Goal: Task Accomplishment & Management: Use online tool/utility

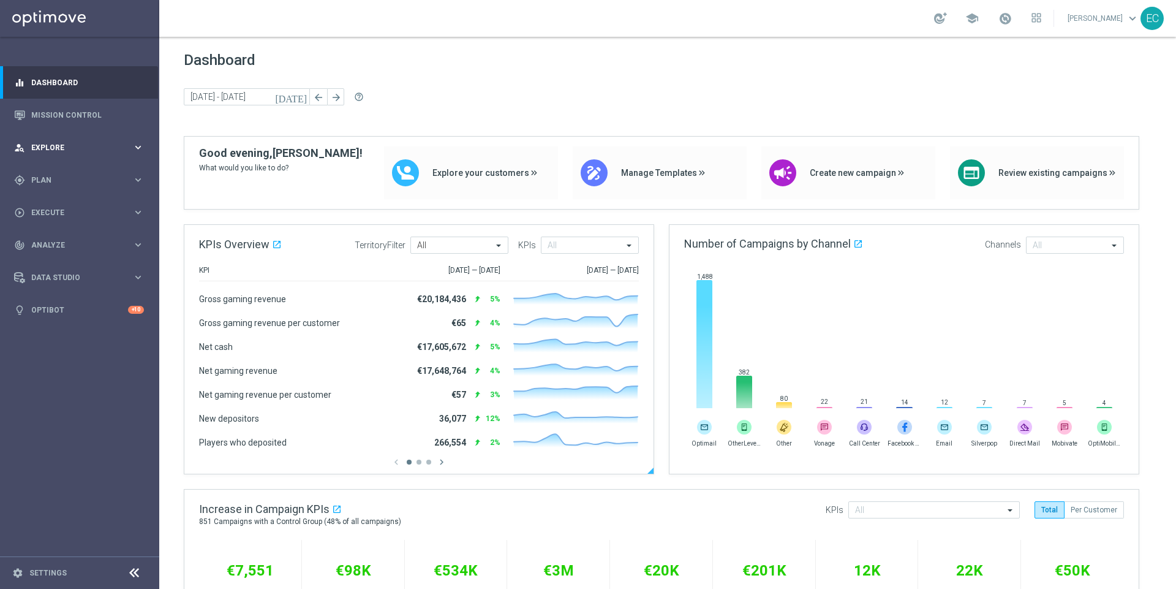
click at [55, 139] on div "person_search Explore keyboard_arrow_right" at bounding box center [79, 147] width 158 height 32
click at [110, 317] on div "gps_fixed Plan keyboard_arrow_right" at bounding box center [79, 327] width 158 height 32
click at [83, 238] on button "Templates keyboard_arrow_right" at bounding box center [88, 242] width 113 height 10
click at [62, 255] on link "Optimail" at bounding box center [82, 260] width 89 height 10
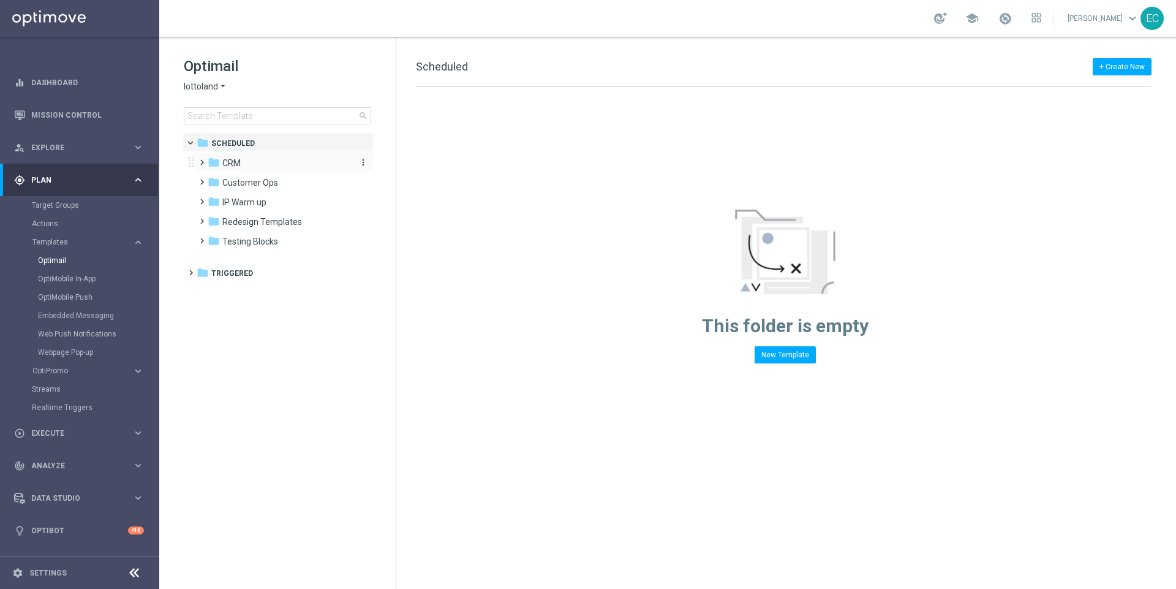
click at [247, 163] on div "folder CRM" at bounding box center [278, 163] width 141 height 14
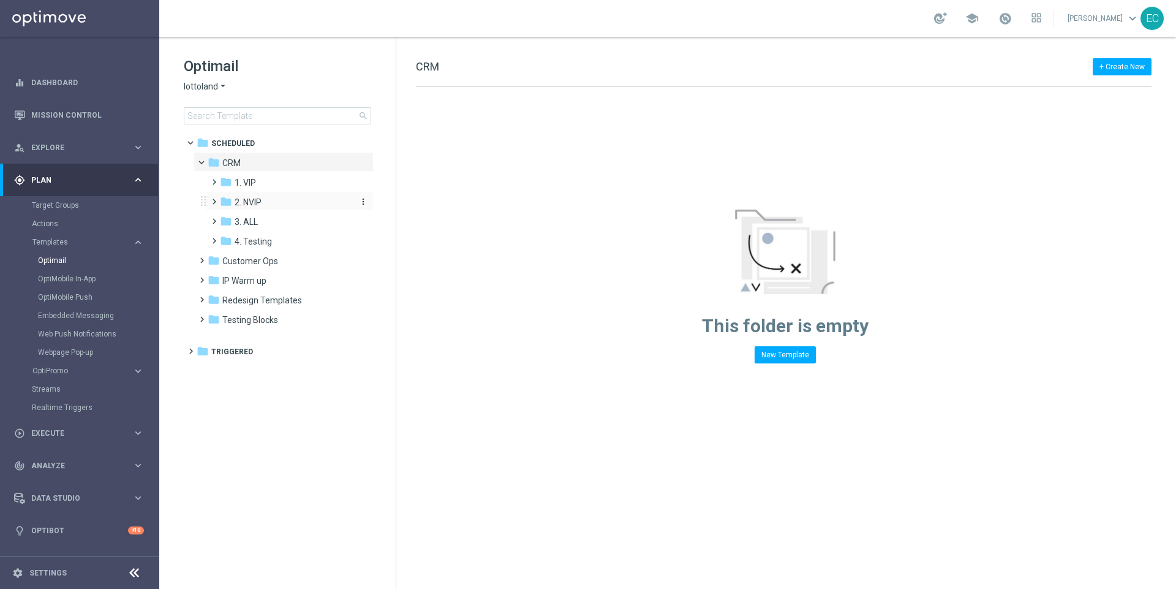
click at [239, 205] on span "2. NVIP" at bounding box center [248, 202] width 27 height 11
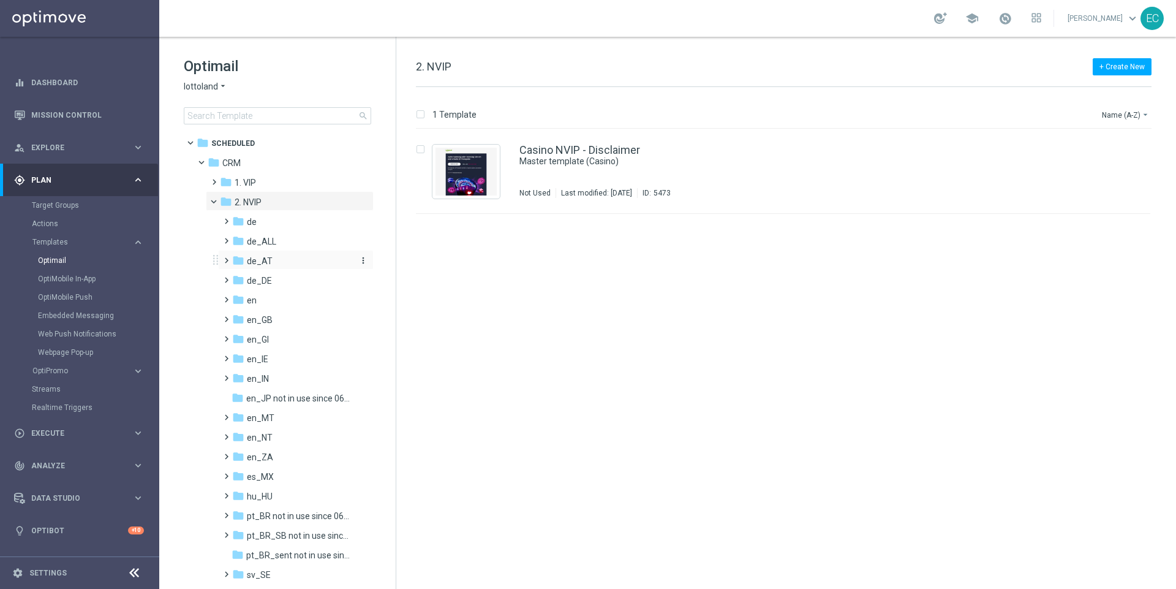
click at [293, 260] on div "folder de_AT" at bounding box center [292, 261] width 120 height 14
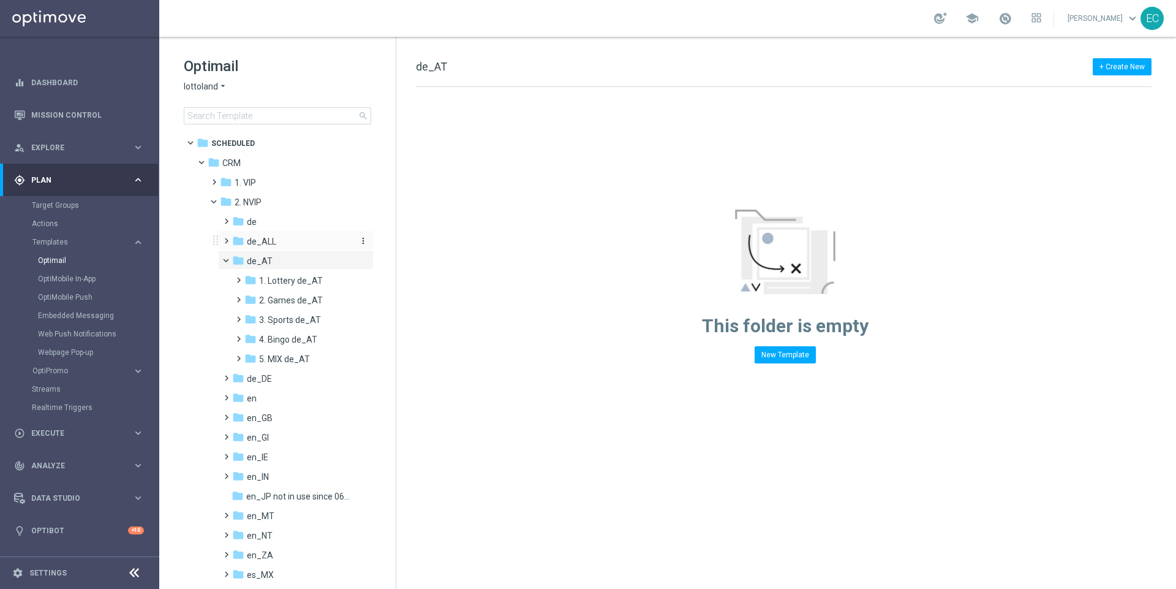
click at [287, 244] on div "folder de_ALL" at bounding box center [292, 242] width 120 height 14
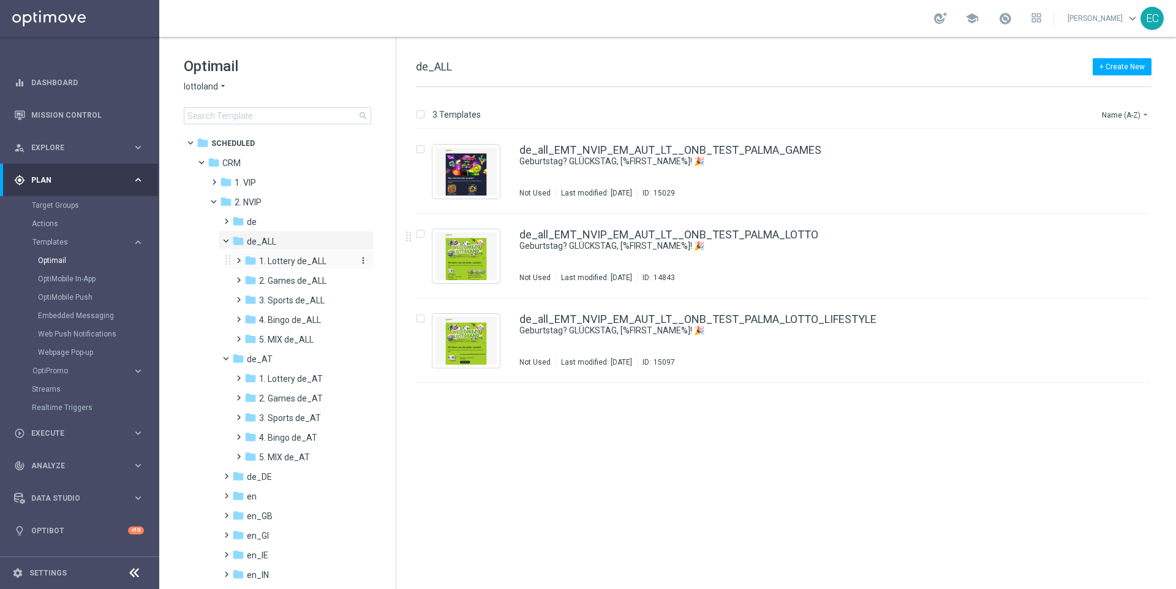
click at [289, 261] on span "1. Lottery de_ALL" at bounding box center [292, 260] width 67 height 11
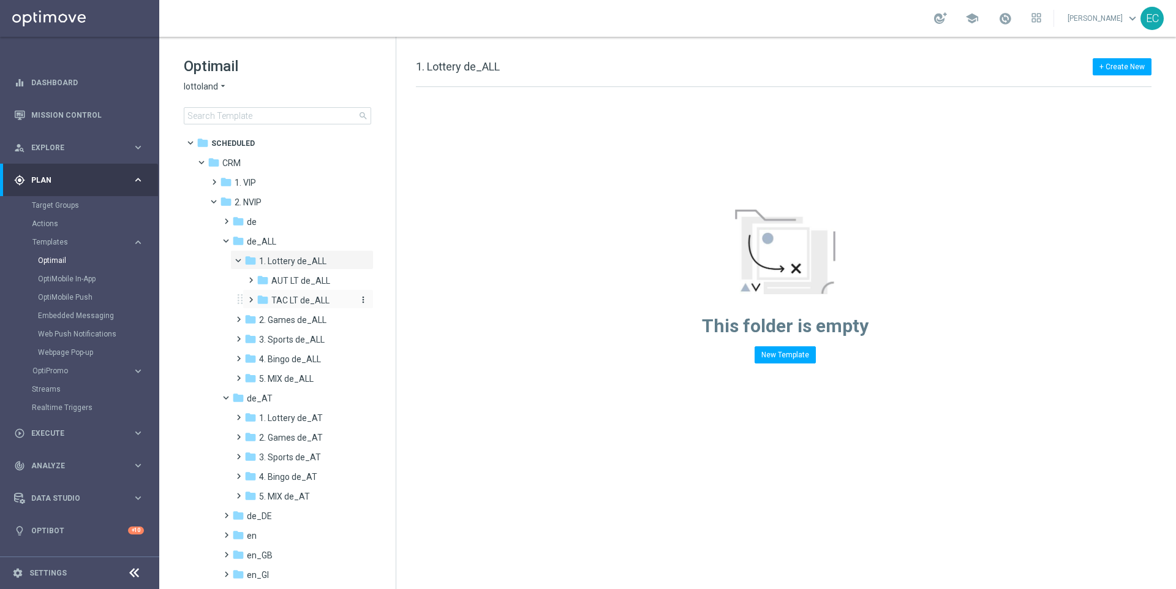
click at [294, 296] on span "TAC LT de_ALL" at bounding box center [300, 300] width 58 height 11
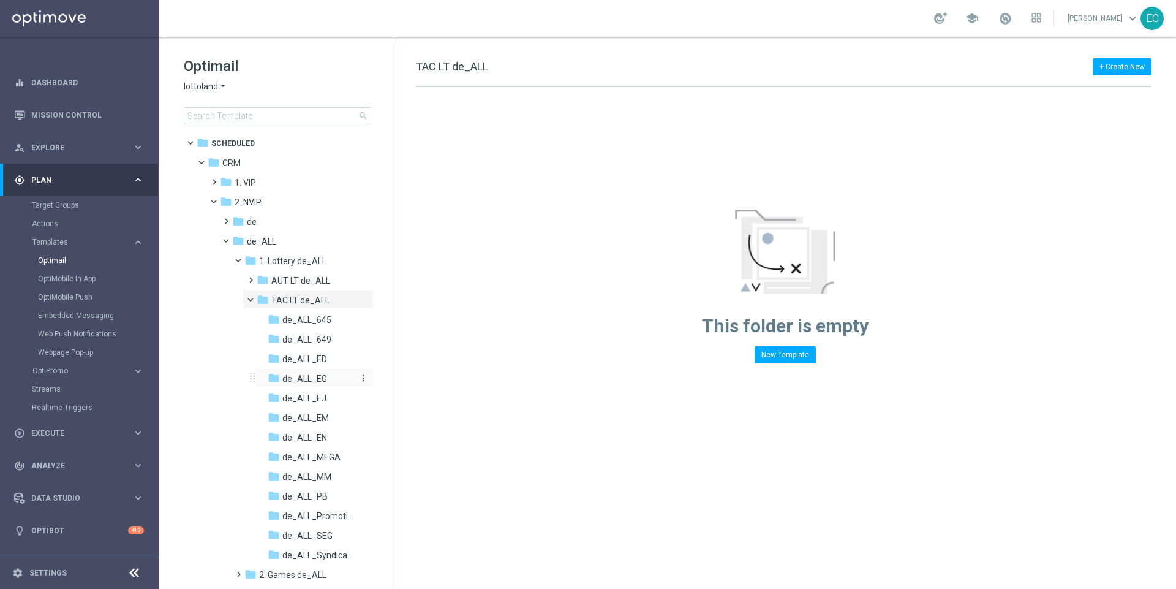
click at [308, 385] on div "folder de_ALL_EG" at bounding box center [312, 379] width 89 height 14
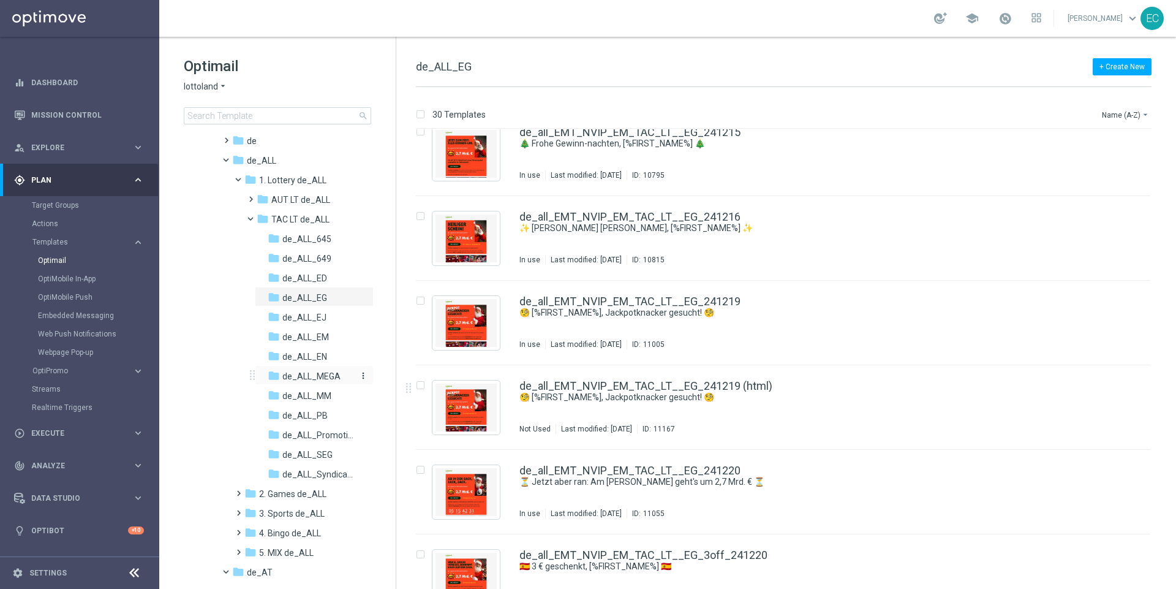
scroll to position [53, 0]
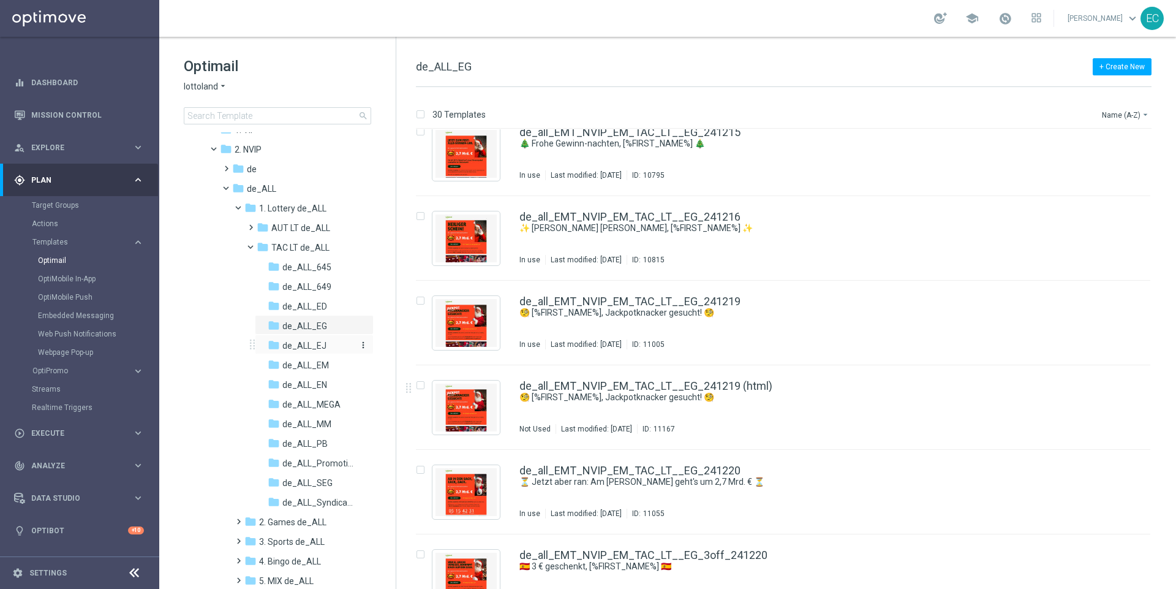
click at [334, 340] on div "folder de_ALL_EJ" at bounding box center [312, 346] width 89 height 14
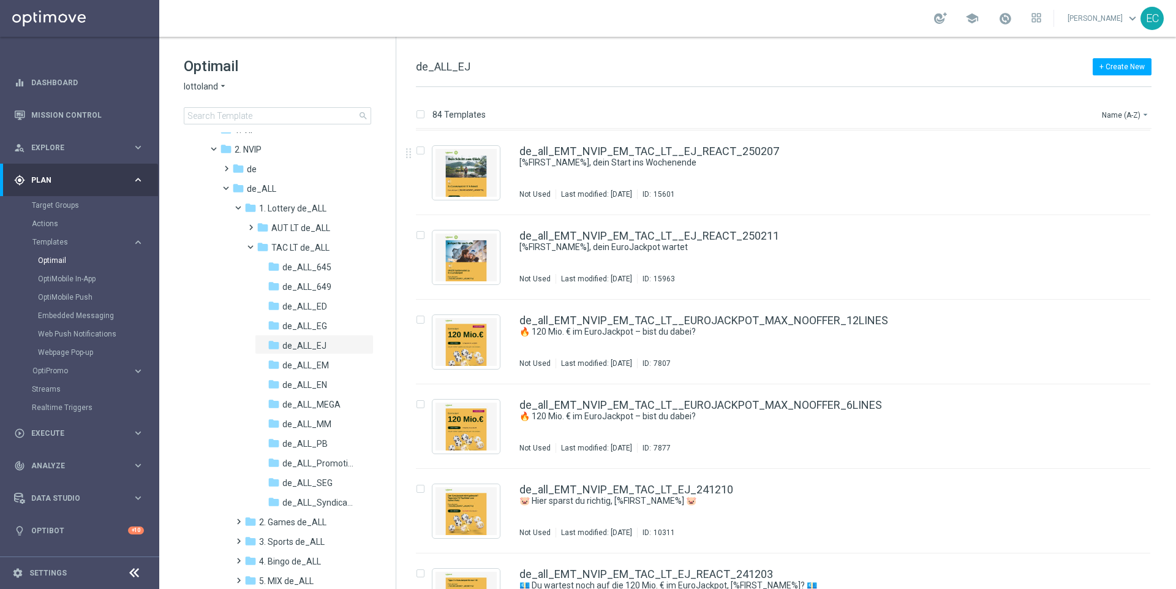
scroll to position [6162, 0]
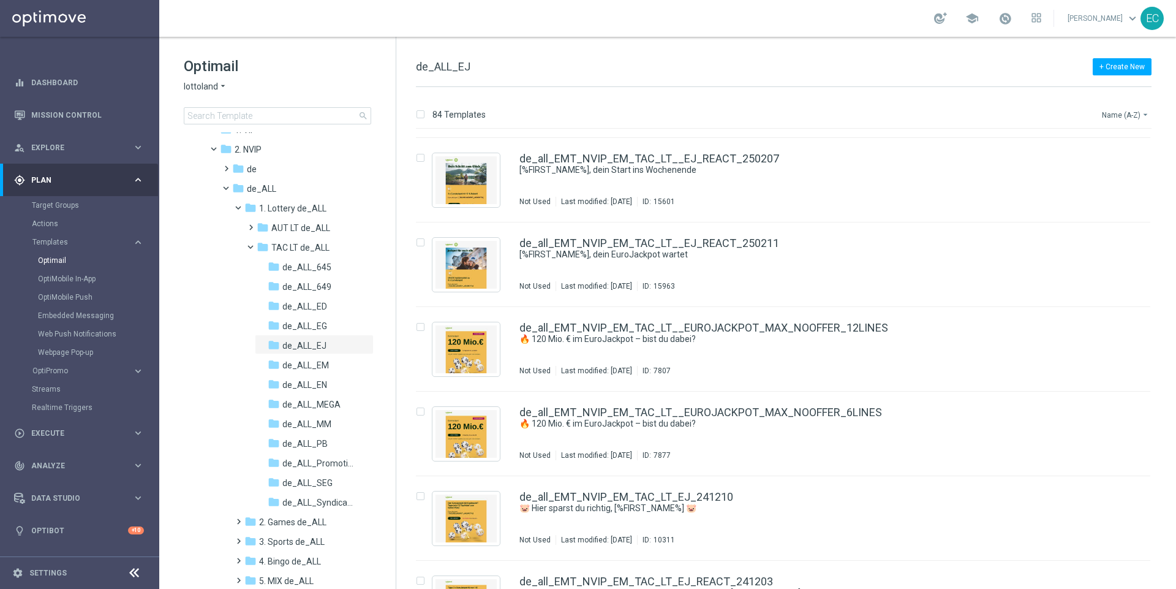
click at [881, 119] on button "Name (A-Z) arrow_drop_down" at bounding box center [1126, 114] width 51 height 15
click at [881, 172] on span "Date Modified (Newest)" at bounding box center [1104, 169] width 82 height 9
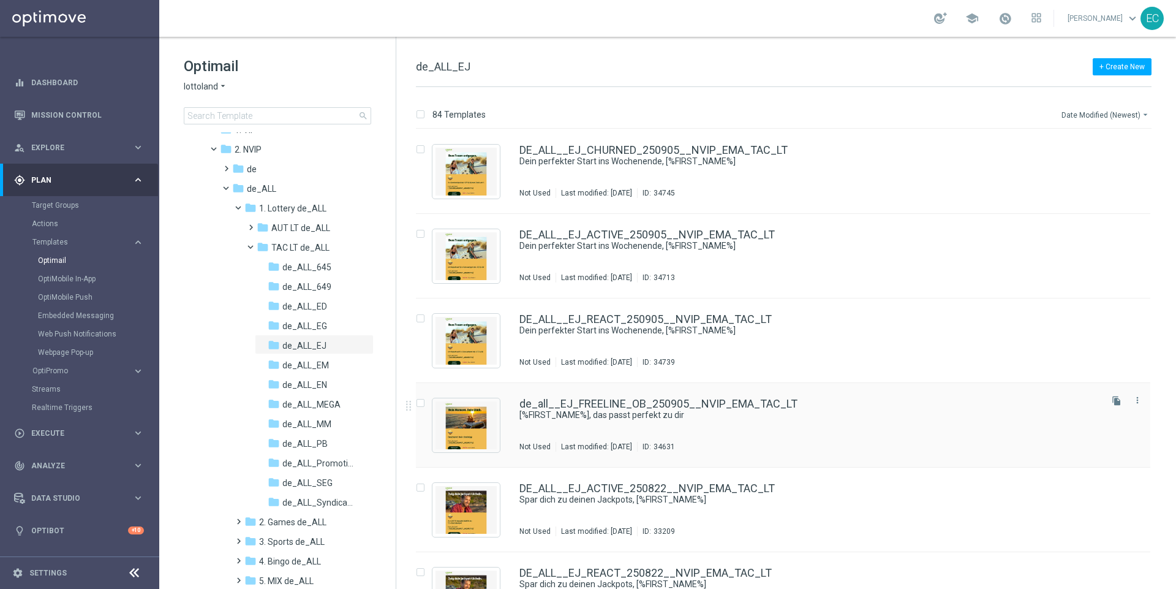
scroll to position [129, 0]
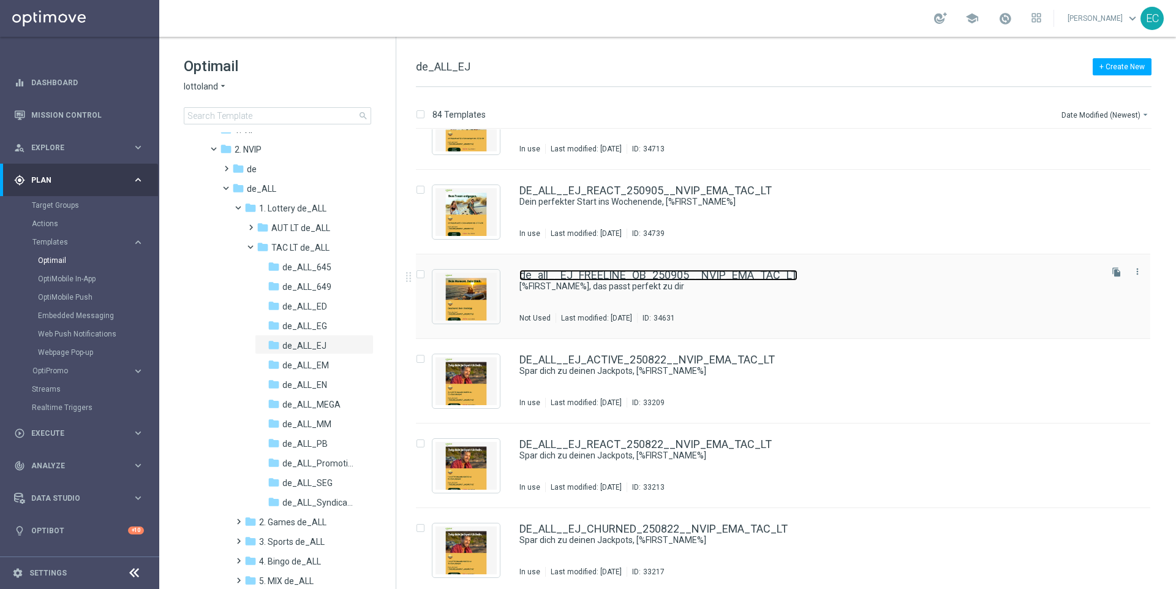
click at [656, 273] on link "de_all__EJ_FREELINE_OB_250905__NVIP_EMA_TAC_LT" at bounding box center [658, 275] width 278 height 11
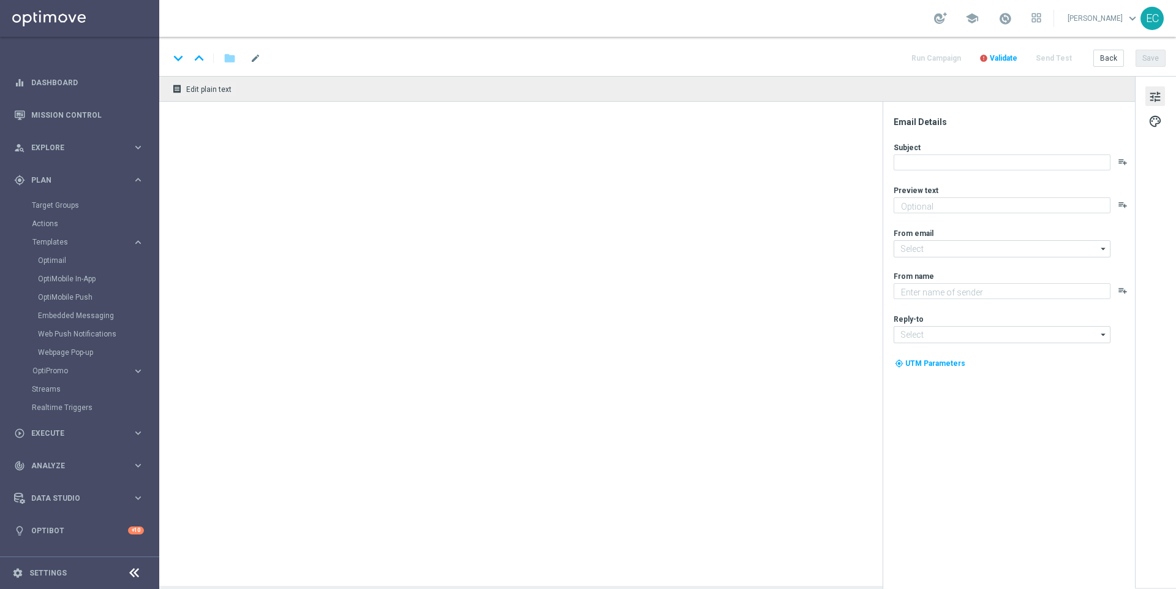
type textarea "Dein EuroJackpot völlig gratis."
type textarea "Lottoland"
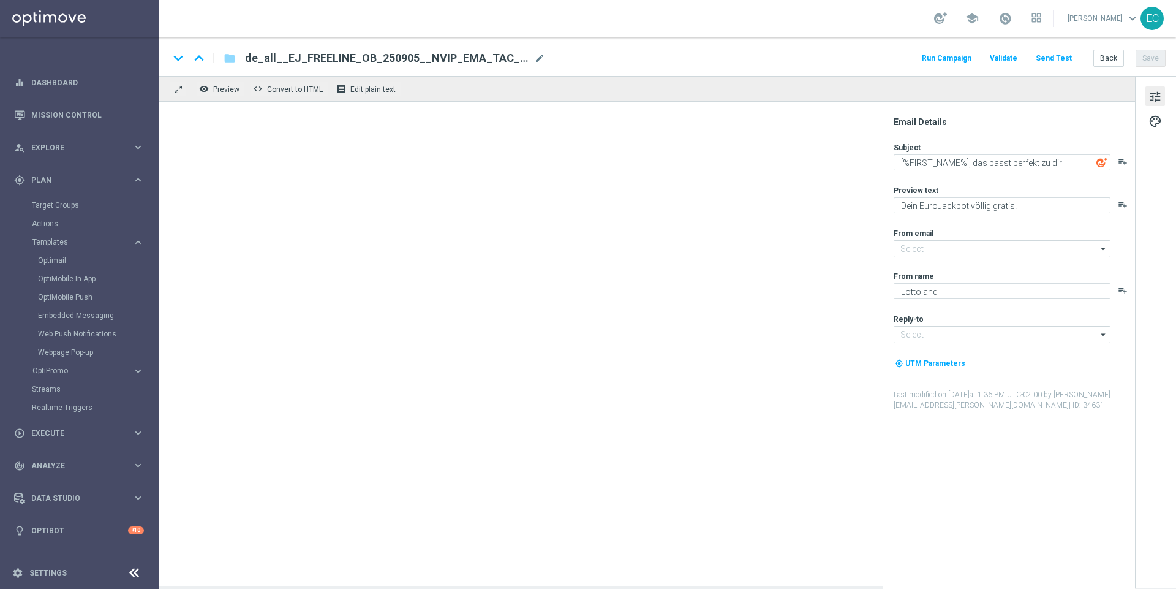
type input "mail@crm.lottoland.com"
type input "service@lottoland.com"
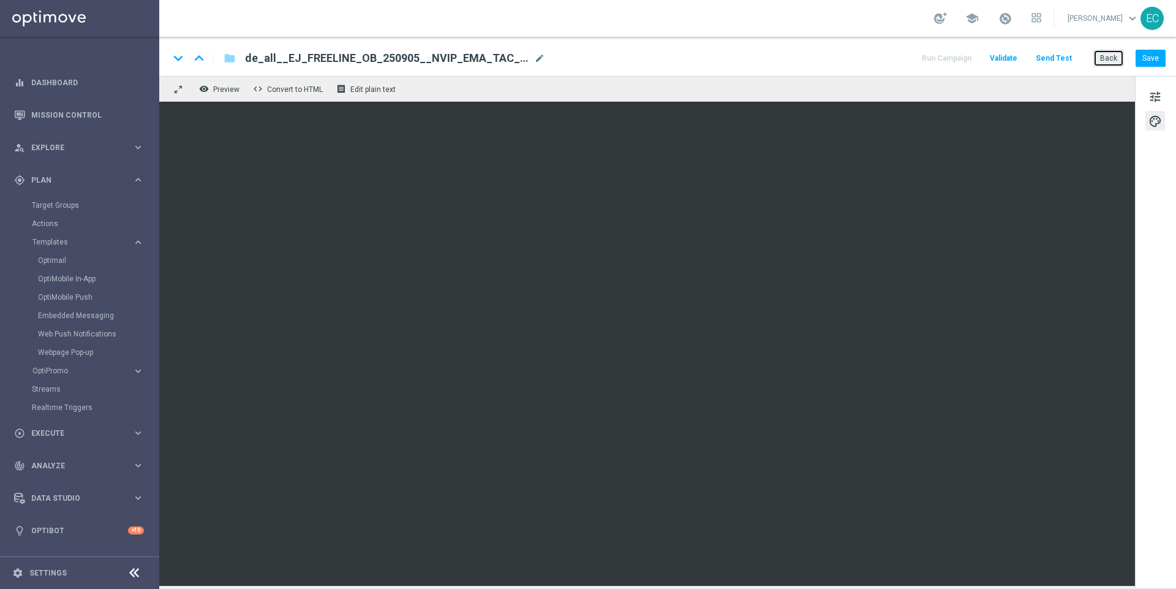
click at [881, 57] on button "Back" at bounding box center [1108, 58] width 31 height 17
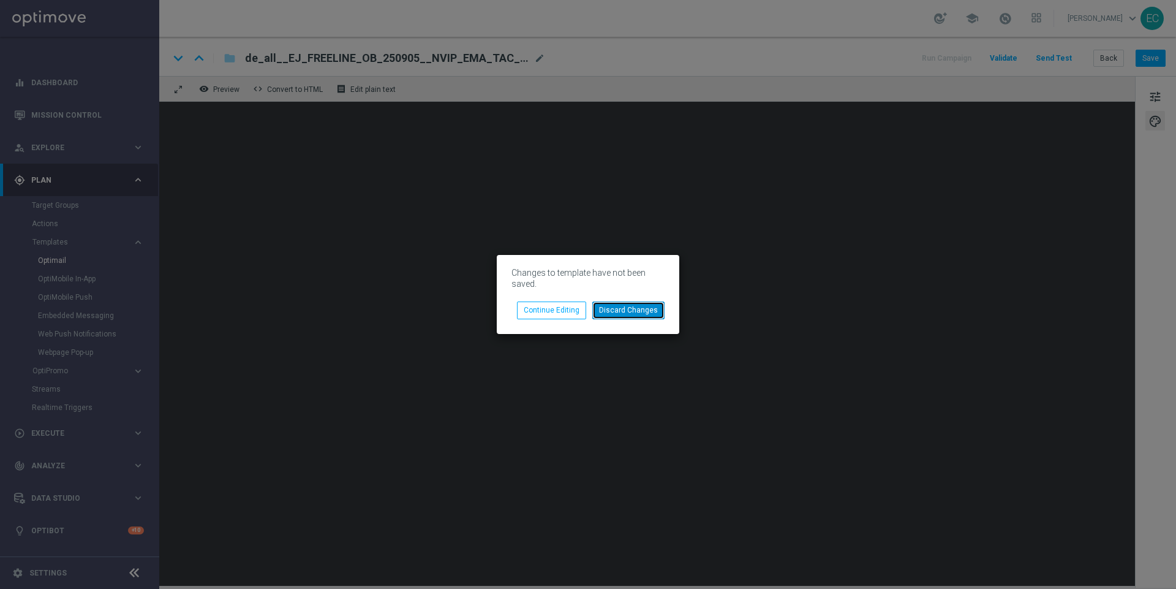
click at [634, 312] on button "Discard Changes" at bounding box center [628, 309] width 72 height 17
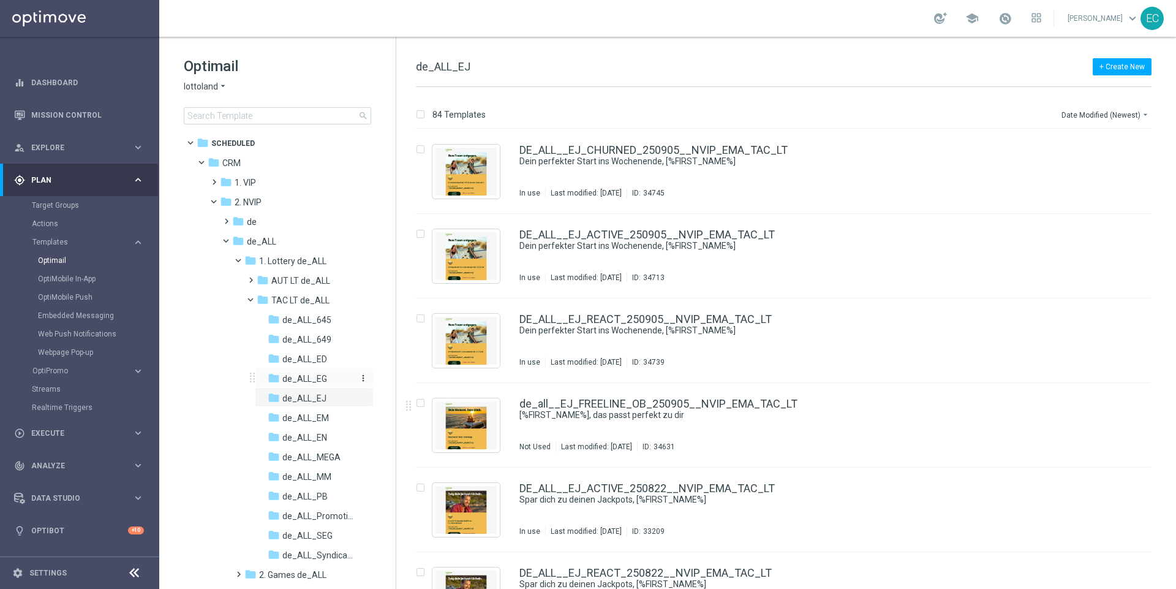
click at [331, 374] on div "folder de_ALL_EG" at bounding box center [312, 379] width 89 height 14
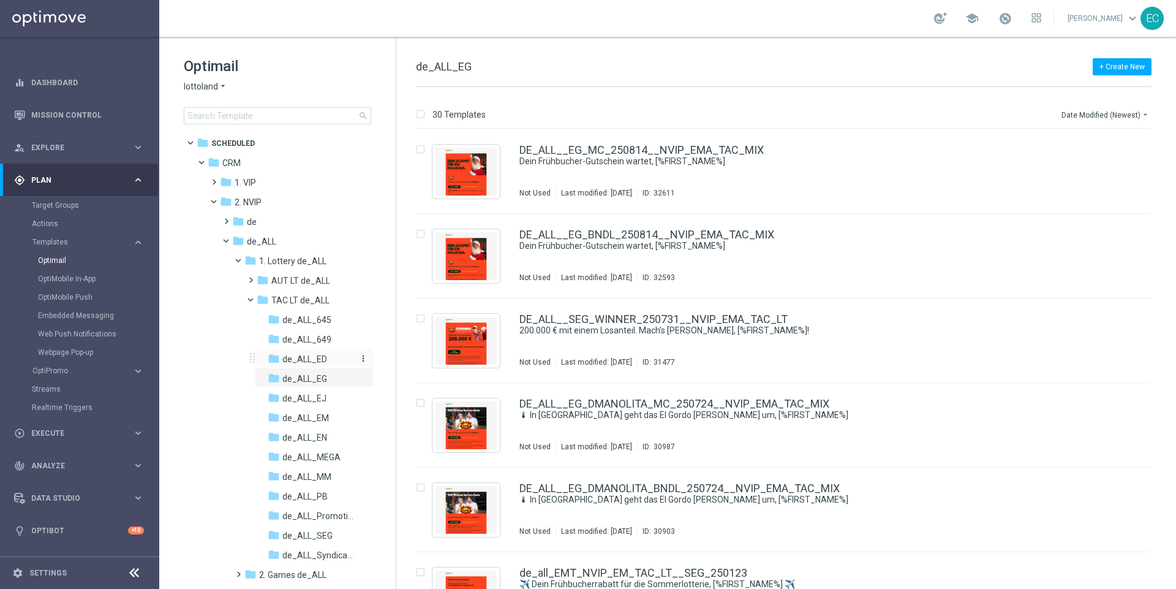
click at [329, 359] on div "folder de_ALL_ED" at bounding box center [312, 359] width 89 height 14
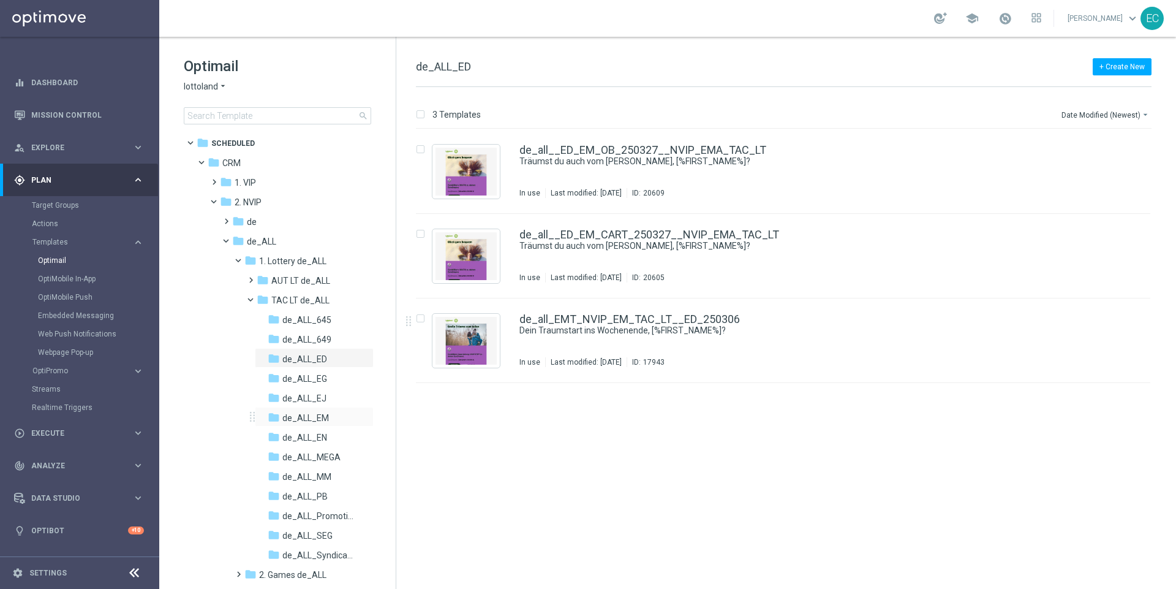
click at [331, 407] on div "folder de_ALL_EM more_vert" at bounding box center [314, 417] width 119 height 20
click at [317, 421] on span "de_ALL_EM" at bounding box center [305, 417] width 47 height 11
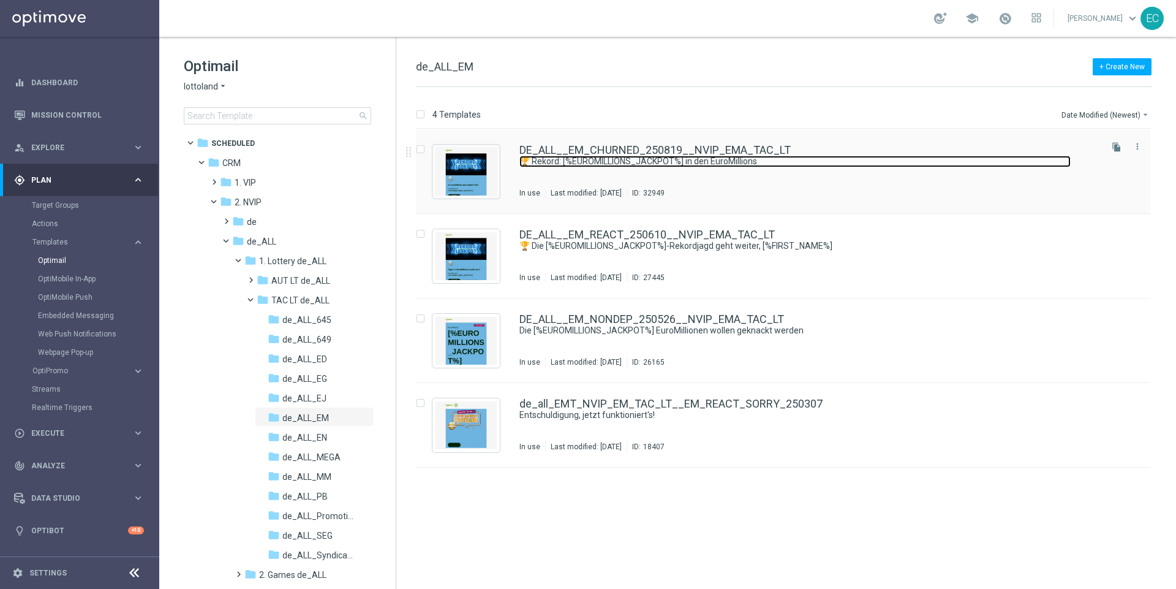
click at [576, 157] on link "🏆 Rekord: [%EUROMILLIONS_JACKPOT%] in den EuroMillions" at bounding box center [794, 162] width 551 height 12
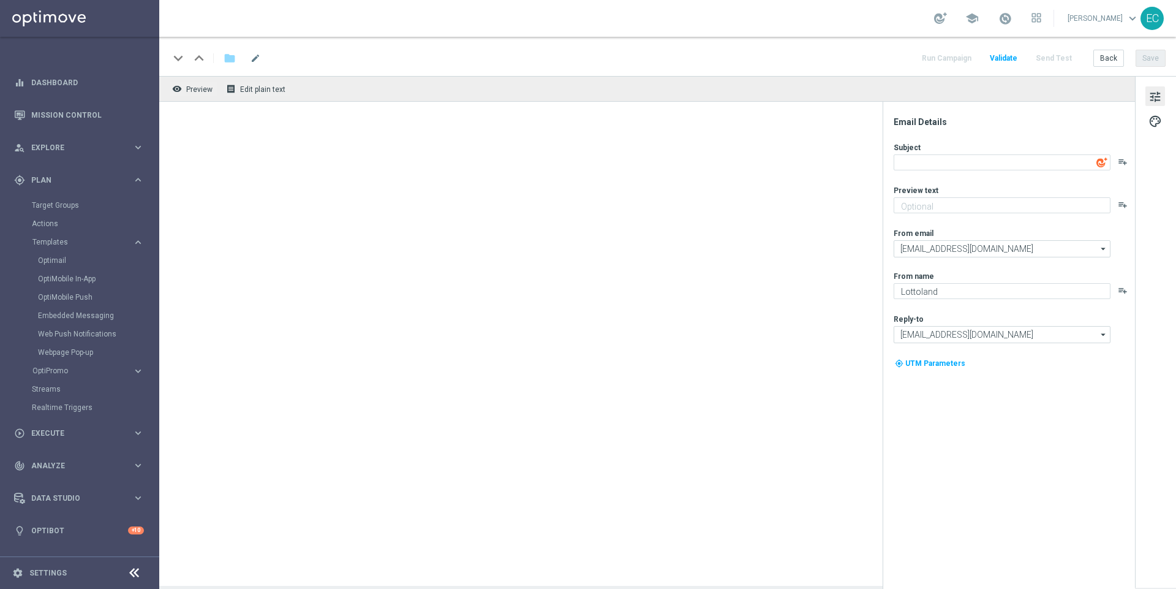
type textarea "🏆 Rekord: [%EUROMILLIONS_JACKPOT%] in den EuroMillions"
type textarea "Hol dir 50 % Rabatt."
type input "service@lottoland.com"
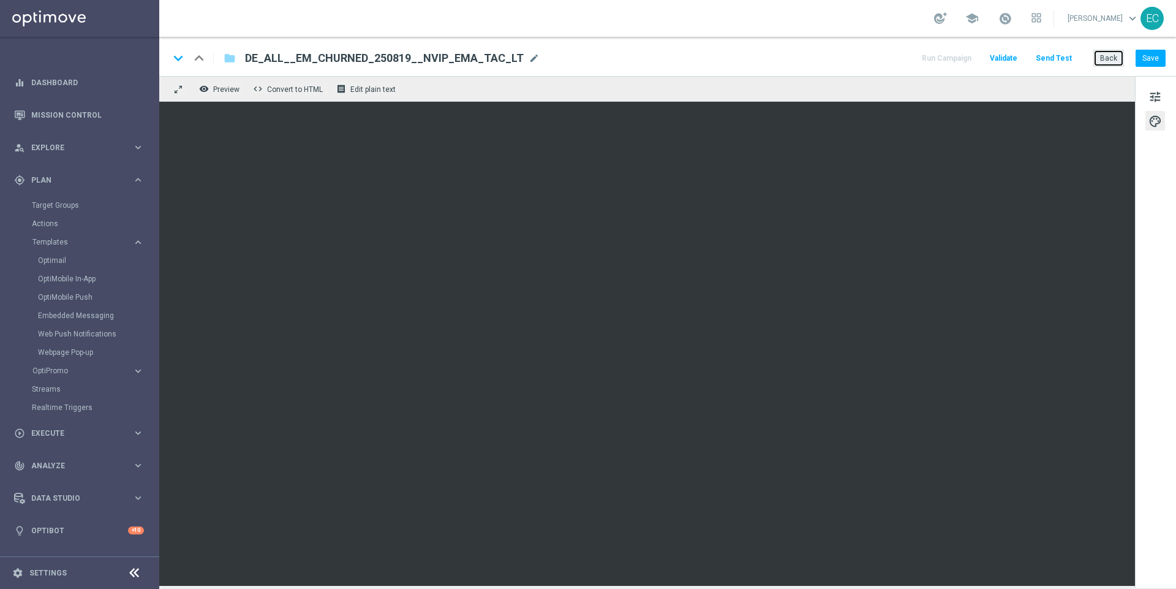
click at [881, 62] on button "Back" at bounding box center [1108, 58] width 31 height 17
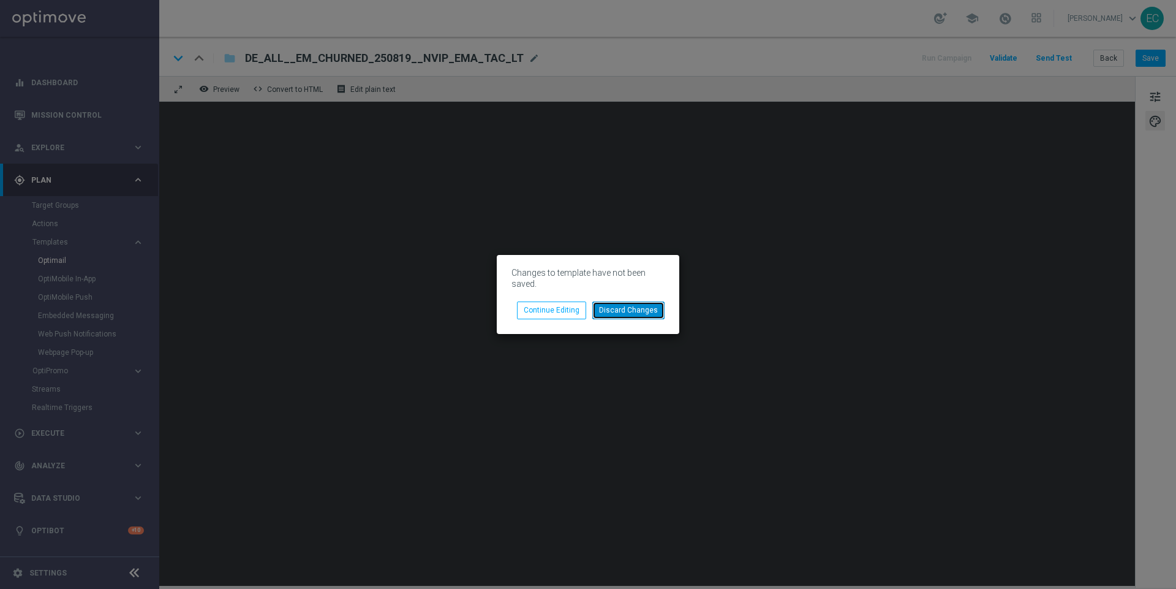
click at [634, 313] on button "Discard Changes" at bounding box center [628, 309] width 72 height 17
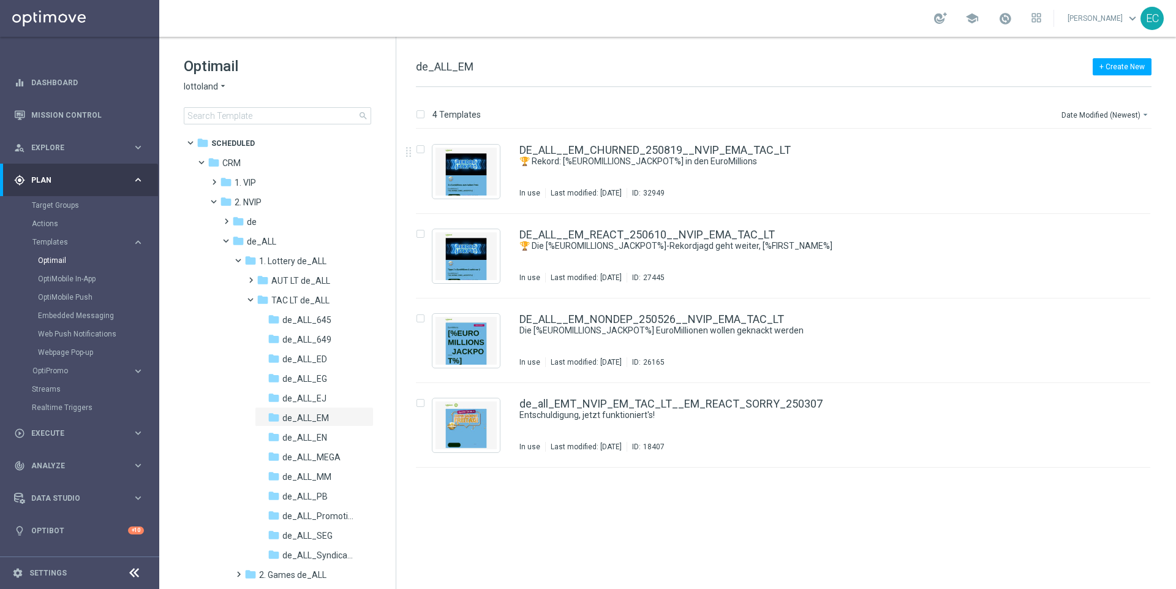
scroll to position [3, 0]
click at [326, 352] on div "folder de_ALL_ED" at bounding box center [312, 356] width 89 height 14
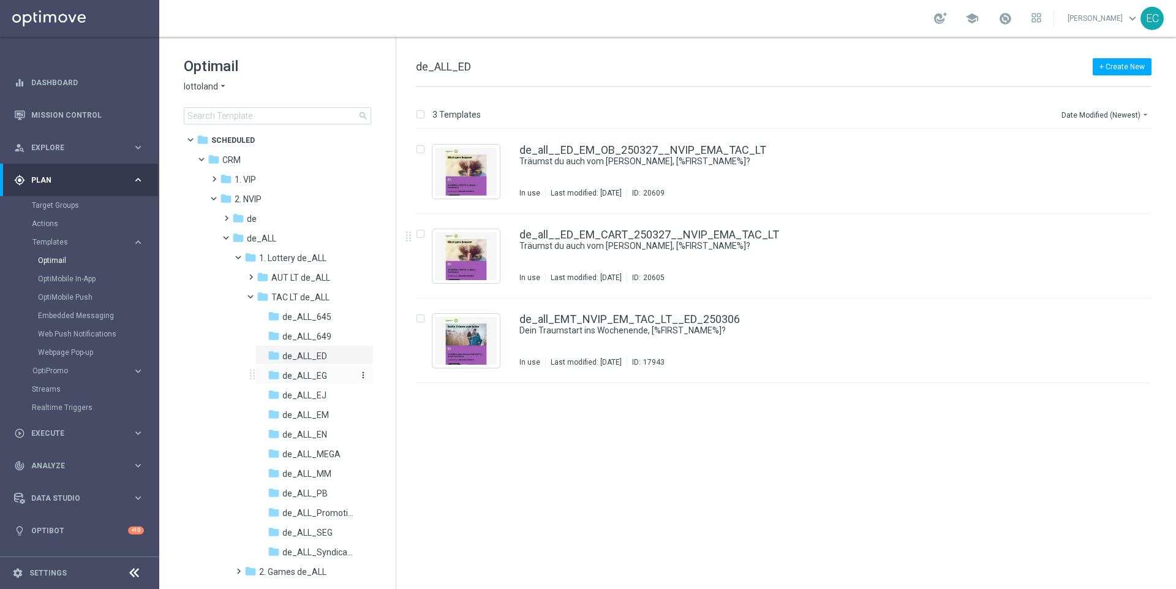
click at [339, 379] on div "folder de_ALL_EG" at bounding box center [312, 376] width 89 height 14
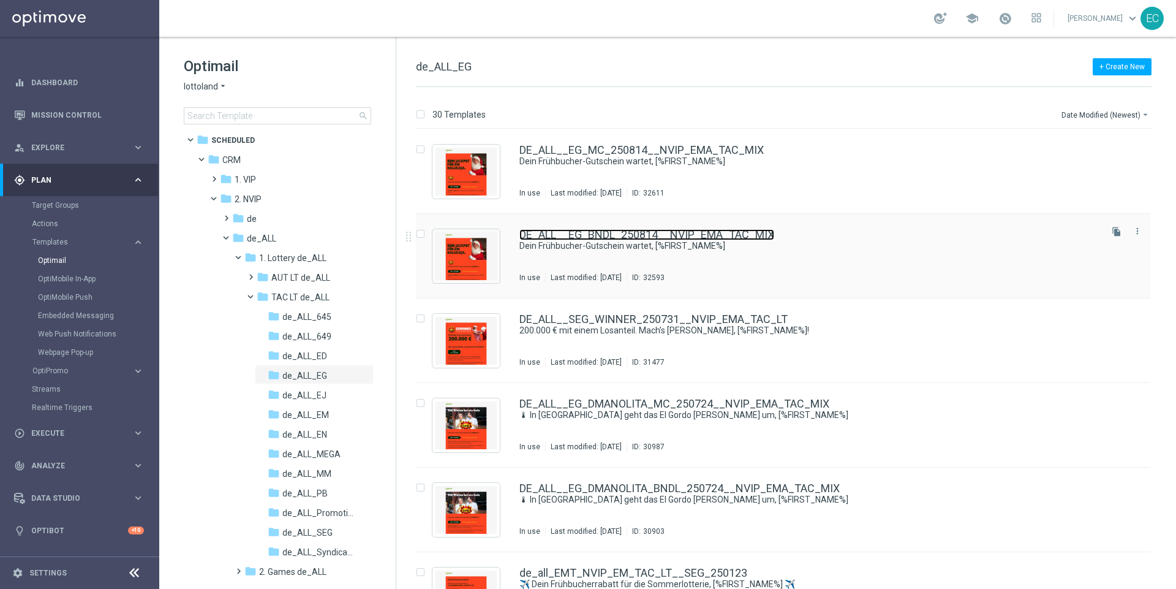
click at [628, 235] on link "DE_ALL__EG_BNDL_250814__NVIP_EMA_TAC_MIX" at bounding box center [646, 234] width 255 height 11
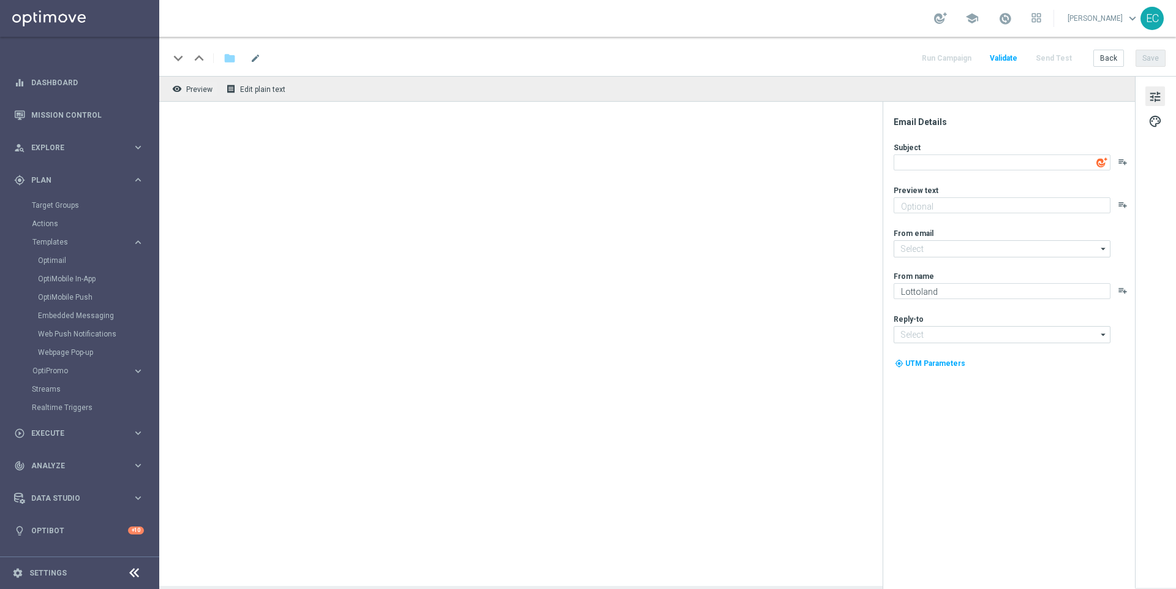
type input "mail@crm.lottoland.com"
type input "consultas@lottoland.mx"
type textarea "Dein Frühbucher-Gutschein wartet, [%FIRST_NAME%]"
type textarea "Schon jetzt El Gordo sichern."
type input "service@lottoland.com"
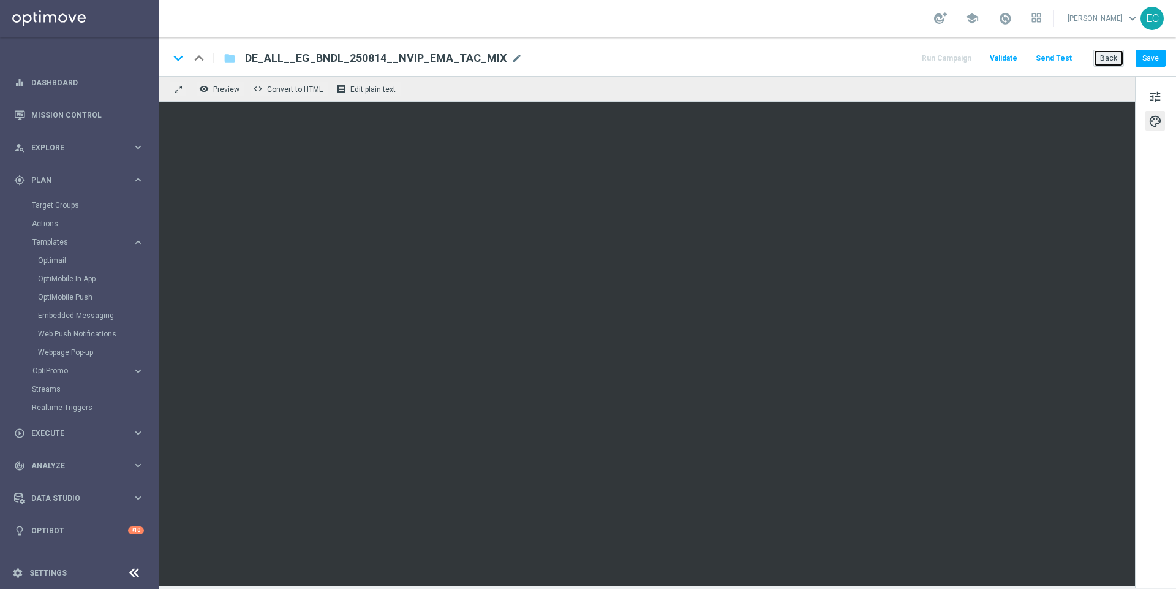
click at [881, 54] on button "Back" at bounding box center [1108, 58] width 31 height 17
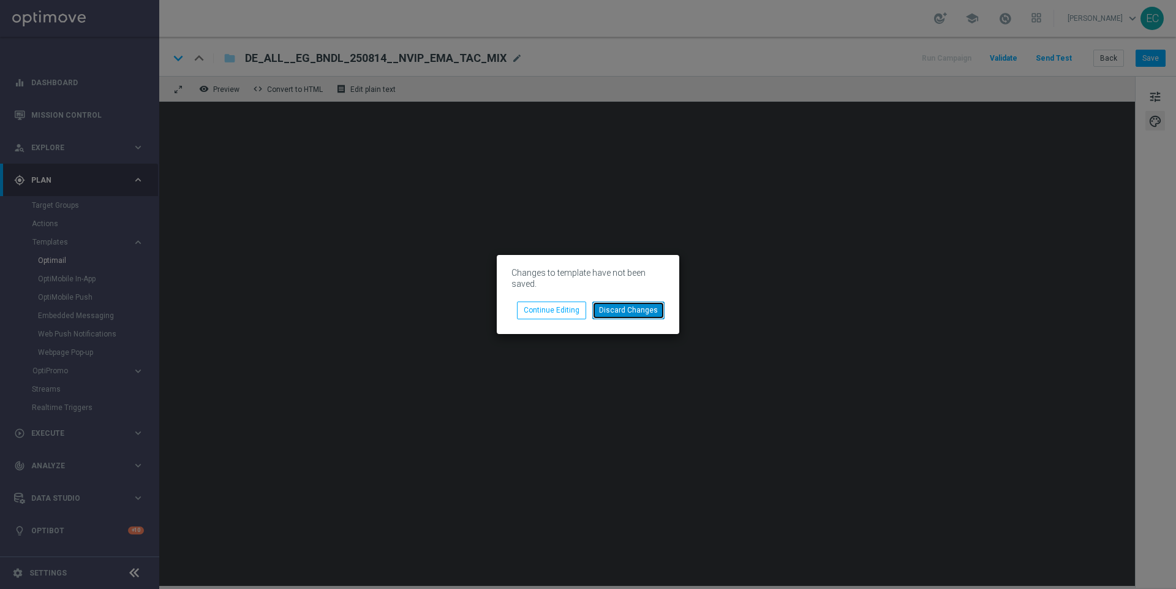
click at [622, 306] on button "Discard Changes" at bounding box center [628, 309] width 72 height 17
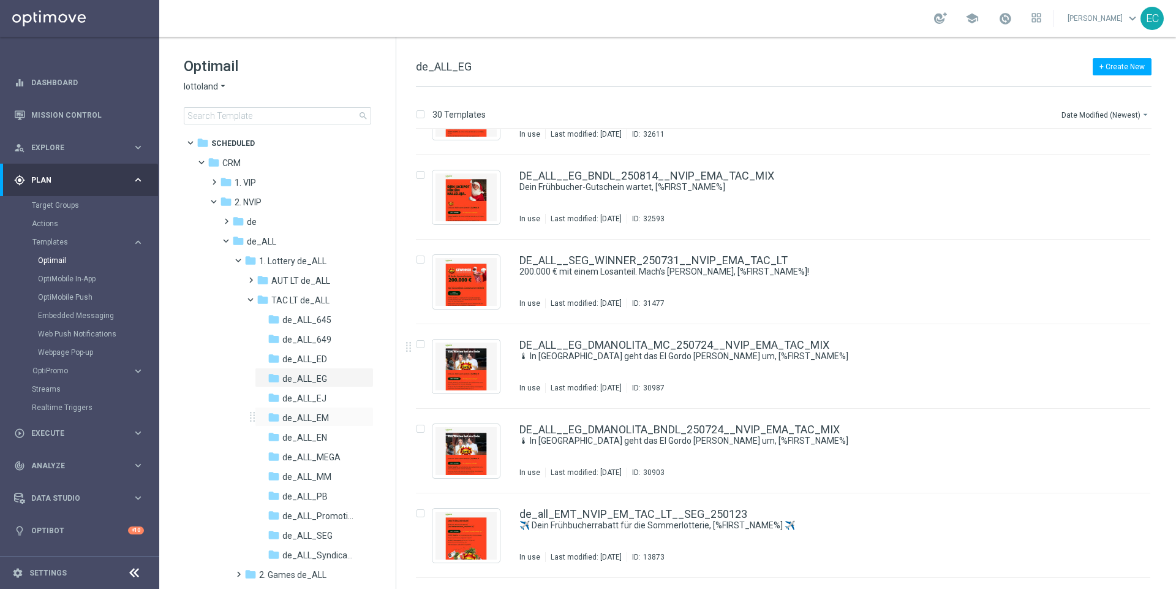
scroll to position [120, 0]
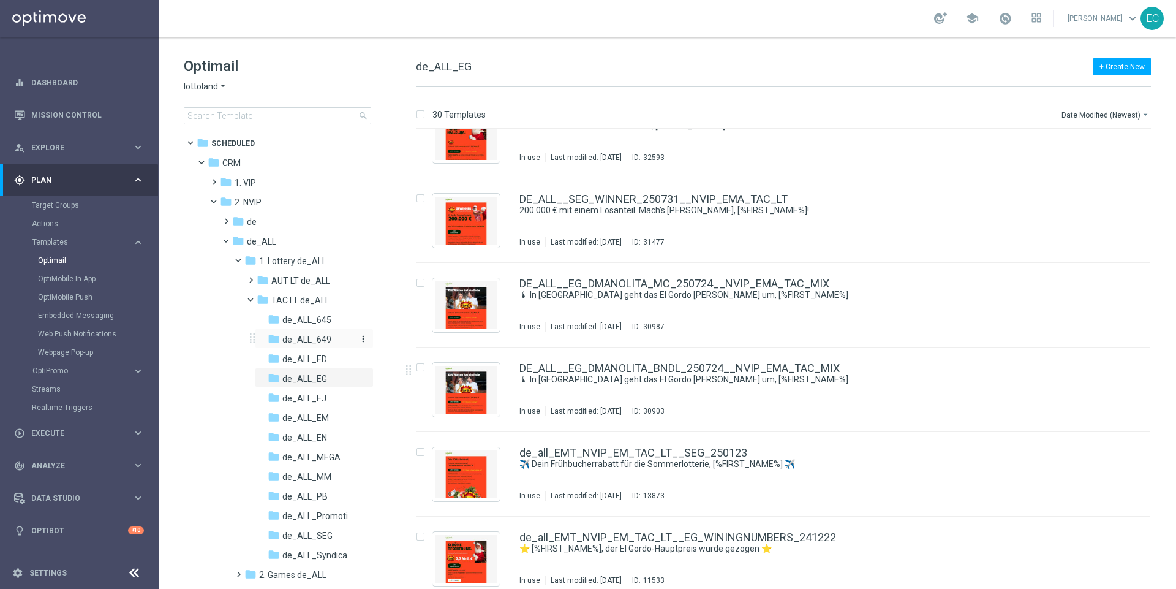
click at [333, 342] on div "folder de_ALL_649" at bounding box center [312, 340] width 89 height 14
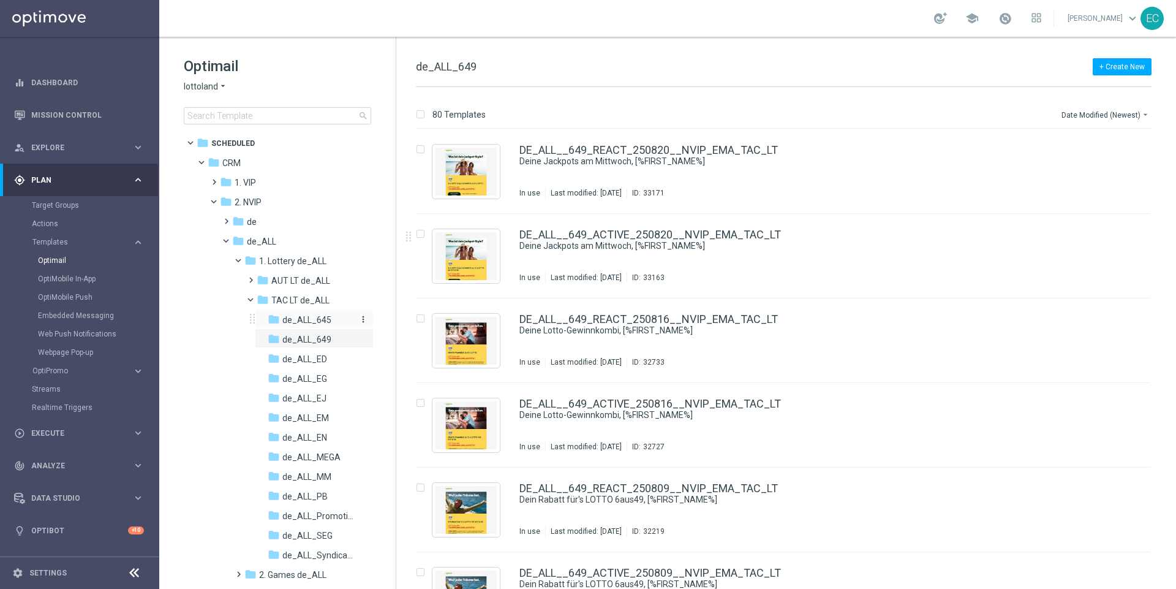
click at [337, 319] on div "folder de_ALL_645" at bounding box center [312, 320] width 89 height 14
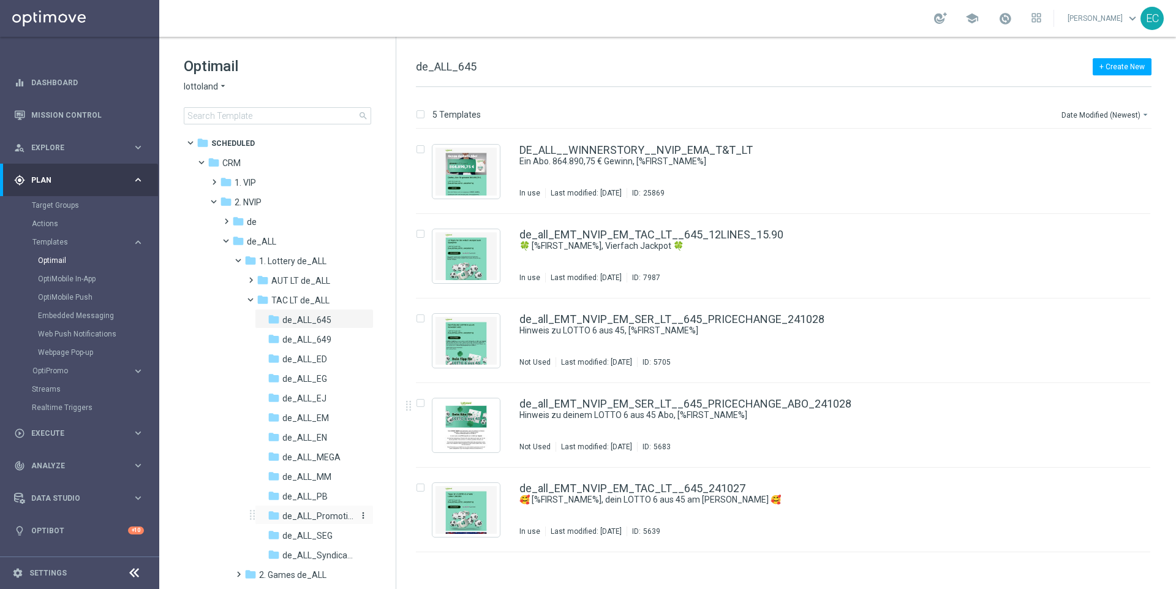
click at [328, 441] on span "de_ALL_Promotions" at bounding box center [317, 515] width 71 height 11
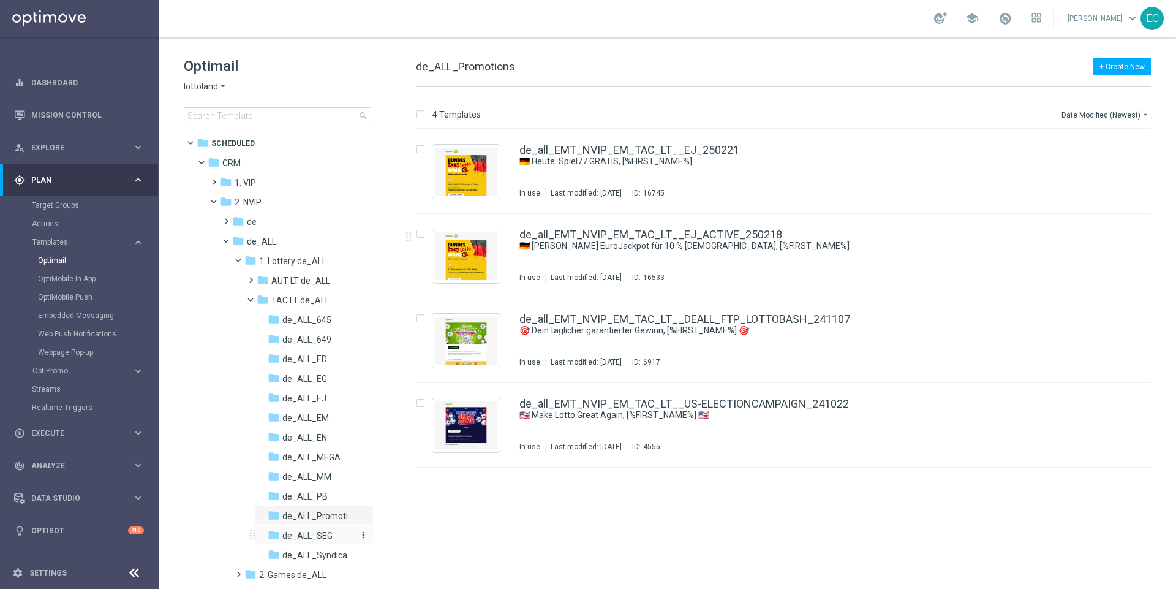
scroll to position [129, 0]
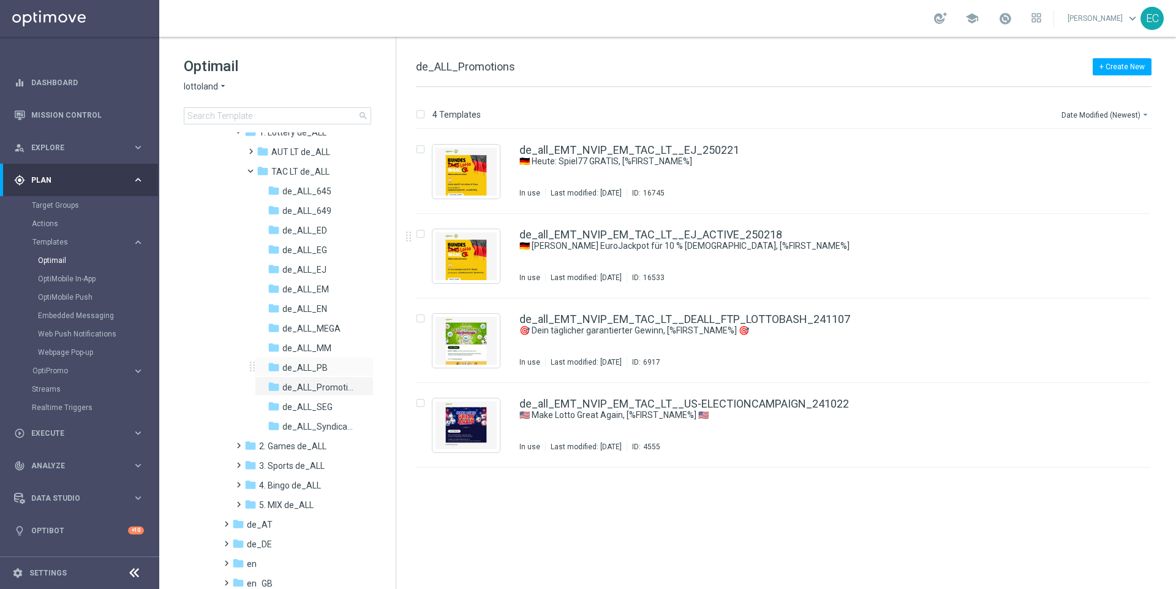
click at [323, 359] on div "folder de_ALL_PB more_vert" at bounding box center [314, 367] width 119 height 20
click at [284, 368] on span "de_ALL_PB" at bounding box center [304, 367] width 45 height 11
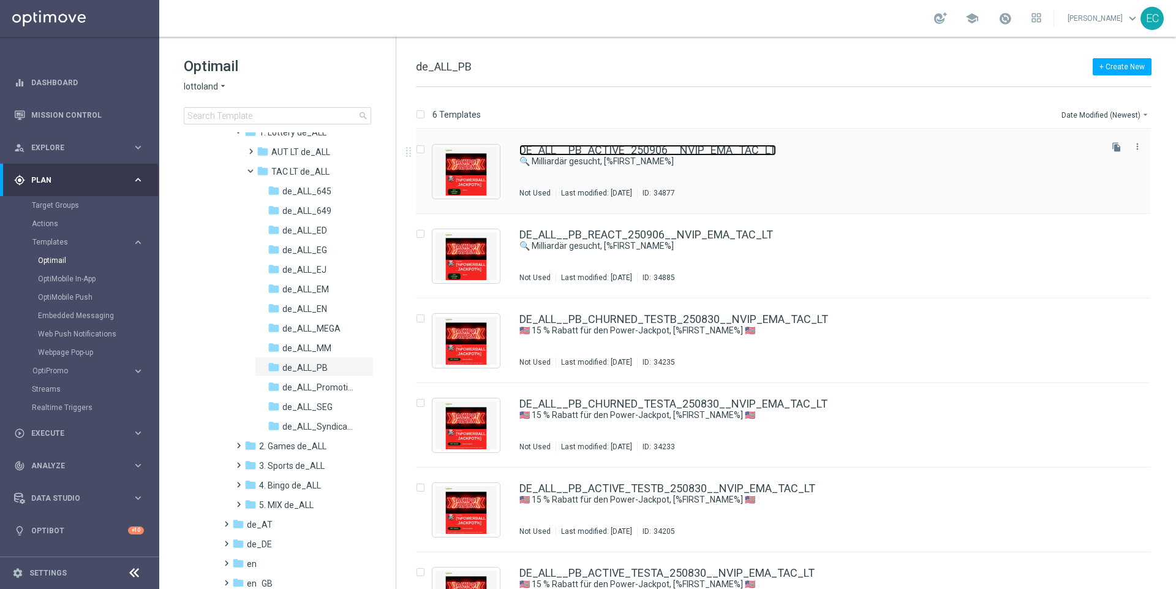
click at [683, 151] on link "DE_ALL__PB_ACTIVE_250906__NVIP_EMA_TAC_LT" at bounding box center [647, 150] width 257 height 11
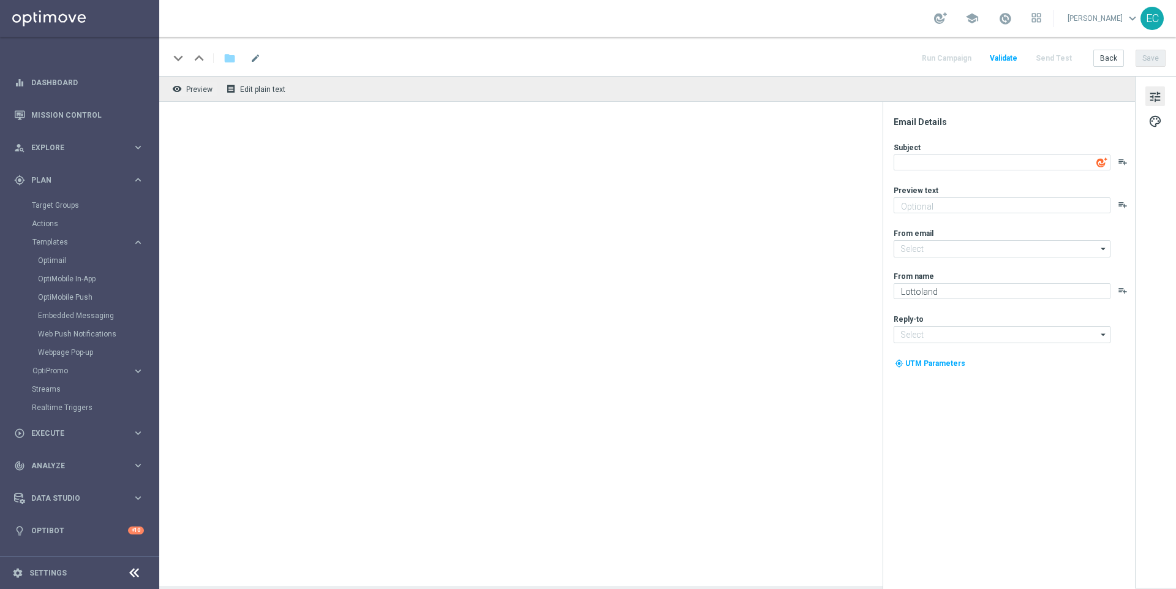
type input "mail@crm.lottoland.com"
type input "consultas@lottoland.mx"
type textarea "🔍 Milliardär gesucht, [%FIRST_NAME%]"
type textarea "Dein 2 € Gutschein für den US-PowerBall."
type input "service@lottoland.com"
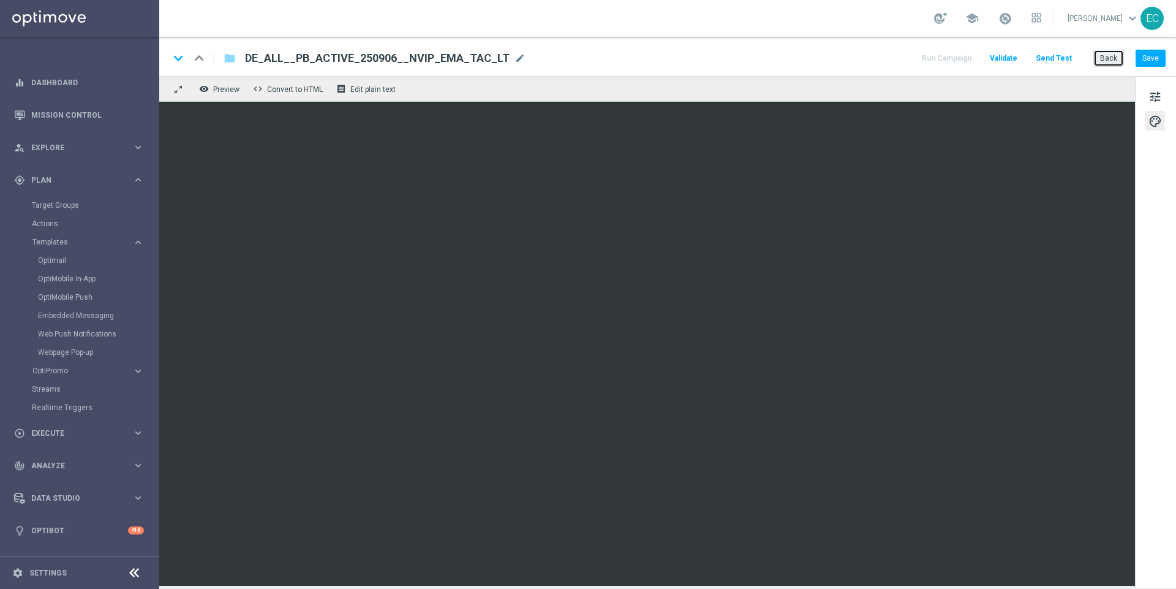
click at [881, 58] on button "Back" at bounding box center [1108, 58] width 31 height 17
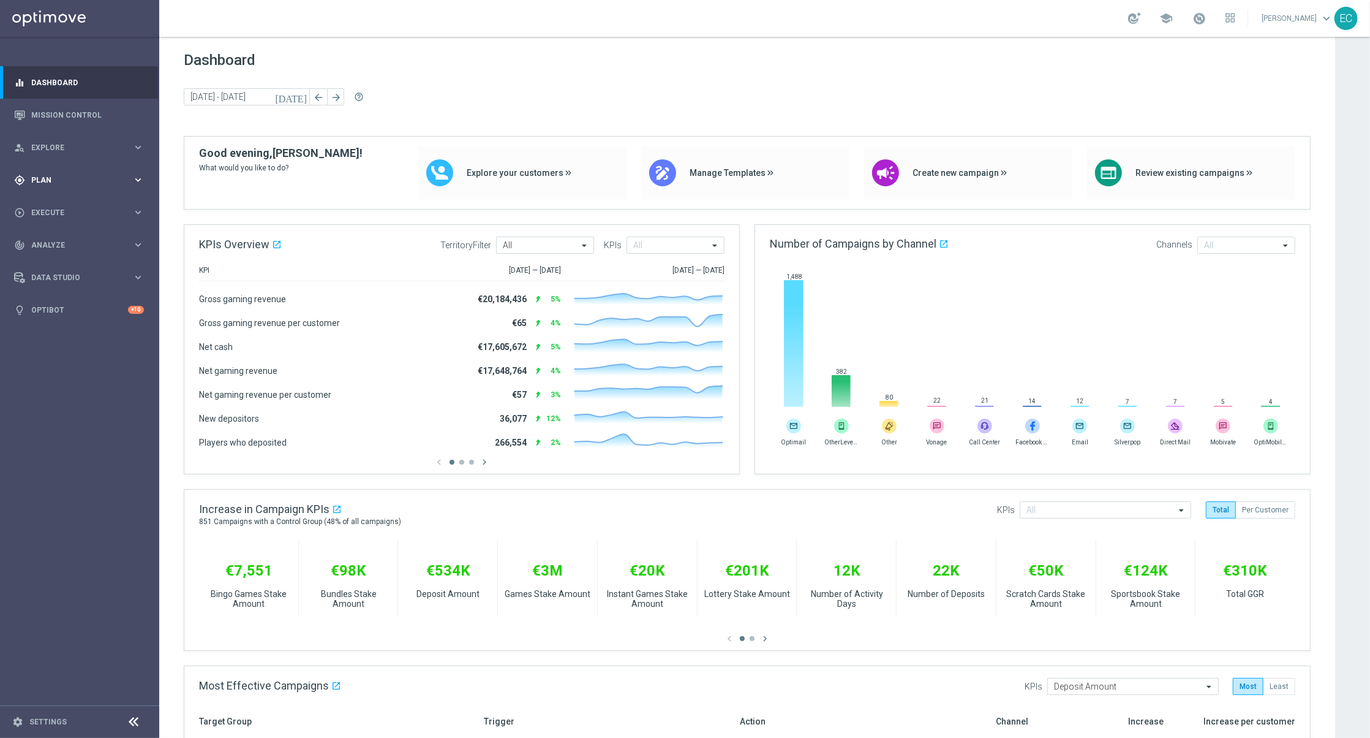
click at [109, 194] on div "gps_fixed Plan keyboard_arrow_right" at bounding box center [79, 180] width 158 height 32
click at [78, 238] on span "Templates" at bounding box center [76, 241] width 88 height 7
click at [106, 315] on link "Embedded Messaging" at bounding box center [82, 316] width 89 height 10
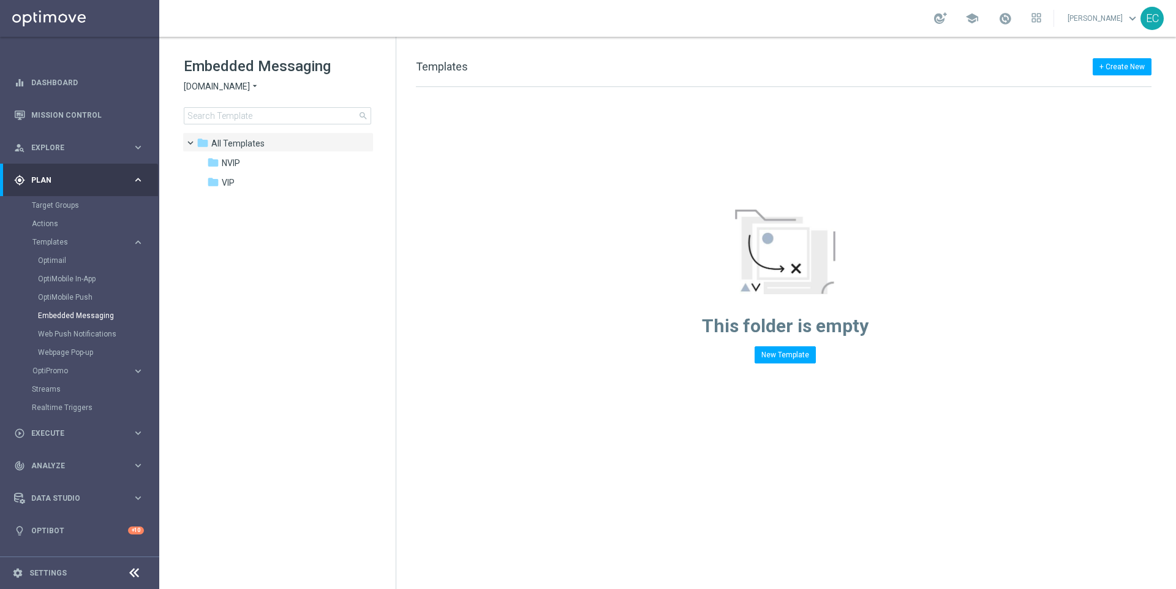
click at [246, 81] on span "[DOMAIN_NAME]" at bounding box center [217, 87] width 66 height 12
click at [243, 123] on div "Lottoland" at bounding box center [230, 130] width 92 height 15
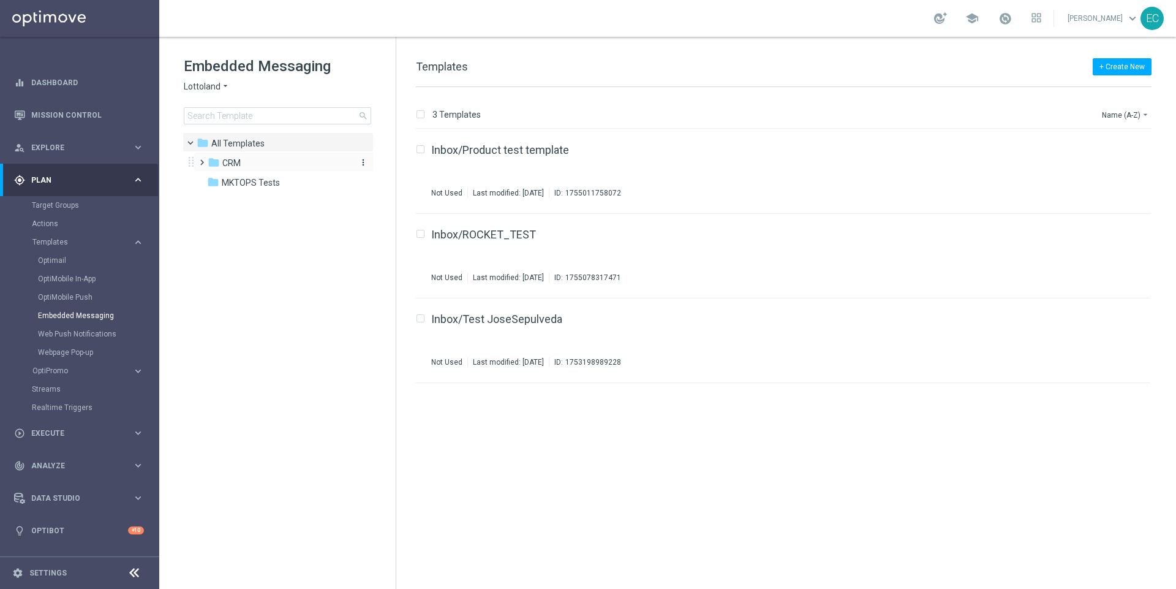
click at [253, 164] on div "folder CRM" at bounding box center [278, 163] width 141 height 14
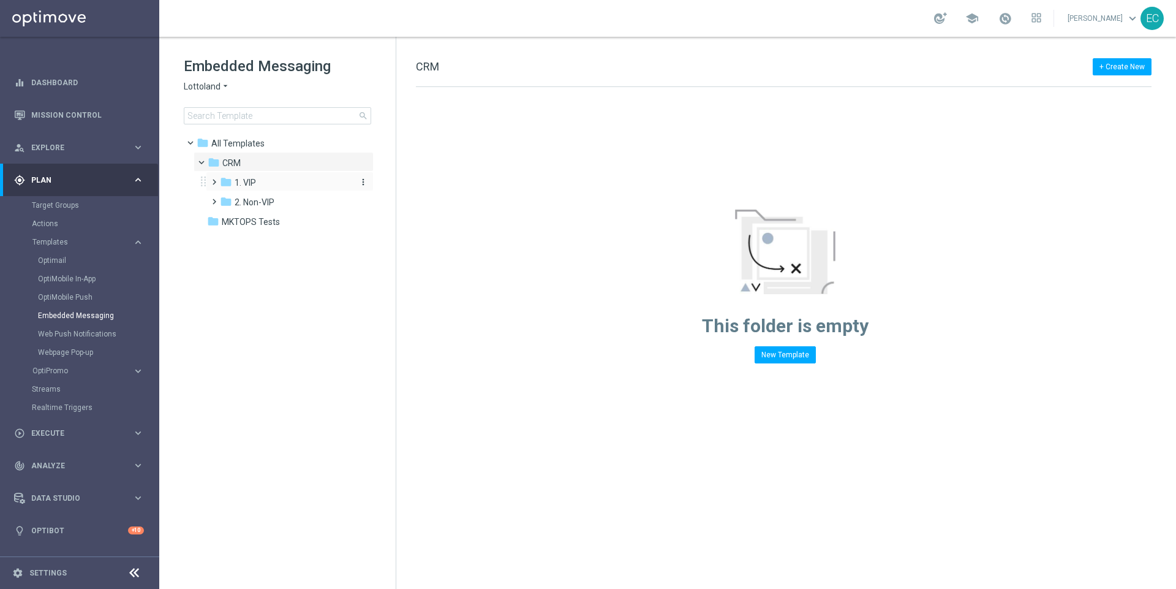
click at [278, 187] on div "folder 1. VIP" at bounding box center [285, 183] width 130 height 14
click at [267, 227] on div "folder MKTOPS Tests" at bounding box center [277, 222] width 141 height 14
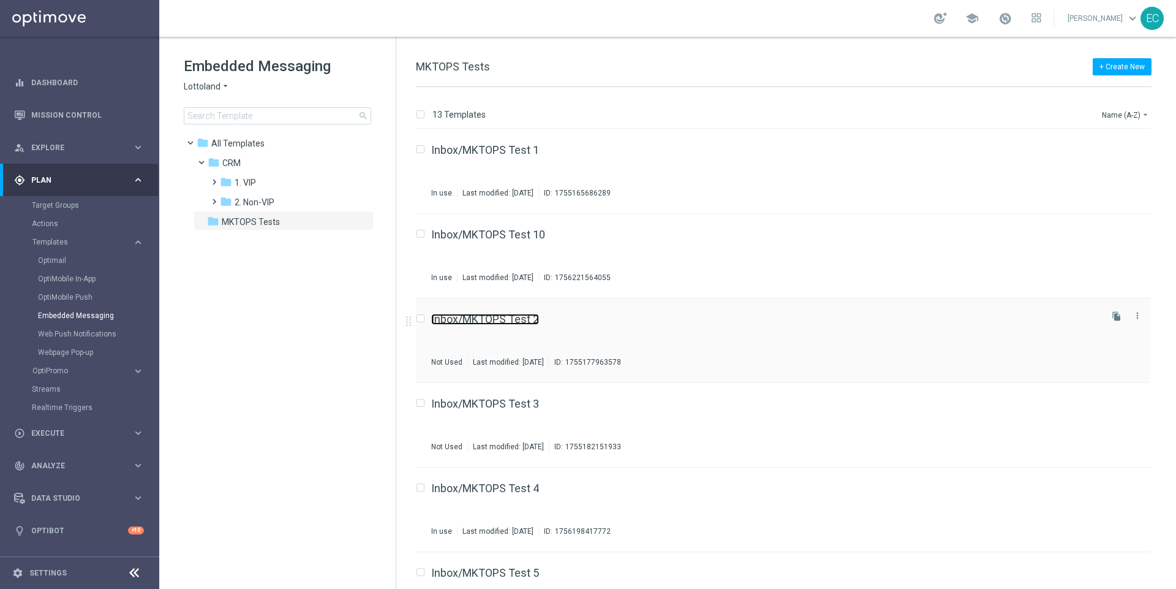
click at [491, 315] on link "Inbox/MKTOPS Test 2" at bounding box center [485, 319] width 108 height 11
click at [1125, 66] on button "+ Create New" at bounding box center [1122, 66] width 59 height 17
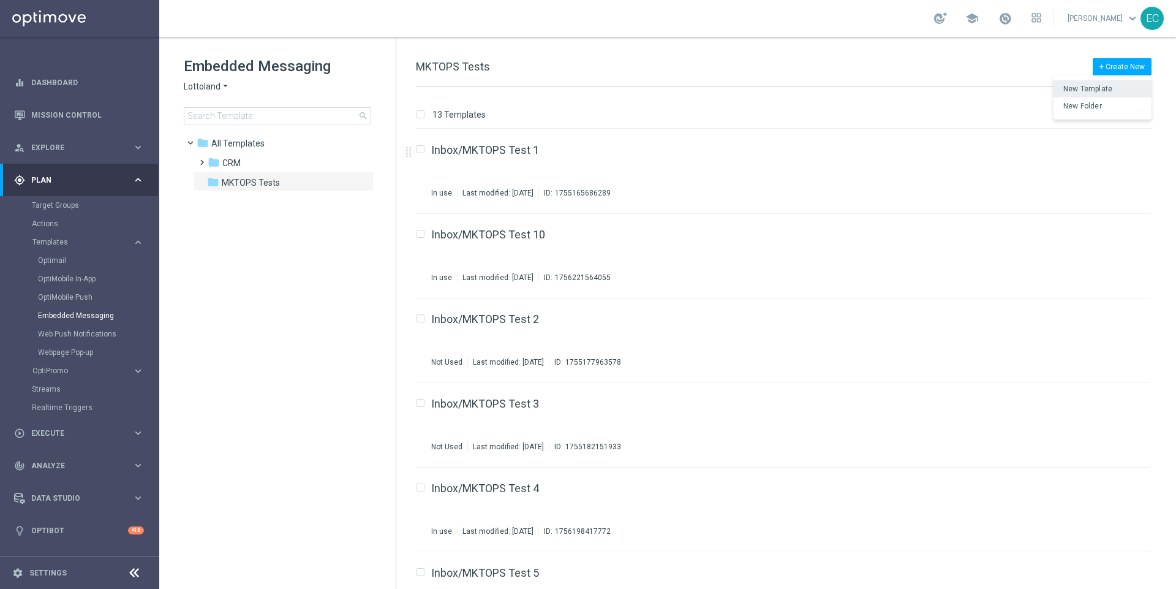
click at [1114, 86] on div "New Template" at bounding box center [1104, 89] width 83 height 9
click at [1119, 145] on icon "file_copy" at bounding box center [1117, 147] width 10 height 10
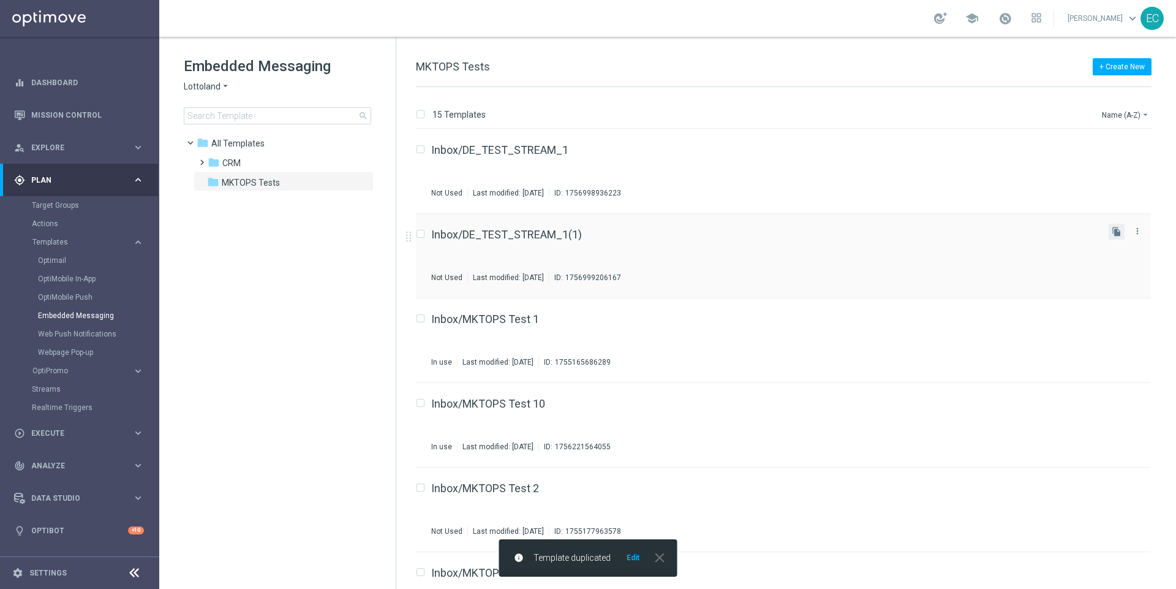
click at [1114, 236] on button "file_copy" at bounding box center [1117, 232] width 16 height 16
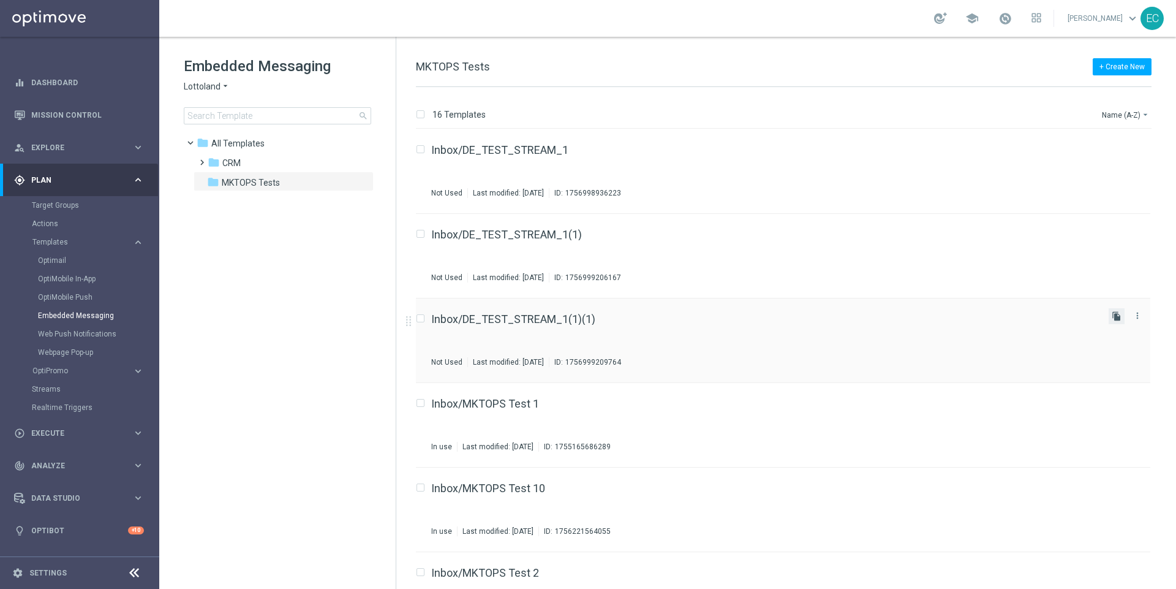
click at [1114, 311] on icon "file_copy" at bounding box center [1117, 316] width 10 height 10
click at [363, 180] on icon "more_vert" at bounding box center [363, 182] width 10 height 10
click at [411, 184] on span "New Folder" at bounding box center [413, 184] width 37 height 10
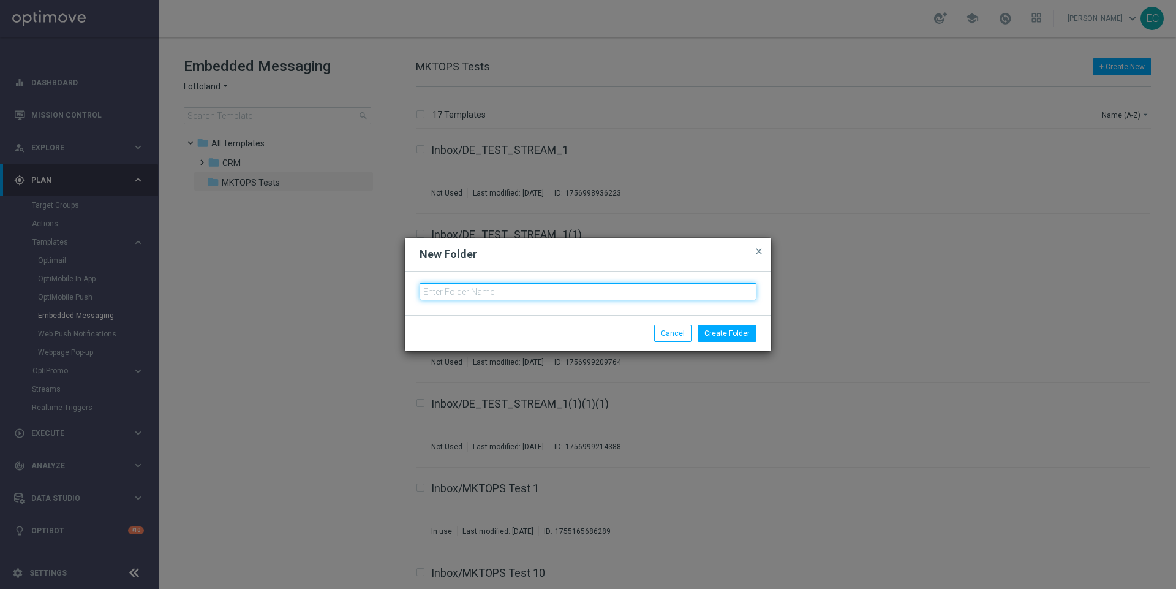
click at [564, 291] on input "text" at bounding box center [588, 291] width 337 height 17
type input "DE Stream Test"
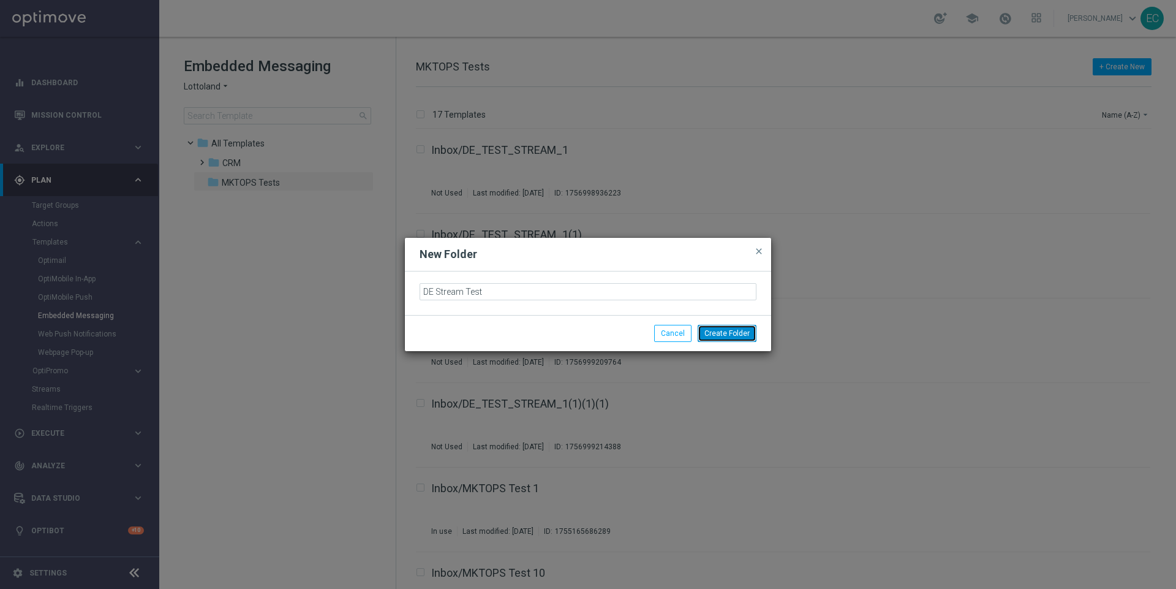
click at [736, 333] on button "Create Folder" at bounding box center [727, 333] width 59 height 17
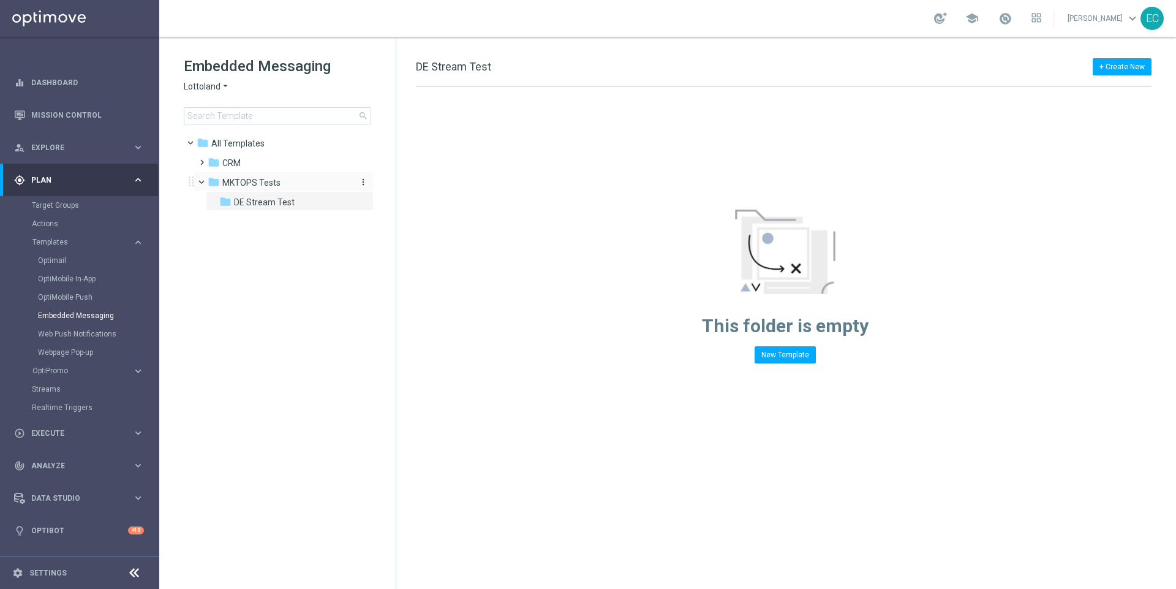
click at [272, 185] on span "MKTOPS Tests" at bounding box center [251, 182] width 58 height 11
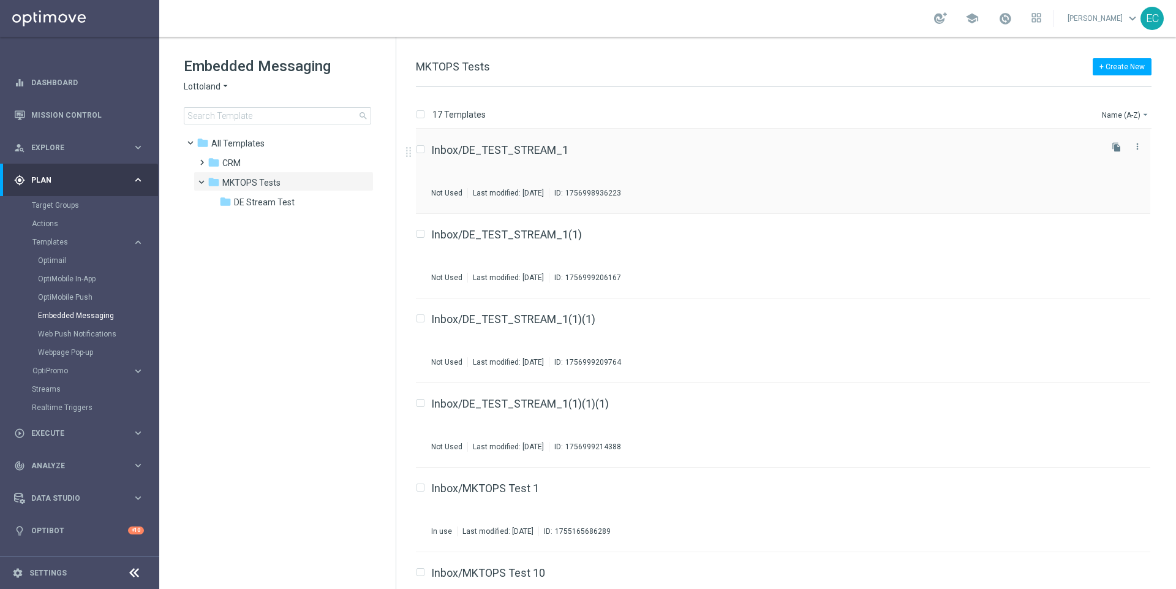
click at [421, 148] on input "Press SPACE to select this row." at bounding box center [420, 151] width 8 height 8
checkbox input "true"
click at [1084, 108] on button "send Move" at bounding box center [1081, 114] width 43 height 15
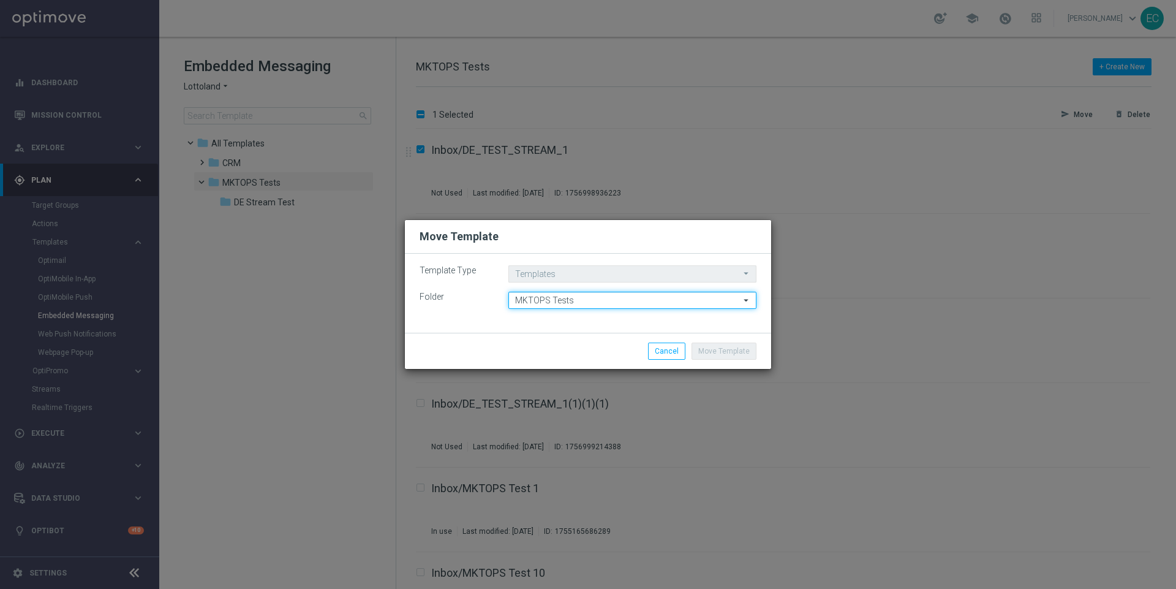
click at [563, 306] on input "MKTOPS Tests" at bounding box center [632, 300] width 248 height 17
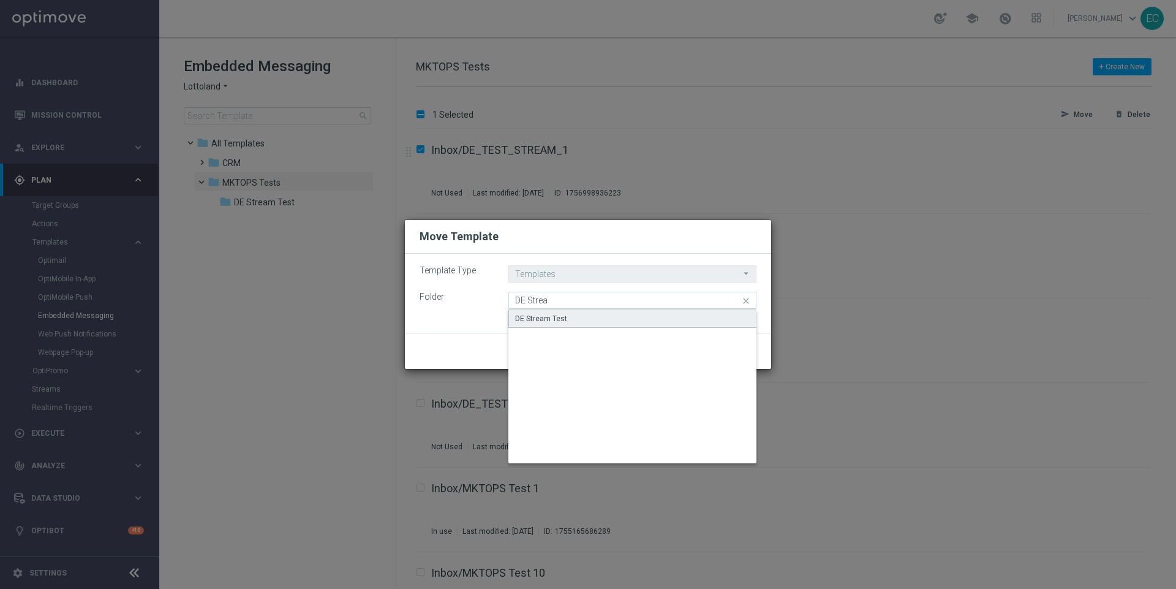
click at [590, 325] on div "DE Stream Test" at bounding box center [632, 318] width 249 height 18
type input "DE Stream Test"
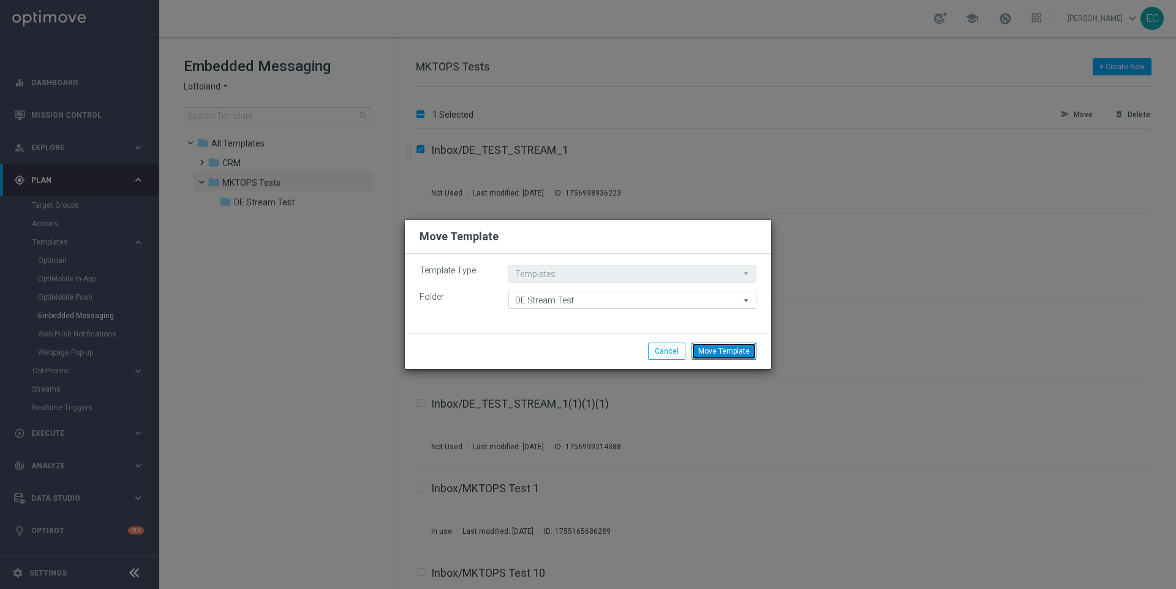
click at [725, 349] on button "Move Template" at bounding box center [724, 350] width 65 height 17
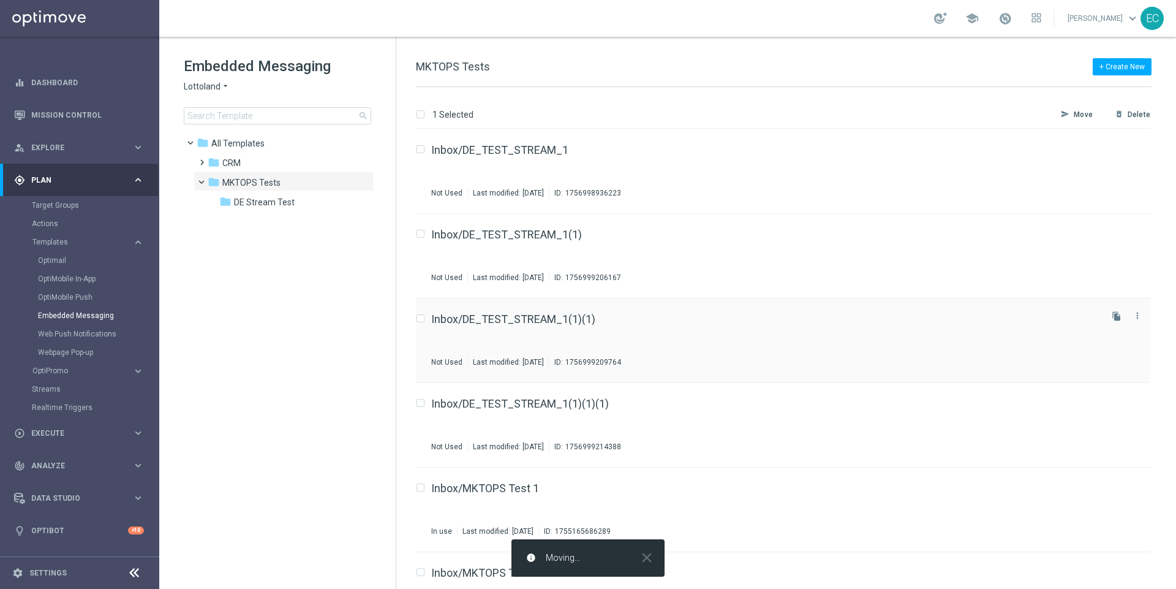
checkbox input "false"
click at [424, 149] on div "Press SPACE to select this row." at bounding box center [423, 150] width 15 height 11
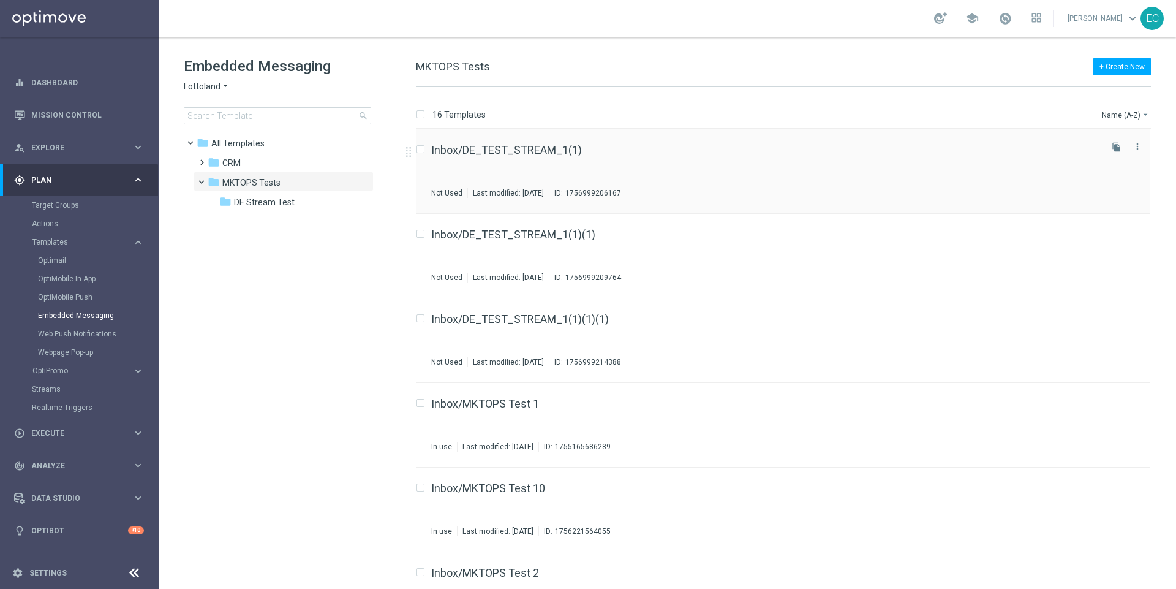
click at [421, 149] on input "Press SPACE to select this row." at bounding box center [420, 151] width 8 height 8
checkbox input "true"
click at [1082, 119] on p "Move" at bounding box center [1083, 115] width 19 height 10
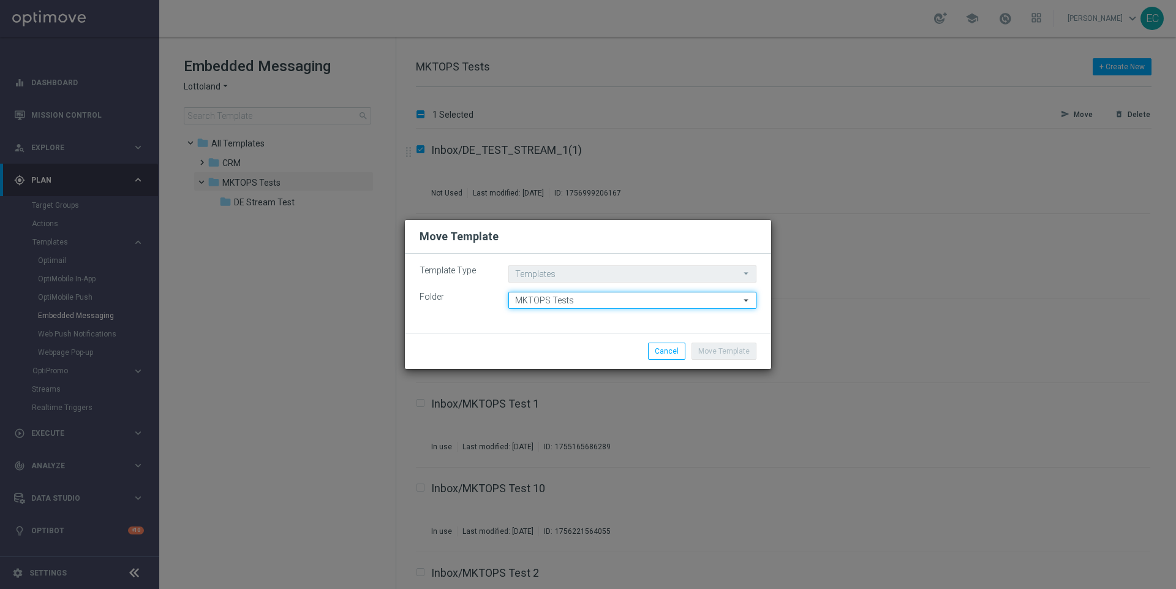
click at [608, 295] on input "MKTOPS Tests" at bounding box center [632, 300] width 248 height 17
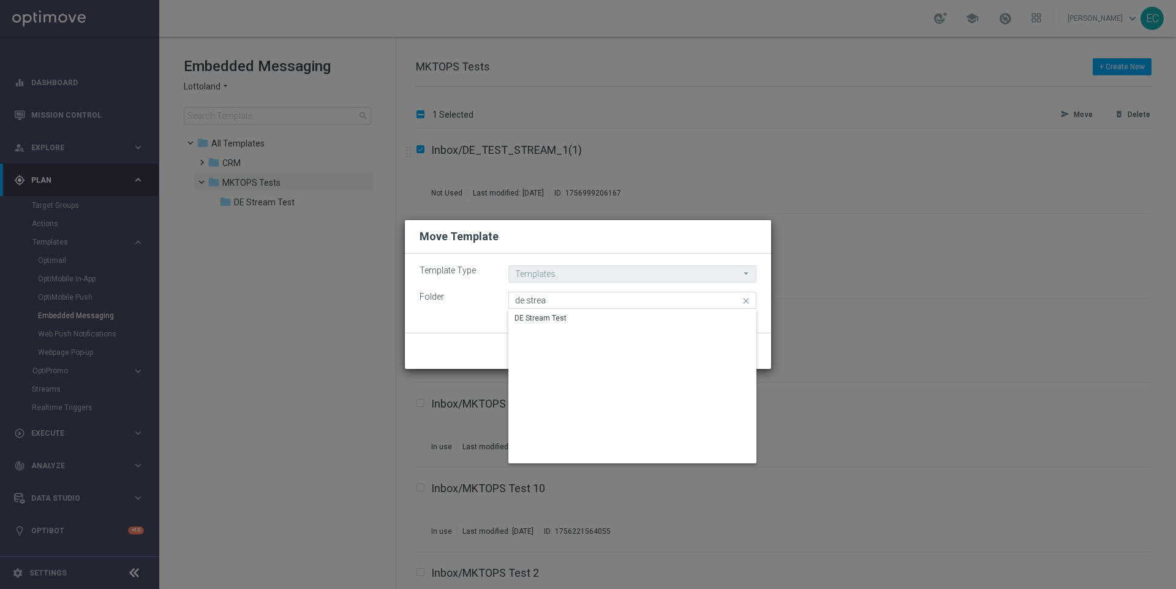
click at [620, 309] on div "Show Selected 0 of NaN" at bounding box center [632, 309] width 249 height 1
click at [624, 313] on div "DE Stream Test" at bounding box center [632, 318] width 249 height 18
type input "DE Stream Test"
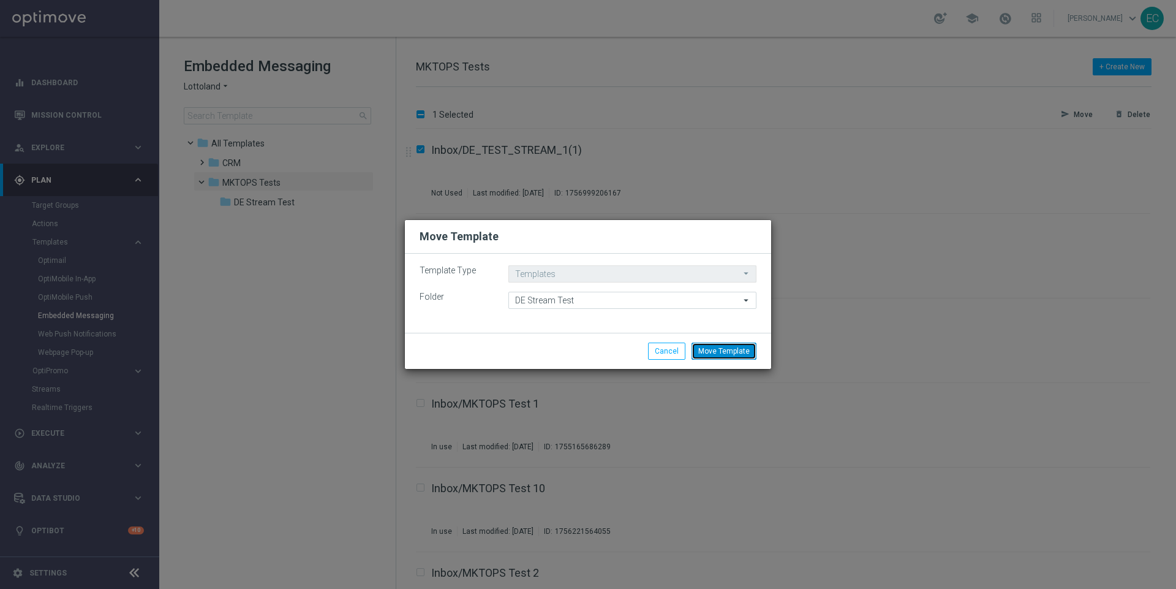
click at [725, 352] on button "Move Template" at bounding box center [724, 350] width 65 height 17
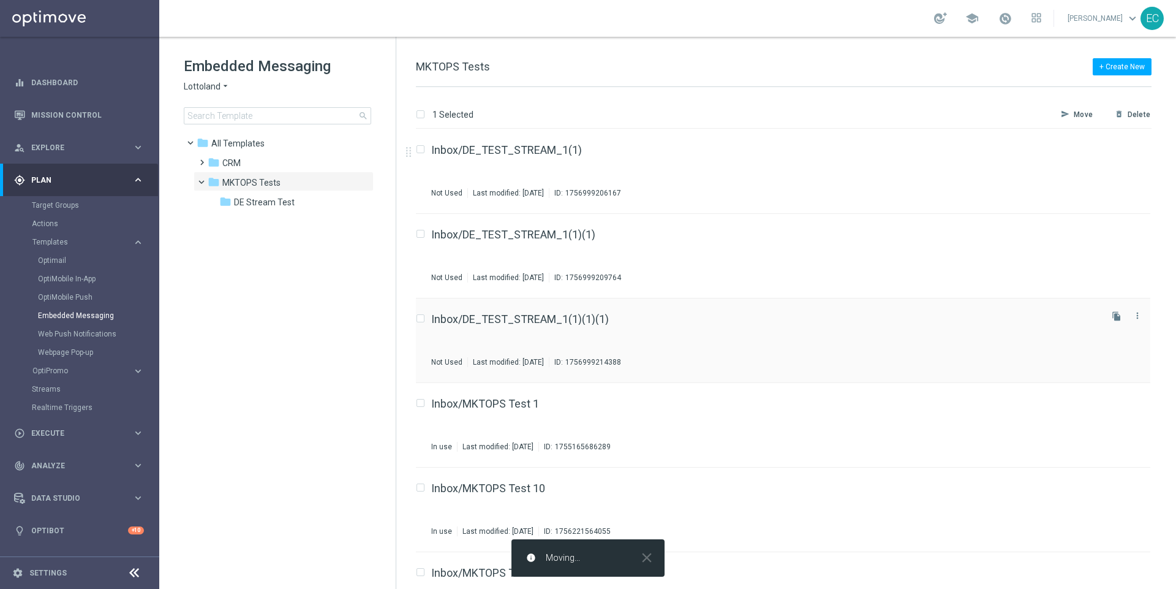
checkbox input "false"
click at [1115, 146] on icon "file_copy" at bounding box center [1117, 147] width 10 height 10
click at [1136, 231] on icon "more_vert" at bounding box center [1138, 231] width 10 height 10
click at [1073, 263] on div "Delete" at bounding box center [1086, 261] width 74 height 9
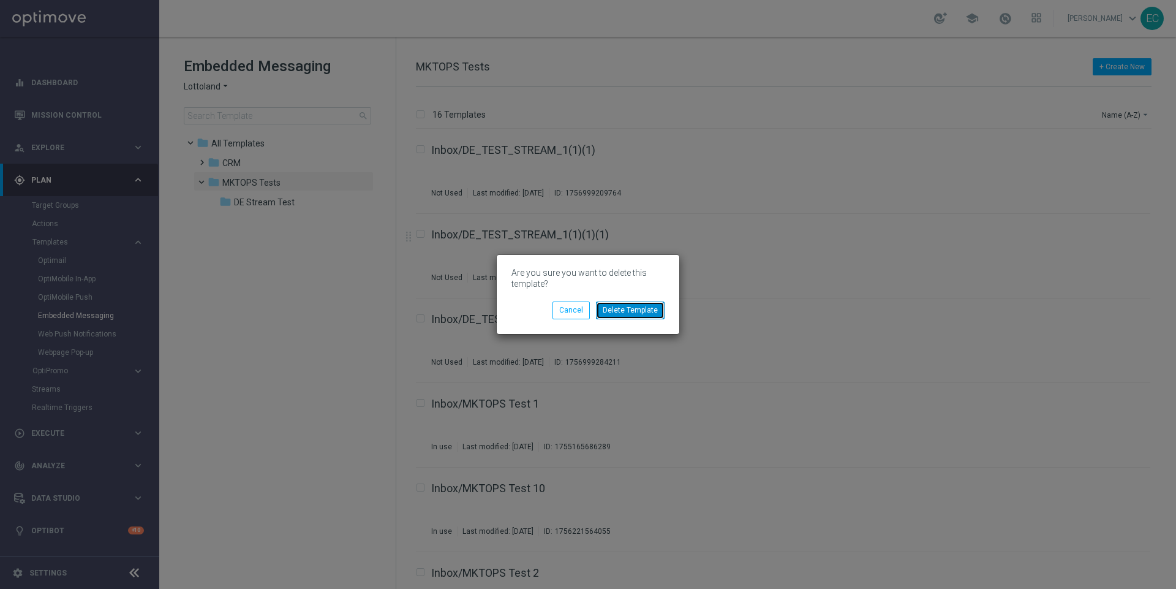
click at [643, 315] on button "Delete Template" at bounding box center [630, 309] width 69 height 17
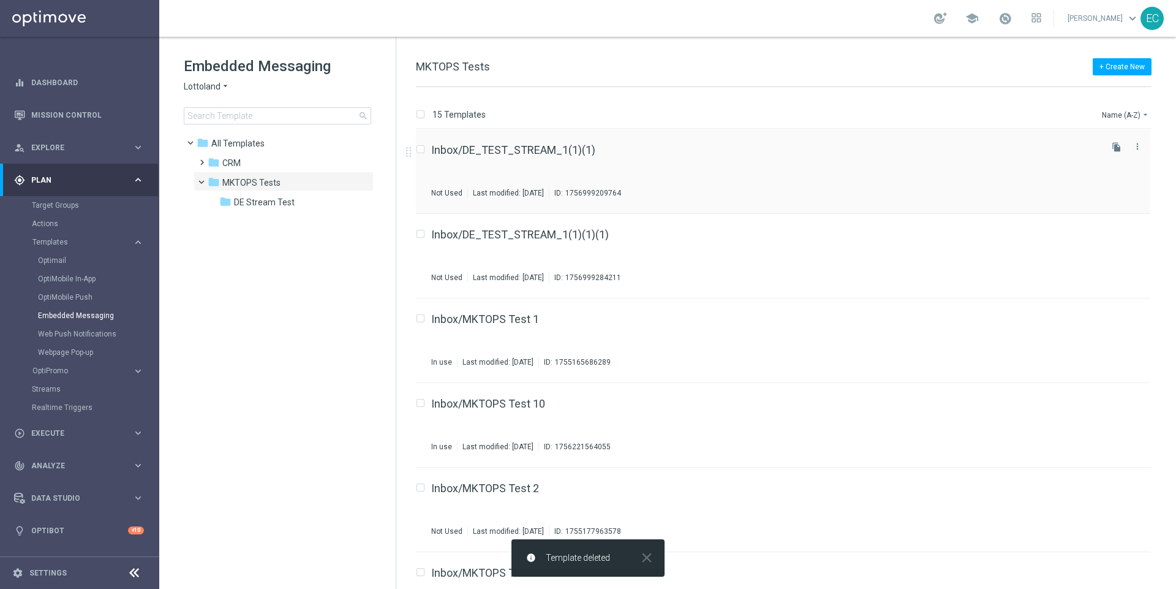
click at [421, 149] on input "Press SPACE to select this row." at bounding box center [420, 151] width 8 height 8
checkbox input "true"
click at [1133, 142] on icon "more_vert" at bounding box center [1138, 147] width 10 height 10
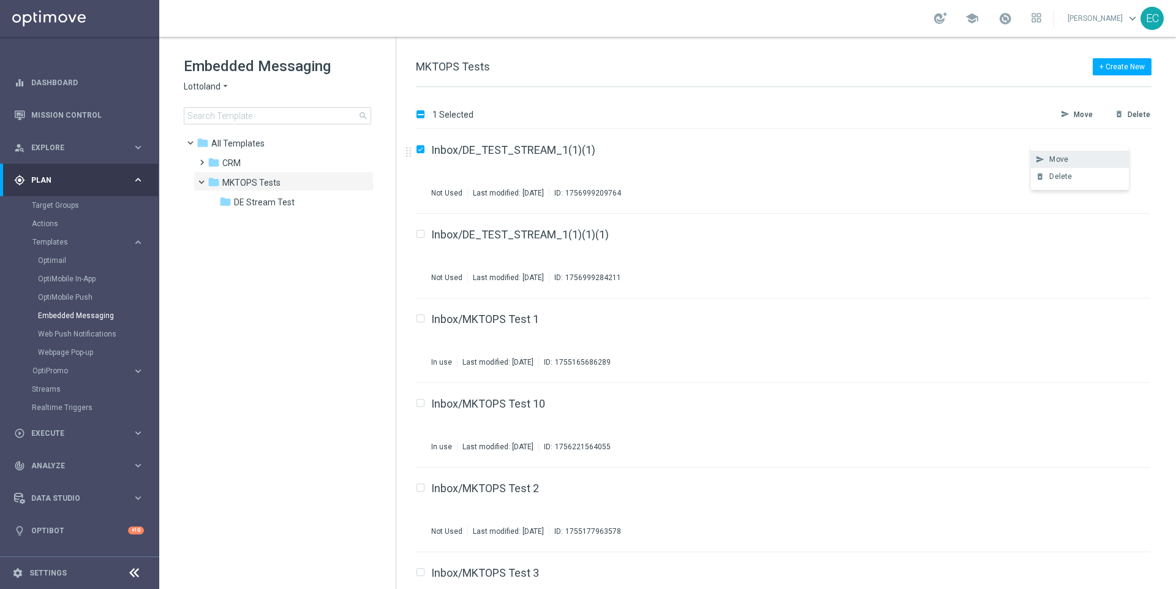
click at [1090, 158] on div "Move" at bounding box center [1086, 159] width 74 height 9
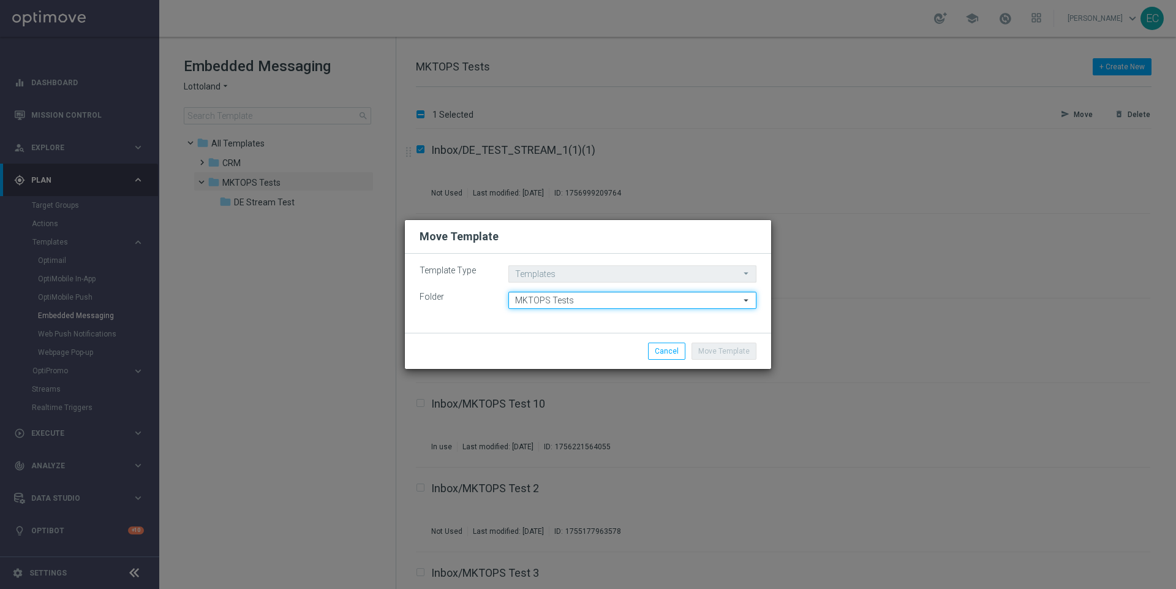
click at [610, 297] on input "MKTOPS Tests" at bounding box center [632, 300] width 248 height 17
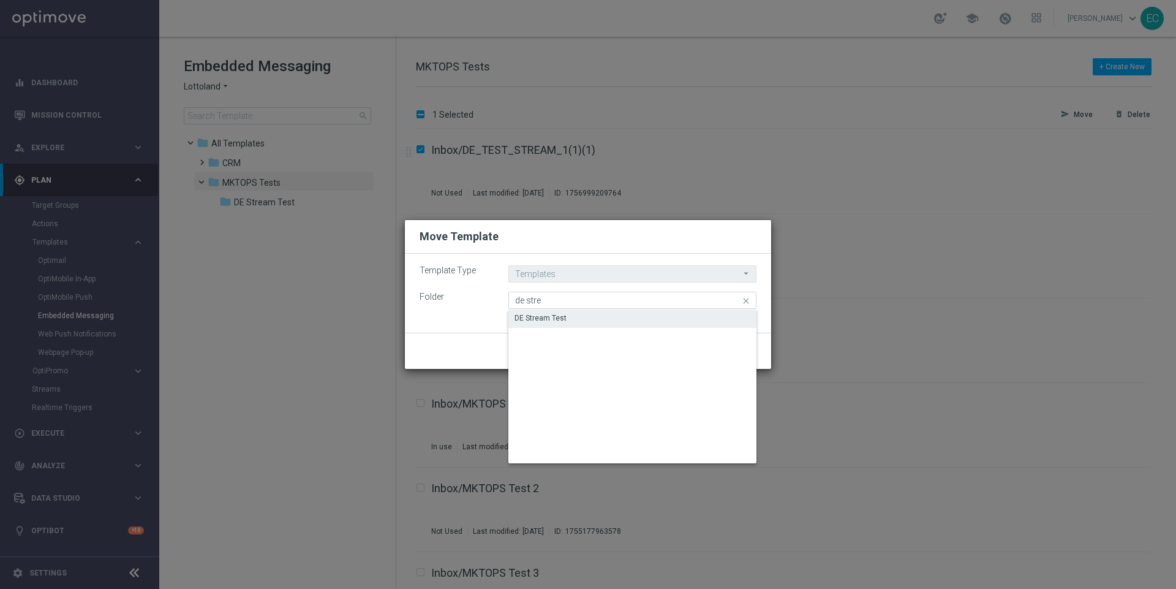
click at [630, 323] on div "DE Stream Test" at bounding box center [632, 317] width 249 height 17
type input "DE Stream Test"
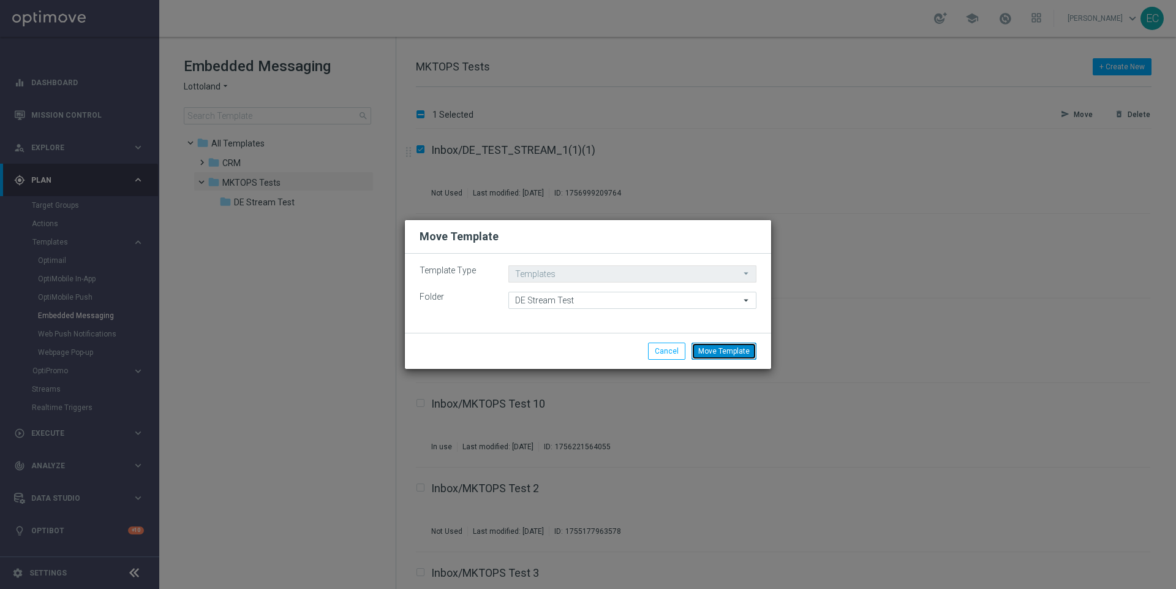
click at [711, 345] on button "Move Template" at bounding box center [724, 350] width 65 height 17
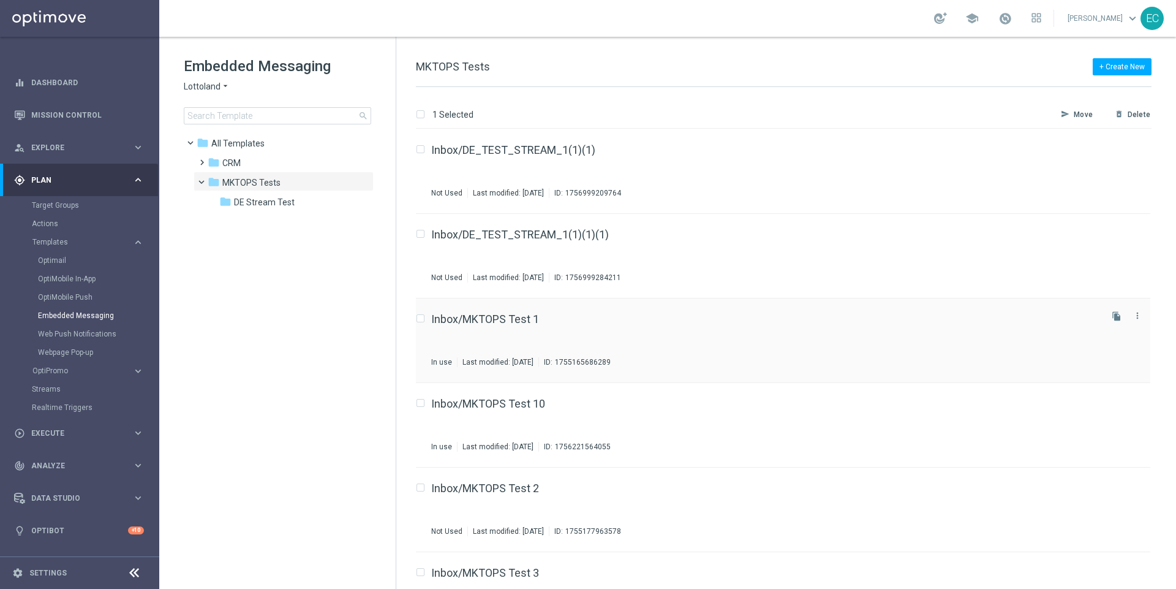
checkbox input "false"
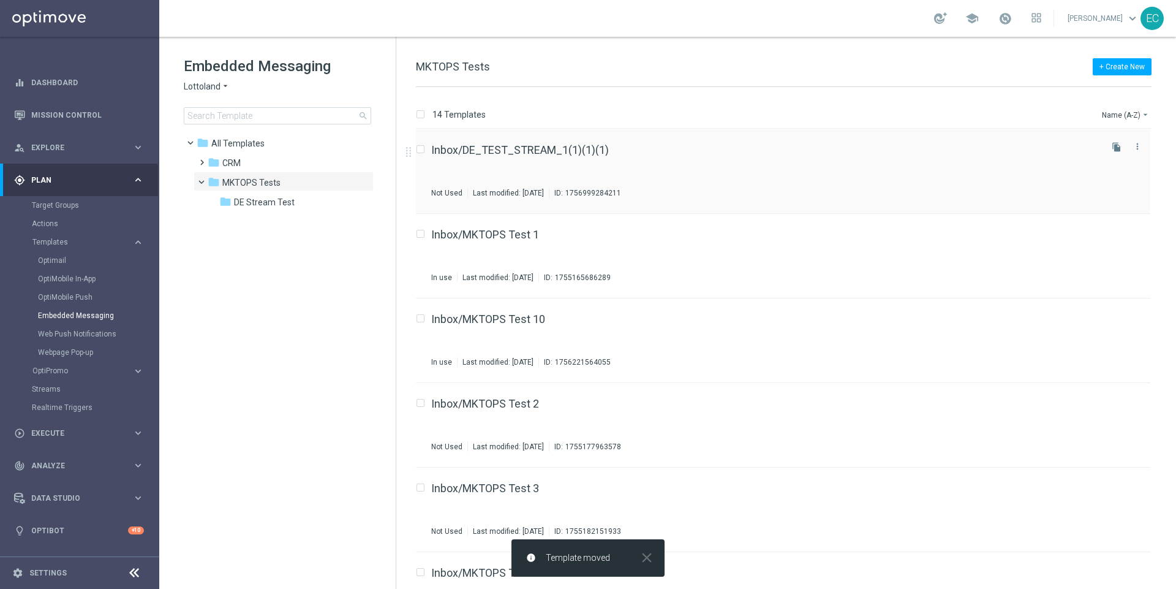
click at [418, 147] on input "Press SPACE to select this row." at bounding box center [420, 151] width 8 height 8
checkbox input "true"
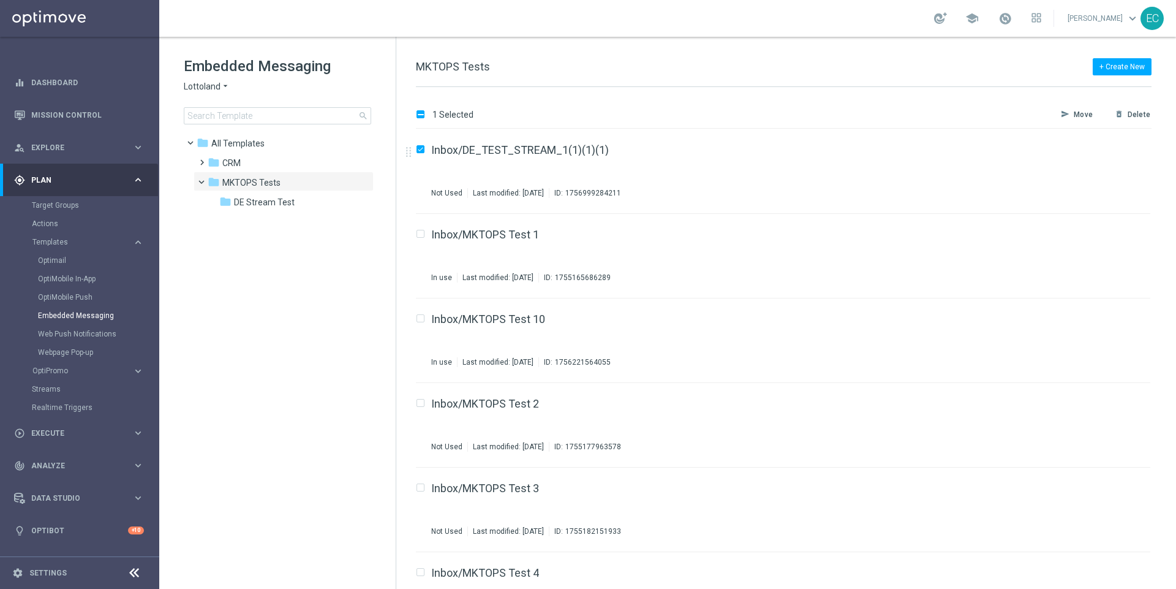
click at [1071, 110] on button "send Move" at bounding box center [1081, 114] width 43 height 15
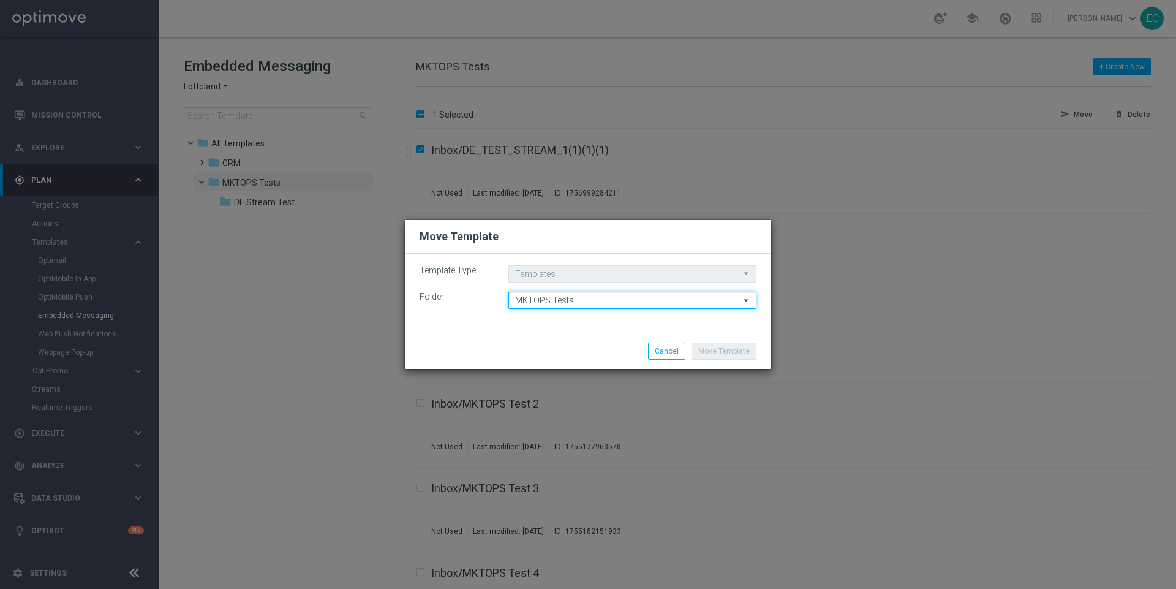
click at [650, 308] on input "MKTOPS Tests" at bounding box center [632, 300] width 248 height 17
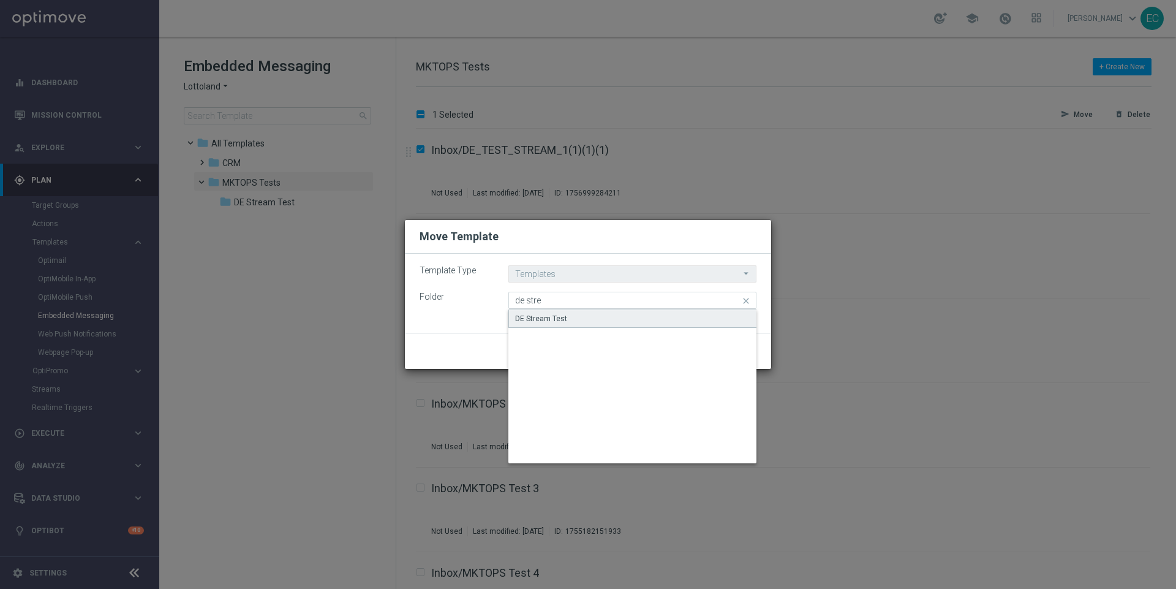
click at [645, 320] on div "DE Stream Test" at bounding box center [632, 318] width 249 height 18
type input "DE Stream Test"
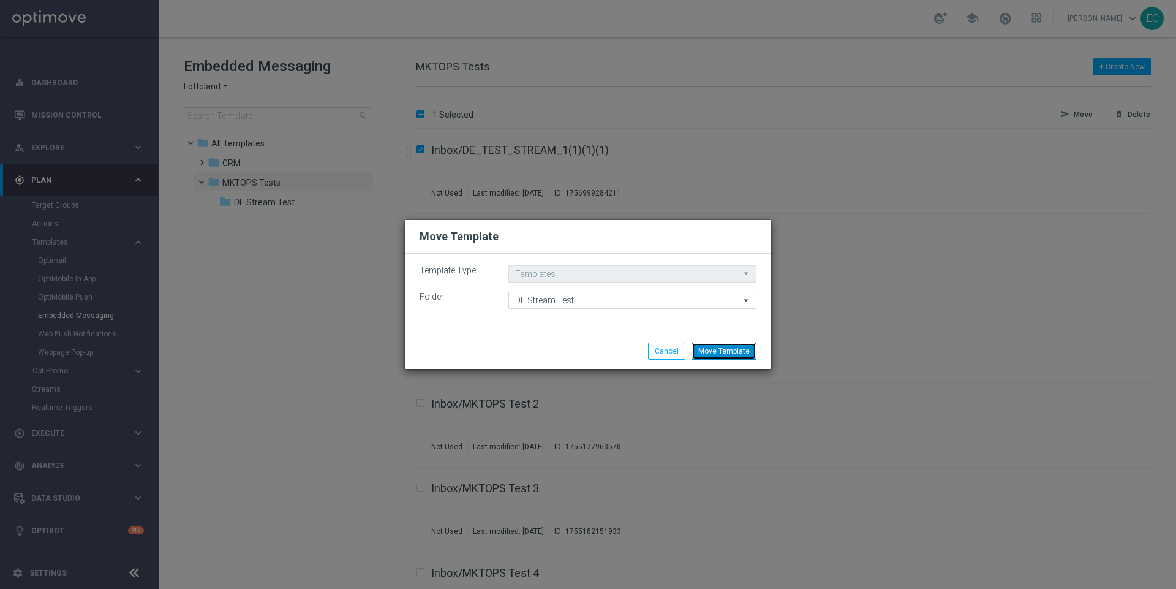
click at [734, 353] on button "Move Template" at bounding box center [724, 350] width 65 height 17
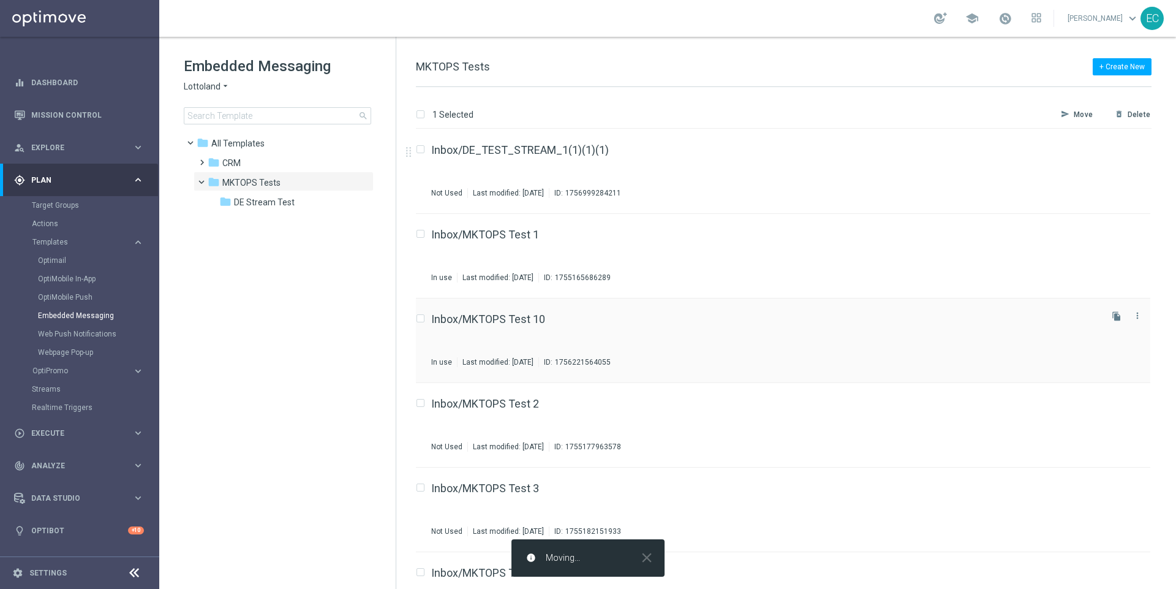
checkbox input "false"
click at [290, 200] on span "DE Stream Test" at bounding box center [264, 202] width 61 height 11
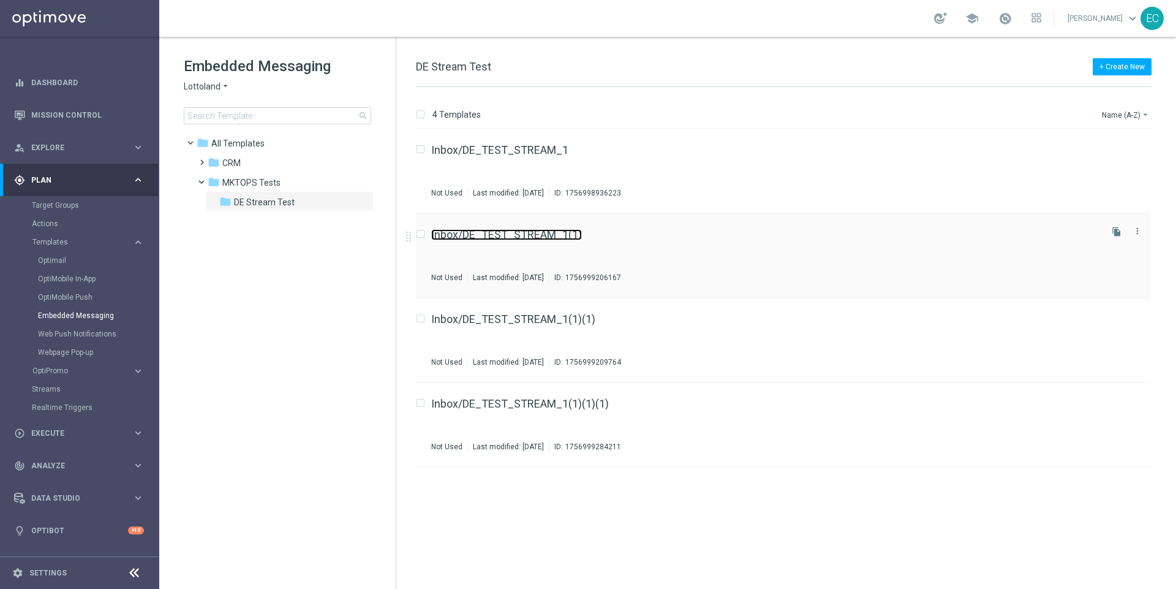
click at [564, 230] on link "Inbox/DE_TEST_STREAM_1(1)" at bounding box center [506, 234] width 151 height 11
click at [570, 226] on div "Inbox/DE_TEST_STREAM_1(1)(1) Not Used Last modified: [DATE] ID: 1756999209764 f…" at bounding box center [783, 256] width 734 height 85
click at [534, 244] on div "Inbox/DE_TEST_STREAM_1(1)(1)(1) Not Used Last modified: [DATE] ID: 1756999284211" at bounding box center [765, 255] width 668 height 53
click at [614, 164] on div "Inbox/DE_TEST_STREAM_1 Not Used Last modified: [DATE] ID: 1756998936223" at bounding box center [765, 171] width 668 height 53
click at [532, 227] on div "Inbox/DE_TEST_STREAM_2 Not Used Last modified: [DATE] ID: 1756999206167 file_co…" at bounding box center [783, 256] width 734 height 85
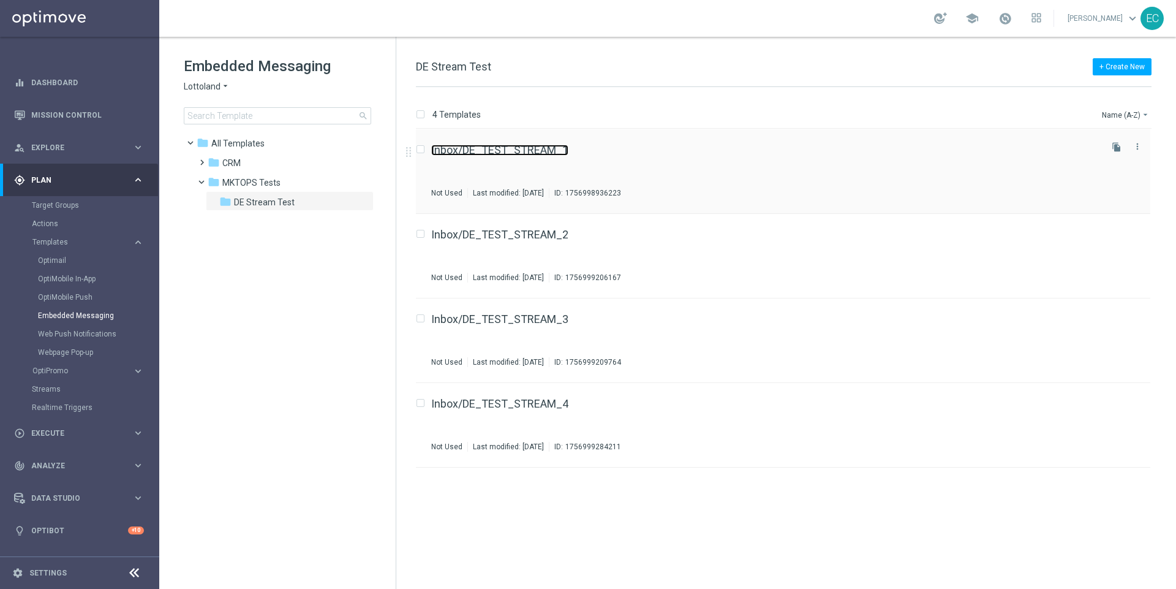
click at [563, 152] on link "Inbox/DE_TEST_STREAM_1" at bounding box center [499, 150] width 137 height 11
click at [583, 237] on div "Inbox/DE_TEST_STREAM_2" at bounding box center [765, 234] width 668 height 11
click at [557, 341] on div "Inbox/DE_TEST_STREAM_3 Not Used Last modified: [DATE] ID: 1756999209764" at bounding box center [765, 340] width 668 height 53
click at [525, 394] on div "Inbox/DE_TEST_STREAM_4 Not Used Last modified: [DATE] ID: 1756999284211 file_co…" at bounding box center [783, 425] width 734 height 85
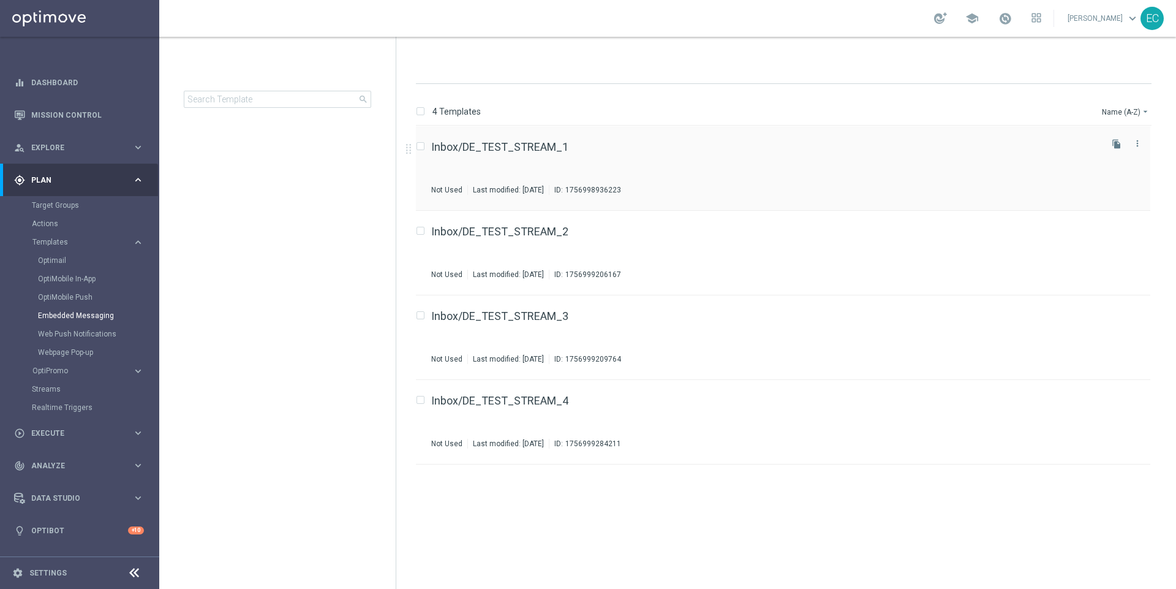
click at [576, 147] on div "Inbox/DE_TEST_STREAM_1" at bounding box center [765, 147] width 668 height 11
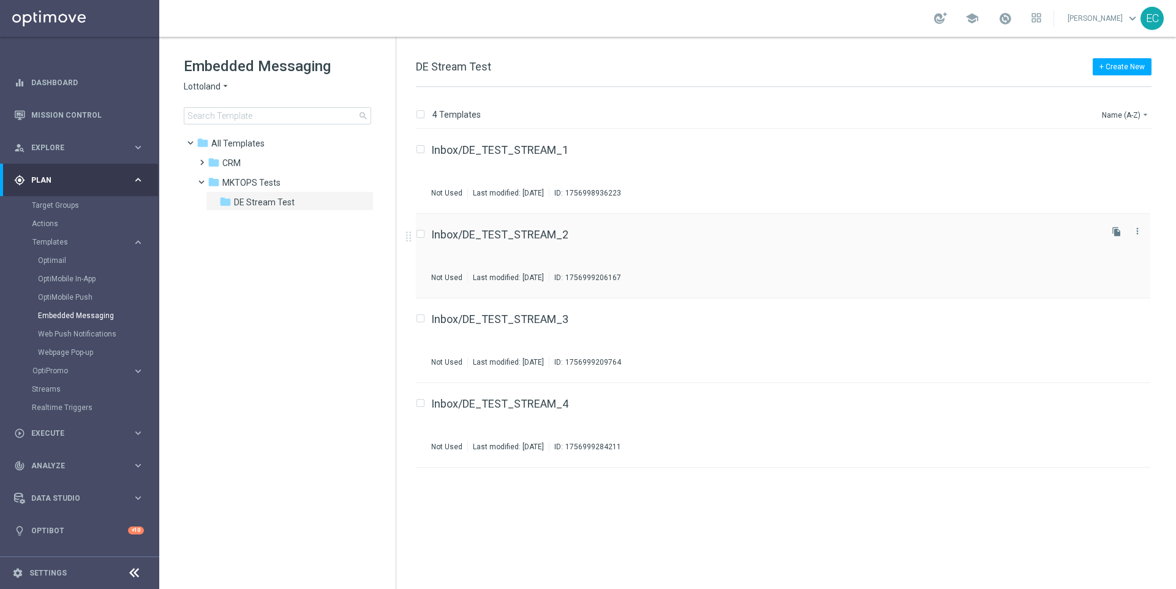
click at [551, 220] on div "Inbox/DE_TEST_STREAM_2 Not Used Last modified: [DATE] ID: 1756999206167 file_co…" at bounding box center [783, 256] width 734 height 85
click at [548, 325] on div "Inbox/DE_TEST_STREAM_3 Not Used Last modified: [DATE] ID: 1756999209764" at bounding box center [765, 340] width 668 height 53
click at [575, 411] on div "Inbox/DE_TEST_STREAM_4 Not Used Last modified: [DATE] ID: 1756999284211" at bounding box center [765, 424] width 668 height 53
click at [567, 314] on div "Inbox/DE_TEST_STREAM_3" at bounding box center [765, 319] width 668 height 11
click at [541, 139] on div "Inbox/DE_TEST_STREAM_1 Not Used Last modified: [DATE] ID: 1756998936223 file_co…" at bounding box center [783, 171] width 734 height 85
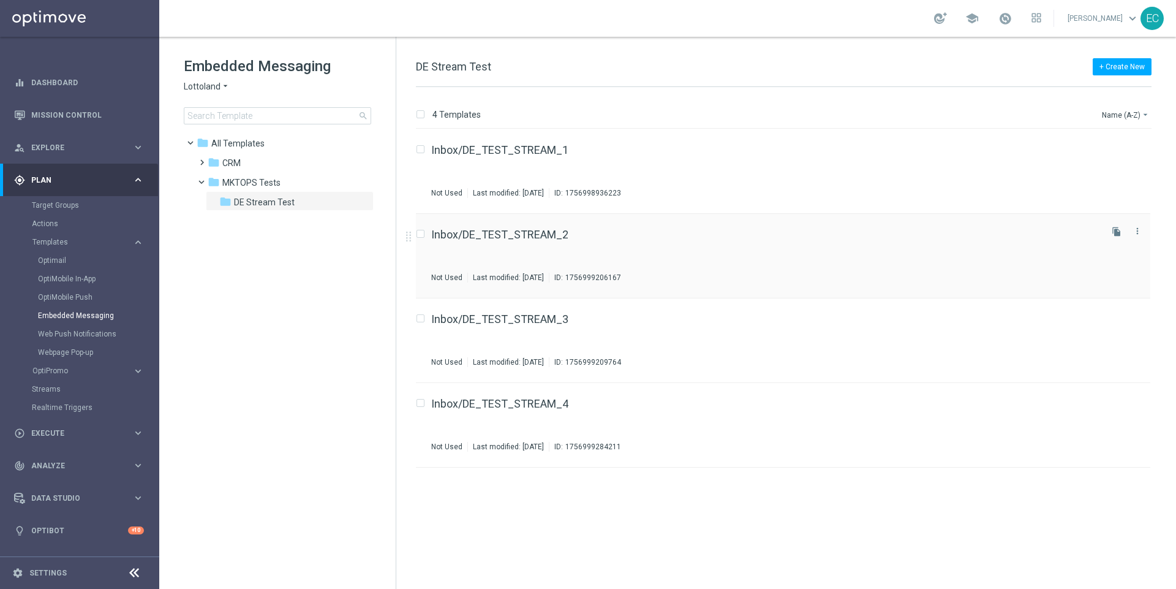
click at [569, 242] on div "Inbox/DE_TEST_STREAM_2 Not Used Last modified: [DATE] ID: 1756999206167" at bounding box center [765, 255] width 668 height 53
click at [527, 401] on link "Inbox/DE_TEST_STREAM_4" at bounding box center [499, 403] width 137 height 11
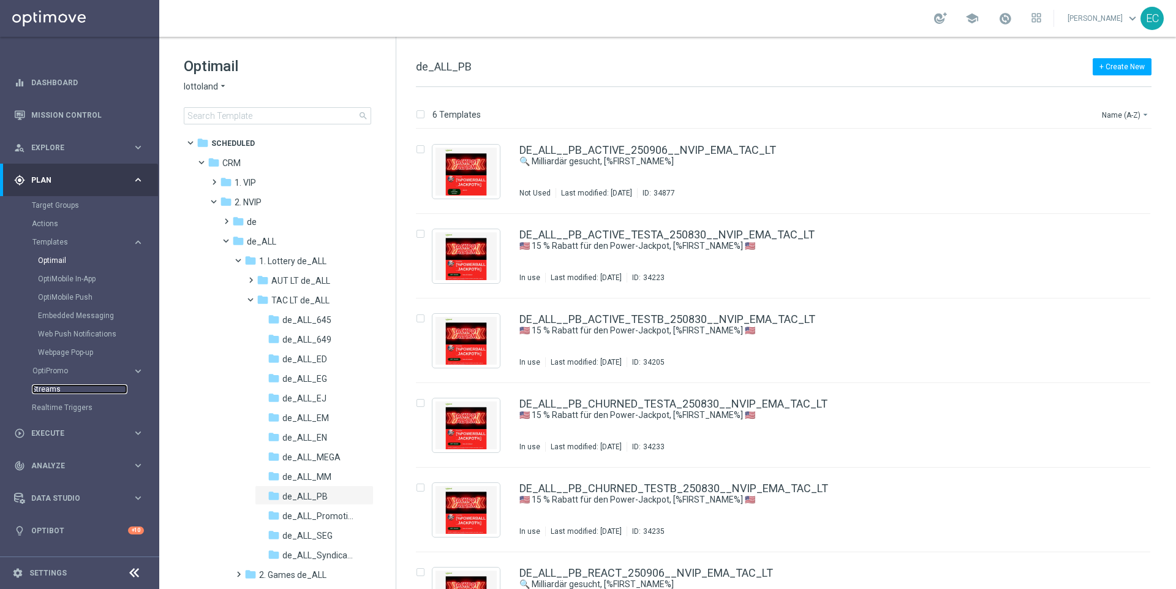
click at [67, 389] on link "Streams" at bounding box center [80, 389] width 96 height 10
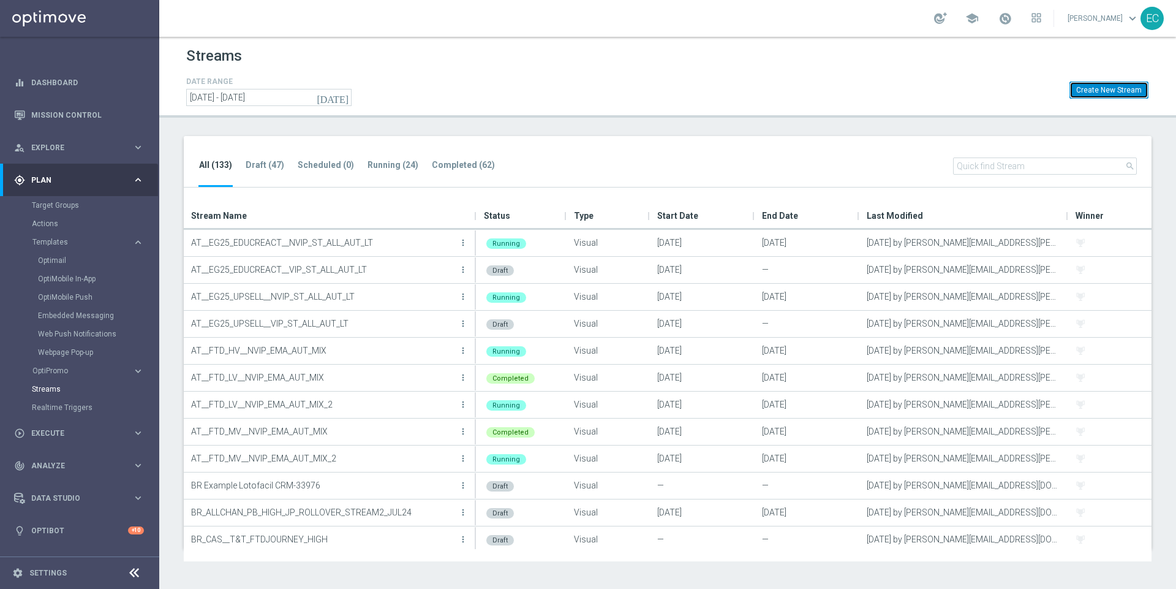
click at [1124, 83] on button "Create New Stream" at bounding box center [1109, 89] width 79 height 17
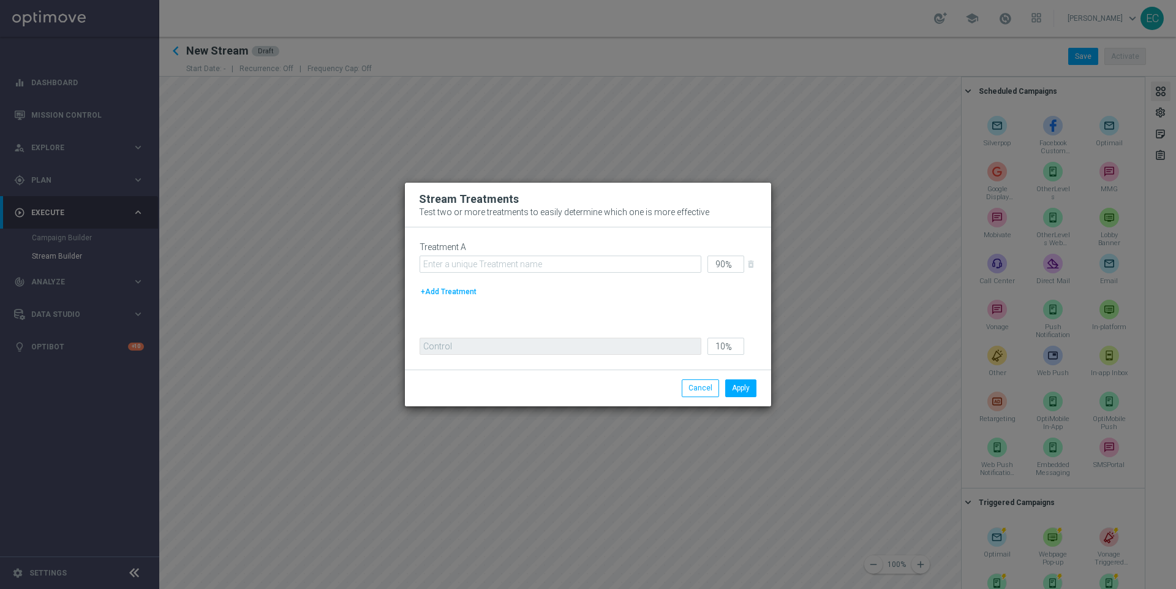
drag, startPoint x: 550, startPoint y: 287, endPoint x: 541, endPoint y: 270, distance: 19.5
click at [549, 286] on div "+Add Treatment" at bounding box center [588, 291] width 337 height 13
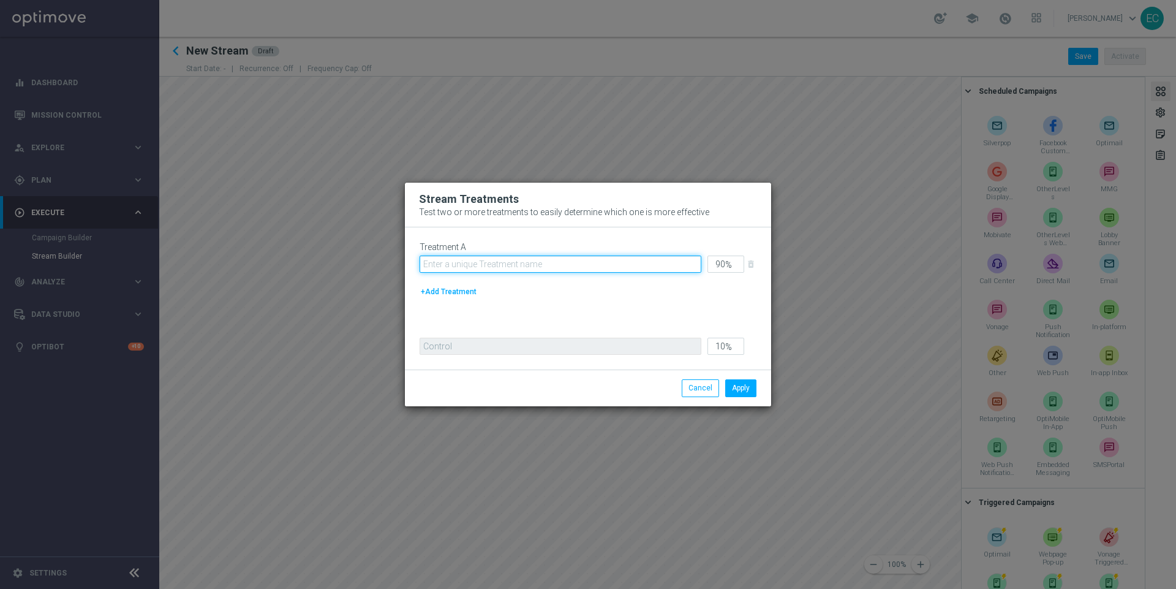
click at [541, 270] on input "text" at bounding box center [561, 263] width 282 height 17
type input "E"
type input "DE EMBEDDED MESSAGES TEST"
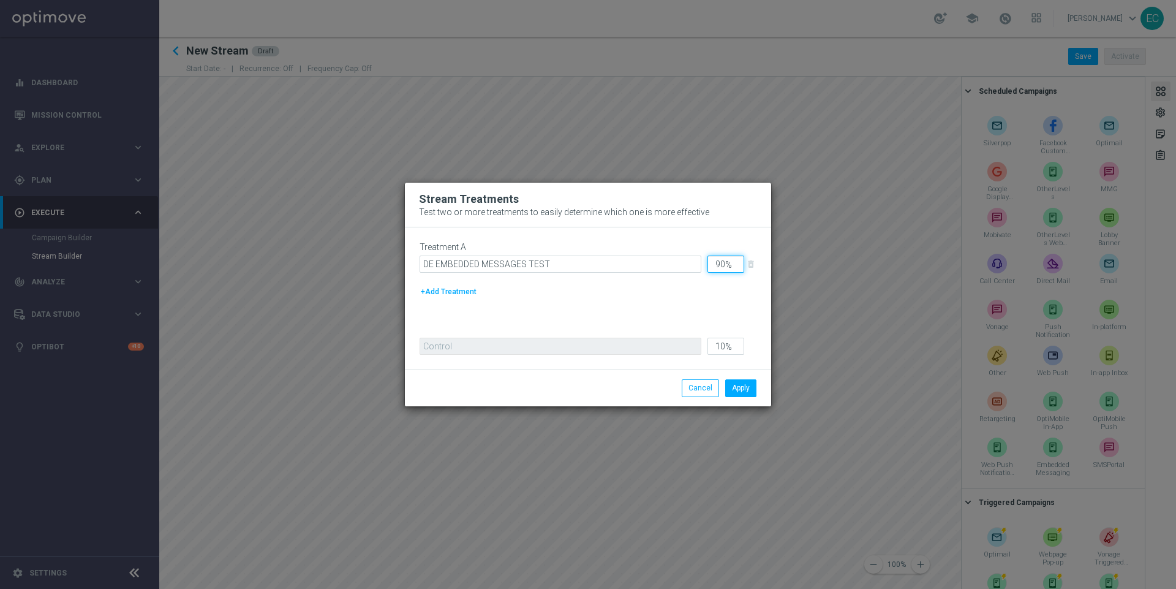
click at [722, 265] on input "90" at bounding box center [726, 263] width 37 height 17
type input "1"
type input "99"
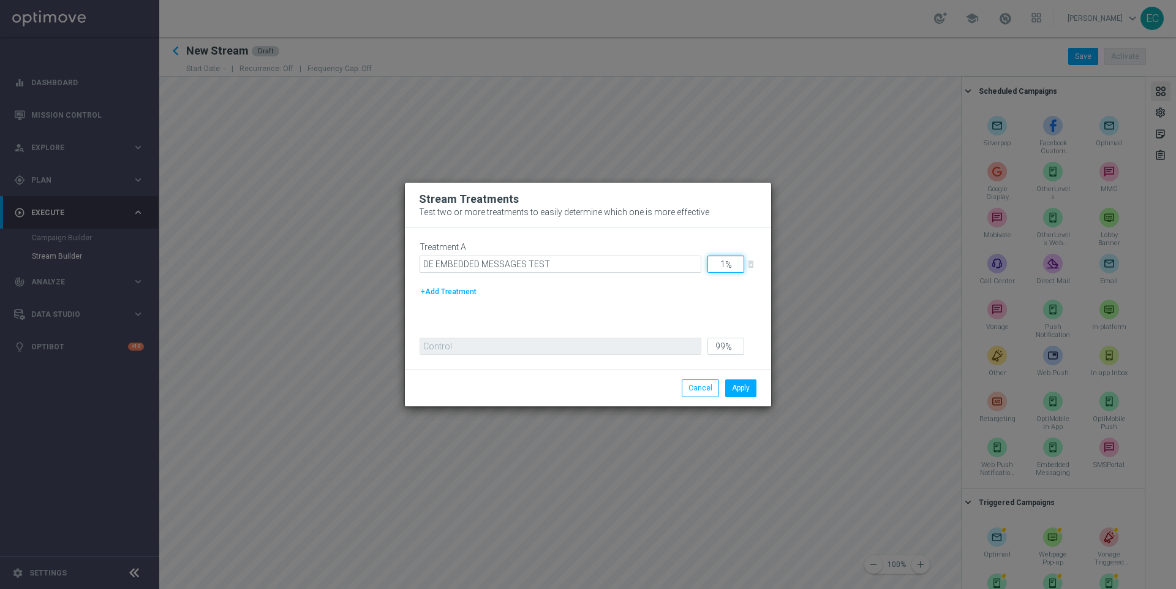
type input "10"
type input "90"
type input "100"
type input "0"
type input "100"
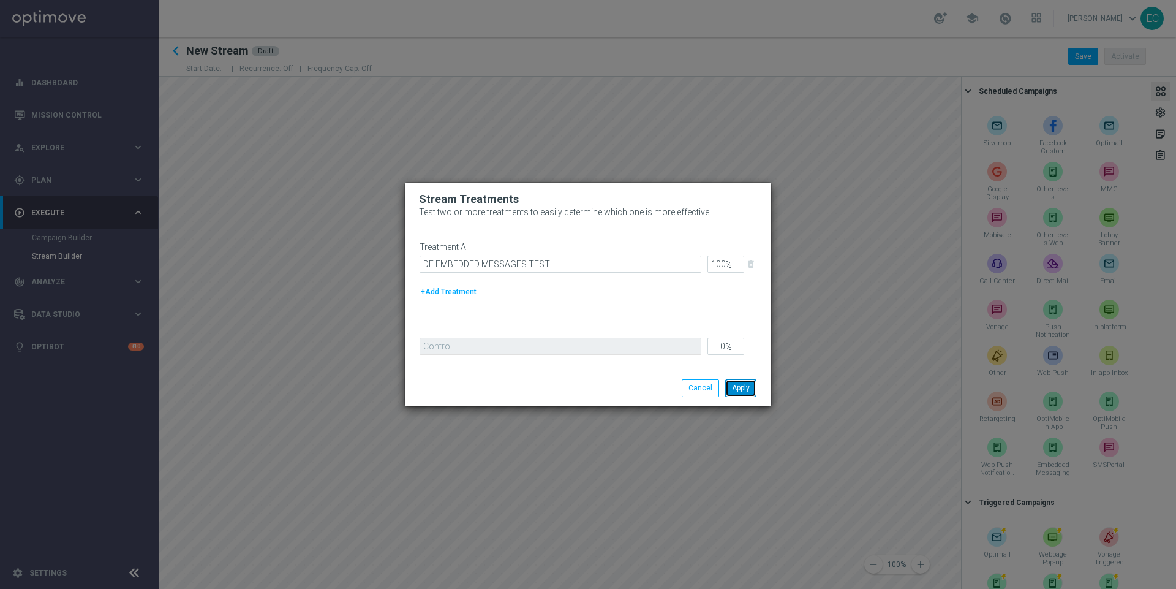
click at [740, 384] on button "Apply" at bounding box center [740, 387] width 31 height 17
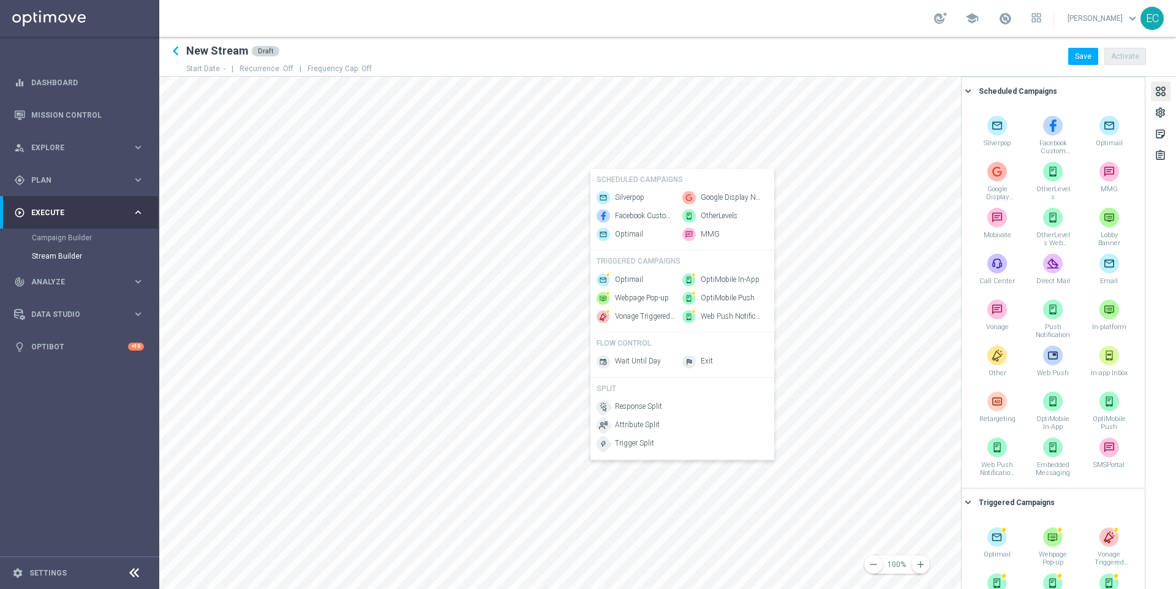
scroll to position [0, 86]
click at [708, 277] on span "Embedded Messaging" at bounding box center [731, 279] width 61 height 10
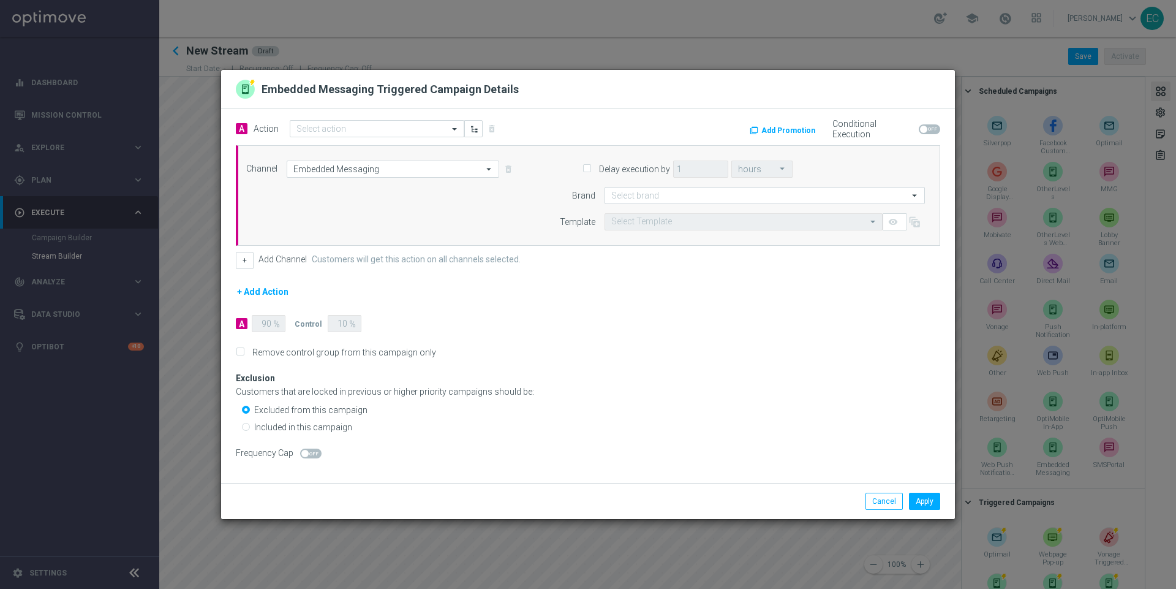
click at [375, 118] on div "A Action Select action delete_forever Add Promotion Conditional Execution Chann…" at bounding box center [588, 295] width 734 height 374
click at [389, 129] on input "text" at bounding box center [364, 129] width 137 height 10
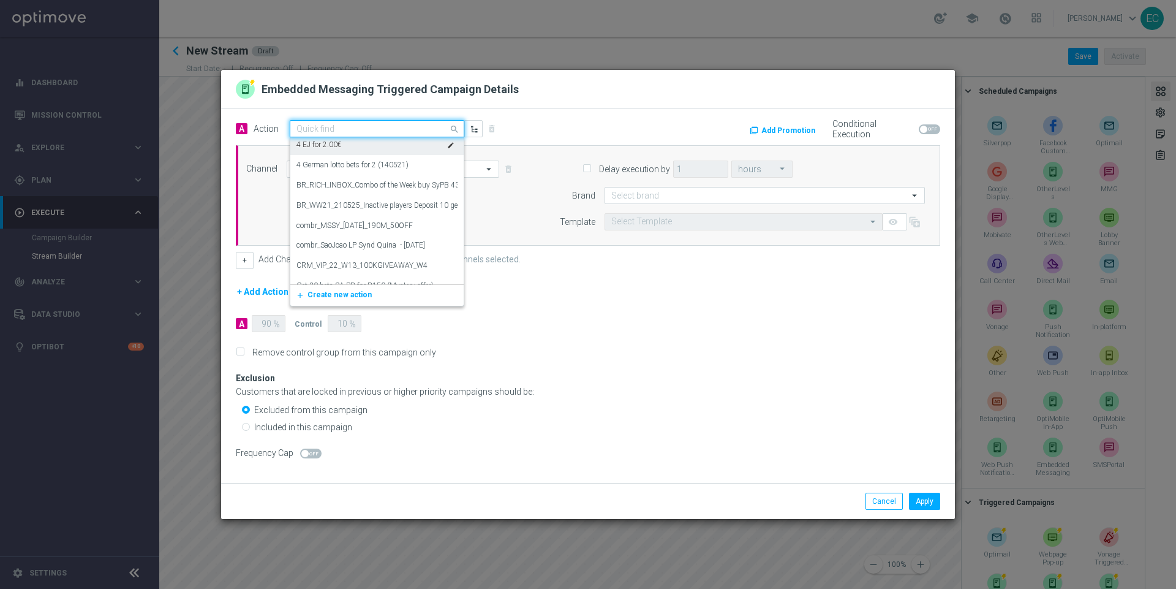
scroll to position [3, 0]
click at [347, 292] on span "Create new action" at bounding box center [340, 294] width 64 height 9
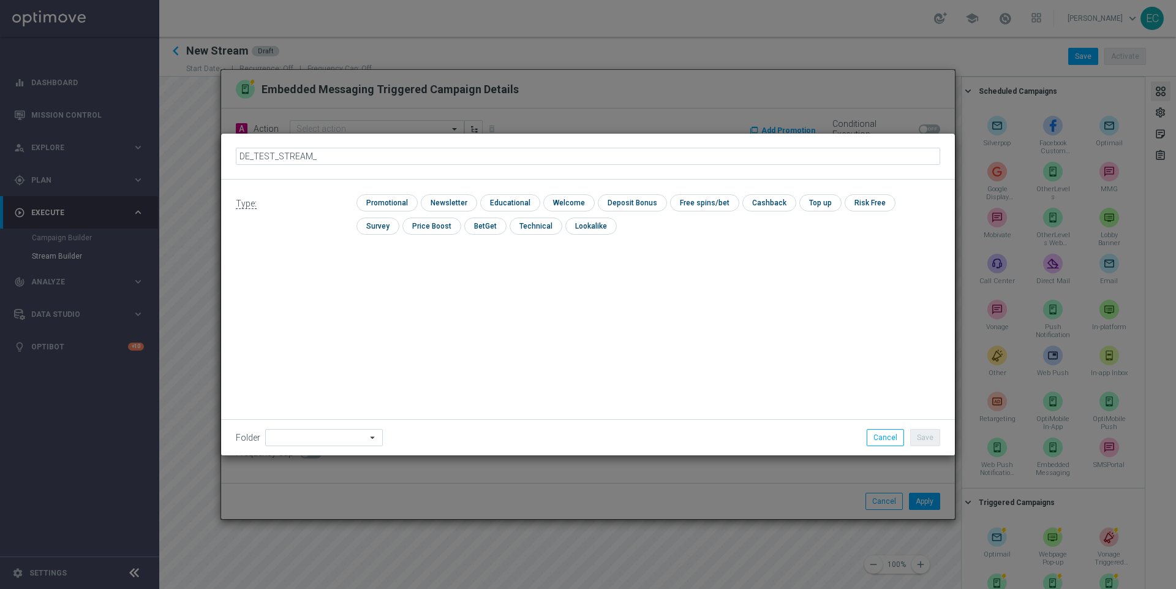
type input "DE_TEST_STREAM_1"
click at [394, 198] on input "checkbox" at bounding box center [386, 202] width 58 height 17
checkbox input "true"
click at [921, 442] on button "Save" at bounding box center [925, 437] width 30 height 17
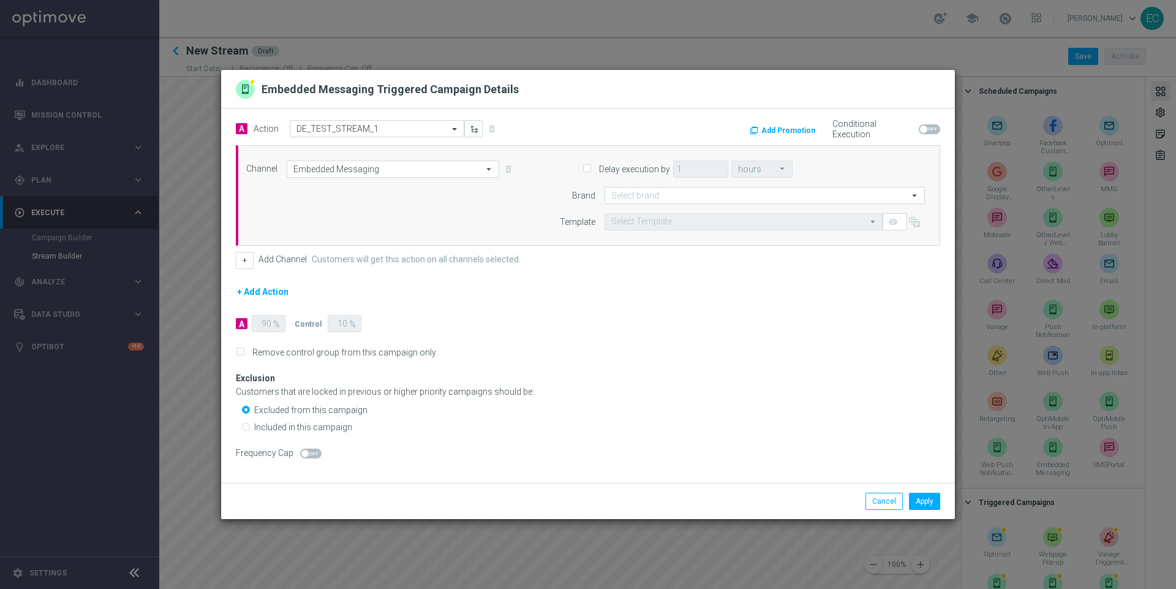
click at [597, 172] on label "Delay execution by" at bounding box center [632, 169] width 75 height 11
click at [591, 172] on input "Delay execution by" at bounding box center [587, 169] width 8 height 8
click at [607, 172] on label "Delay execution by" at bounding box center [632, 169] width 75 height 11
click at [591, 172] on input "Delay execution by" at bounding box center [587, 169] width 8 height 8
checkbox input "false"
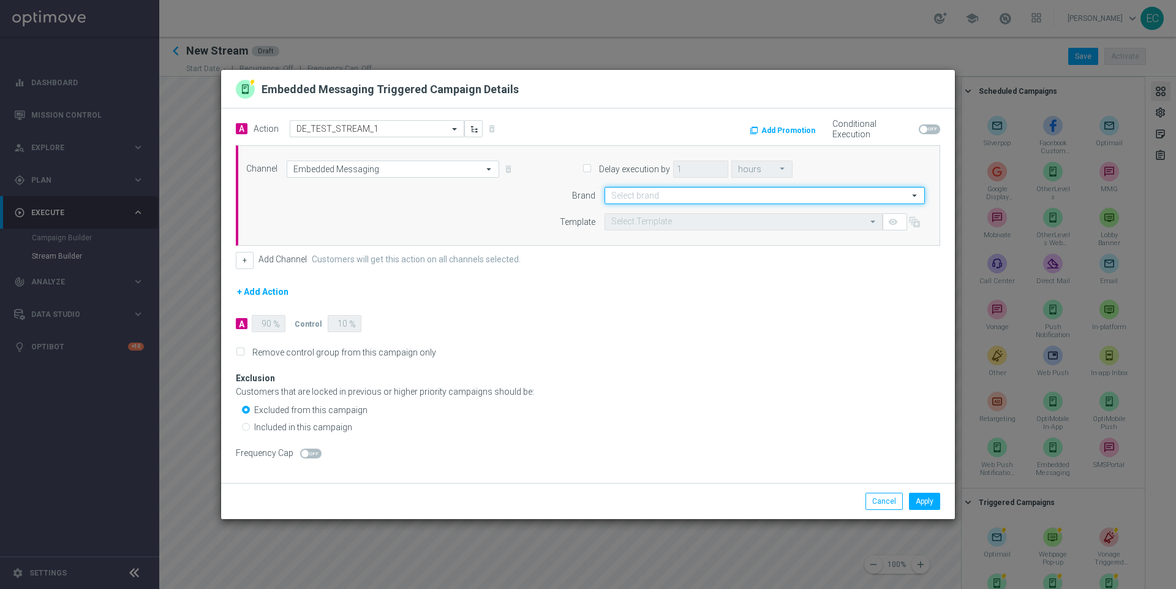
click at [649, 200] on input at bounding box center [765, 195] width 320 height 17
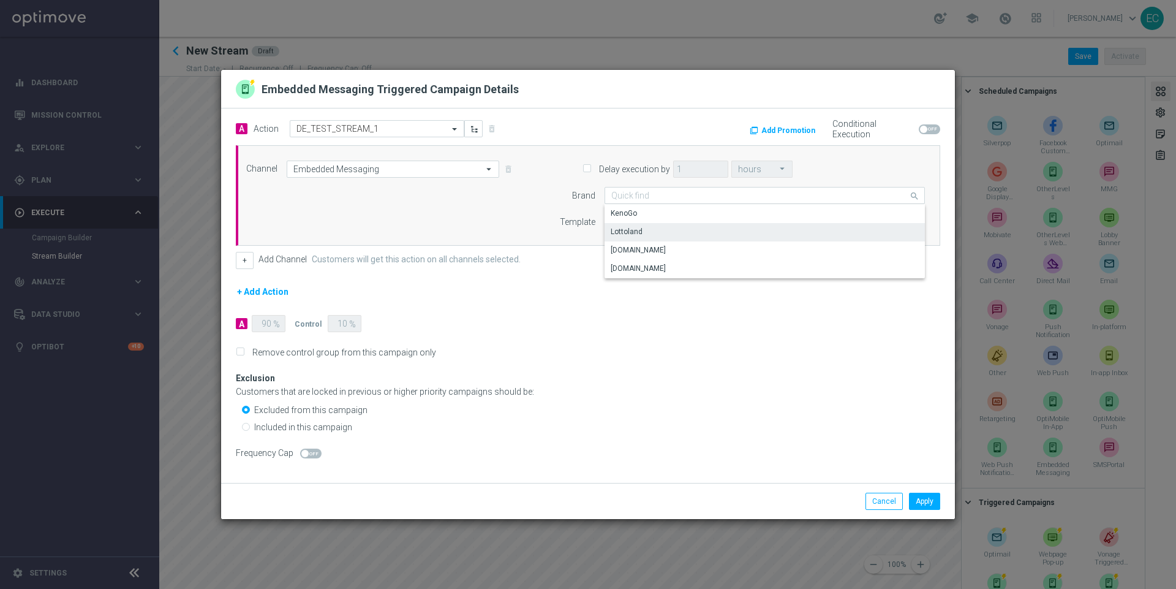
click at [662, 227] on div "Lottoland" at bounding box center [765, 231] width 321 height 17
type input "Lottoland"
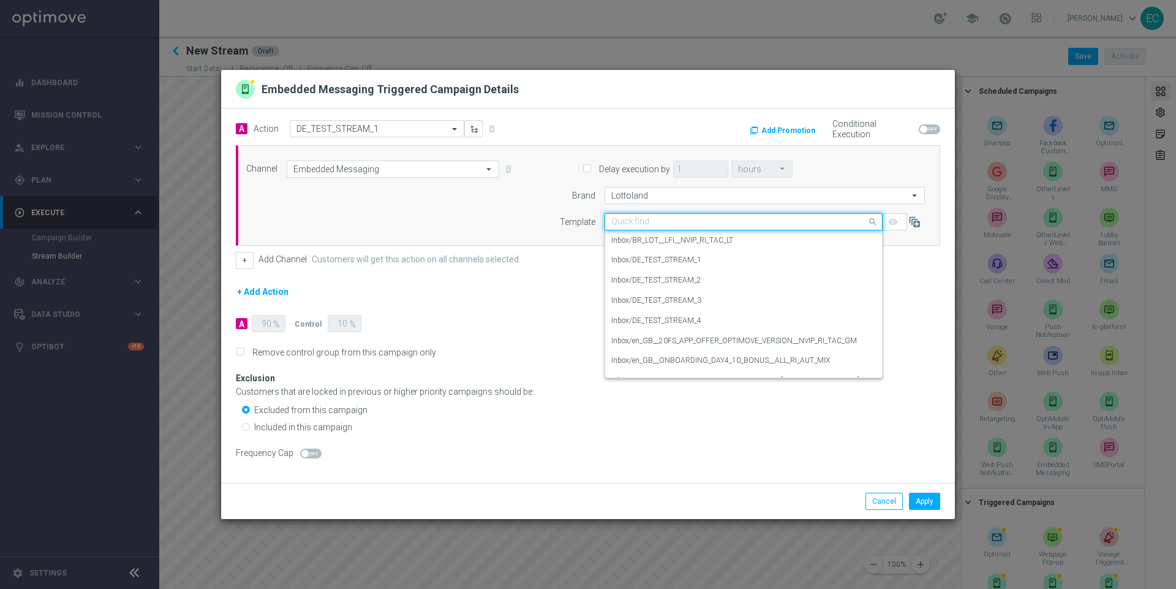
click at [690, 227] on input "text" at bounding box center [731, 222] width 240 height 10
paste input "DE_TEST_STREAM_2"
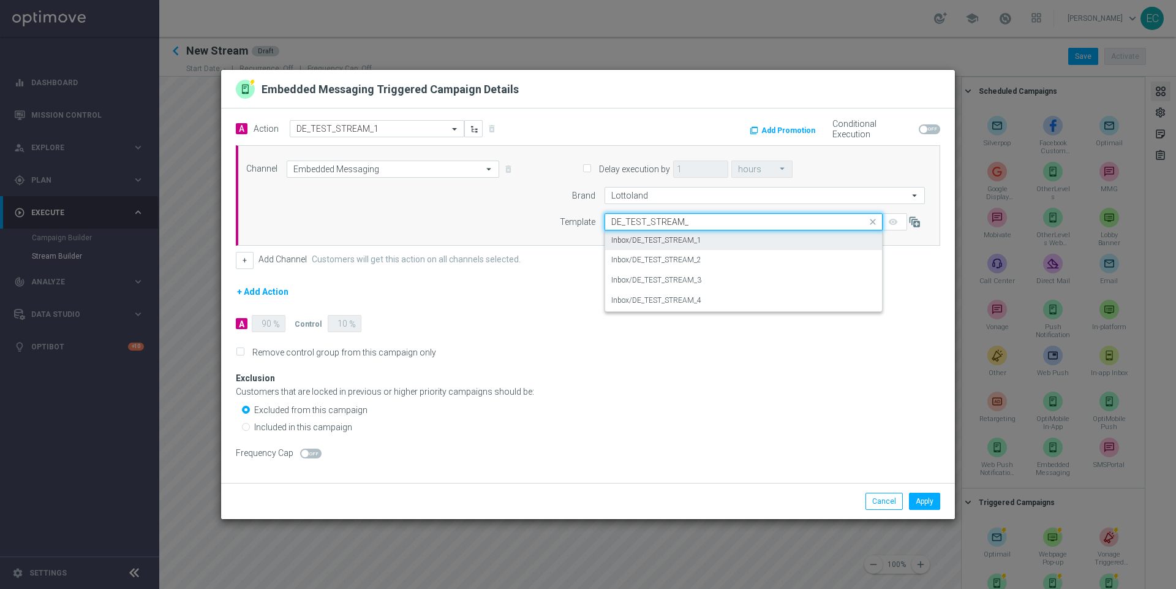
type input "DE_TEST_STREAM_1"
click at [683, 233] on div "Inbox/DE_TEST_STREAM_1" at bounding box center [743, 240] width 265 height 20
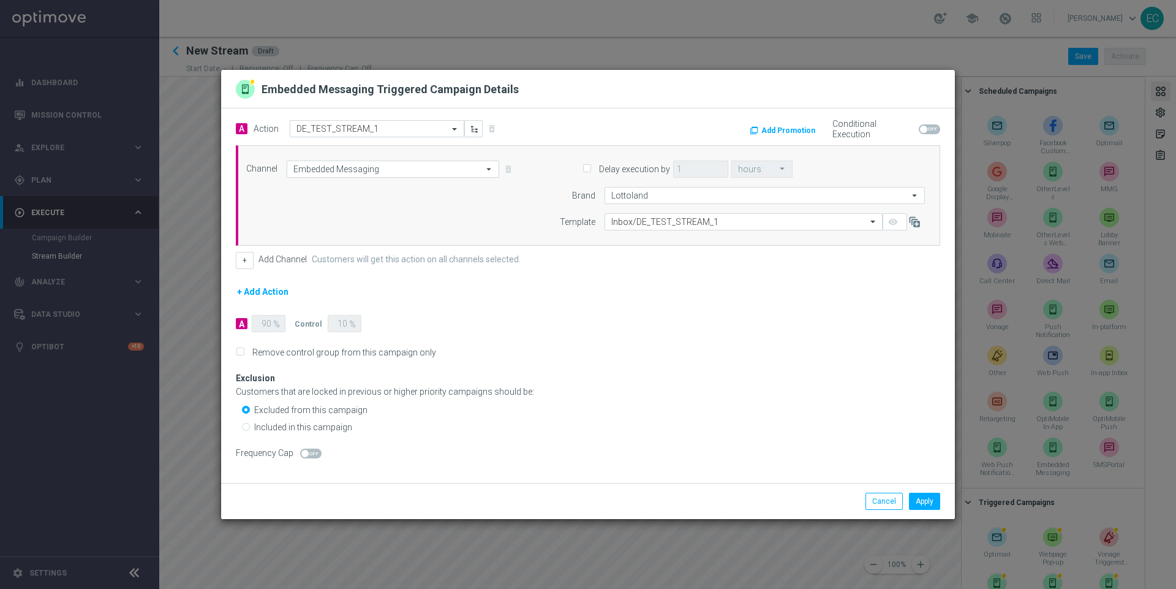
click at [322, 350] on label "Remove control group from this campaign only" at bounding box center [342, 352] width 188 height 11
click at [244, 350] on input "Remove control group from this campaign only" at bounding box center [240, 353] width 8 height 8
checkbox input "true"
click at [308, 424] on label "Included in this campaign" at bounding box center [303, 426] width 98 height 11
click at [250, 424] on input "Included in this campaign" at bounding box center [246, 428] width 8 height 8
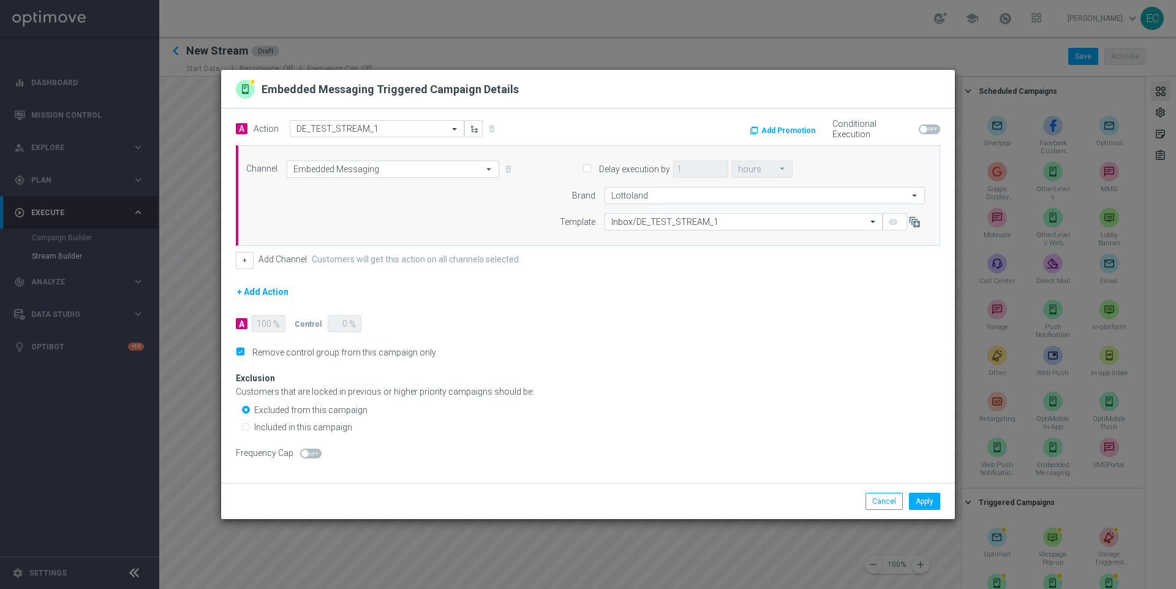
radio input "true"
click at [657, 472] on div "A Action Select action DE_TEST_STREAM_1 delete_forever Add Promotion Conditiona…" at bounding box center [588, 295] width 734 height 374
click at [306, 455] on span at bounding box center [304, 453] width 7 height 7
click at [306, 455] on input "checkbox" at bounding box center [310, 453] width 21 height 10
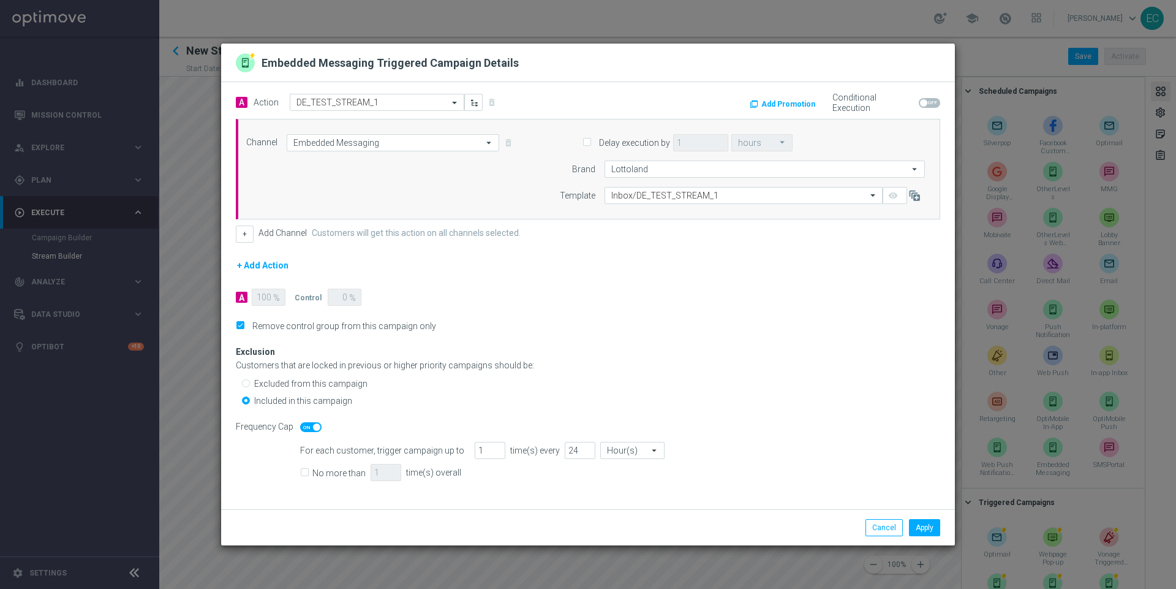
click at [311, 426] on span at bounding box center [310, 427] width 21 height 10
click at [311, 426] on input "checkbox" at bounding box center [310, 427] width 21 height 10
checkbox input "false"
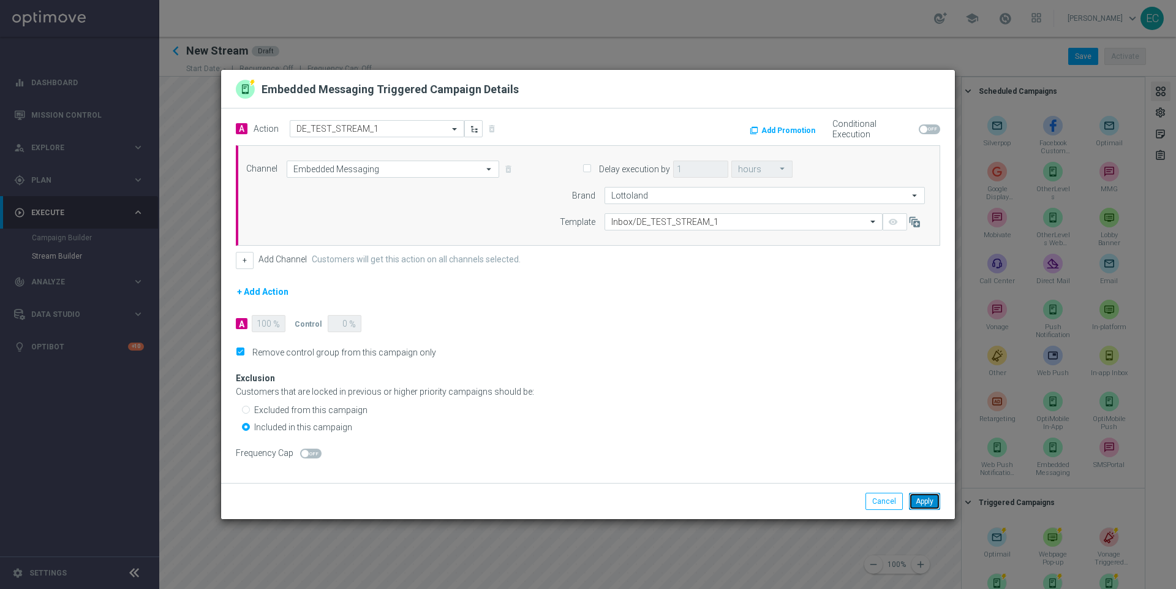
click at [913, 502] on button "Apply" at bounding box center [924, 500] width 31 height 17
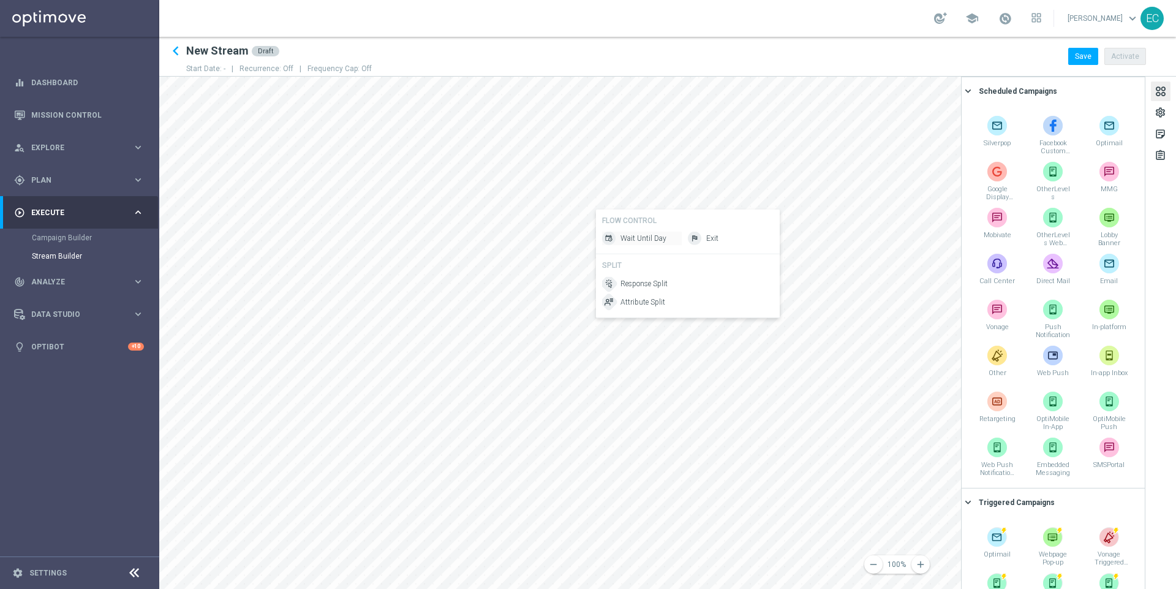
click at [653, 238] on span "Wait Until Day" at bounding box center [644, 238] width 46 height 10
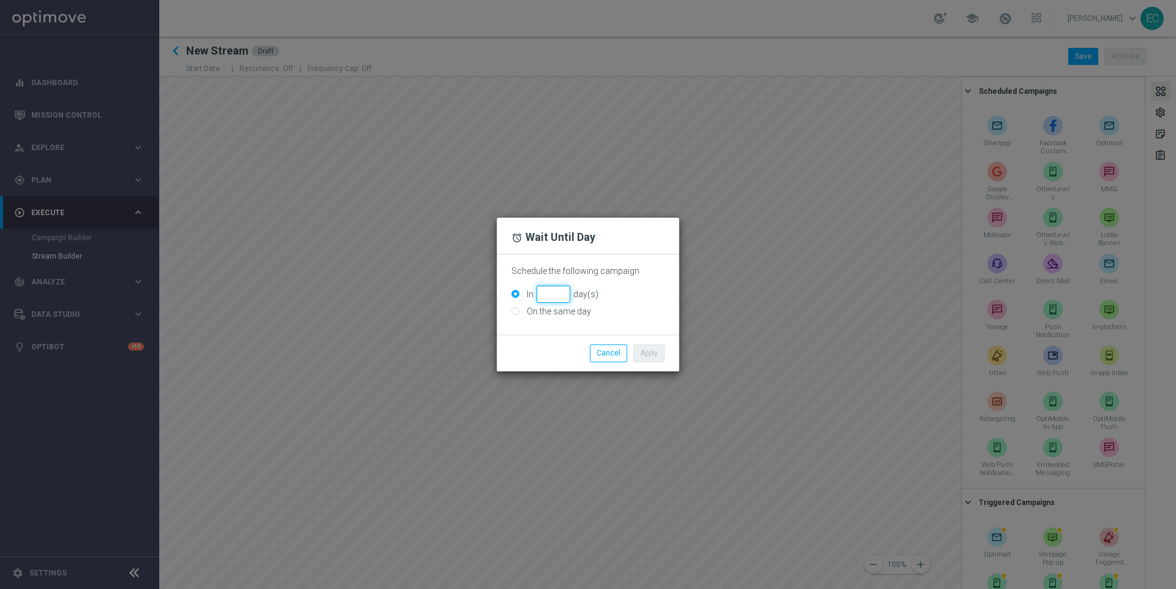
click at [548, 293] on input "In day(s)" at bounding box center [554, 293] width 34 height 17
click at [555, 303] on form "Schedule the following campaign In day(s) On the same day" at bounding box center [587, 291] width 153 height 51
click at [559, 309] on label "On the same day" at bounding box center [557, 311] width 67 height 11
click at [519, 309] on input "On the same day" at bounding box center [515, 312] width 8 height 8
radio input "true"
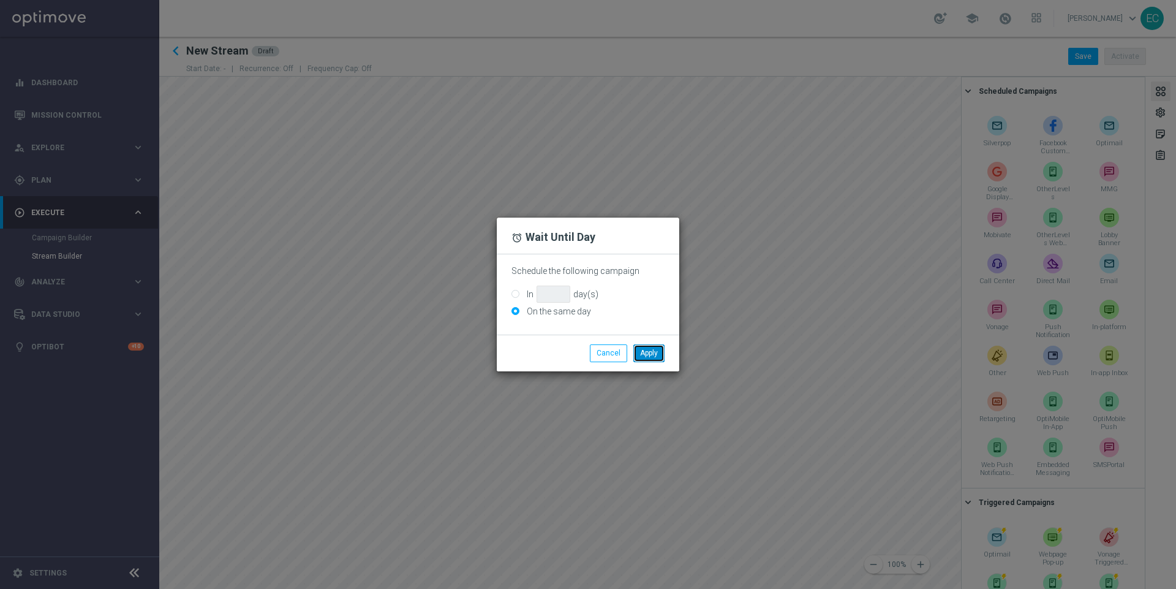
click at [647, 349] on button "Apply" at bounding box center [648, 352] width 31 height 17
click at [608, 352] on button "Cancel" at bounding box center [608, 352] width 37 height 17
click at [583, 393] on modal-container "access_alarm Wait Until Day Schedule the following campaign In day(s) On the sa…" at bounding box center [588, 294] width 1176 height 589
click at [594, 353] on button "Cancel" at bounding box center [608, 352] width 37 height 17
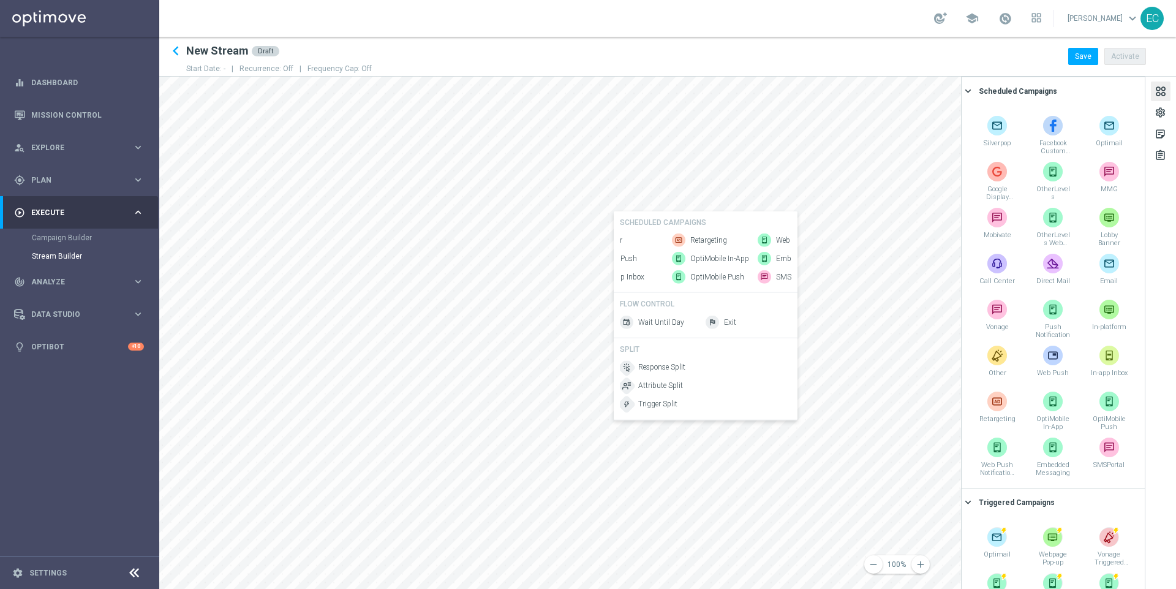
scroll to position [0, 515]
click at [747, 255] on span "Embedded Messaging" at bounding box center [754, 259] width 61 height 10
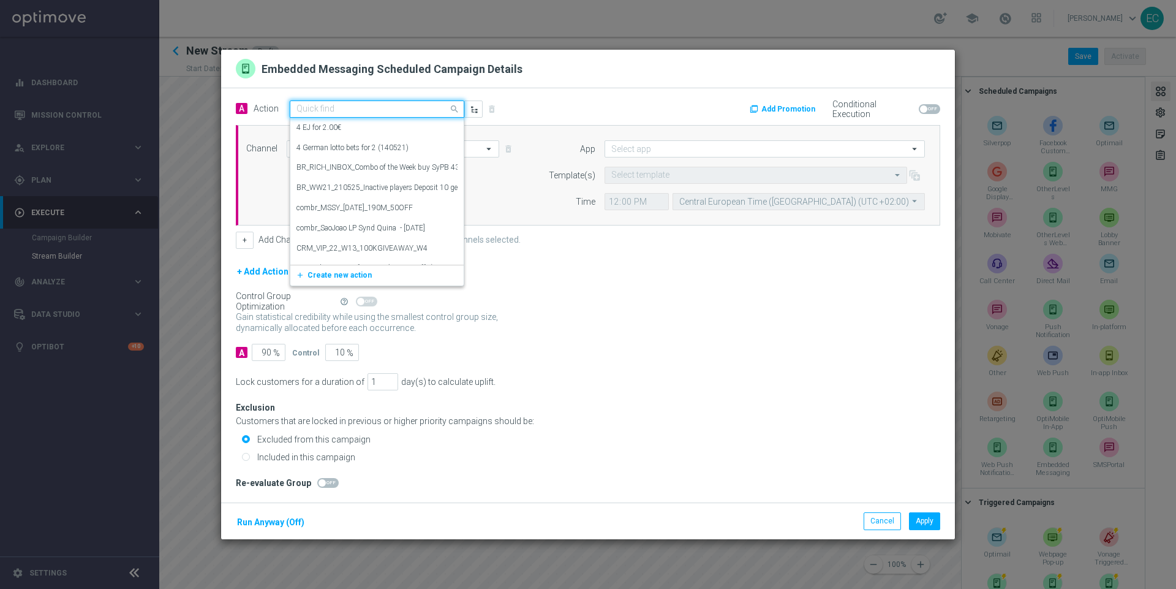
click at [389, 115] on input "text" at bounding box center [364, 109] width 137 height 10
type input "e"
click at [360, 274] on span "Create new action" at bounding box center [340, 275] width 64 height 9
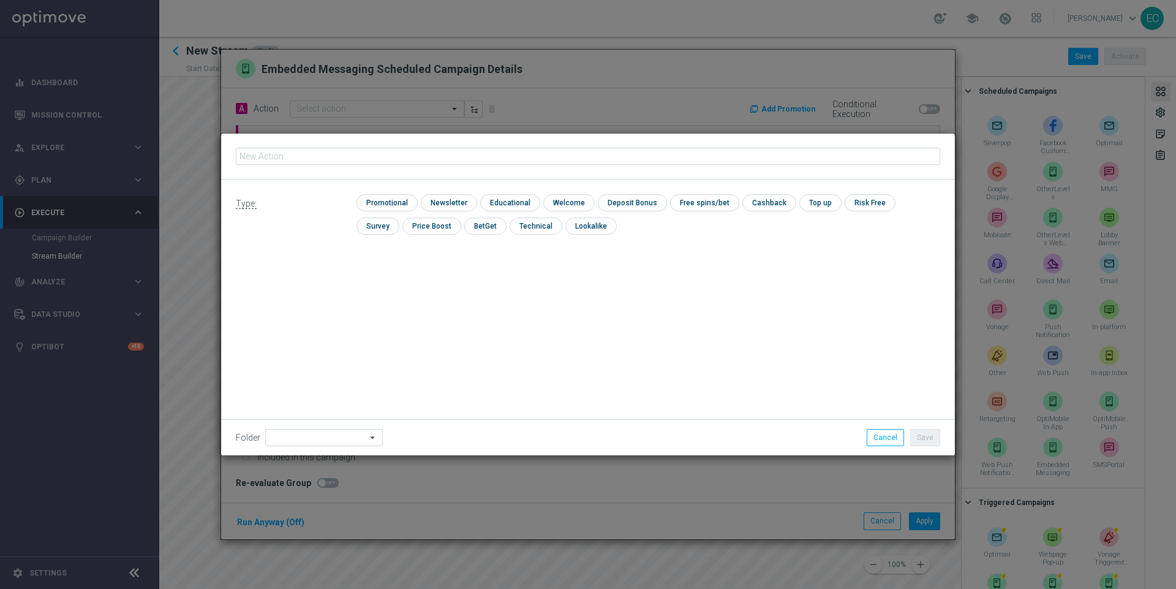
type input "DE_TEST_STREAM_2"
click at [388, 193] on div "Type: check Promotional check Newsletter check Educational check Welcome check …" at bounding box center [588, 218] width 734 height 79
click at [398, 208] on input "checkbox" at bounding box center [386, 202] width 58 height 17
checkbox input "true"
click at [910, 432] on li "Save" at bounding box center [925, 437] width 36 height 17
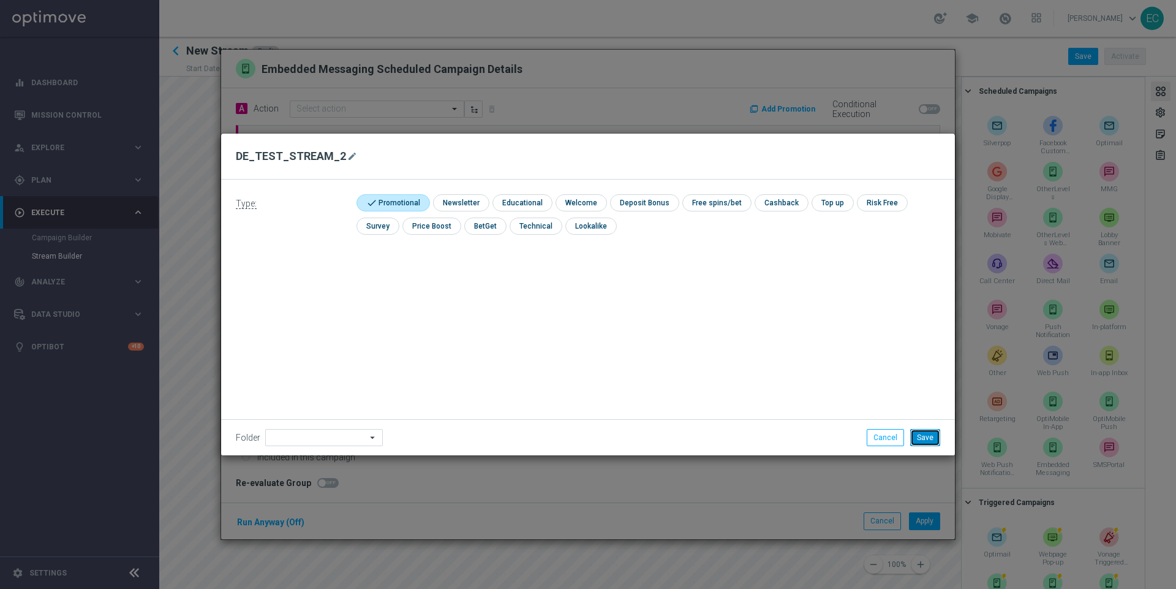
click at [916, 434] on button "Save" at bounding box center [925, 437] width 30 height 17
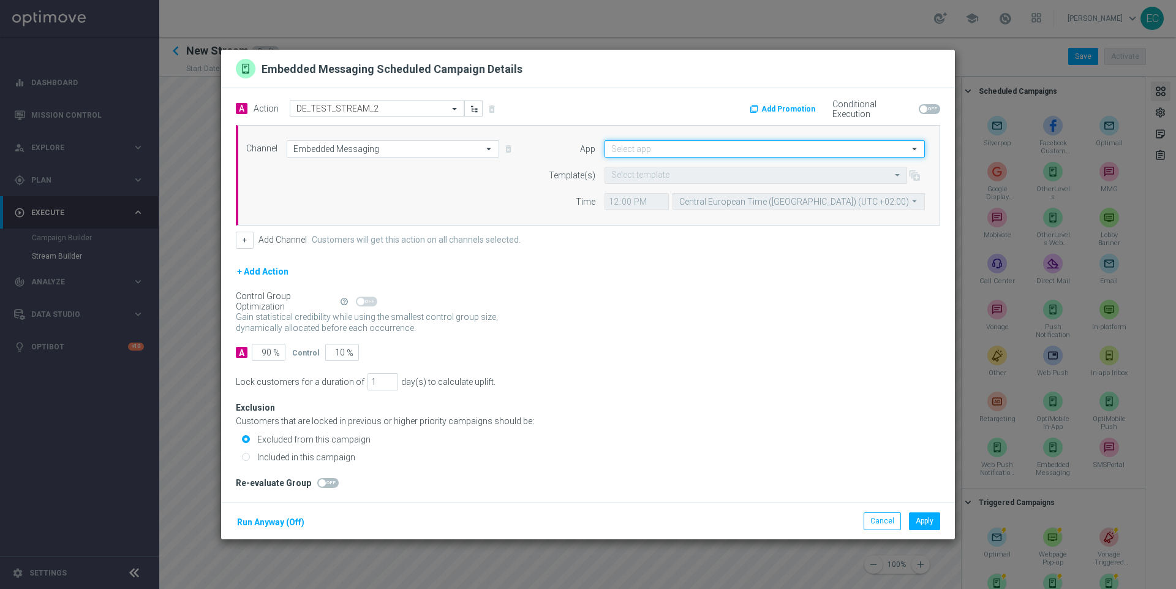
click at [620, 149] on input at bounding box center [765, 148] width 320 height 17
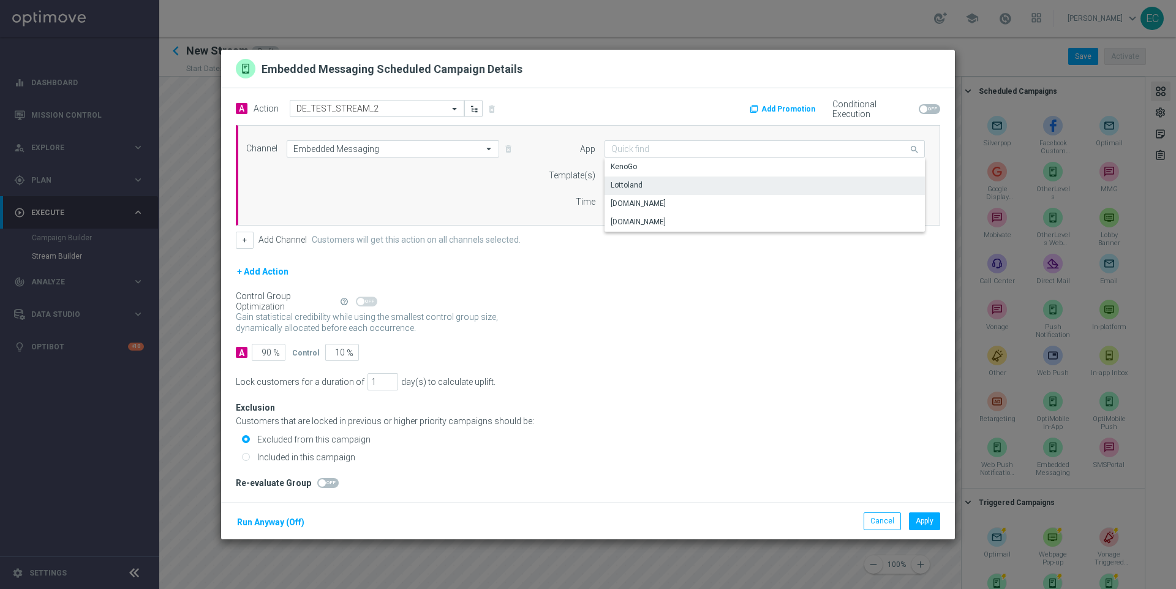
click at [672, 185] on div "Lottoland" at bounding box center [765, 184] width 321 height 17
type input "Lottoland"
click at [613, 187] on form "Template(s) Select template Time 12:00 Central European Time (Budapest) (UTC +0…" at bounding box center [731, 188] width 388 height 43
click at [638, 178] on input "text" at bounding box center [743, 175] width 265 height 10
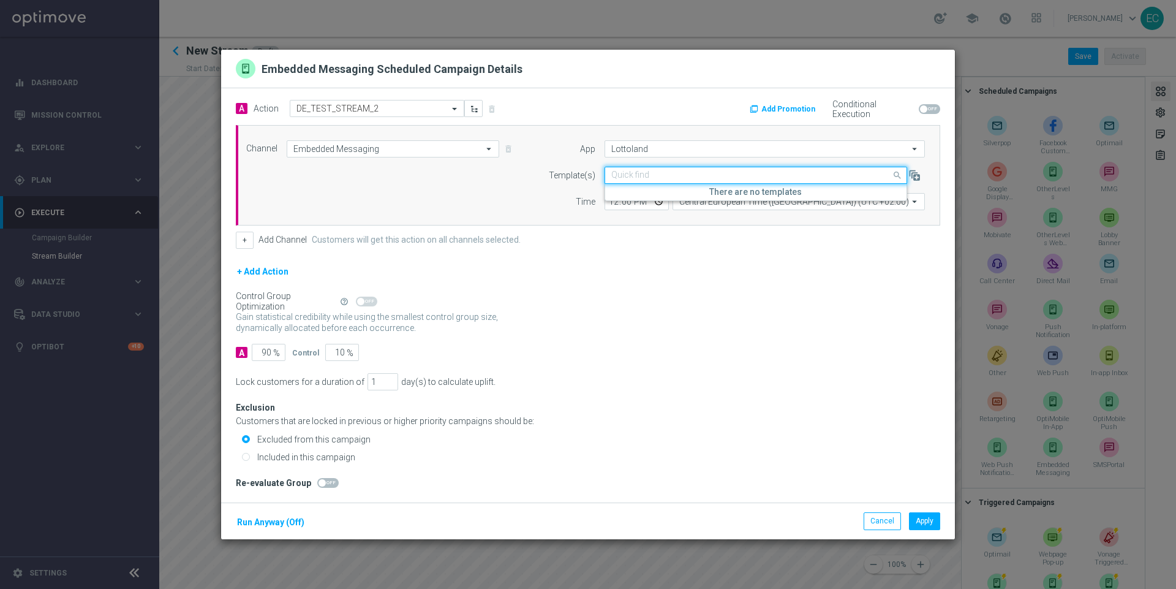
paste input "DE_TEST_STREAM_2"
click at [700, 204] on div "Inbox/DE_TEST_STREAM_2" at bounding box center [755, 194] width 289 height 20
type input "DE_TEST_STREAM_2"
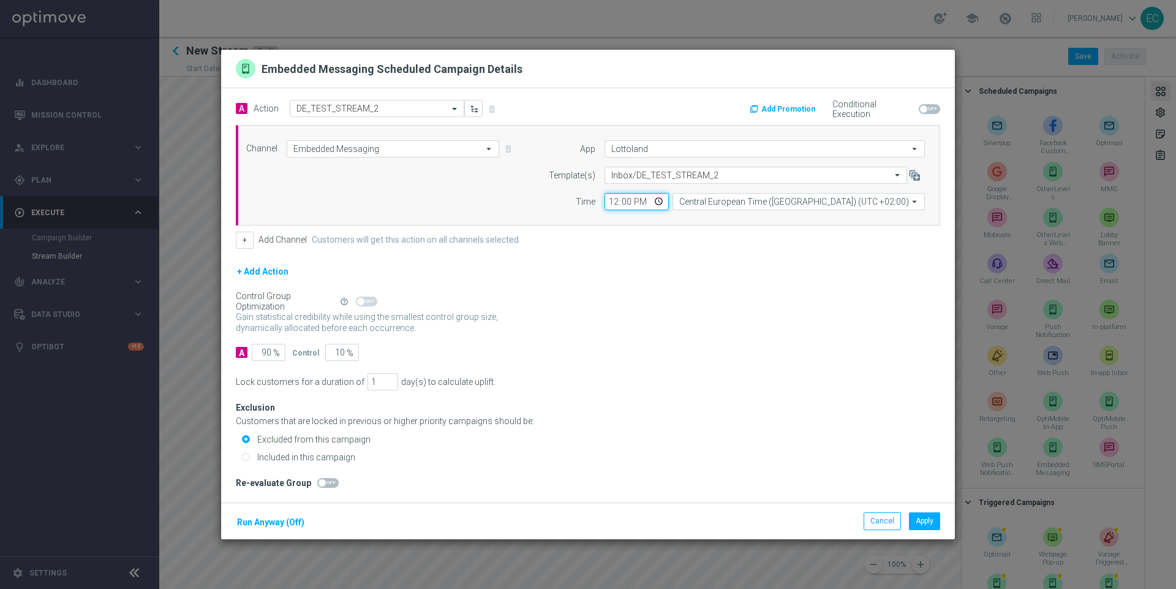
click at [611, 203] on input "12:00" at bounding box center [637, 201] width 64 height 17
type input "10:00"
click at [641, 363] on div "A Action Select action DE_TEST_STREAM_2 delete_forever Add Promotion Conditiona…" at bounding box center [588, 295] width 734 height 415
click at [325, 458] on label "Included in this campaign" at bounding box center [304, 456] width 101 height 11
click at [250, 458] on input "Included in this campaign" at bounding box center [246, 457] width 8 height 8
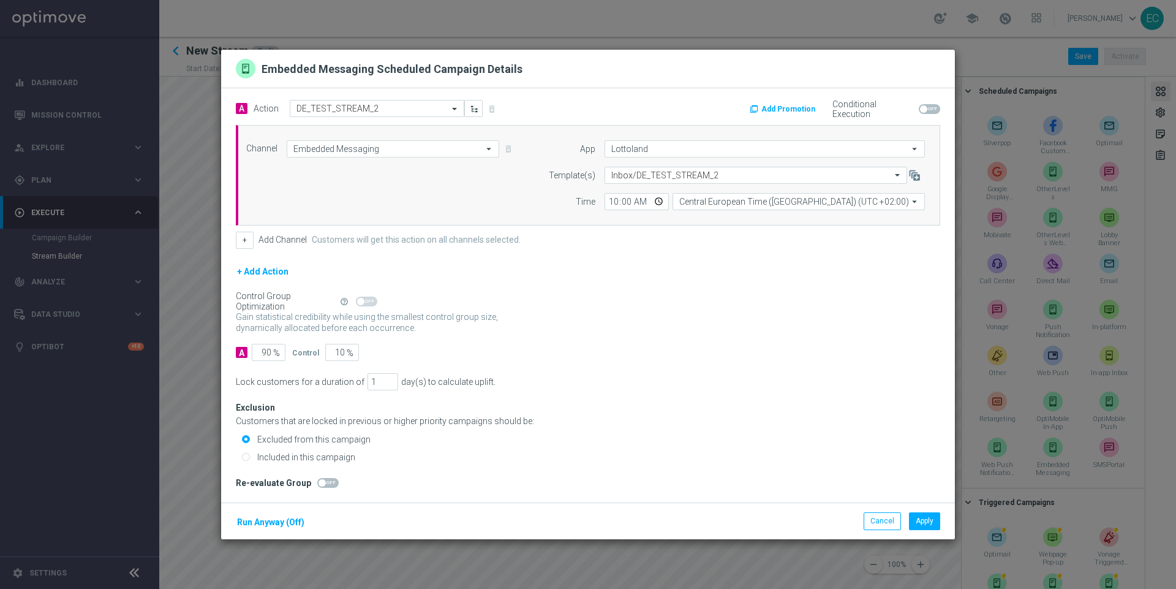
radio input "true"
click at [262, 348] on input "90" at bounding box center [269, 352] width 34 height 17
type input "1"
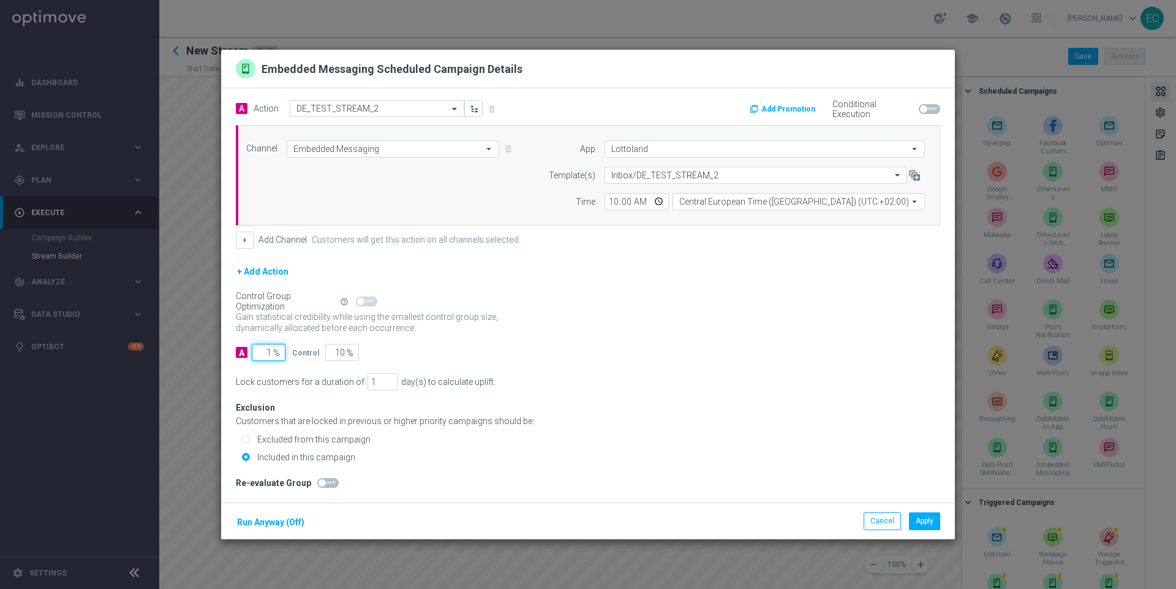
type input "99"
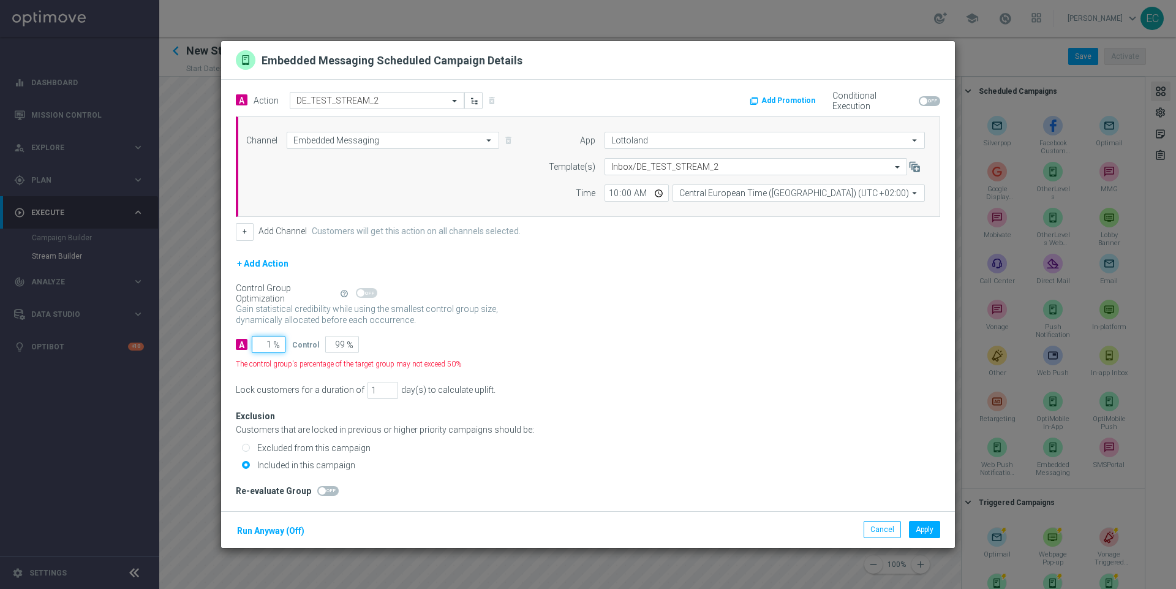
type input "10"
type input "90"
type input "100"
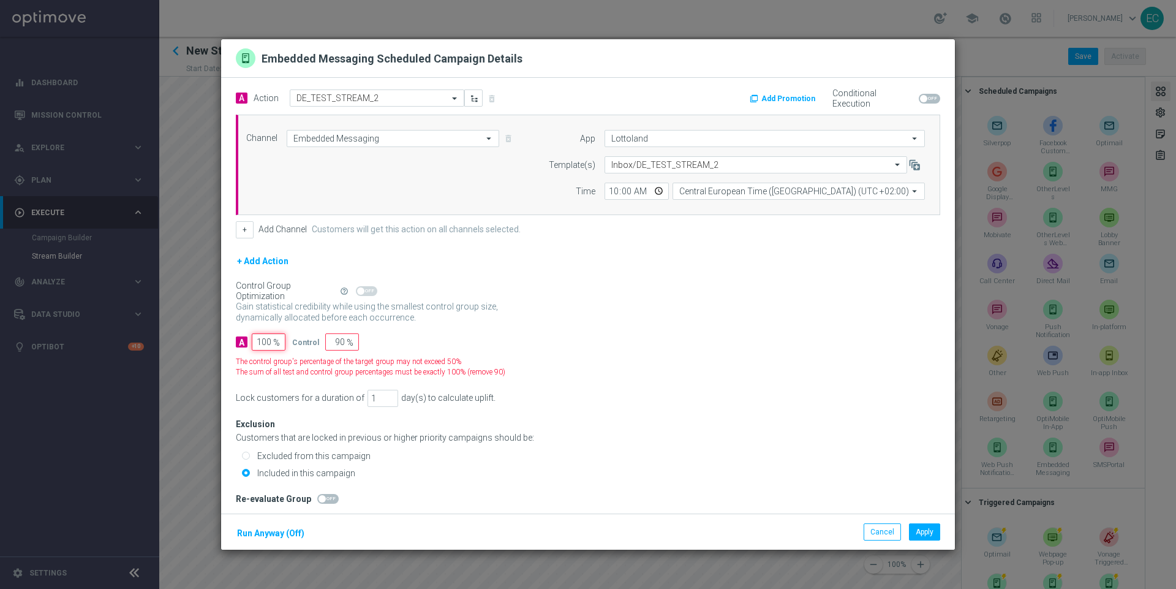
type input "0"
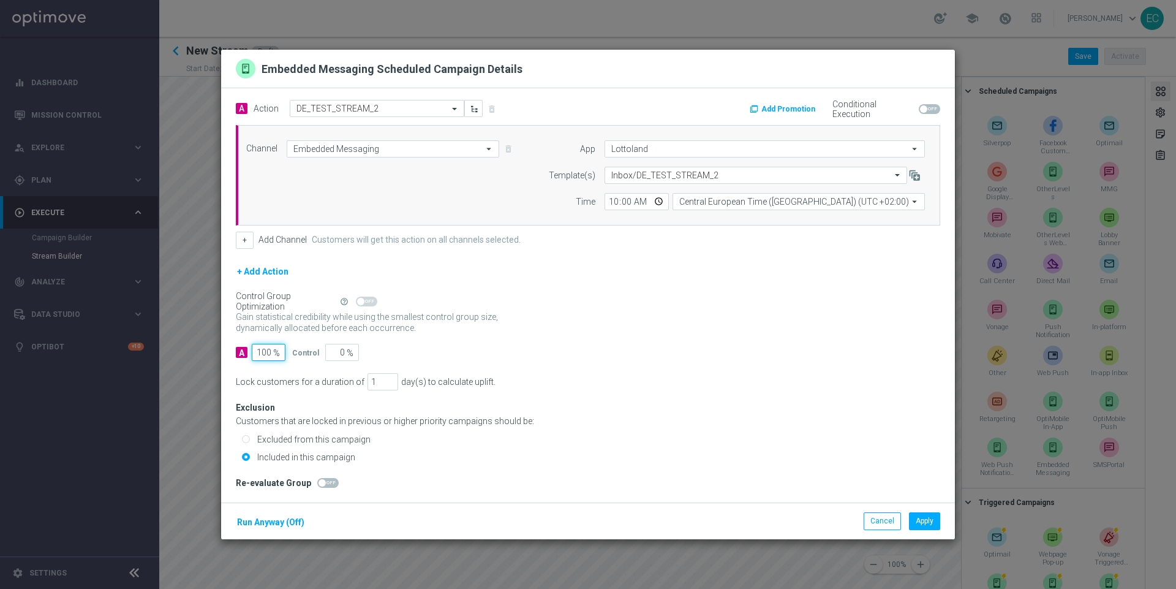
type input "100"
click at [368, 379] on input "1" at bounding box center [383, 381] width 31 height 17
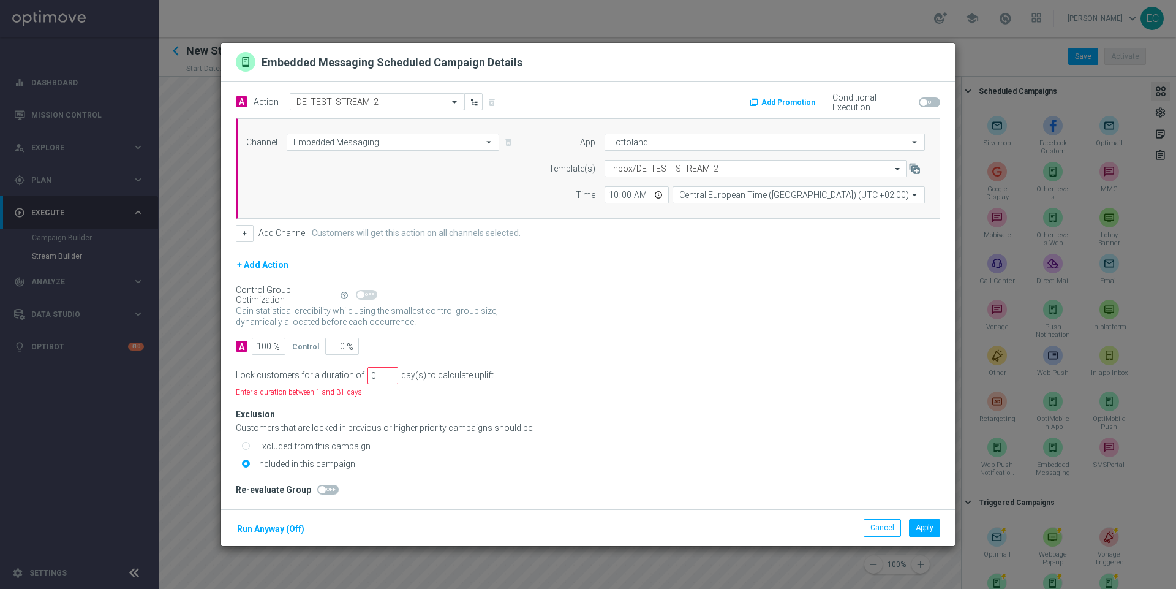
click at [614, 416] on div "Exclusion Customers that are locked in previous or higher priority campaigns sh…" at bounding box center [588, 421] width 704 height 24
click at [377, 382] on input "0" at bounding box center [383, 375] width 31 height 17
click at [372, 379] on input "0" at bounding box center [383, 375] width 31 height 17
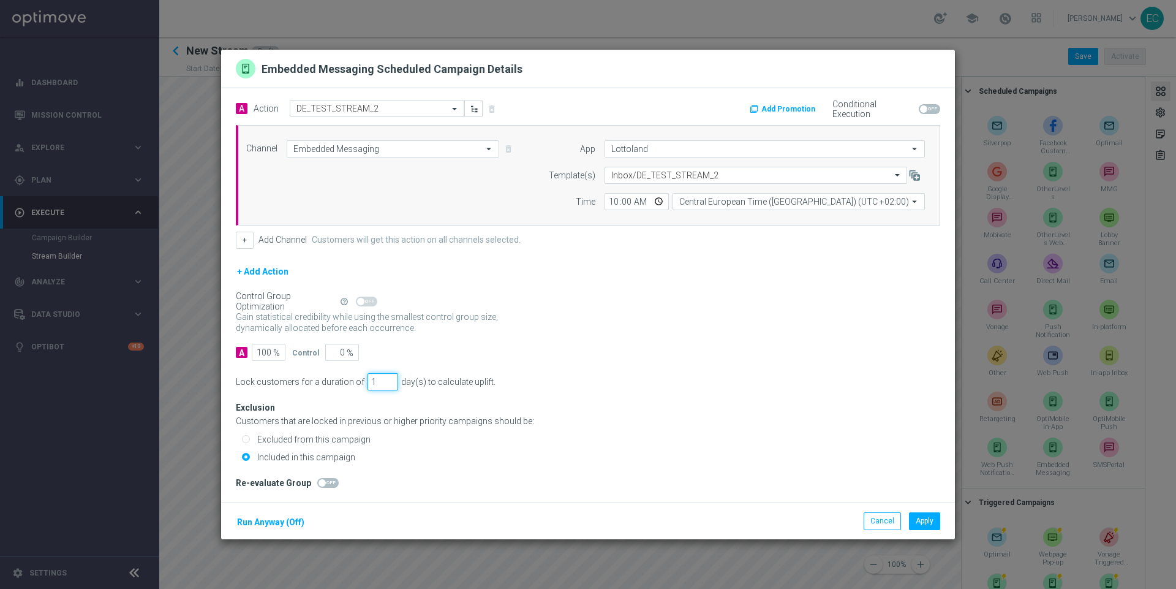
type input "1"
click at [689, 382] on div "Lock customers for a duration of 1 day(s) to calculate uplift." at bounding box center [588, 381] width 704 height 17
click at [916, 510] on div "Cancel Apply Run Anyway (Off)" at bounding box center [588, 520] width 734 height 37
click at [919, 513] on button "Apply" at bounding box center [924, 520] width 31 height 17
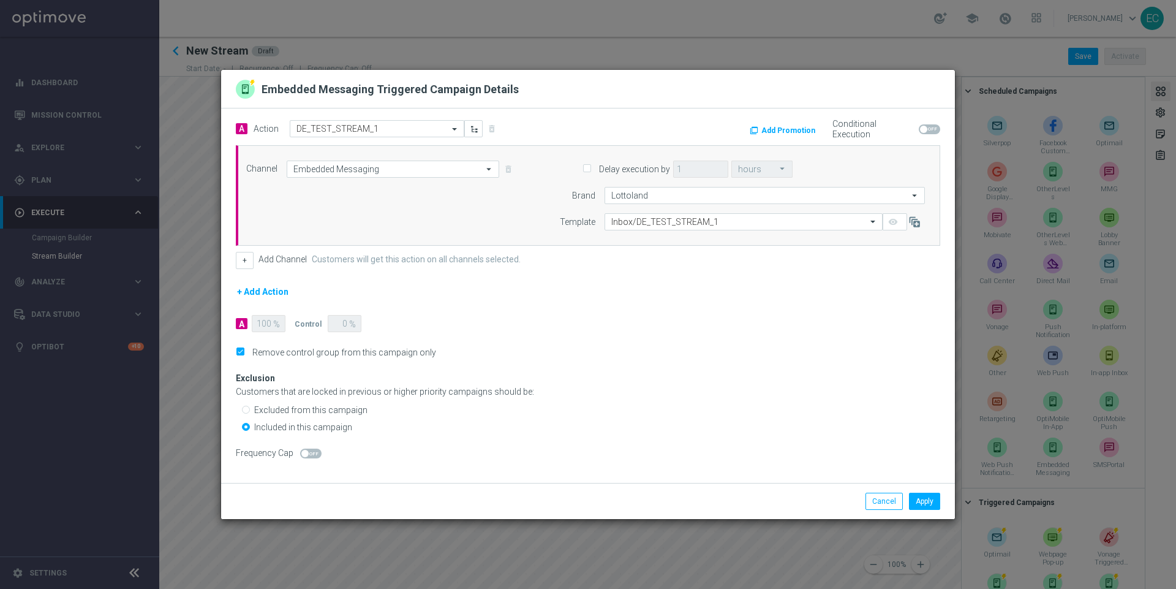
click at [249, 88] on img at bounding box center [246, 89] width 20 height 20
click at [250, 82] on img at bounding box center [246, 89] width 20 height 20
click at [886, 499] on button "Cancel" at bounding box center [884, 500] width 37 height 17
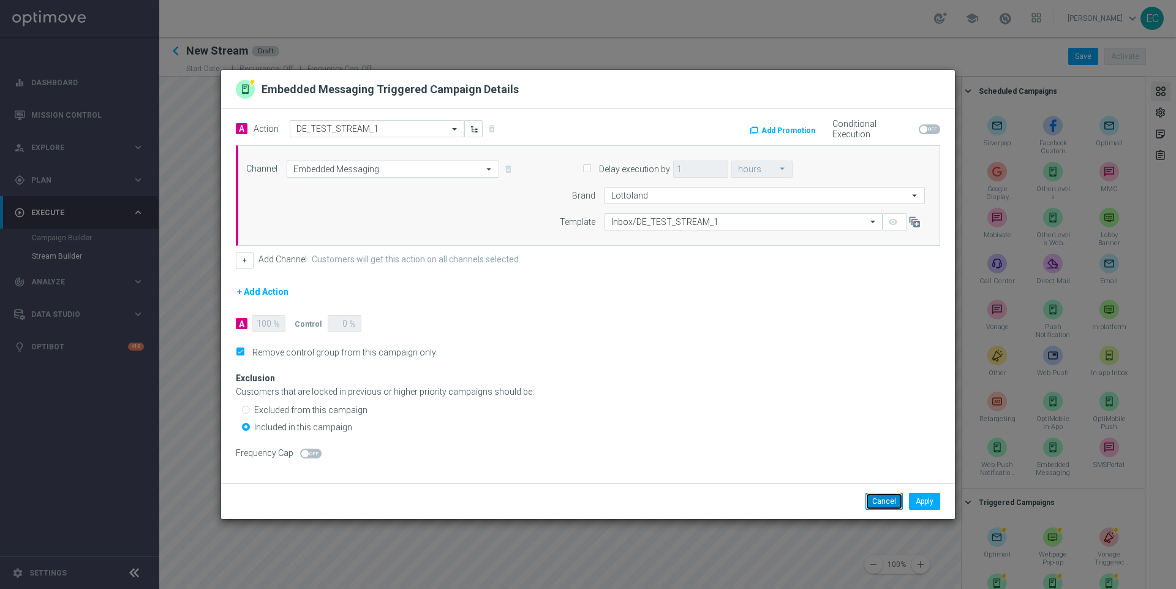
click at [867, 507] on button "Cancel" at bounding box center [884, 500] width 37 height 17
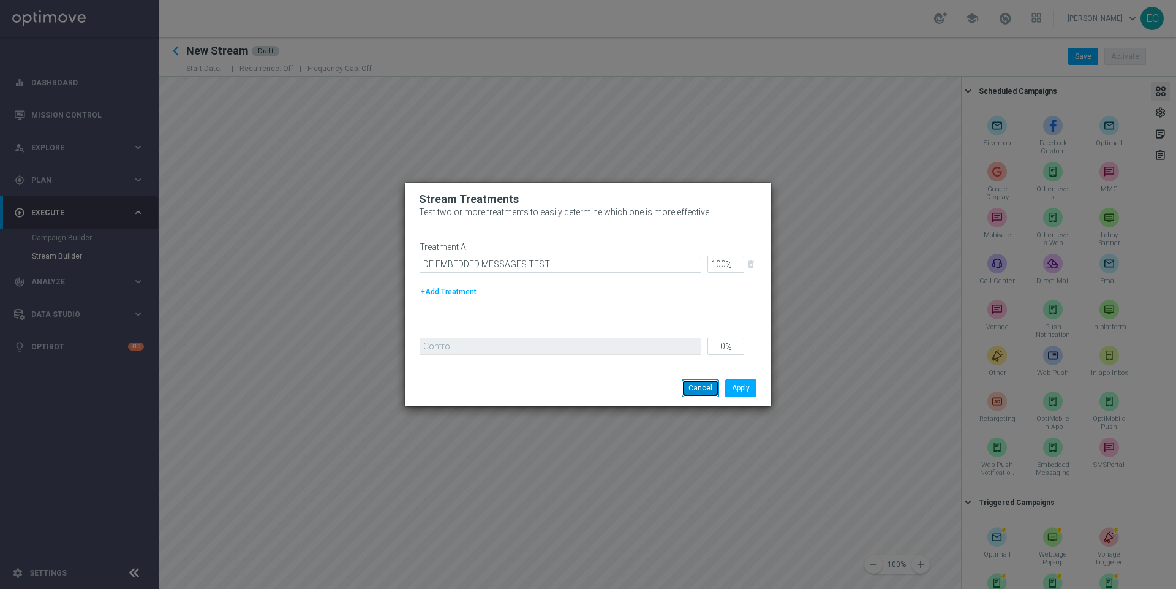
click at [690, 392] on button "Cancel" at bounding box center [700, 387] width 37 height 17
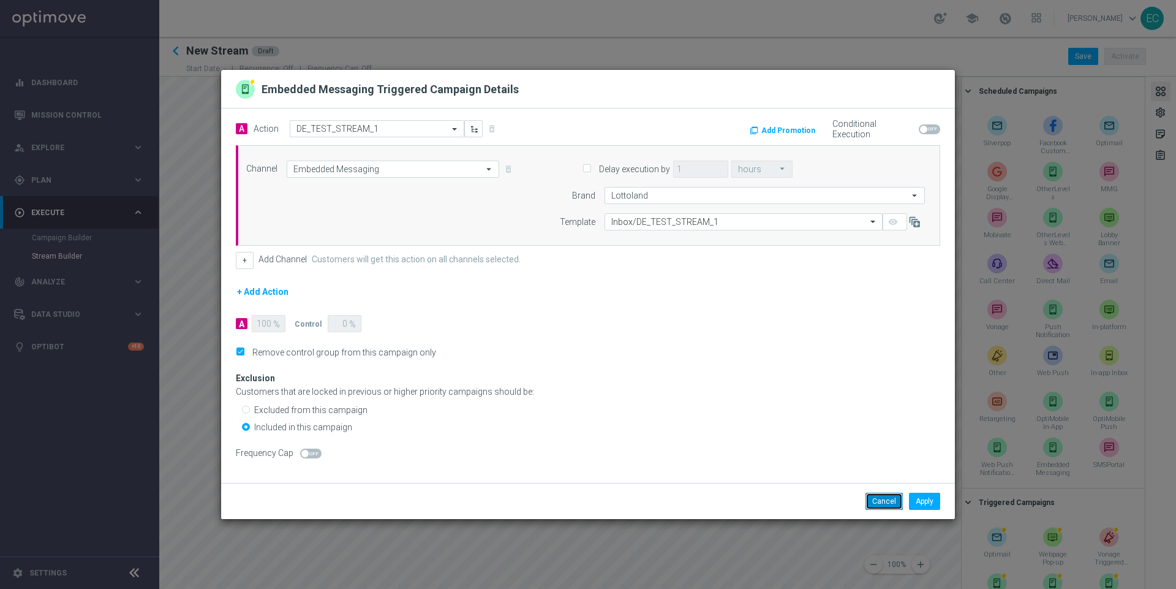
click at [873, 507] on button "Cancel" at bounding box center [884, 500] width 37 height 17
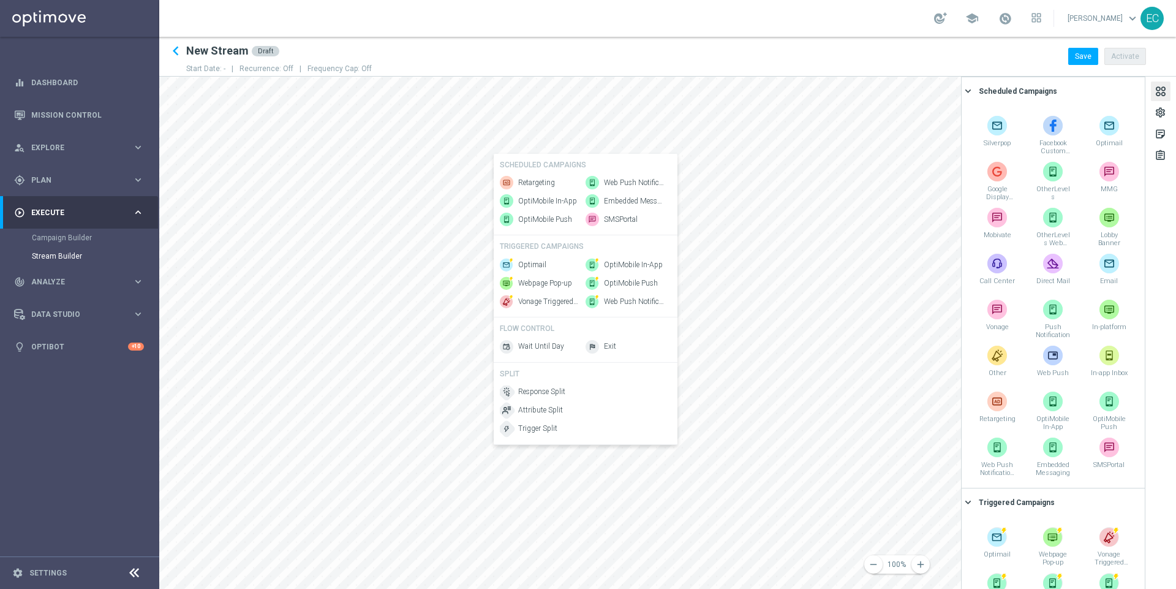
click at [640, 200] on div "Web Push Notifications Embedded Messaging SMSPortal" at bounding box center [626, 201] width 80 height 50
click at [638, 196] on span "Embedded Messaging" at bounding box center [634, 201] width 61 height 10
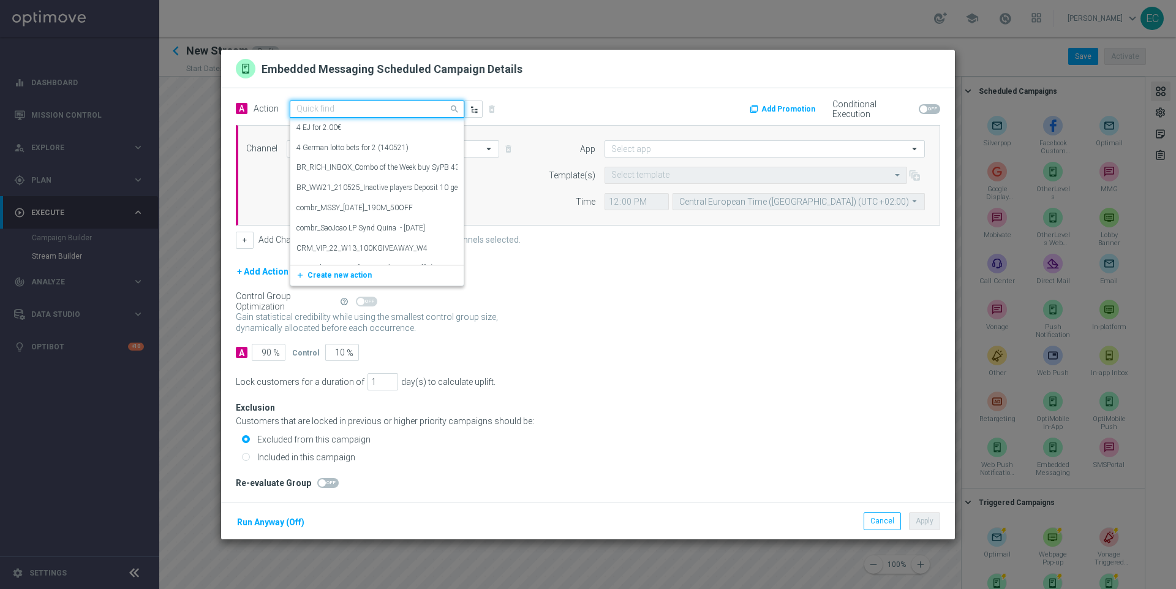
click at [387, 115] on input "text" at bounding box center [364, 109] width 137 height 10
type input "D"
paste input "DE_TEST_STREAM_2"
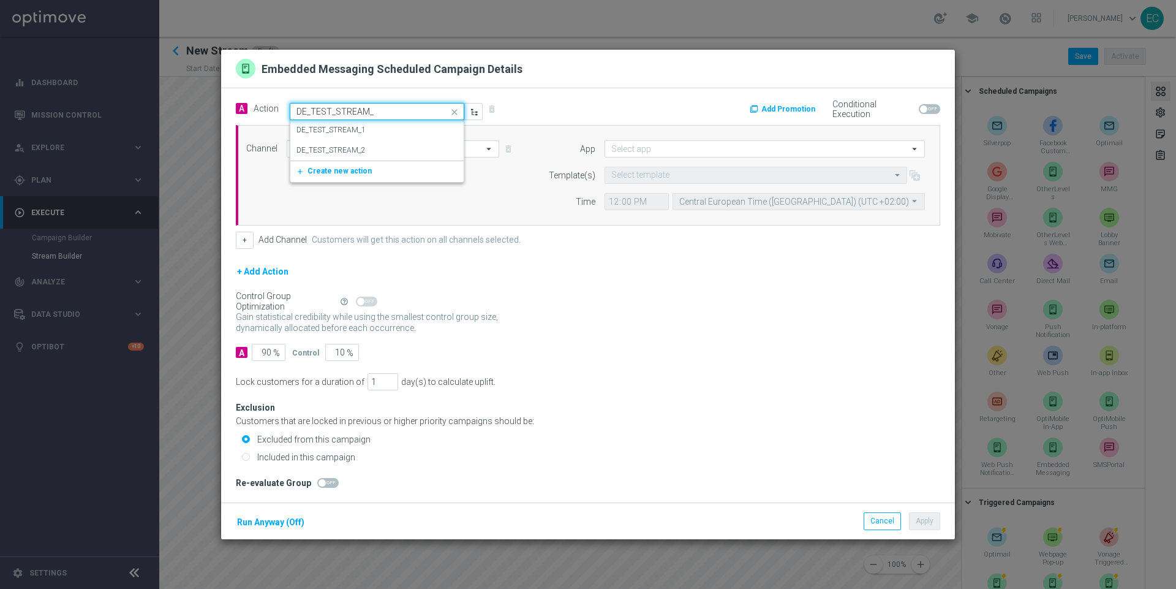
type input "DE_TEST_STREAM_1"
click at [443, 132] on div "DE_TEST_STREAM_1 edit" at bounding box center [376, 130] width 161 height 20
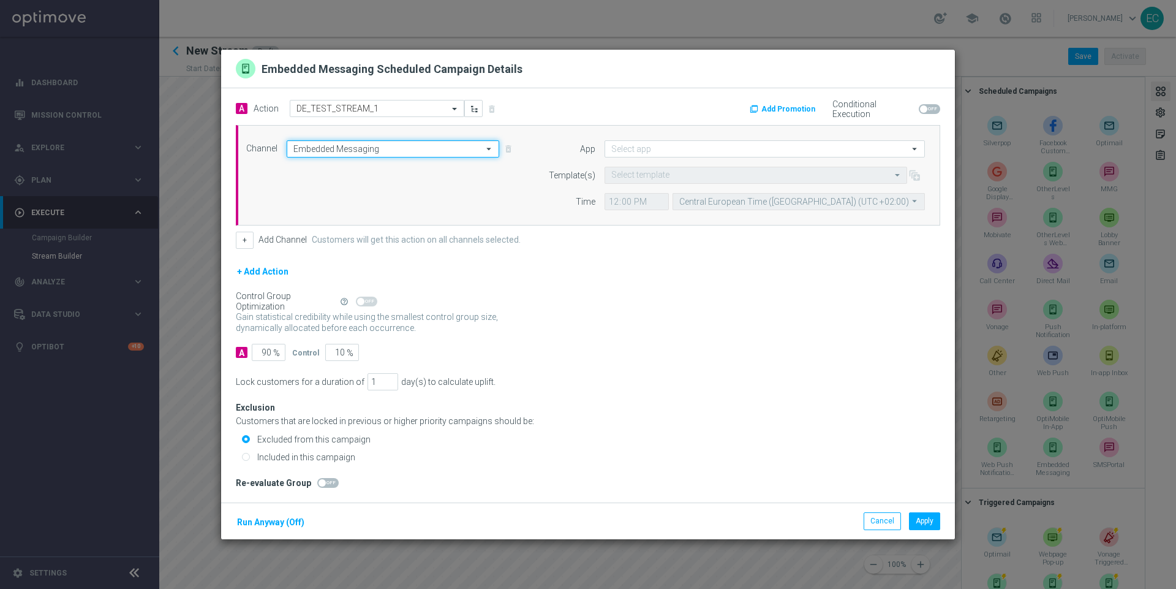
click at [391, 154] on input "Embedded Messaging" at bounding box center [393, 148] width 213 height 17
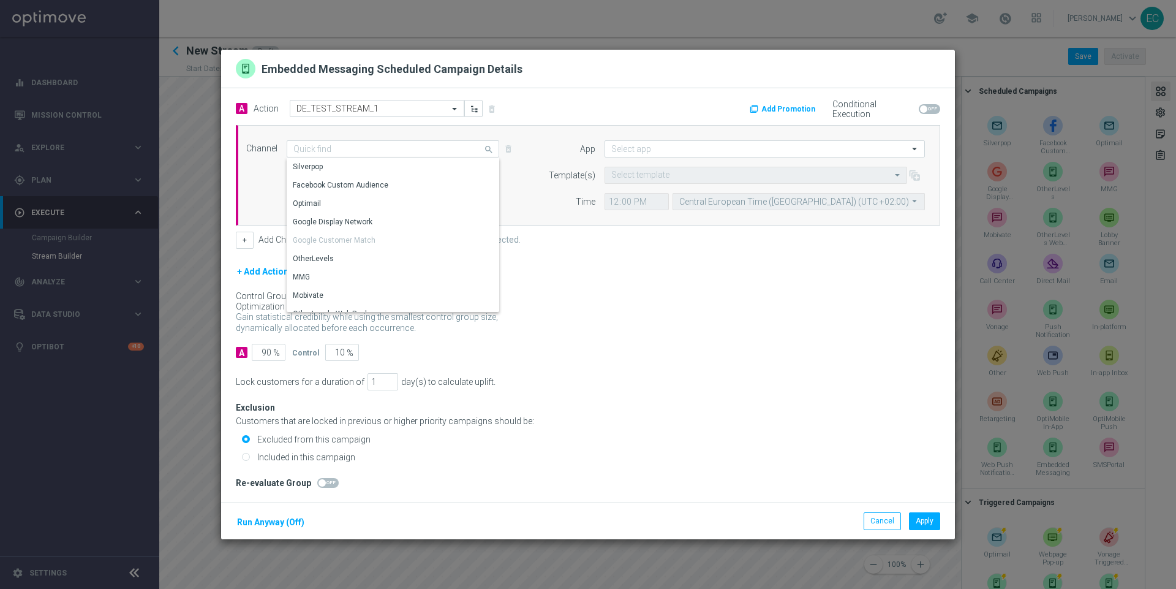
click at [573, 258] on form "A Action Select action DE_TEST_STREAM_1 delete_forever Add Promotion Conditiona…" at bounding box center [588, 231] width 704 height 262
type input "Embedded Messaging"
click at [696, 162] on form "App arrow_drop_down Drag here to set row groups Drag here to set column labels …" at bounding box center [731, 175] width 388 height 70
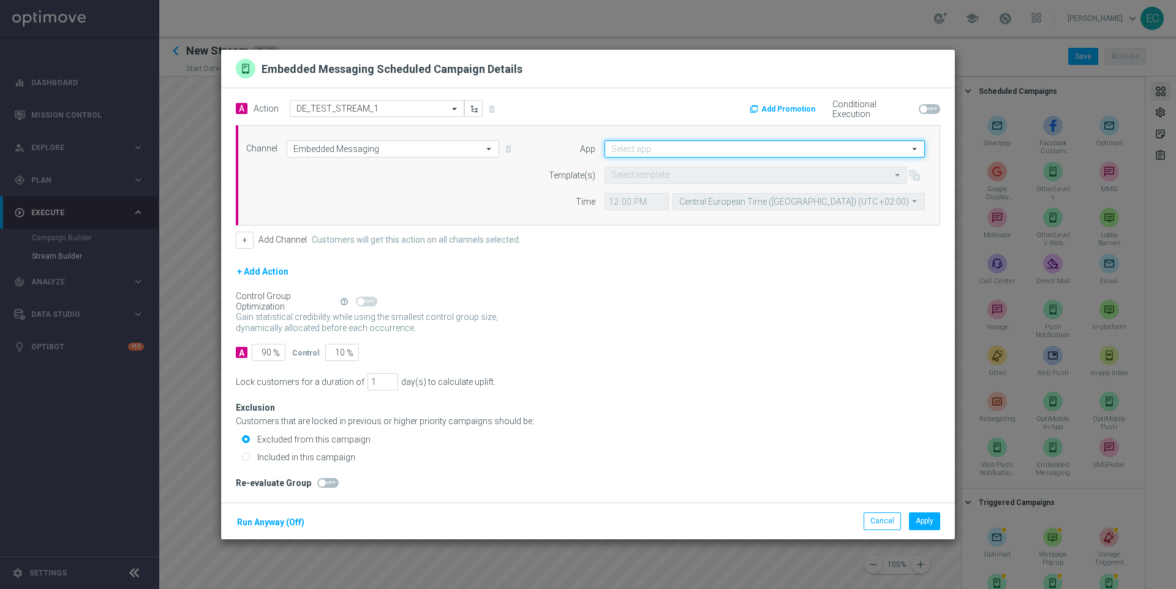
click at [692, 148] on input at bounding box center [765, 148] width 320 height 17
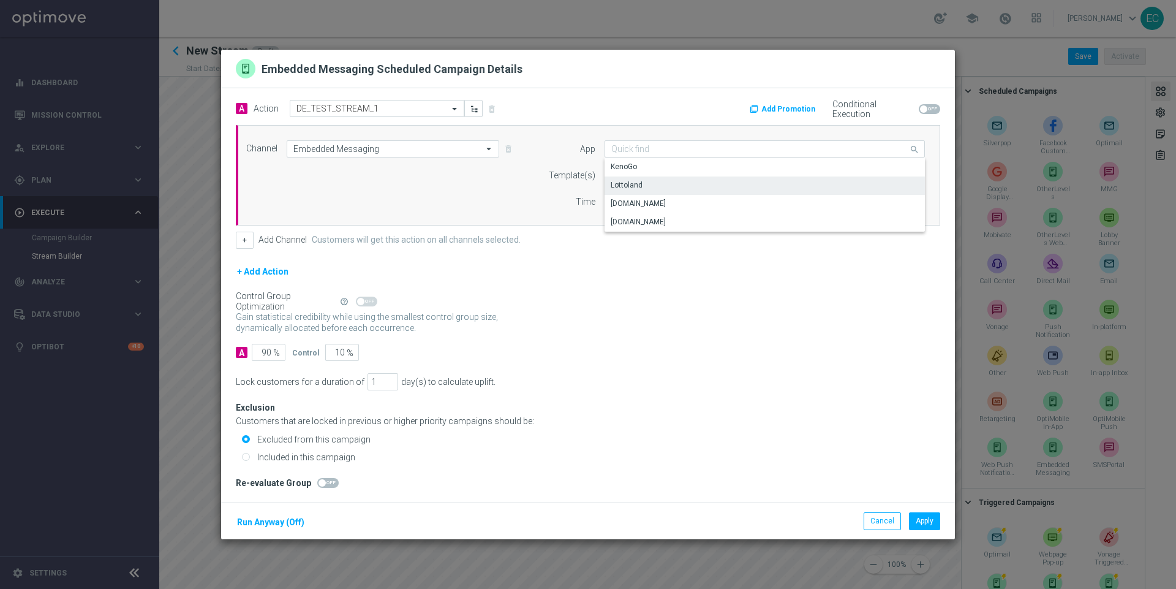
click at [668, 189] on div "Lottoland" at bounding box center [765, 184] width 321 height 17
type input "Lottoland"
click at [703, 176] on input "text" at bounding box center [743, 175] width 265 height 10
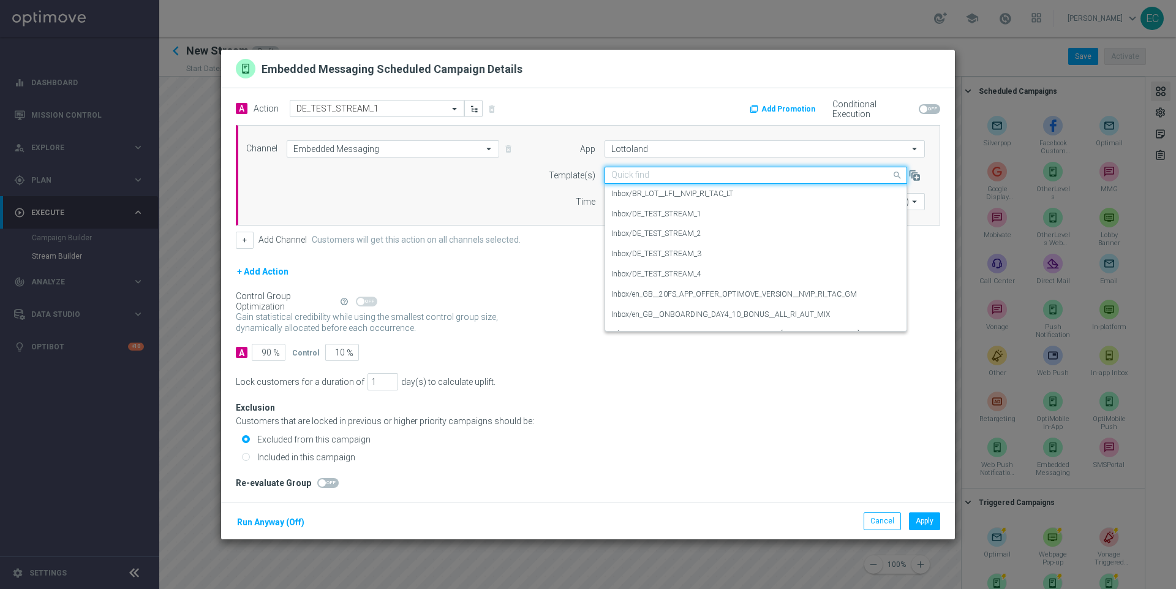
paste input "DE_TEST_STREAM_2"
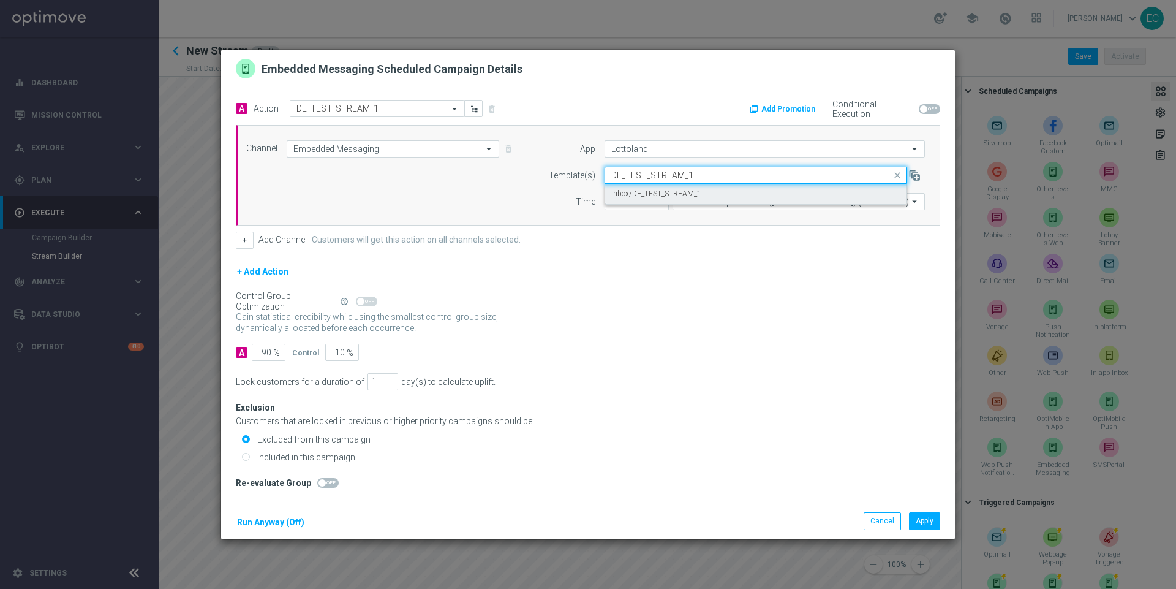
click at [696, 192] on label "Inbox/DE_TEST_STREAM_1" at bounding box center [656, 194] width 90 height 10
type input "DE_TEST_STREAM_1"
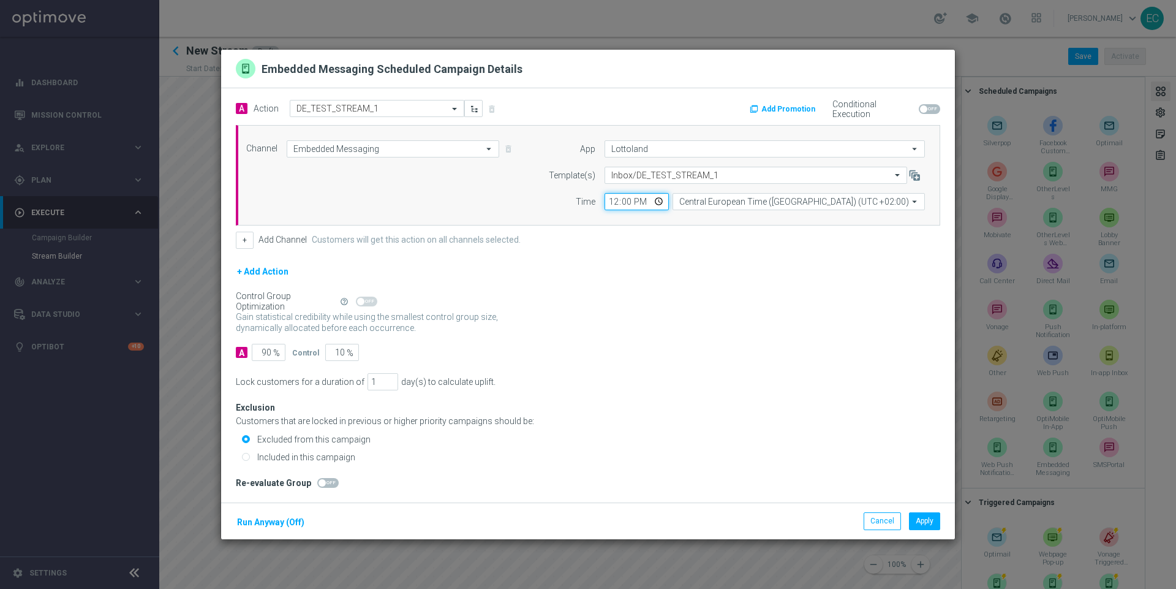
click at [611, 198] on input "12:00" at bounding box center [637, 201] width 64 height 17
type input "10:00"
click at [605, 274] on div "+ Add Action" at bounding box center [588, 279] width 704 height 31
click at [266, 352] on input "90" at bounding box center [269, 352] width 34 height 17
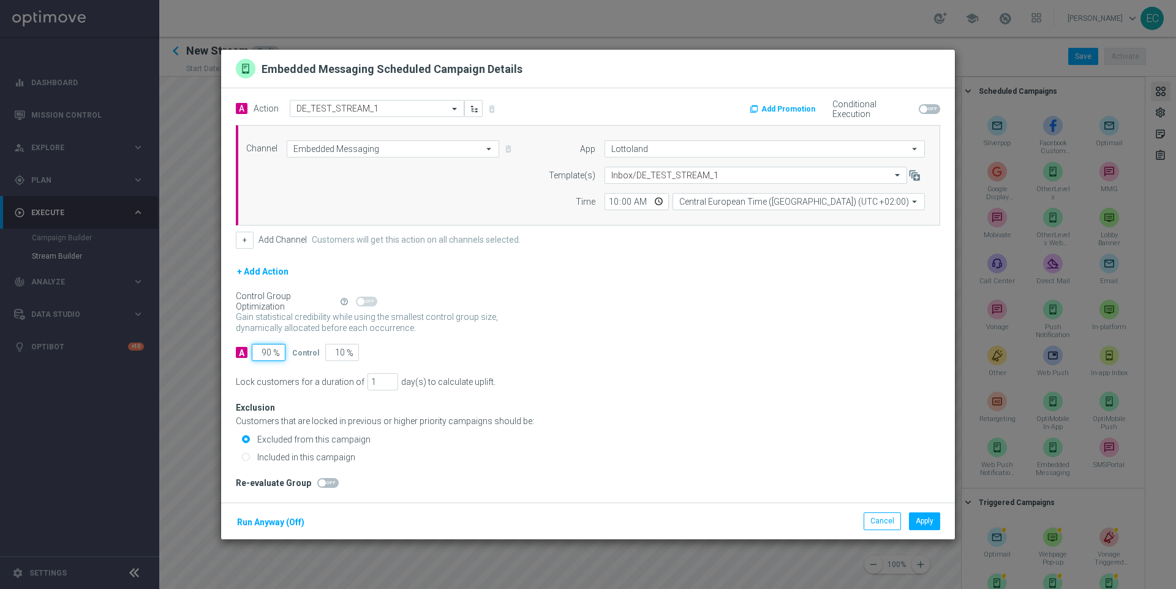
click at [266, 352] on input "90" at bounding box center [269, 352] width 34 height 17
type input "1"
type input "99"
type input "10"
type input "90"
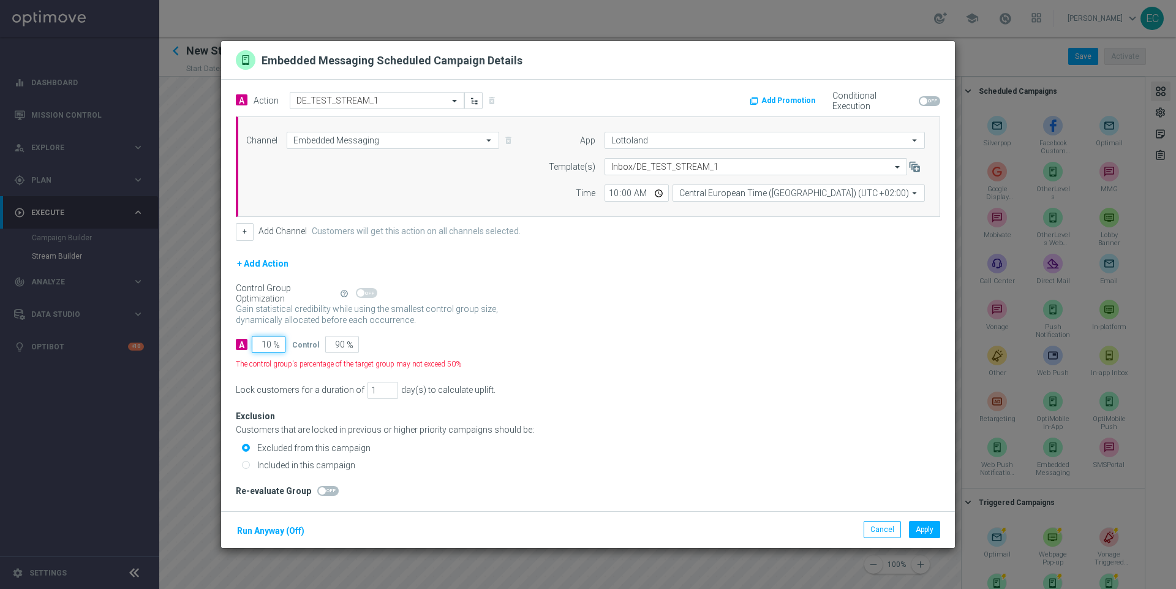
type input "100"
type input "0"
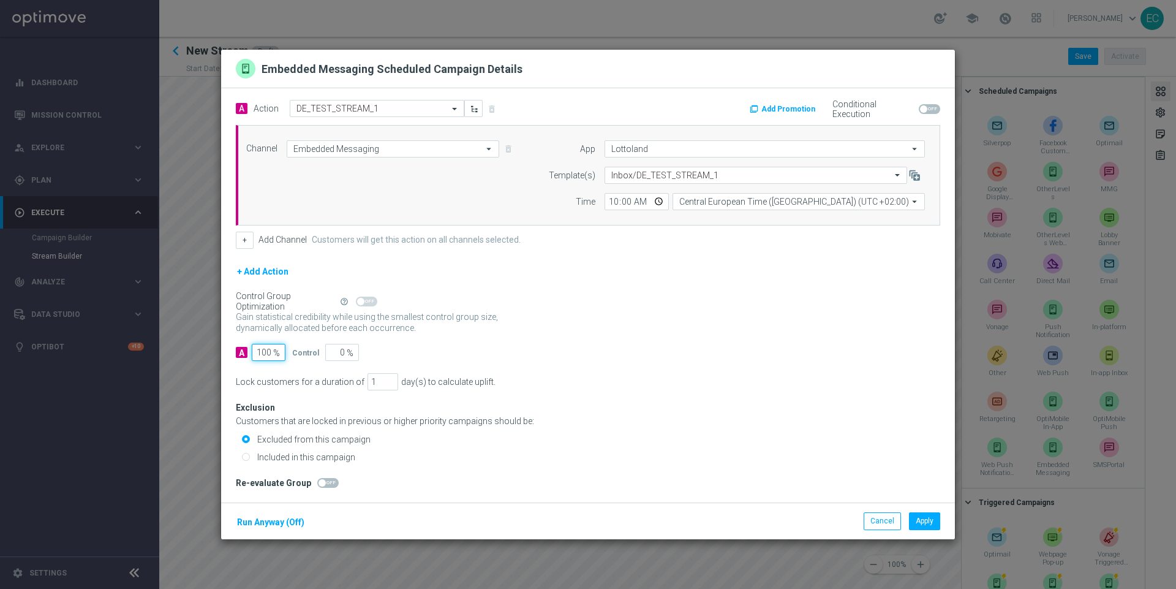
type input "100"
click at [317, 458] on label "Included in this campaign" at bounding box center [304, 456] width 101 height 11
click at [250, 458] on input "Included in this campaign" at bounding box center [246, 457] width 8 height 8
radio input "true"
click at [800, 394] on div "Exclusion Customers that are locked in previous or higher priority campaigns sh…" at bounding box center [588, 427] width 704 height 75
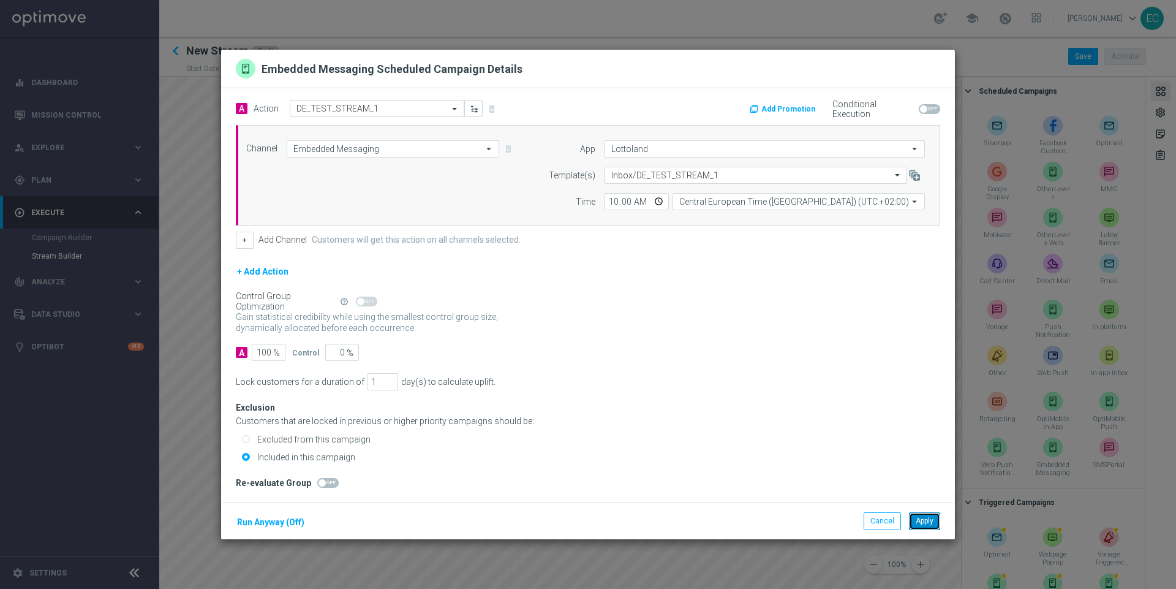
click at [912, 519] on button "Apply" at bounding box center [924, 520] width 31 height 17
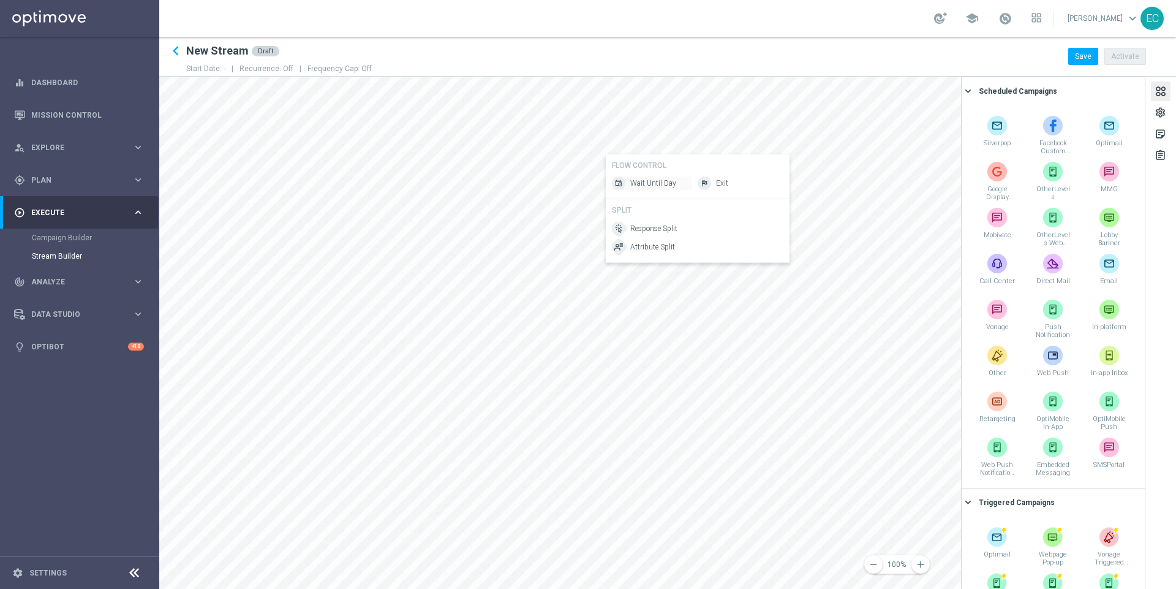
click at [636, 179] on span "Wait Until Day" at bounding box center [653, 183] width 46 height 10
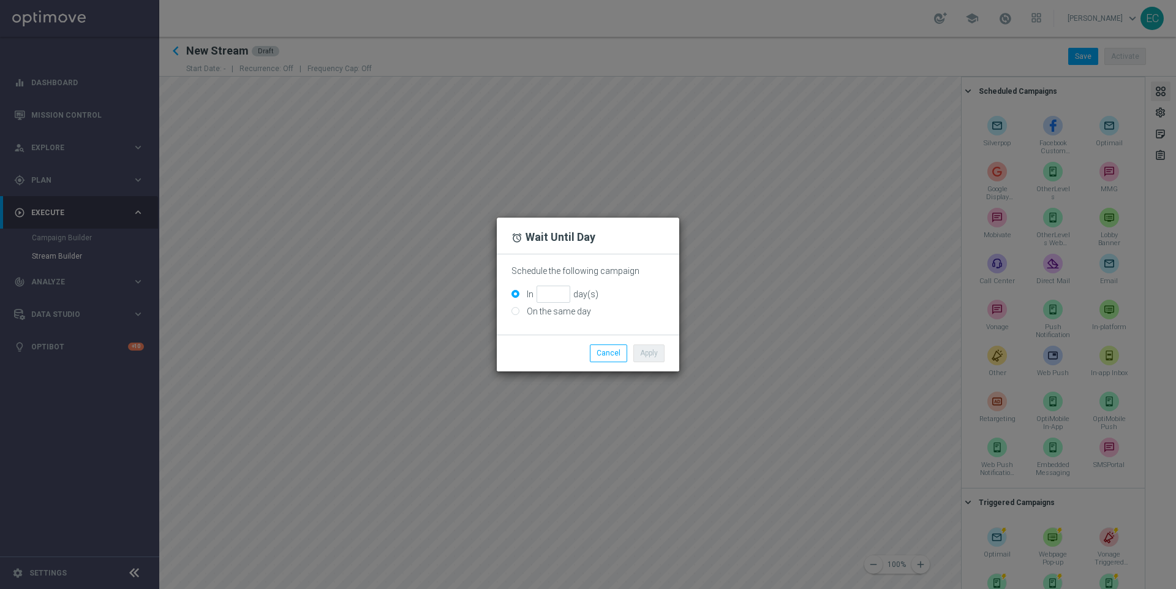
click at [543, 312] on label "On the same day" at bounding box center [557, 311] width 67 height 11
click at [519, 312] on input "On the same day" at bounding box center [515, 312] width 8 height 8
radio input "true"
drag, startPoint x: 646, startPoint y: 339, endPoint x: 647, endPoint y: 350, distance: 10.4
click at [647, 350] on div "Apply Cancel" at bounding box center [588, 352] width 183 height 36
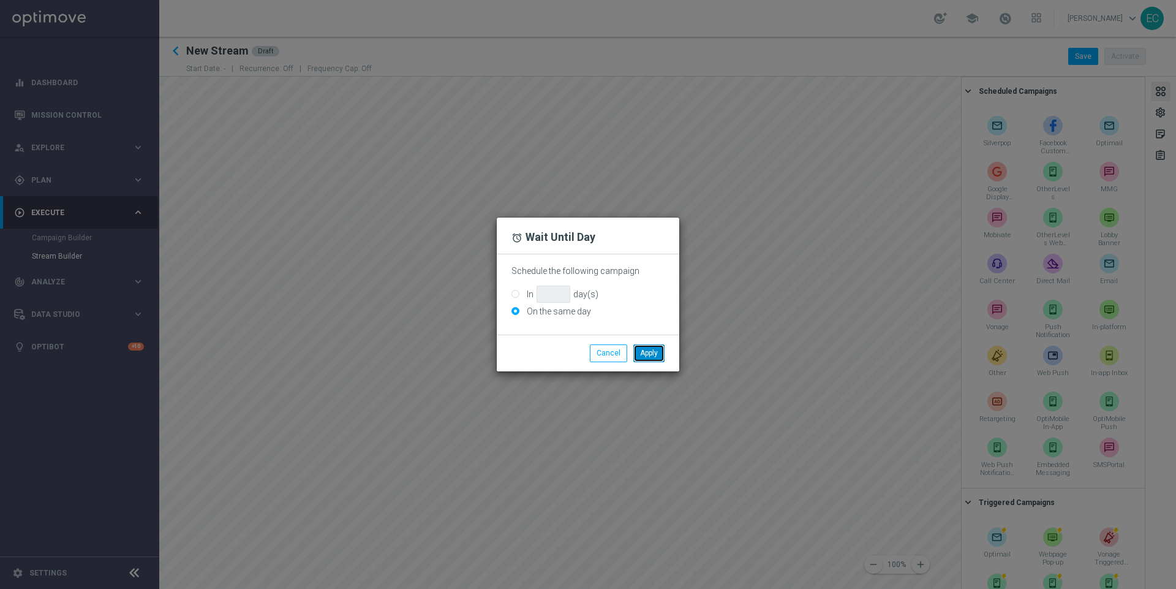
click at [647, 350] on button "Apply" at bounding box center [648, 352] width 31 height 17
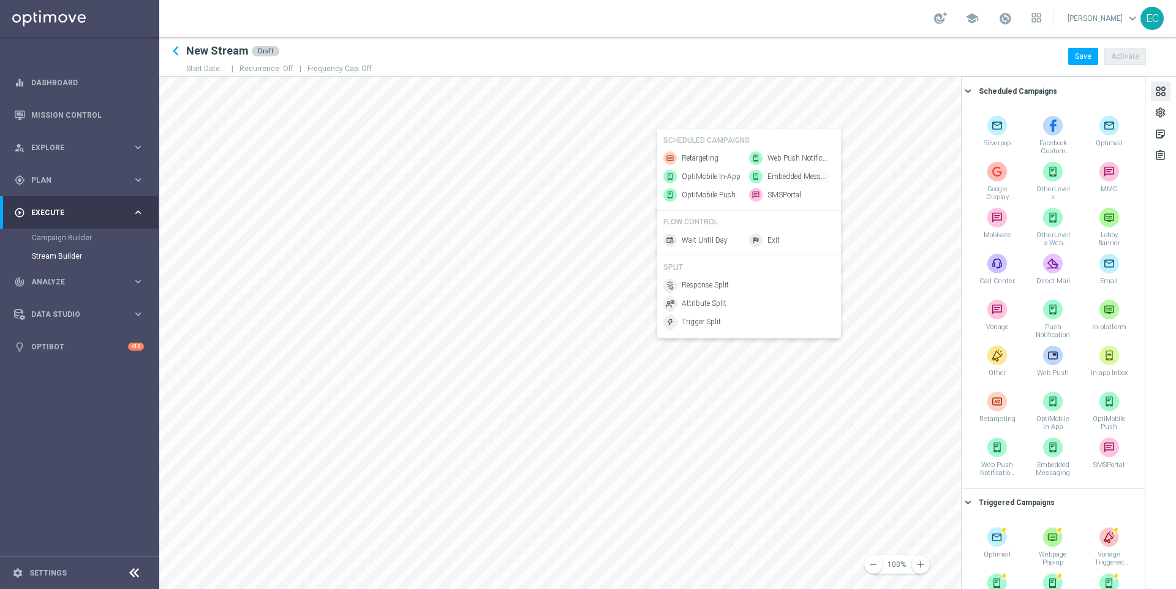
click at [793, 175] on span "Embedded Messaging" at bounding box center [798, 177] width 61 height 10
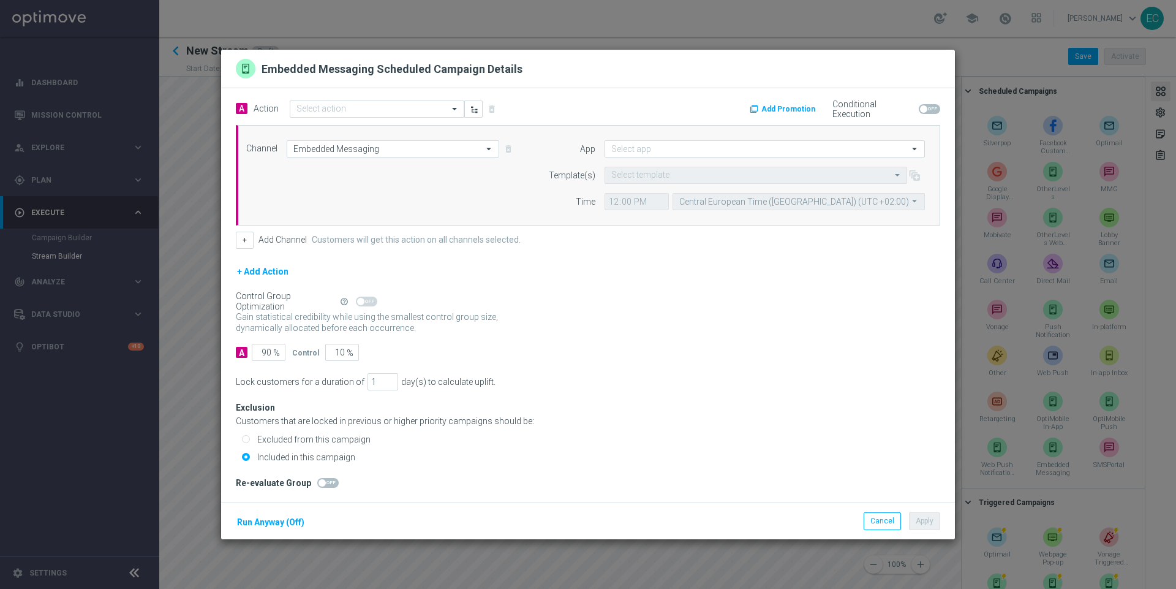
click at [390, 100] on div "A Action Select action delete_forever" at bounding box center [407, 109] width 361 height 18
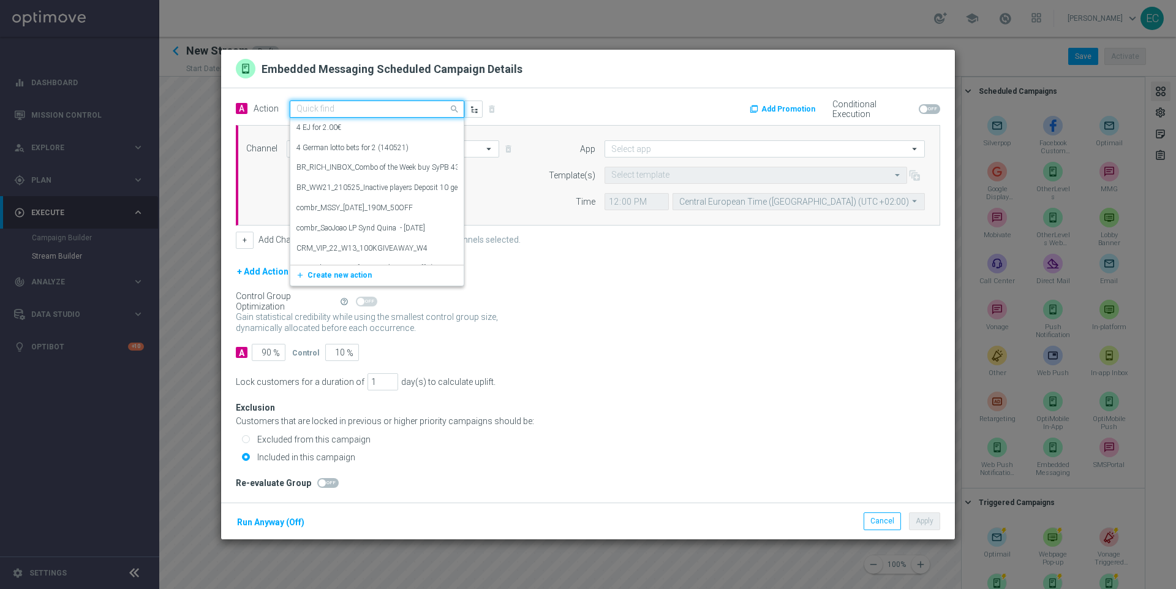
click at [399, 107] on input "text" at bounding box center [364, 109] width 137 height 10
type input "e"
click at [373, 274] on button "add_new Create new action" at bounding box center [374, 275] width 169 height 14
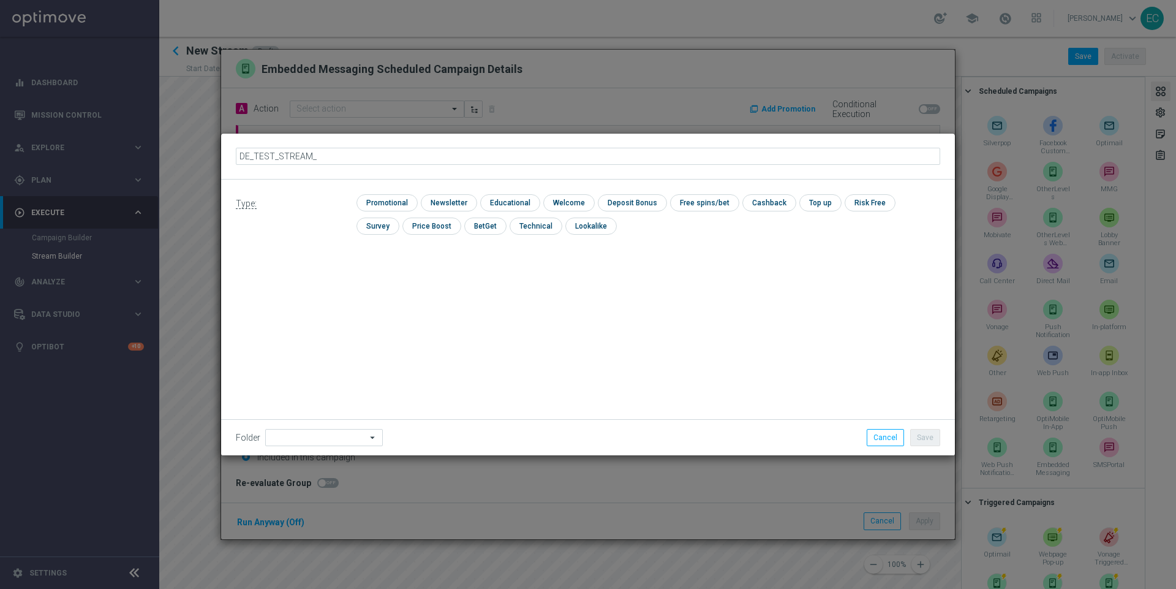
type input "DE_TEST_STREAM_3"
click at [390, 207] on input "checkbox" at bounding box center [386, 202] width 58 height 17
checkbox input "true"
click at [914, 440] on button "Save" at bounding box center [925, 437] width 30 height 17
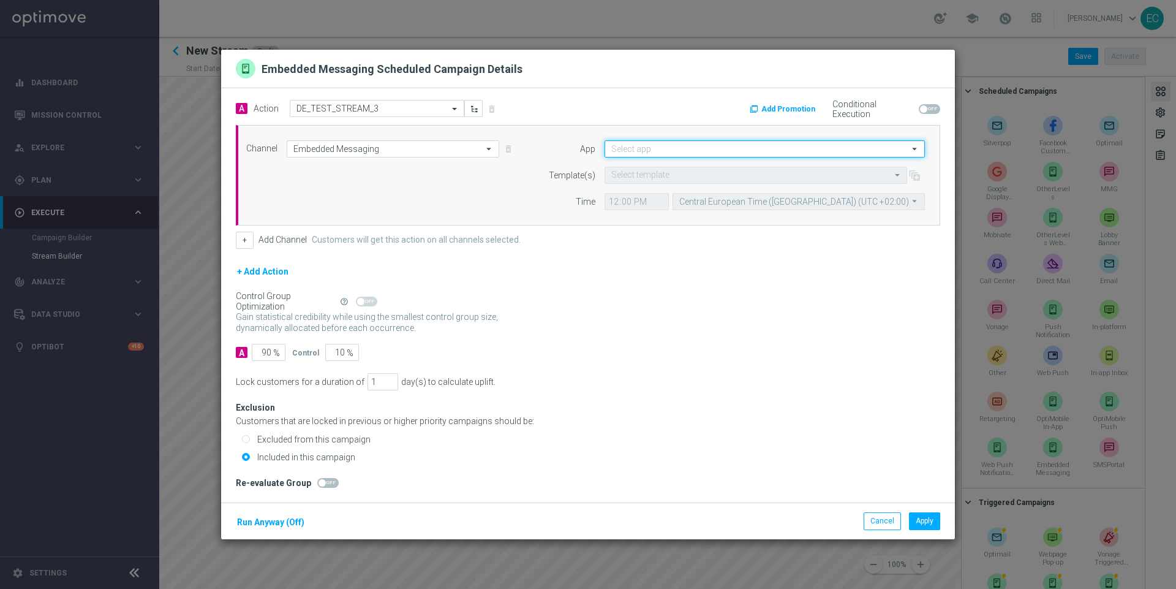
click at [646, 143] on input at bounding box center [765, 148] width 320 height 17
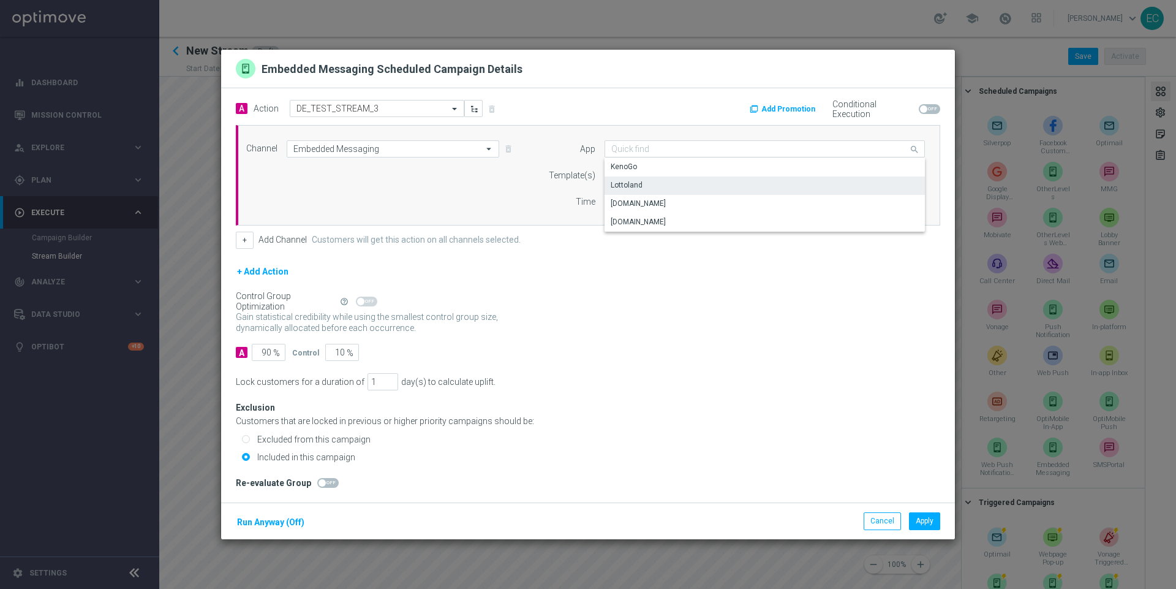
click at [669, 186] on div "Lottoland" at bounding box center [765, 184] width 321 height 17
type input "Lottoland"
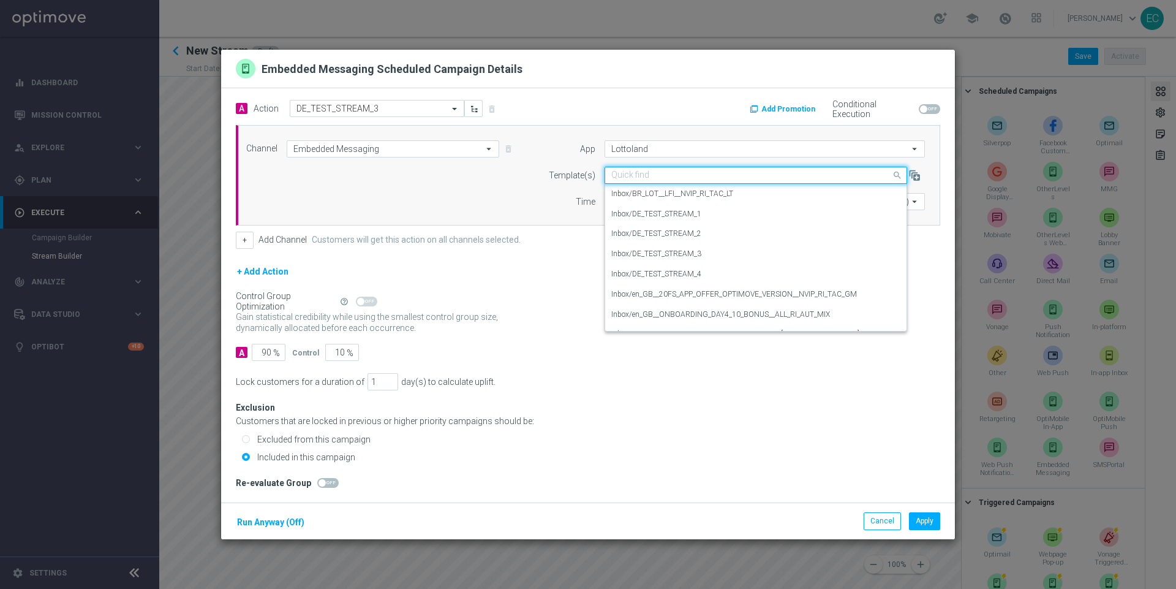
click at [654, 178] on input "text" at bounding box center [743, 175] width 265 height 10
paste input "DE_TEST_STREAM_2"
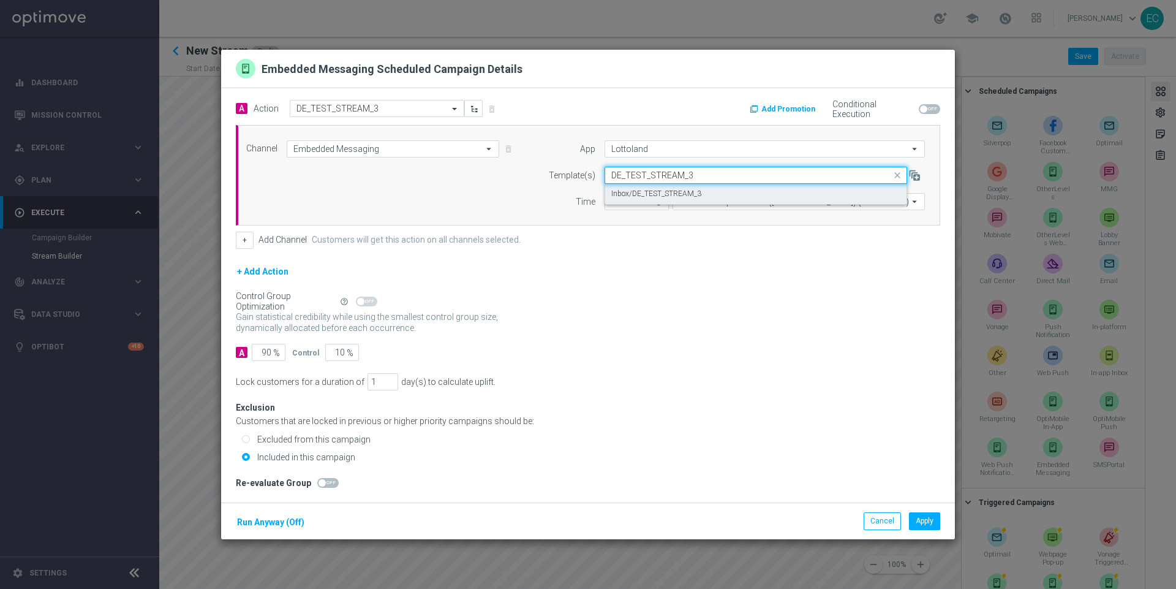
click at [708, 194] on div "Inbox/DE_TEST_STREAM_3" at bounding box center [755, 194] width 289 height 20
type input "DE_TEST_STREAM_3"
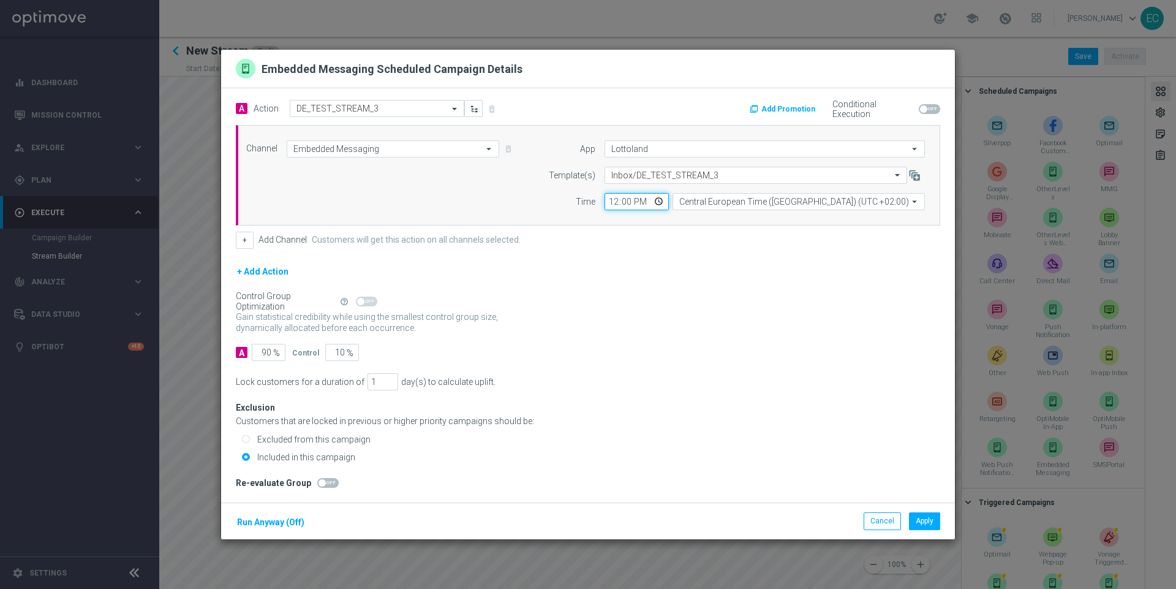
click at [609, 205] on input "12:00" at bounding box center [637, 201] width 64 height 17
type input "10:00"
click at [263, 351] on input "90" at bounding box center [269, 352] width 34 height 17
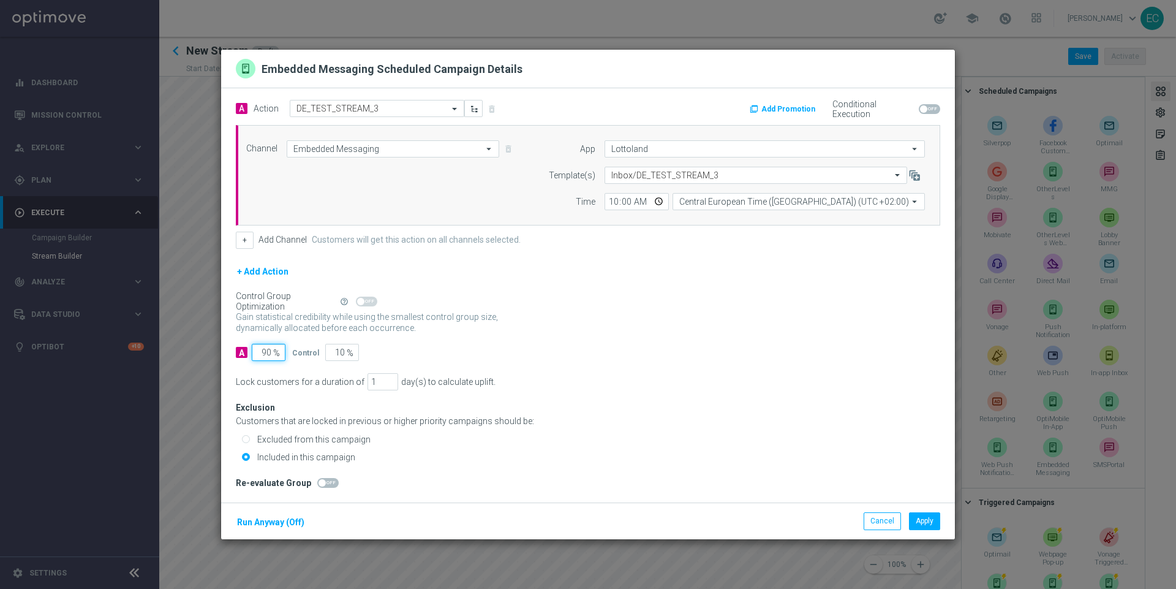
type input "1"
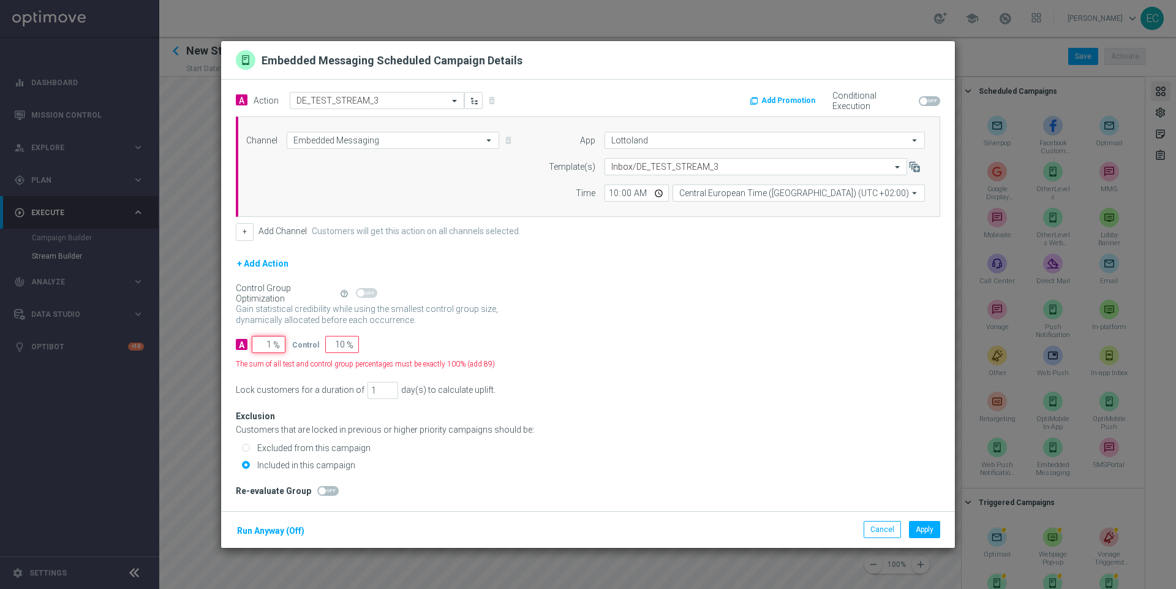
type input "99"
type input "10"
type input "90"
type input "100"
type input "0"
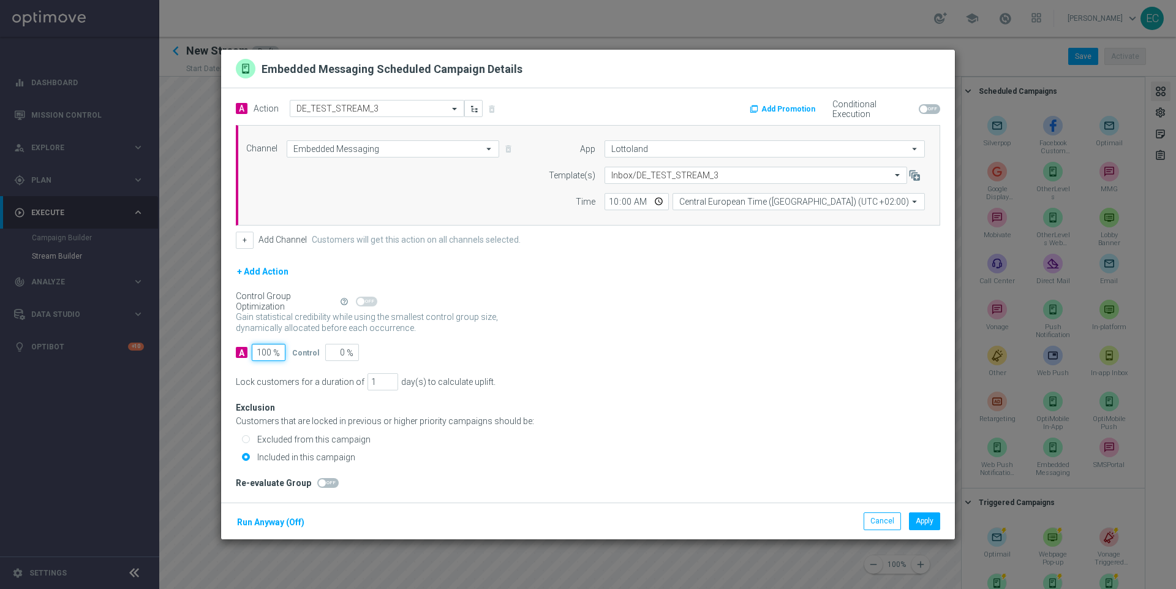
type input "100"
click at [752, 455] on div "Included in this campaign" at bounding box center [591, 456] width 698 height 11
click at [927, 516] on button "Apply" at bounding box center [924, 520] width 31 height 17
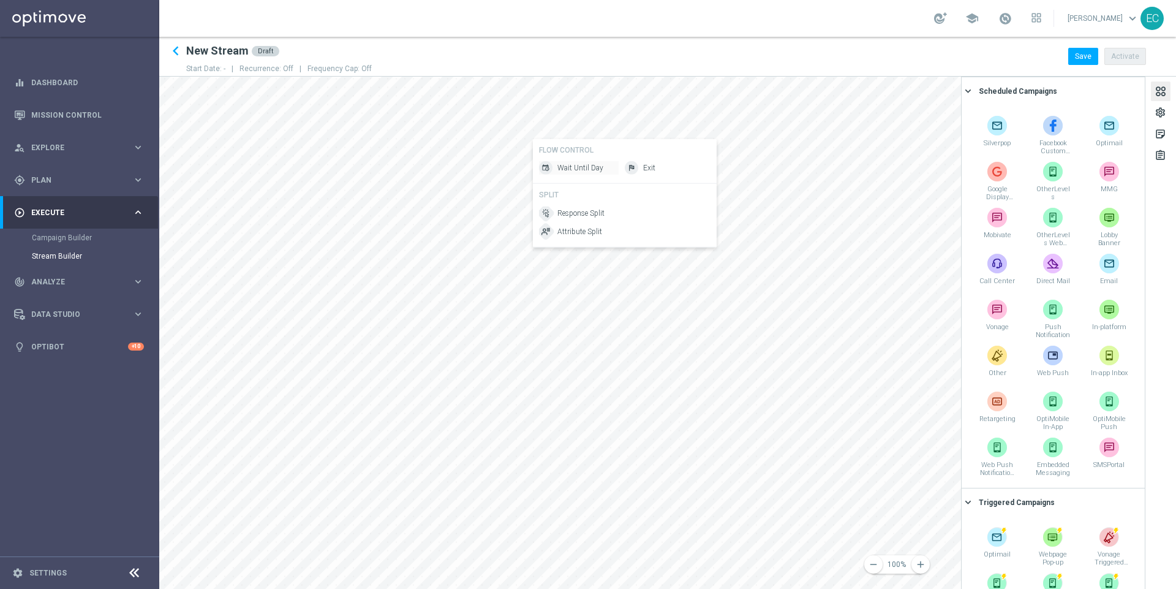
click at [581, 172] on span "Wait Until Day" at bounding box center [580, 168] width 46 height 10
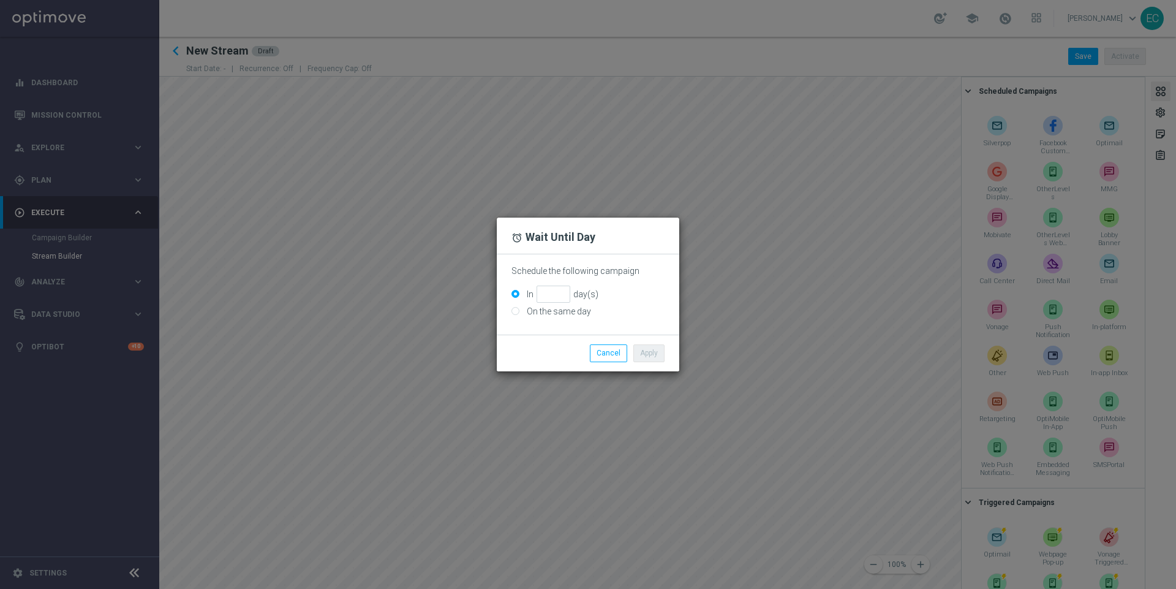
click at [570, 314] on label "On the same day" at bounding box center [557, 311] width 67 height 11
click at [519, 314] on input "On the same day" at bounding box center [515, 312] width 8 height 8
radio input "true"
click at [651, 351] on button "Apply" at bounding box center [648, 352] width 31 height 17
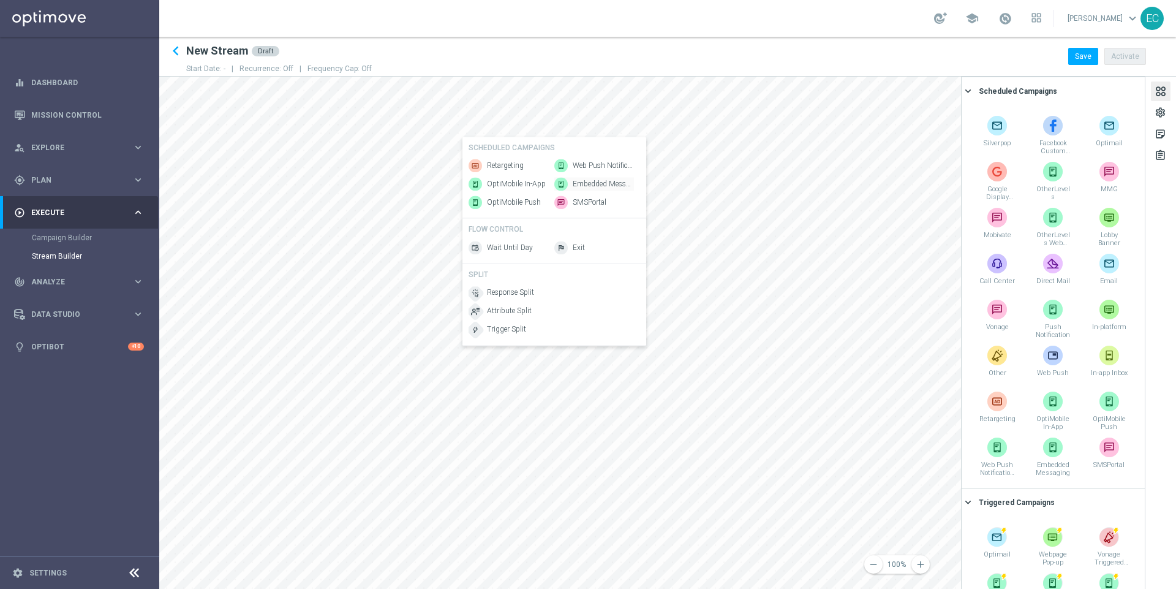
click at [602, 179] on span "Embedded Messaging" at bounding box center [603, 184] width 61 height 10
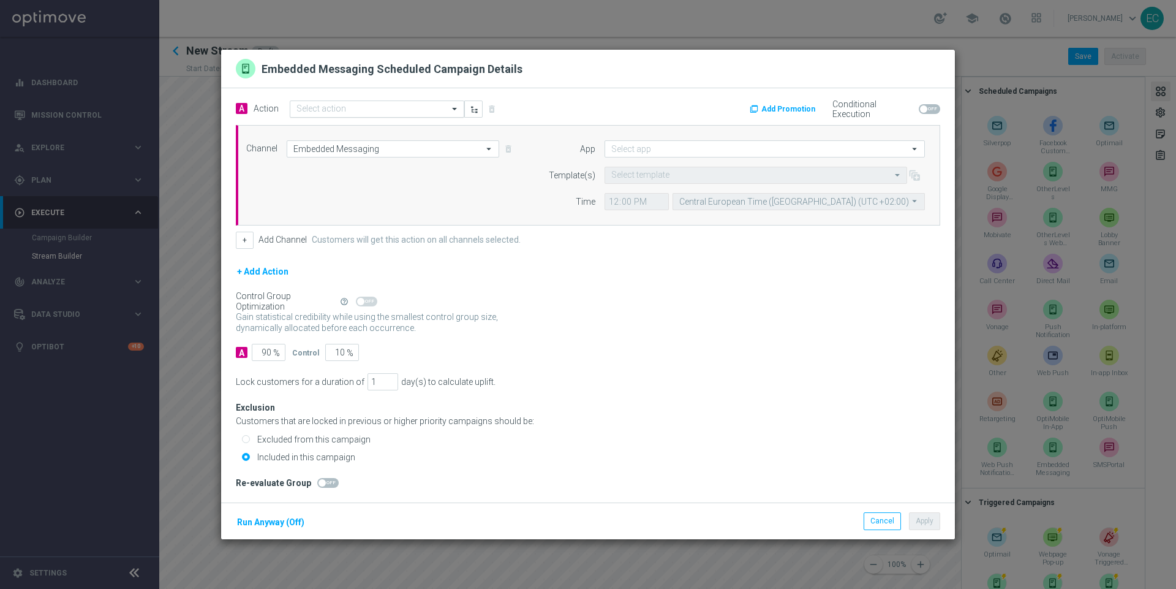
click at [429, 115] on input "text" at bounding box center [364, 109] width 137 height 10
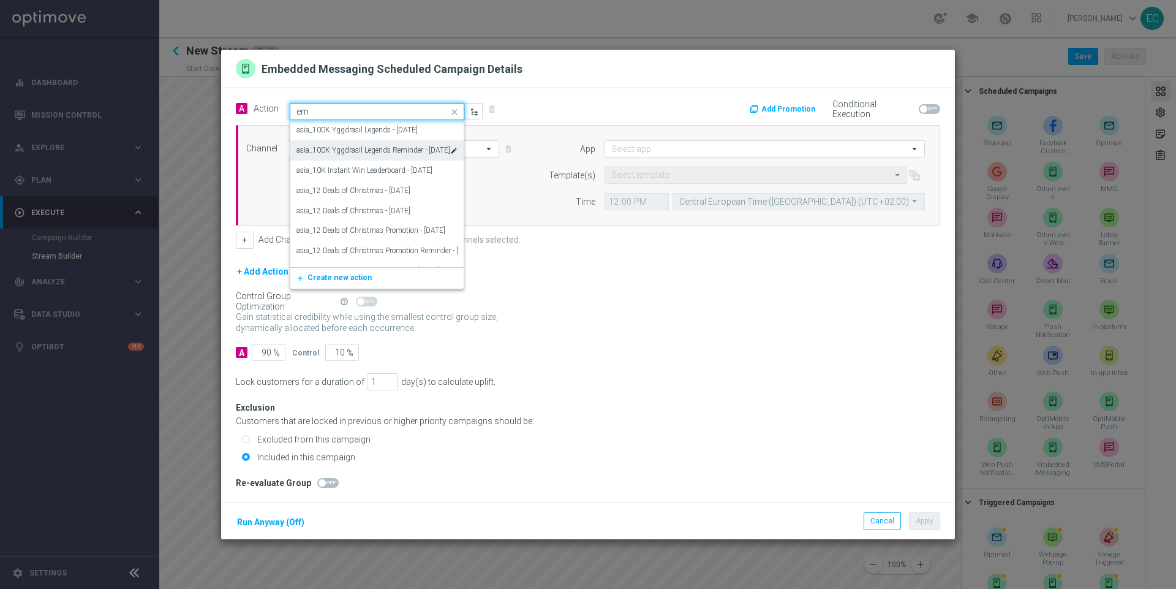
type input "e"
click at [381, 282] on button "add_new Create new action" at bounding box center [374, 275] width 169 height 14
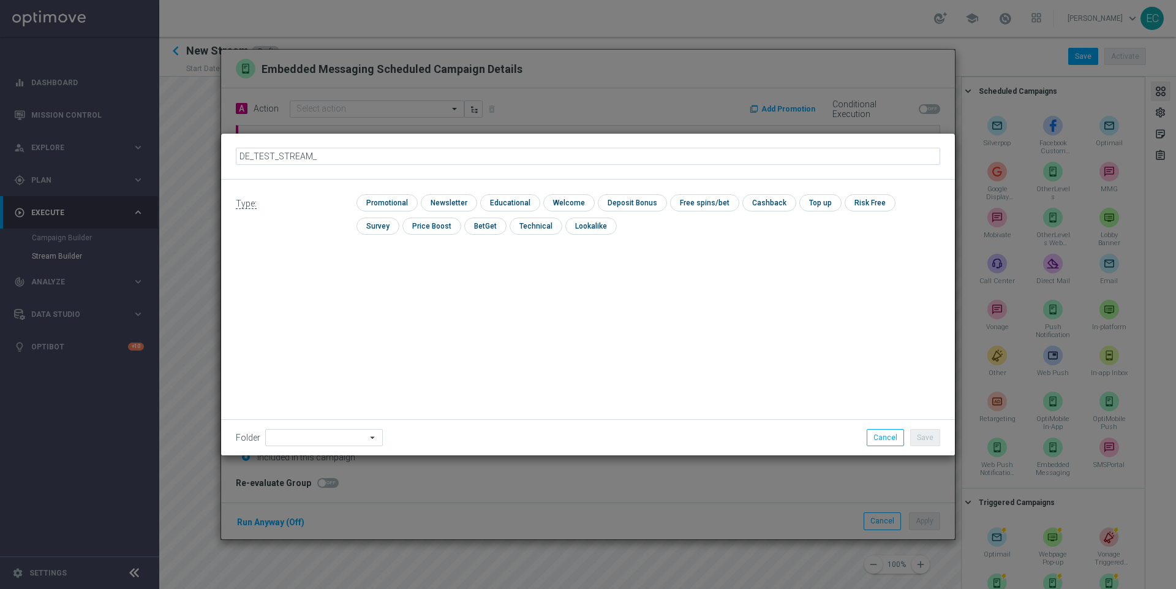
type input "DE_TEST_STREAM_4"
click at [401, 202] on input "checkbox" at bounding box center [386, 202] width 58 height 17
checkbox input "true"
click at [934, 431] on button "Save" at bounding box center [925, 437] width 30 height 17
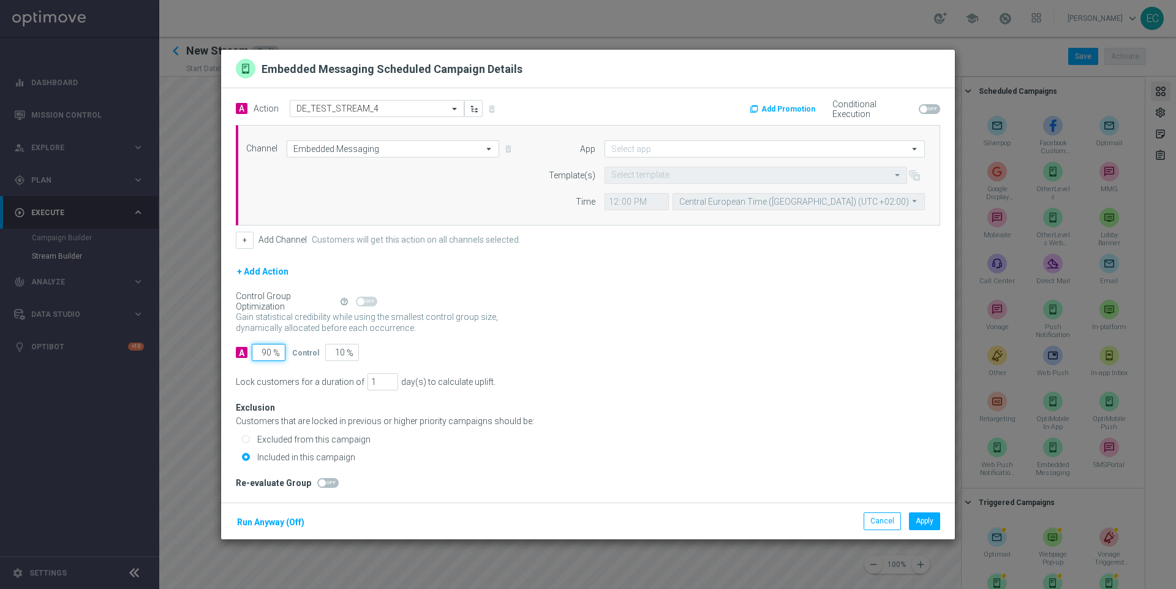
click at [263, 353] on input "90" at bounding box center [269, 352] width 34 height 17
type input "1"
type input "99"
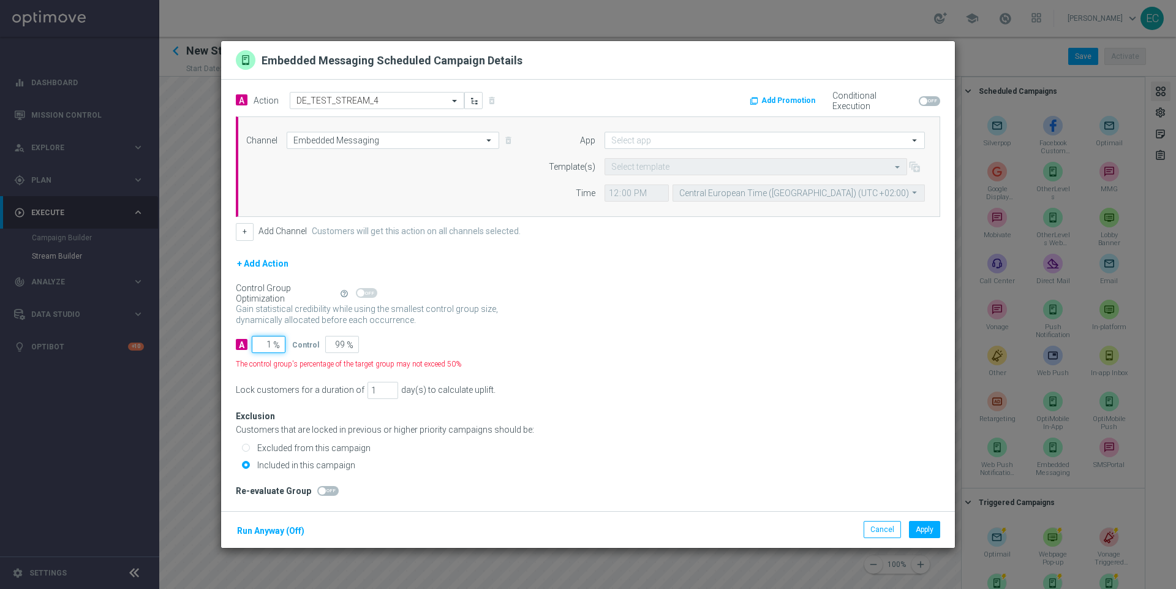
type input "10"
type input "90"
type input "100"
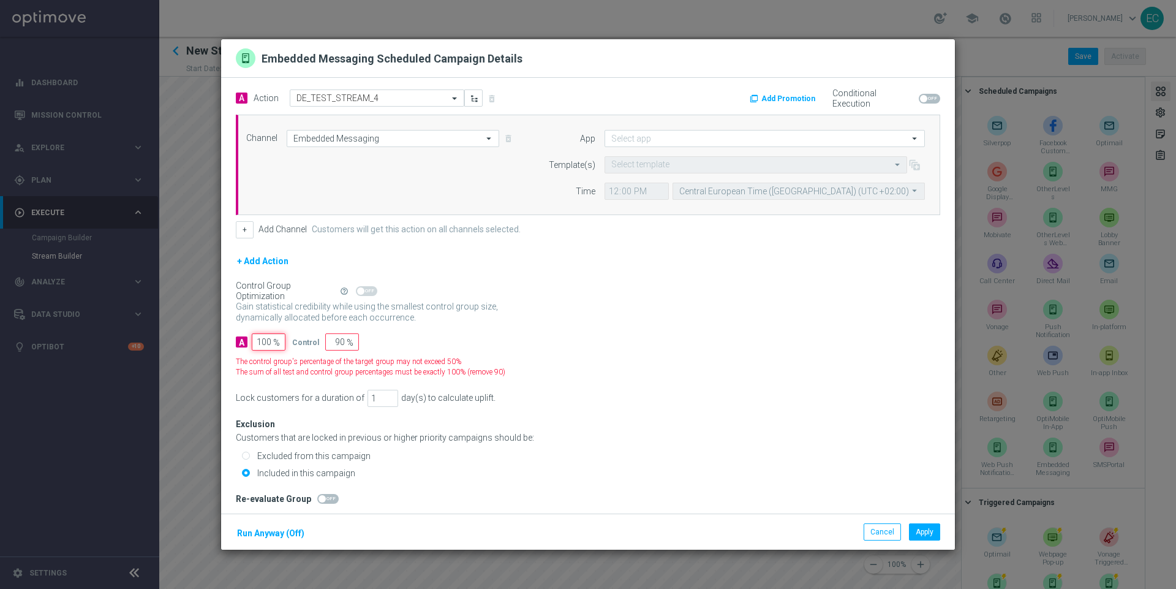
type input "0"
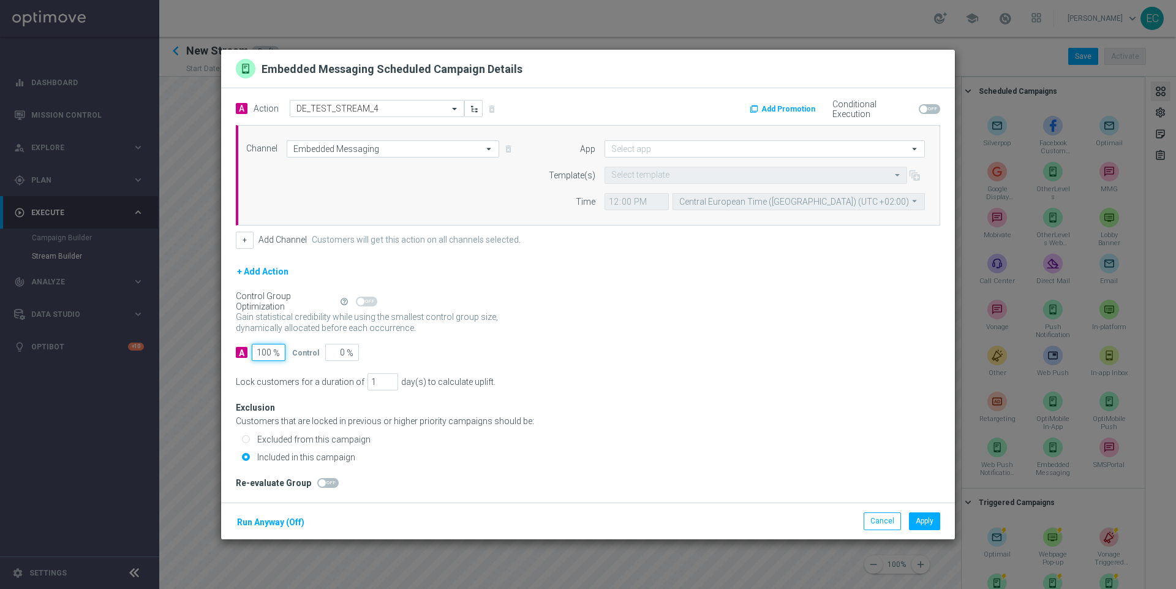
type input "100"
click at [728, 143] on input at bounding box center [765, 148] width 320 height 17
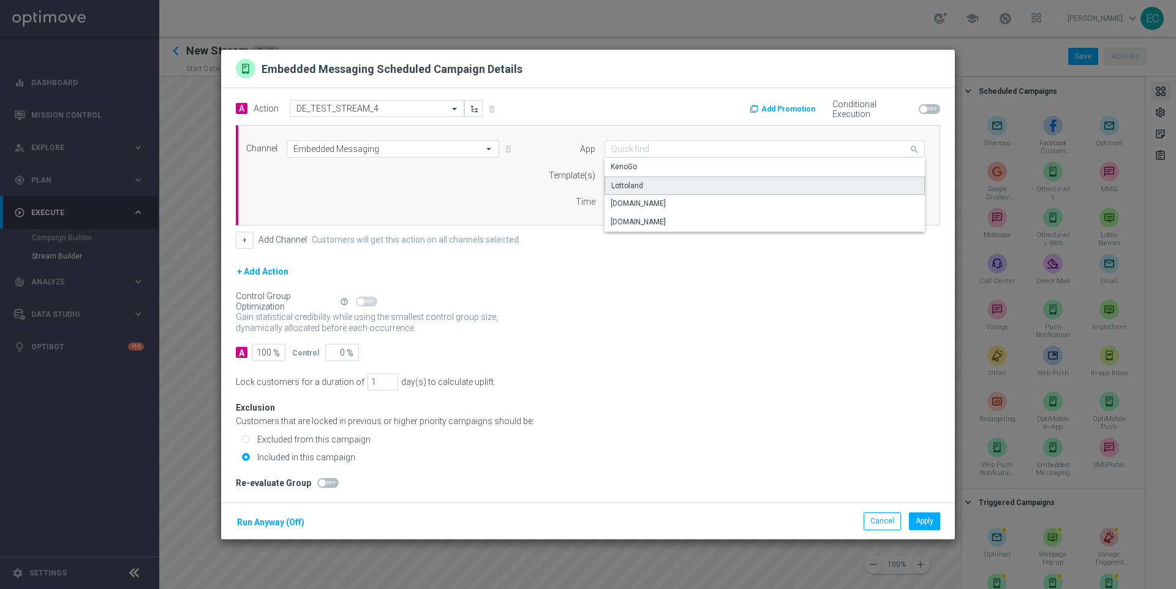
click at [717, 185] on div "Lottoland" at bounding box center [765, 185] width 321 height 18
type input "Lottoland"
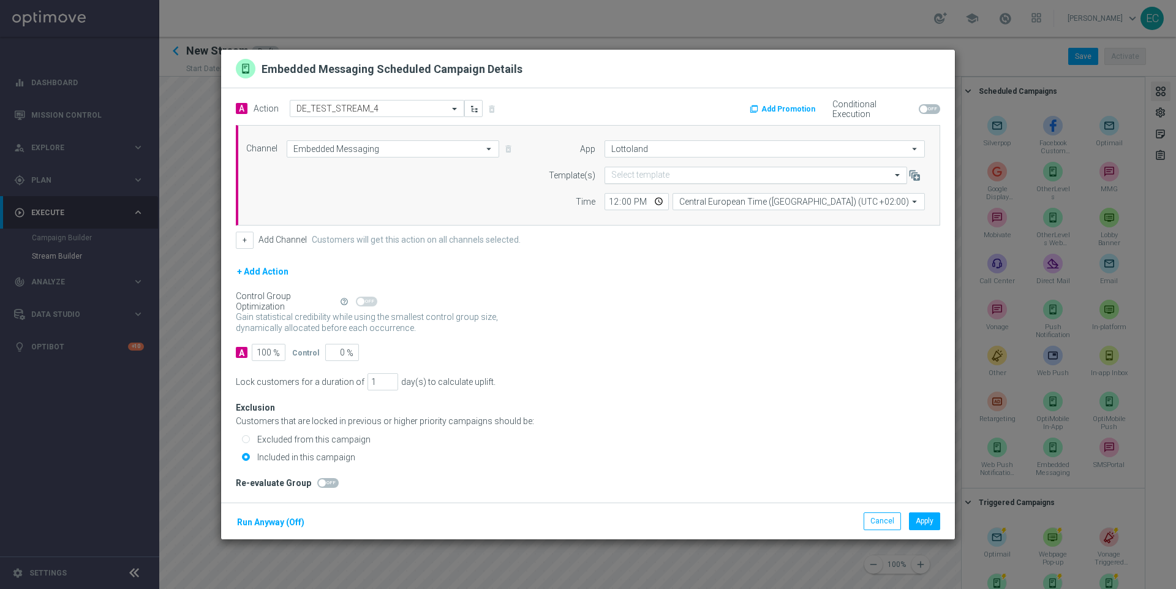
click at [709, 175] on input "text" at bounding box center [743, 175] width 265 height 10
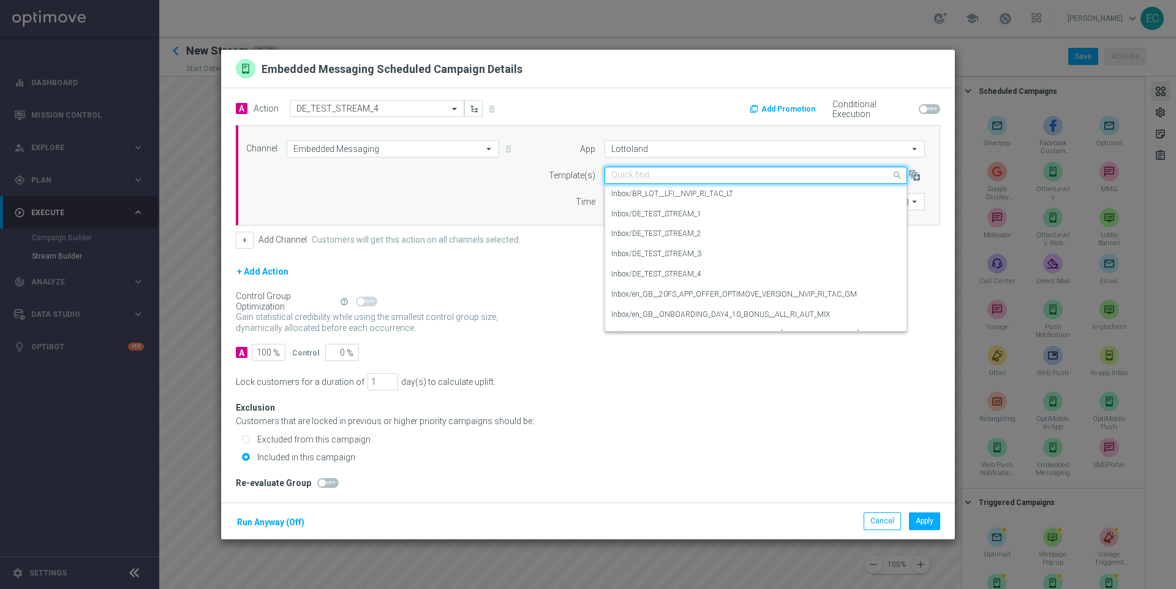
paste input "DE_TEST_STREAM_2"
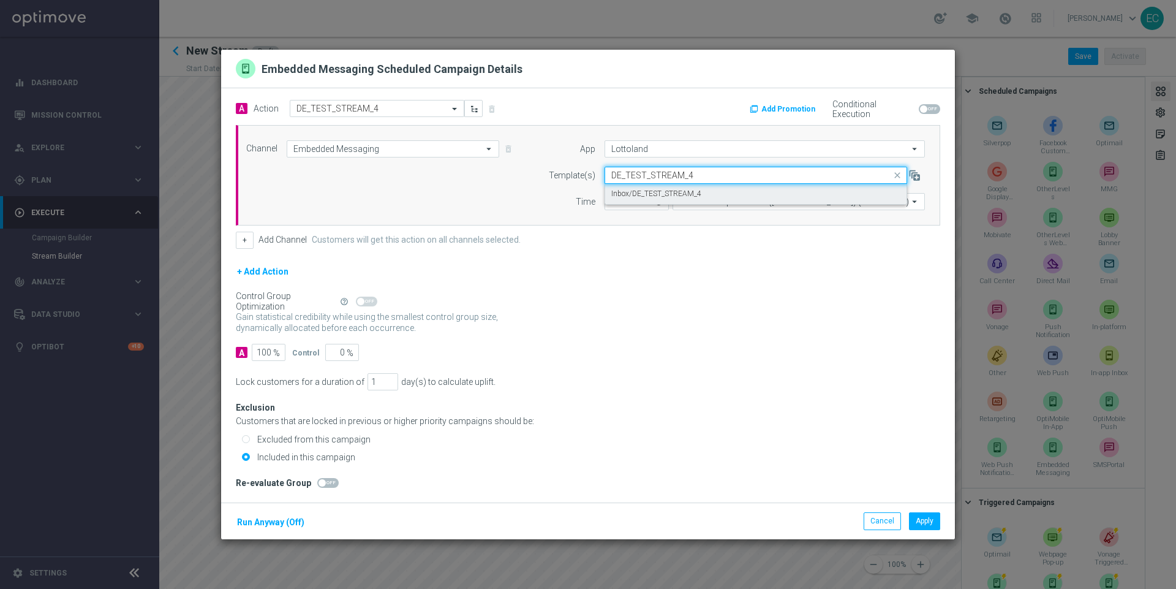
click at [722, 202] on div "Inbox/DE_TEST_STREAM_4" at bounding box center [755, 194] width 289 height 20
type input "DE_TEST_STREAM_4"
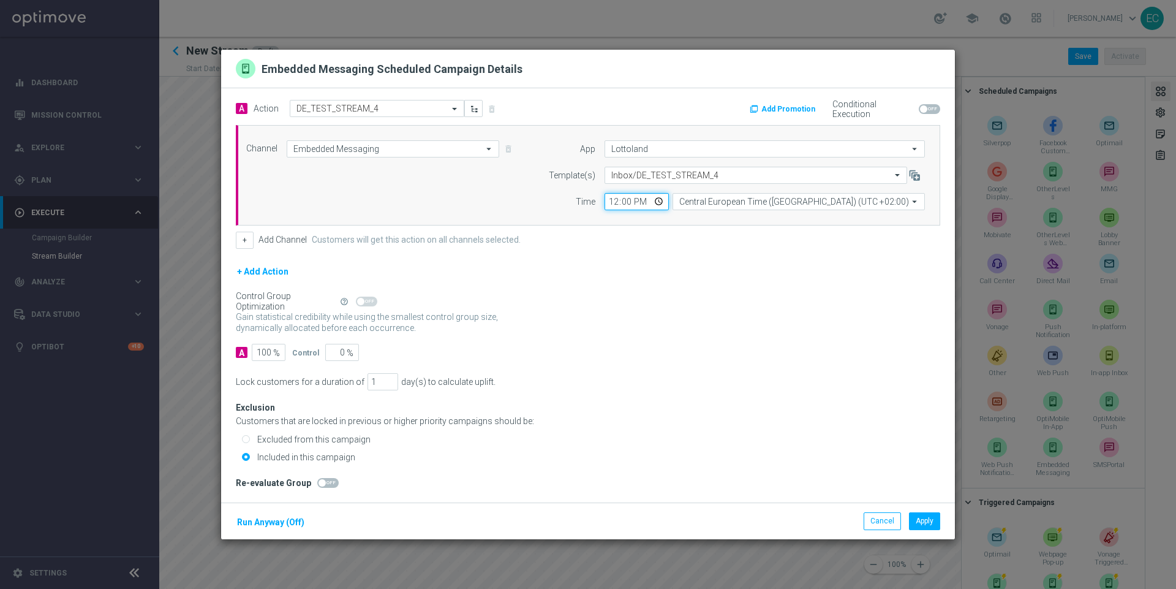
click at [606, 206] on input "12:00" at bounding box center [637, 201] width 64 height 17
type input "10:00"
click at [922, 516] on button "Apply" at bounding box center [924, 520] width 31 height 17
drag, startPoint x: 885, startPoint y: 523, endPoint x: 871, endPoint y: 517, distance: 14.6
click at [884, 523] on button "Cancel" at bounding box center [882, 520] width 37 height 17
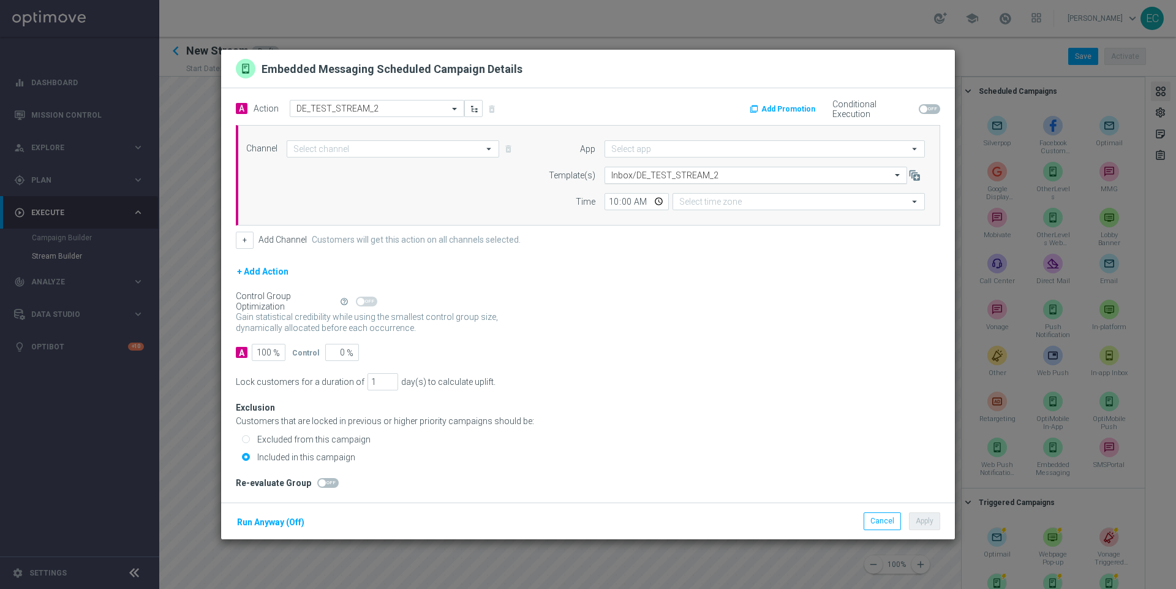
type input "Embedded Messaging"
type input "Lottoland"
type input "Central European Time (Budapest) (UTC +02:00)"
click at [867, 518] on button "Cancel" at bounding box center [882, 520] width 37 height 17
click at [872, 516] on button "Cancel" at bounding box center [882, 520] width 37 height 17
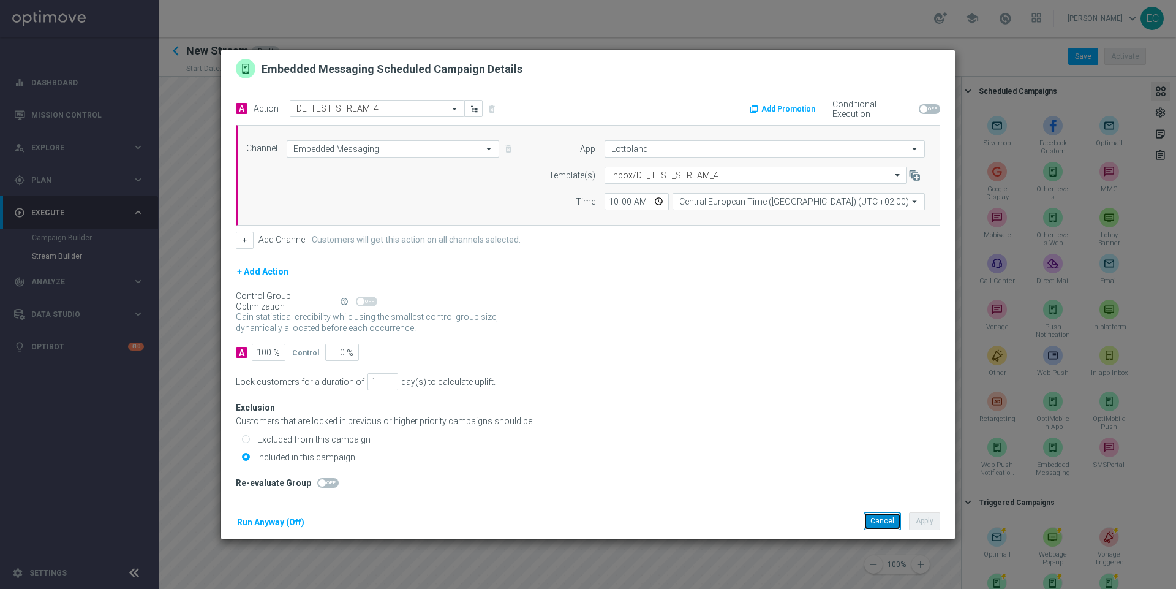
click at [880, 524] on button "Cancel" at bounding box center [882, 520] width 37 height 17
click at [869, 523] on button "Cancel" at bounding box center [882, 520] width 37 height 17
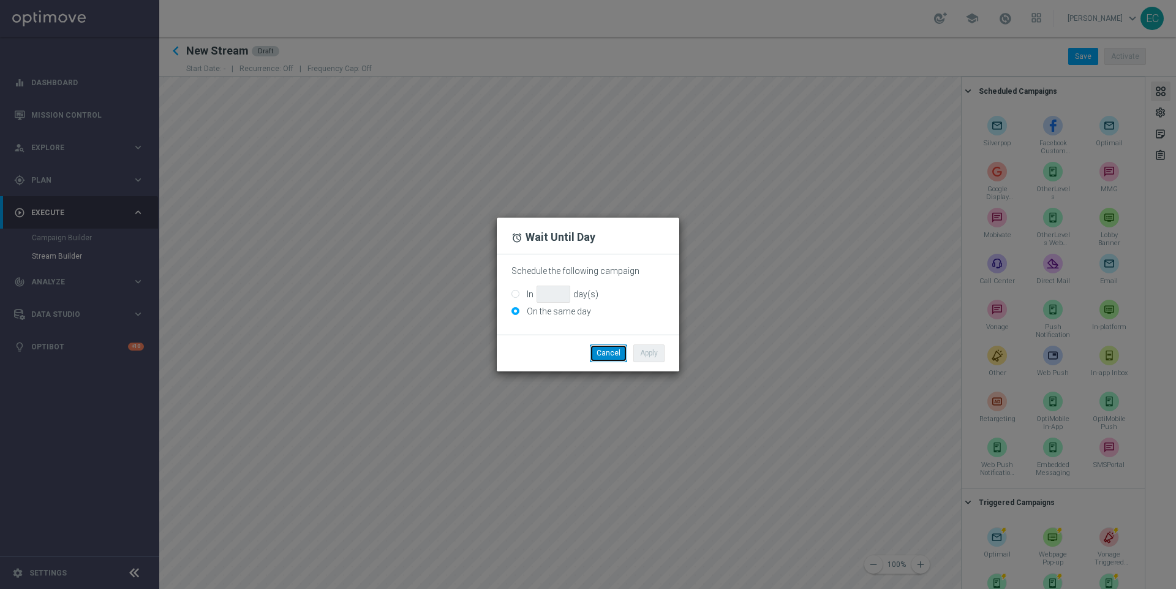
click at [625, 360] on button "Cancel" at bounding box center [608, 352] width 37 height 17
click at [518, 291] on input "In day(s)" at bounding box center [515, 295] width 8 height 8
radio input "true"
click at [608, 357] on button "Cancel" at bounding box center [608, 352] width 37 height 17
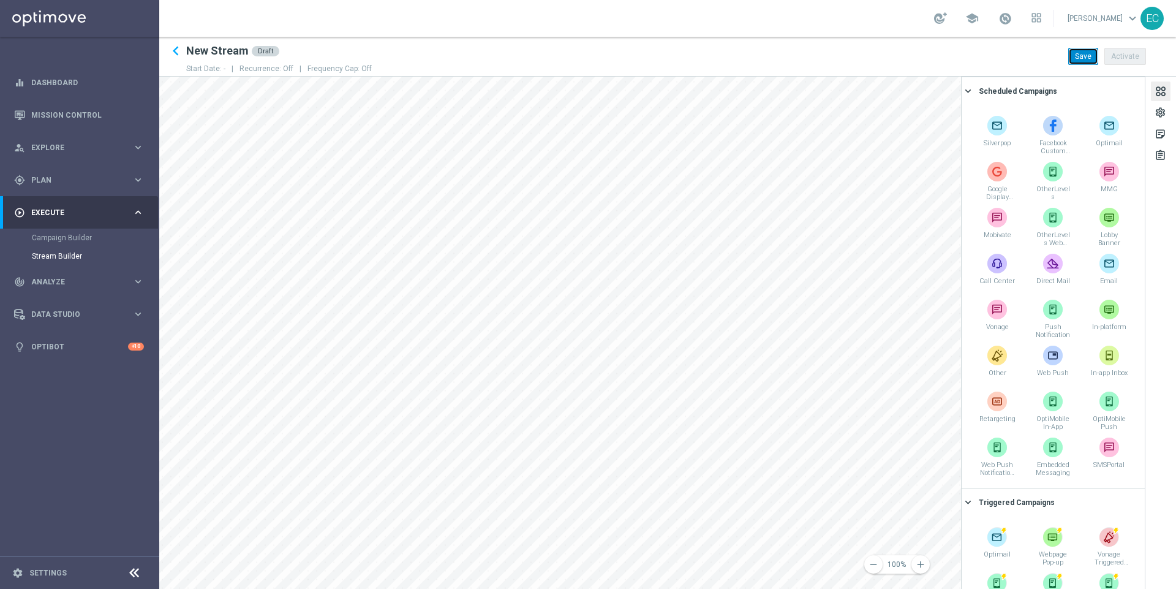
click at [1085, 54] on button "Save" at bounding box center [1083, 56] width 30 height 17
click at [222, 52] on h2 "New Stream" at bounding box center [217, 50] width 62 height 15
click at [1157, 162] on div "assignment" at bounding box center [1161, 157] width 12 height 16
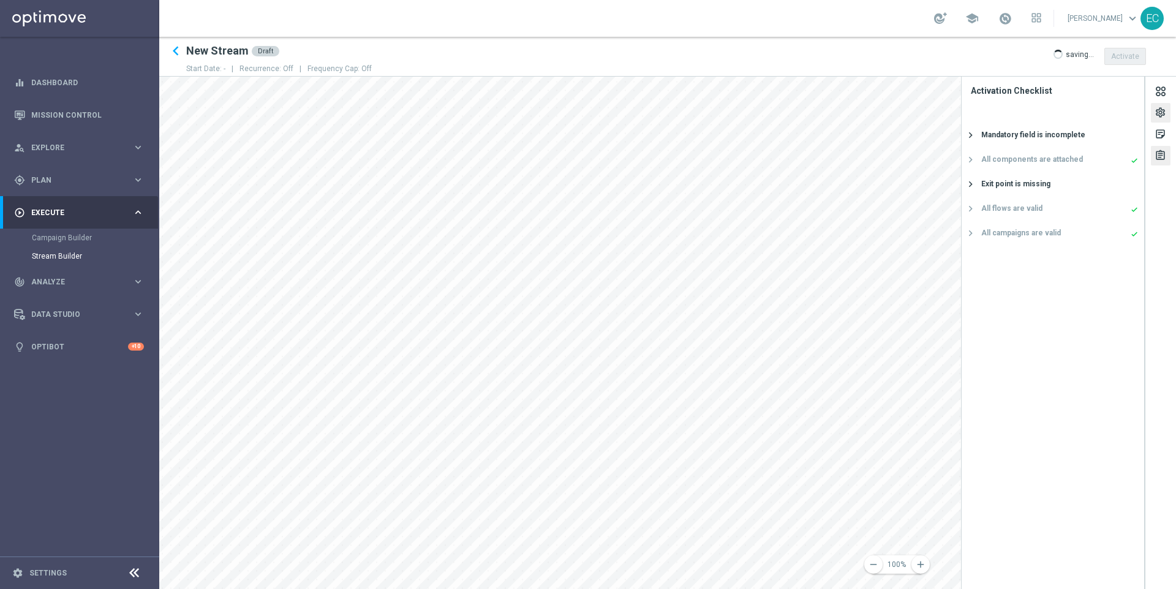
click at [1159, 112] on div "settings" at bounding box center [1161, 115] width 12 height 16
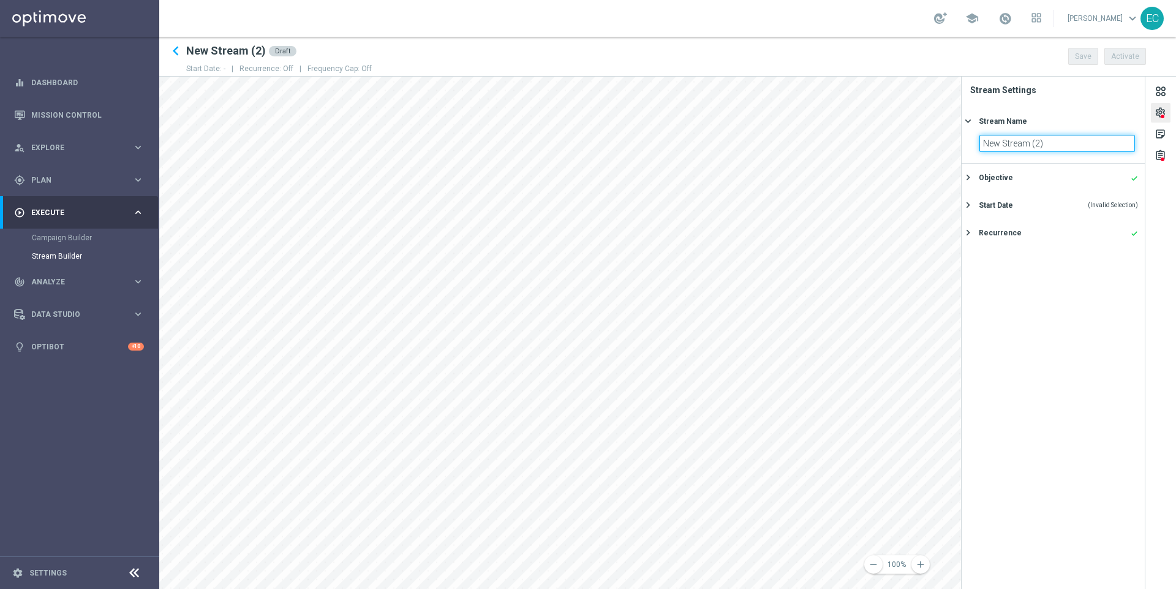
click at [996, 137] on input "New Stream (2)" at bounding box center [1057, 143] width 156 height 17
click at [208, 58] on h2 "DE STREAM" at bounding box center [216, 50] width 60 height 15
click at [208, 53] on h2 "DE STREAM" at bounding box center [216, 50] width 60 height 15
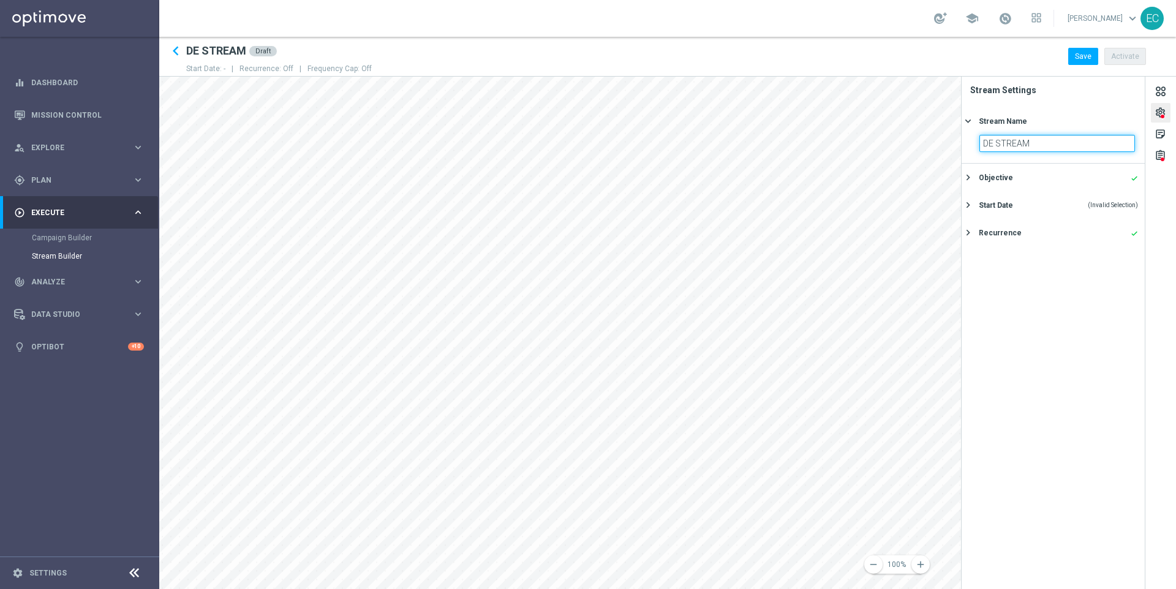
click at [1050, 135] on input "DE STREAM" at bounding box center [1057, 143] width 156 height 17
click at [998, 138] on input "DE STREAM" at bounding box center [1057, 143] width 156 height 17
type input "DE TEST STREAM"
click at [1000, 207] on div "Start Date" at bounding box center [996, 205] width 34 height 11
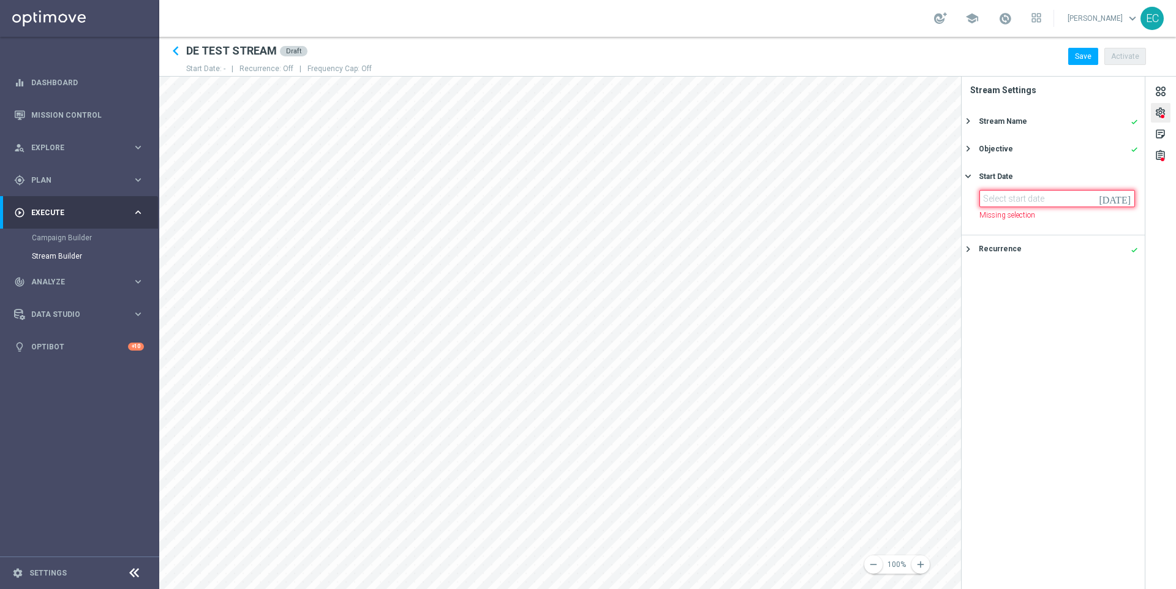
click at [1021, 199] on input at bounding box center [1057, 198] width 156 height 17
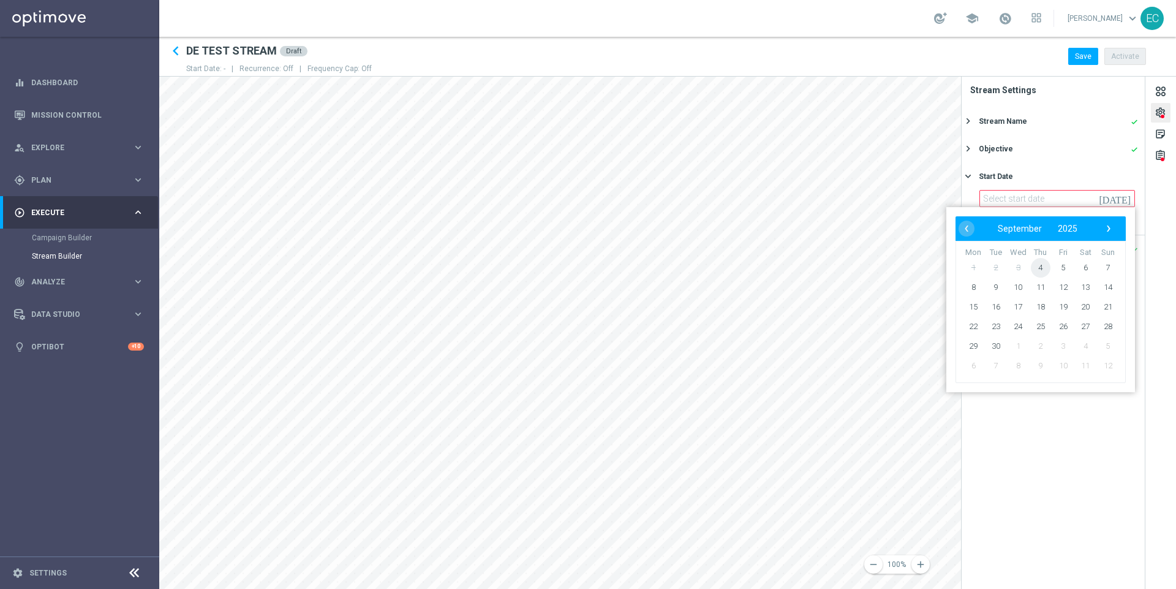
click at [1043, 265] on span "4" at bounding box center [1041, 268] width 20 height 20
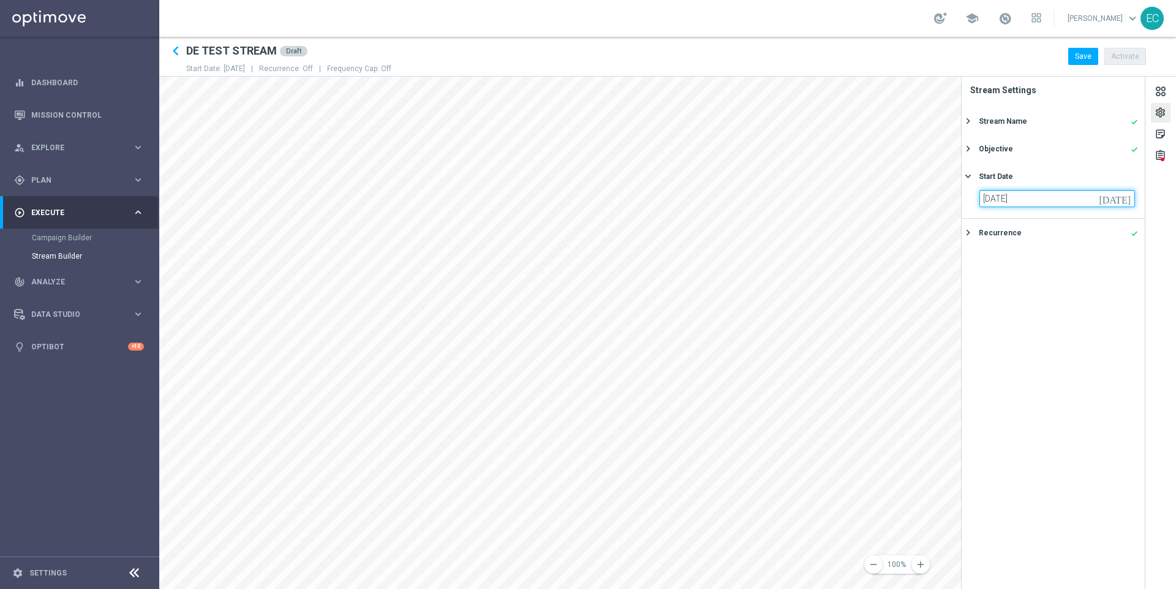
click at [1042, 197] on input "04 Sep 2025" at bounding box center [1057, 198] width 156 height 17
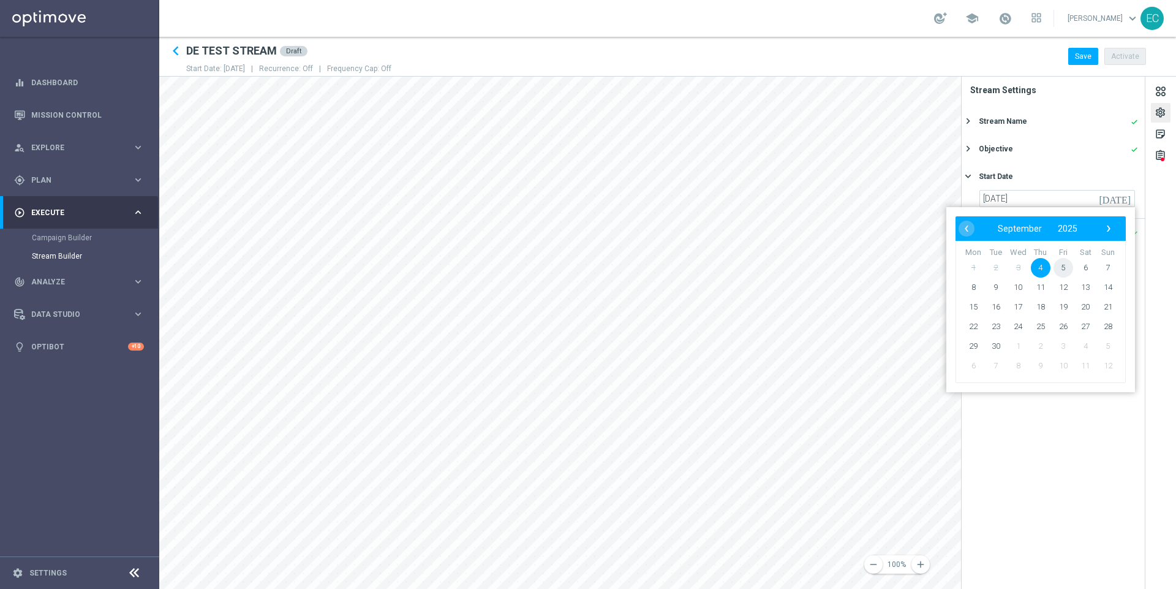
click at [1065, 263] on span "5" at bounding box center [1064, 268] width 20 height 20
type input "05 Sep 2025"
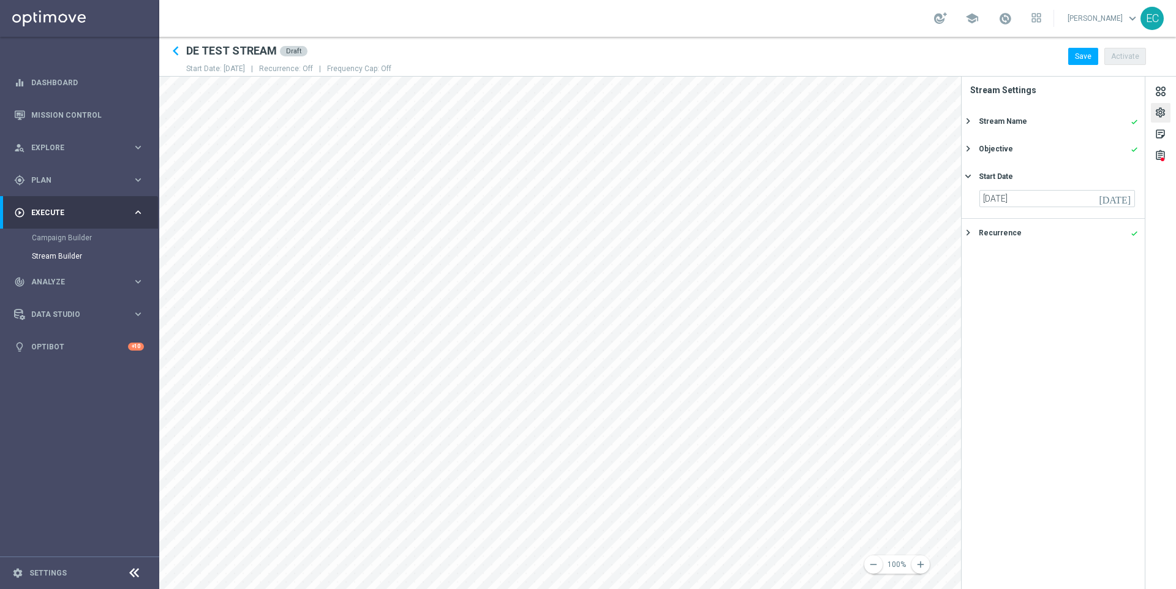
click at [1008, 149] on div "Objective" at bounding box center [996, 148] width 34 height 11
click at [989, 150] on div "Objective" at bounding box center [996, 148] width 34 height 11
click at [1009, 206] on div "Recurrence" at bounding box center [1000, 203] width 43 height 11
click at [1116, 227] on span at bounding box center [1118, 229] width 21 height 10
click at [1116, 227] on input "checkbox" at bounding box center [1118, 229] width 21 height 10
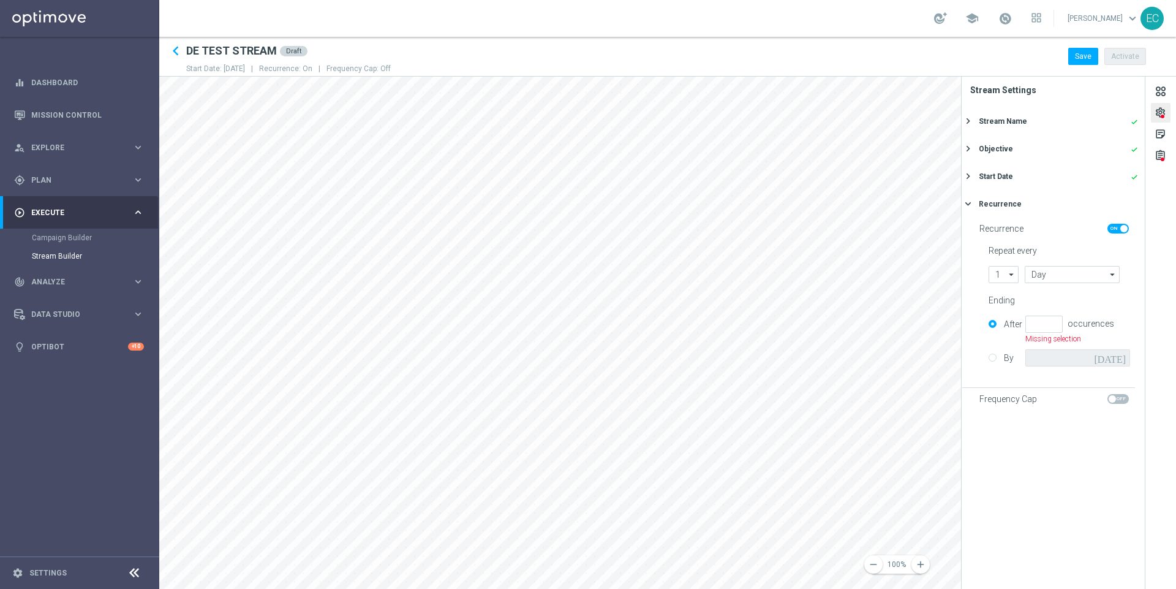
click at [1116, 227] on span at bounding box center [1118, 229] width 21 height 10
click at [1116, 227] on input "checkbox" at bounding box center [1118, 229] width 21 height 10
checkbox input "false"
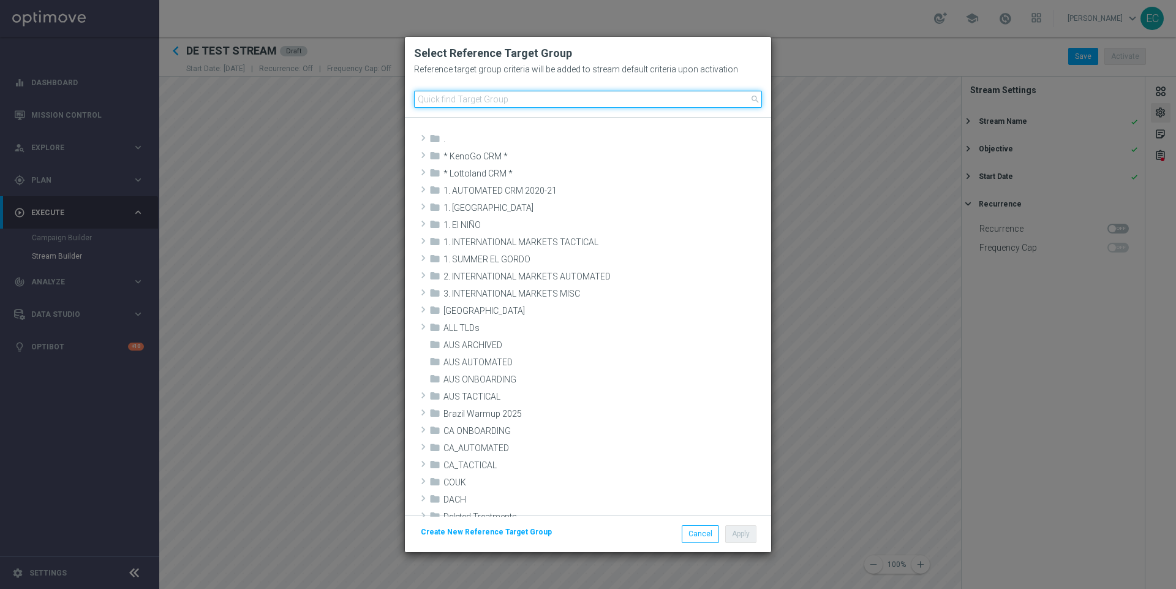
paste input "DE_EMBEDDED_MESSAGES_TEST_STREAM"
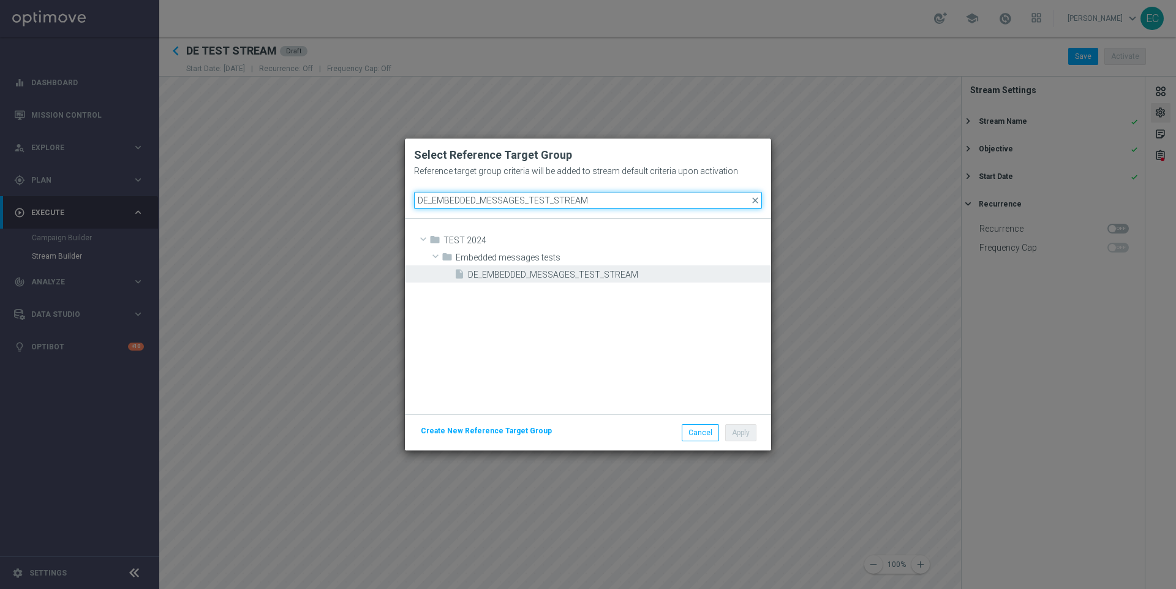
type input "DE_EMBEDDED_MESSAGES_TEST_STREAM"
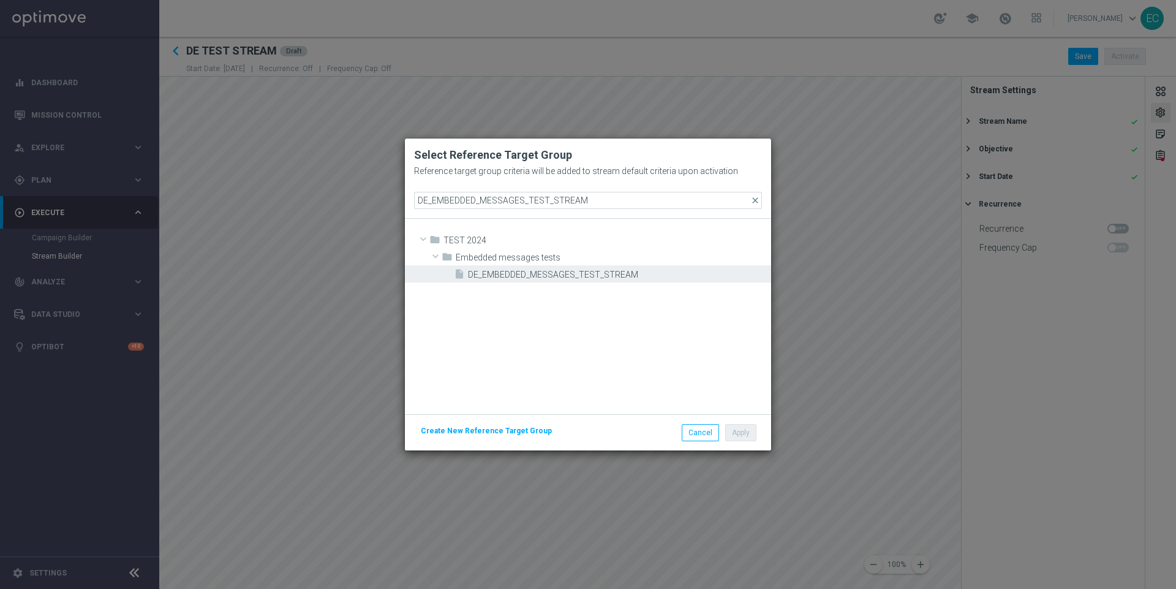
click at [557, 270] on span "DE_EMBEDDED_MESSAGES_TEST_STREAM" at bounding box center [618, 275] width 300 height 10
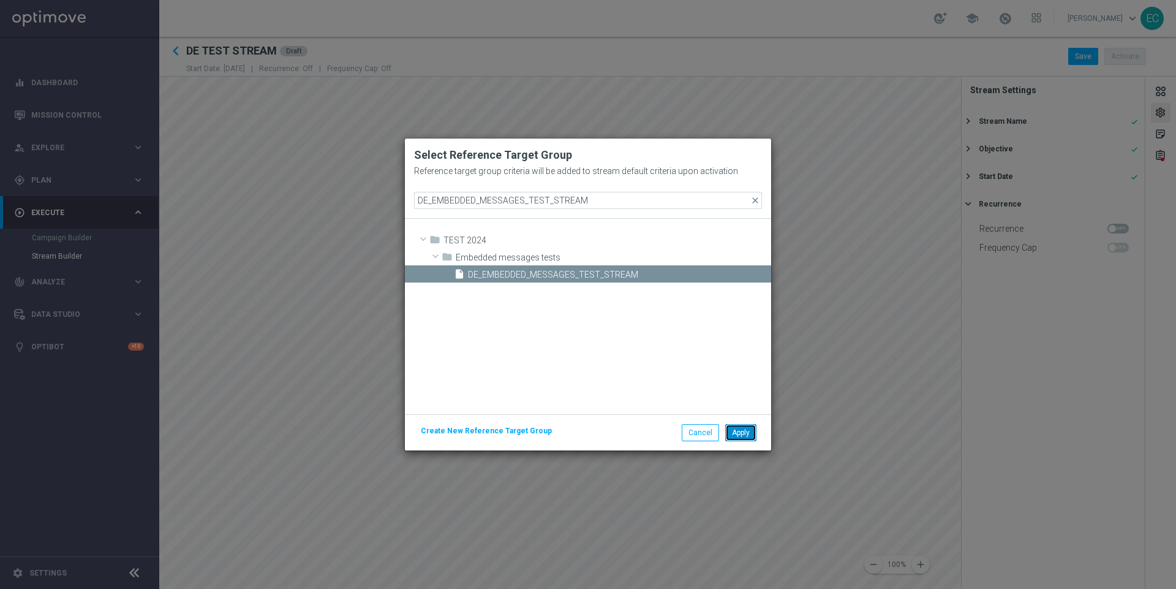
click at [750, 434] on button "Apply" at bounding box center [740, 432] width 31 height 17
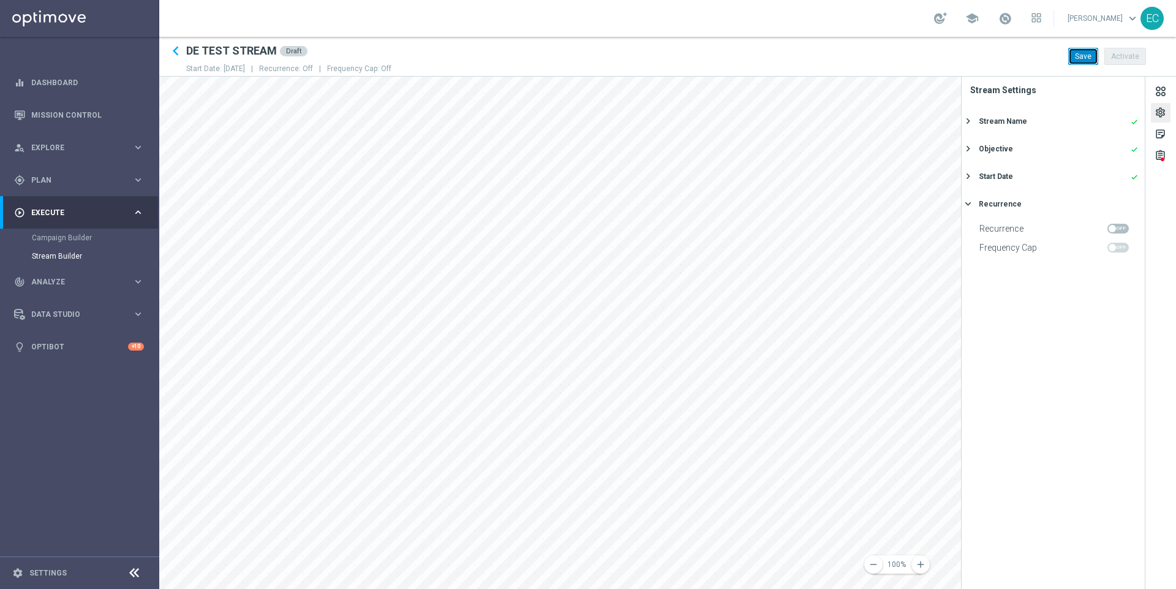
click at [1080, 59] on button "Save" at bounding box center [1083, 56] width 30 height 17
click at [1019, 116] on div "Stream Name" at bounding box center [1003, 121] width 48 height 11
click at [1157, 155] on div "assignment" at bounding box center [1161, 157] width 12 height 16
click at [1027, 176] on button "Exit point is missing keyboard_arrow_right" at bounding box center [1053, 184] width 183 height 25
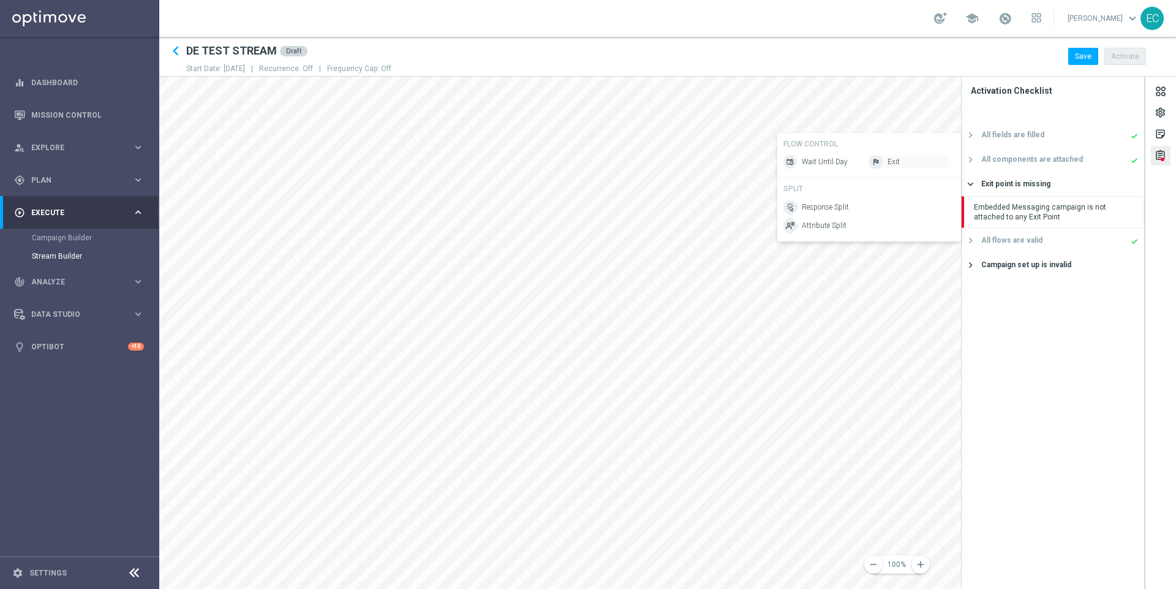
click at [902, 164] on div "Exit" at bounding box center [909, 162] width 80 height 13
click at [1038, 233] on div "Campaign set up is invalid" at bounding box center [1026, 232] width 90 height 11
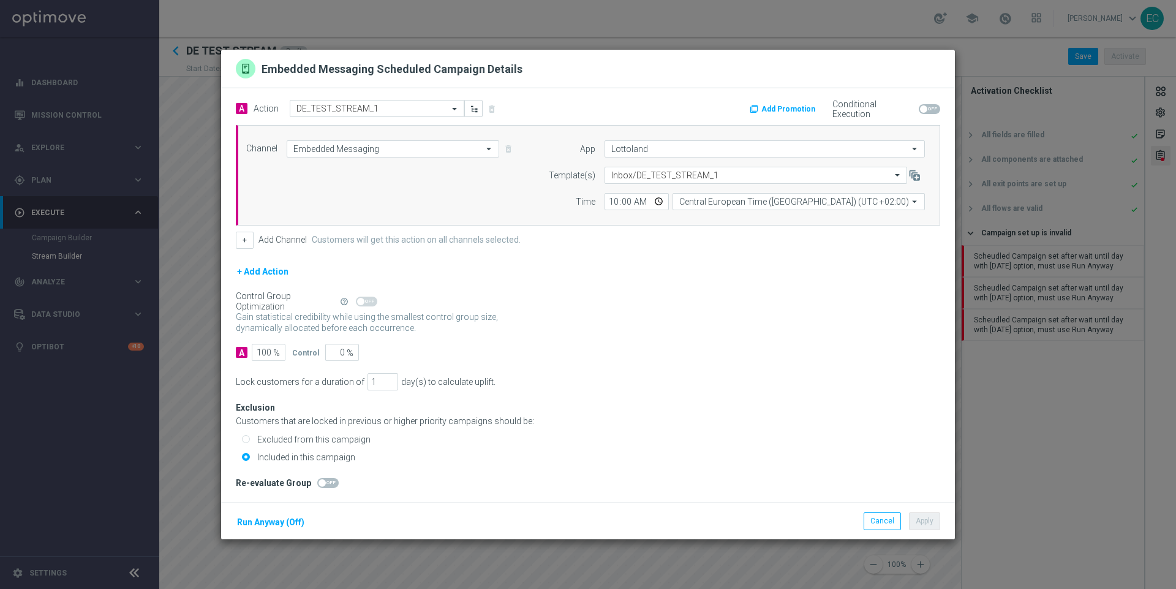
click at [280, 524] on button "Run Anyway (Off)" at bounding box center [271, 522] width 70 height 15
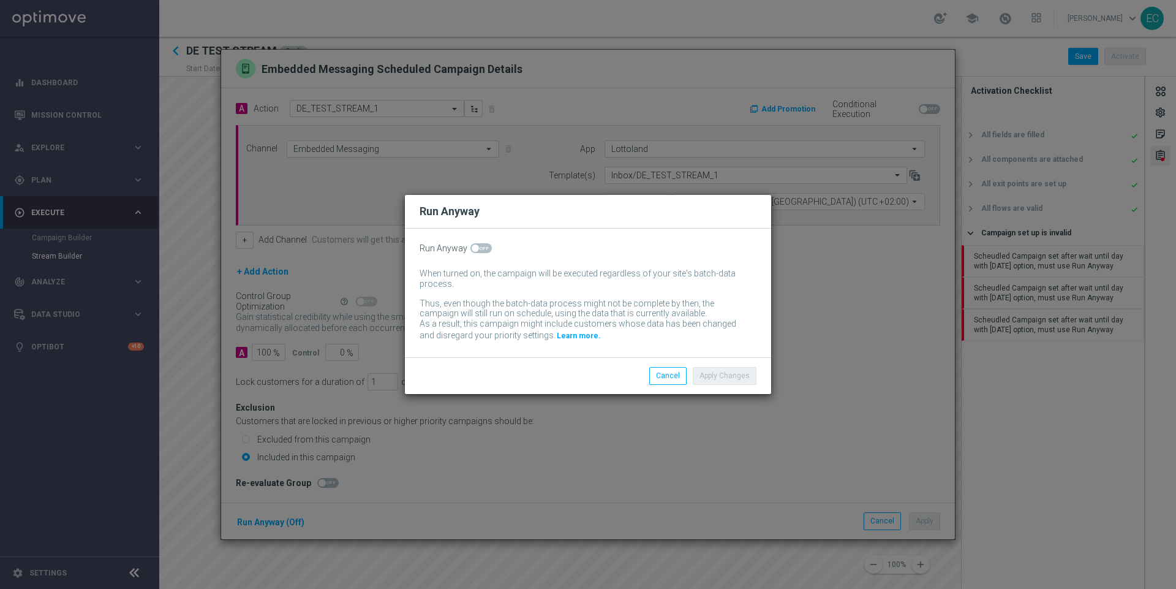
click at [483, 248] on span at bounding box center [480, 248] width 21 height 10
click at [483, 248] on input "checkbox" at bounding box center [480, 248] width 21 height 10
checkbox input "true"
click at [734, 382] on button "Apply Changes" at bounding box center [725, 375] width 64 height 17
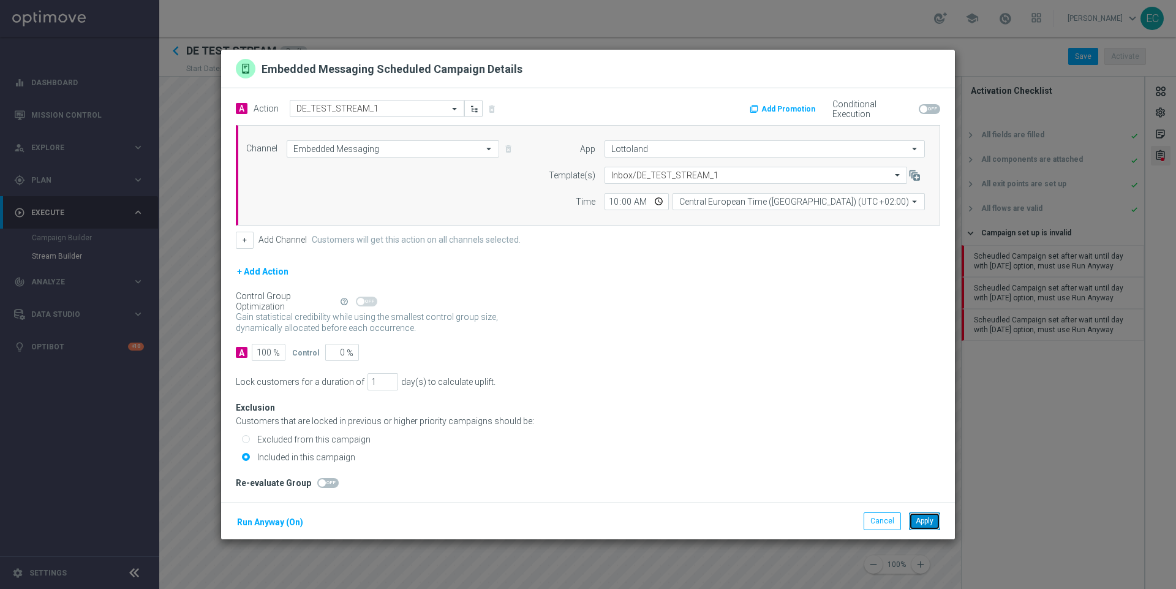
click at [927, 519] on button "Apply" at bounding box center [924, 520] width 31 height 17
click at [263, 527] on button "Run Anyway (Off)" at bounding box center [271, 522] width 70 height 15
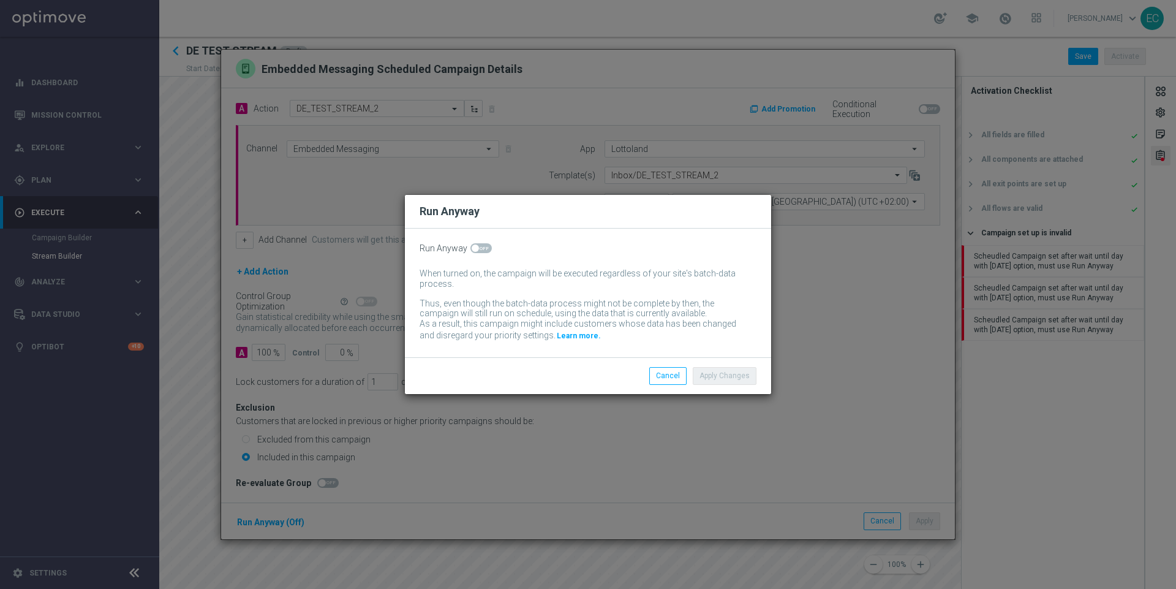
click at [473, 245] on span at bounding box center [475, 247] width 7 height 7
click at [473, 245] on input "checkbox" at bounding box center [480, 248] width 21 height 10
checkbox input "true"
click at [743, 375] on button "Apply Changes" at bounding box center [725, 375] width 64 height 17
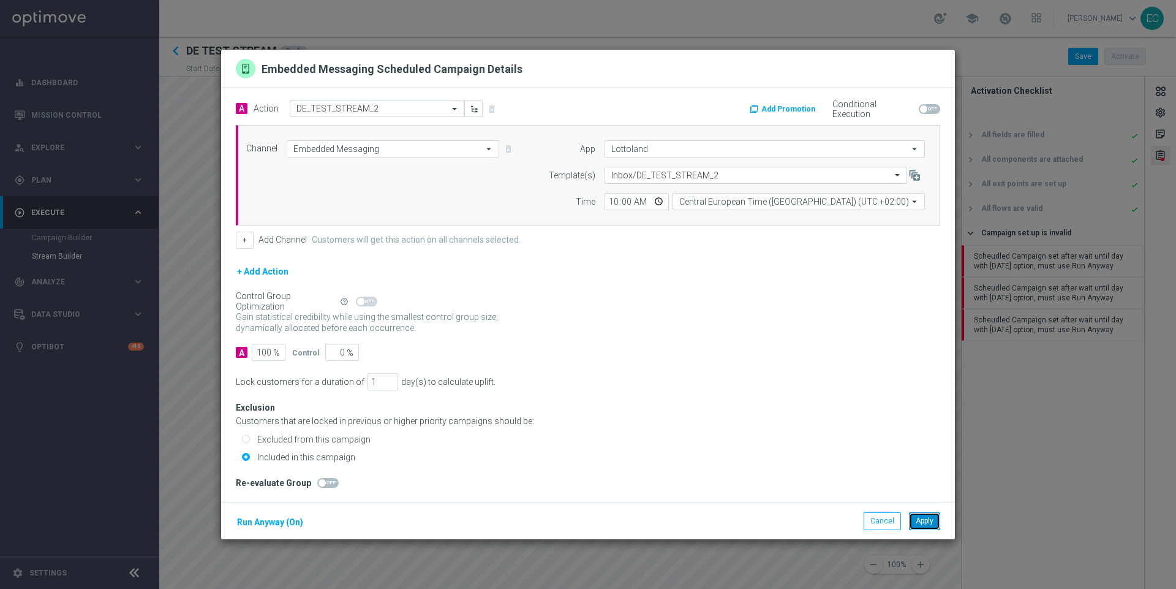
click at [927, 515] on button "Apply" at bounding box center [924, 520] width 31 height 17
click at [289, 523] on button "Run Anyway (Off)" at bounding box center [271, 522] width 70 height 15
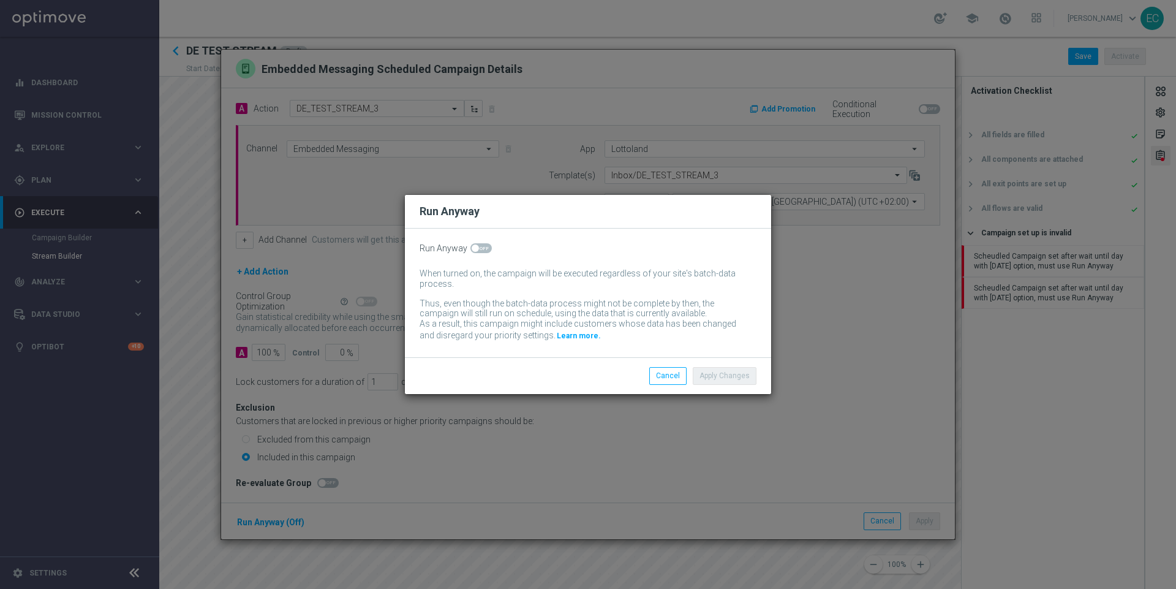
click at [474, 244] on span at bounding box center [480, 248] width 21 height 10
click at [474, 244] on input "checkbox" at bounding box center [480, 248] width 21 height 10
checkbox input "true"
click at [709, 375] on button "Apply Changes" at bounding box center [725, 375] width 64 height 17
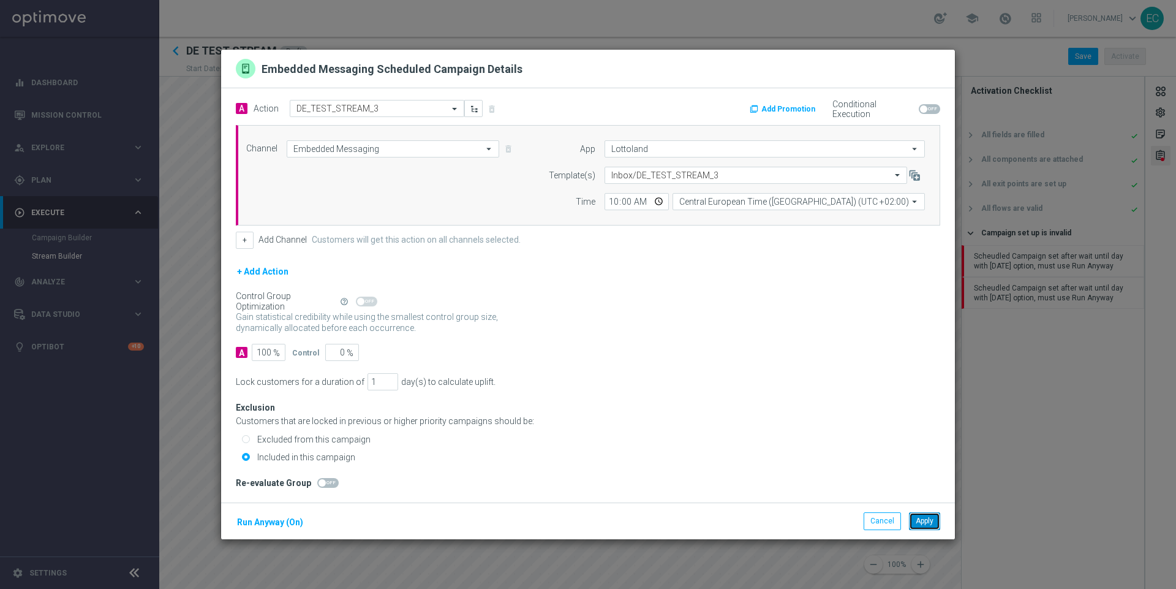
click at [923, 513] on button "Apply" at bounding box center [924, 520] width 31 height 17
click at [274, 524] on button "Run Anyway (Off)" at bounding box center [271, 522] width 70 height 15
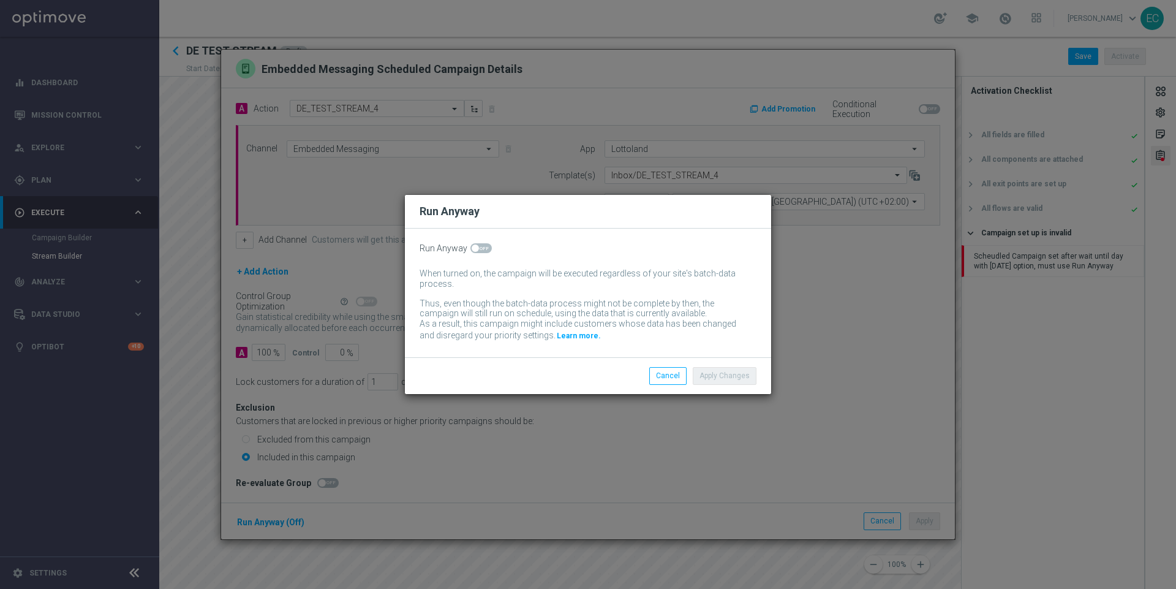
click at [483, 251] on span at bounding box center [480, 248] width 21 height 10
click at [483, 251] on input "checkbox" at bounding box center [480, 248] width 21 height 10
checkbox input "true"
click at [742, 382] on button "Apply Changes" at bounding box center [725, 375] width 64 height 17
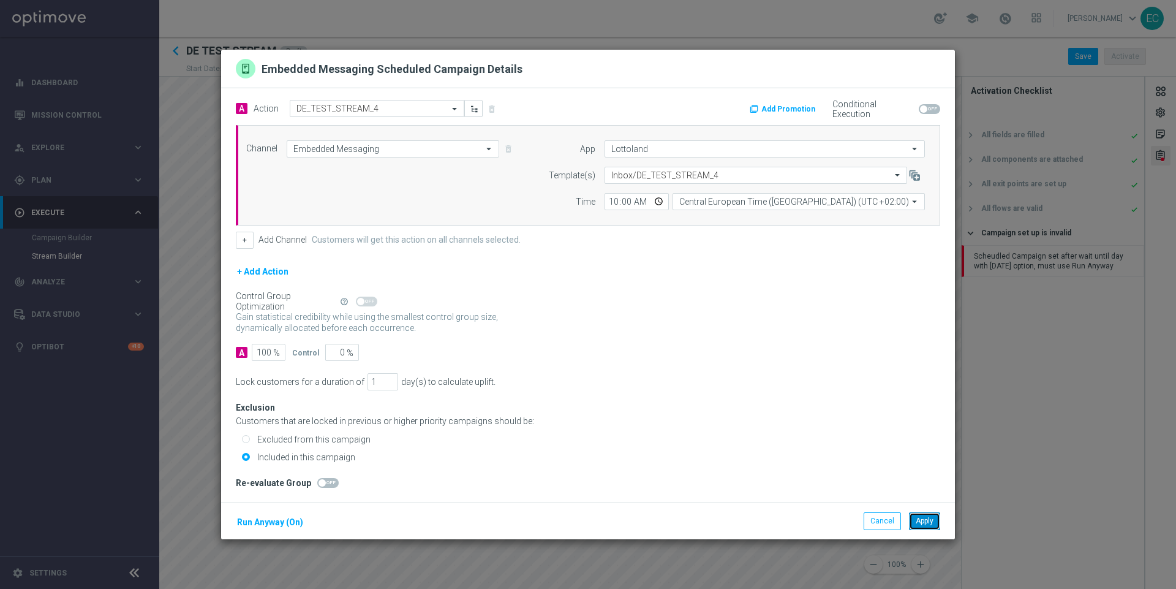
click at [932, 519] on button "Apply" at bounding box center [924, 520] width 31 height 17
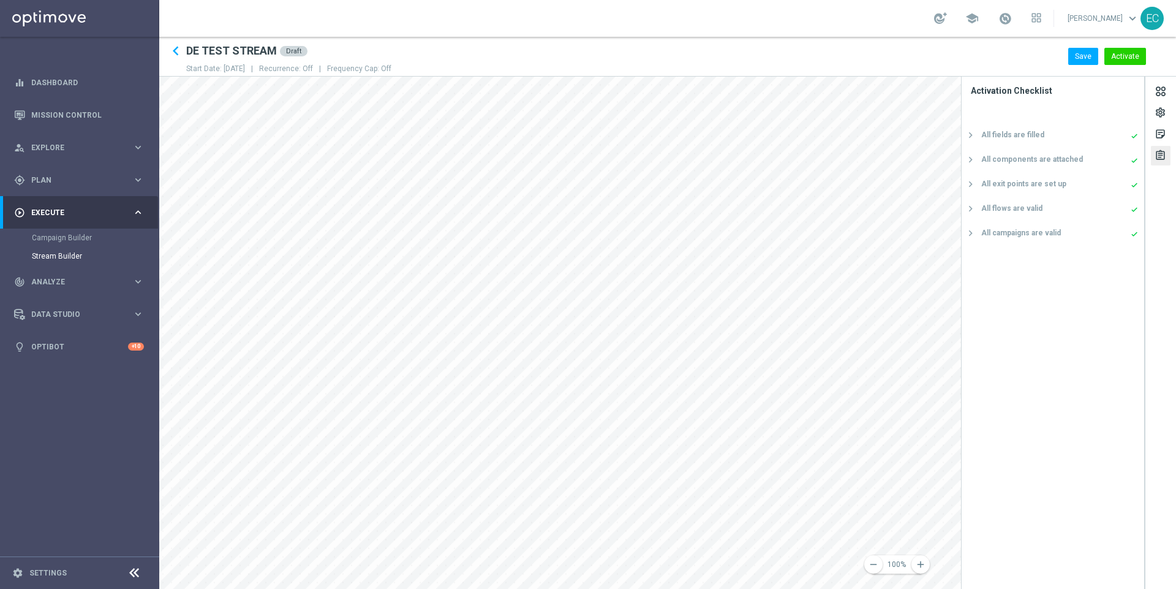
click at [1017, 235] on div "All campaigns are valid" at bounding box center [1021, 232] width 80 height 11
click at [1155, 128] on div "sticky_note_2" at bounding box center [1161, 136] width 12 height 16
click at [1160, 113] on div "settings" at bounding box center [1161, 115] width 12 height 16
click at [1009, 197] on button "Recurrence done keyboard_arrow_right" at bounding box center [1052, 203] width 174 height 15
click at [1122, 244] on span at bounding box center [1118, 248] width 21 height 10
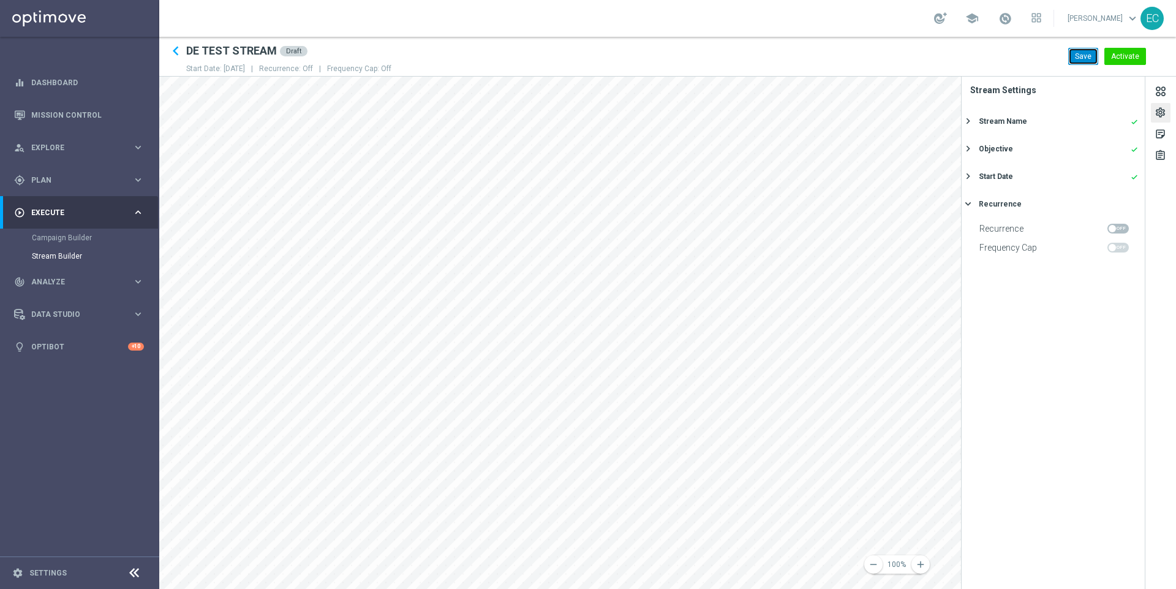
click at [1097, 56] on button "Save" at bounding box center [1083, 56] width 30 height 17
click at [1134, 49] on button "Activate" at bounding box center [1125, 56] width 42 height 17
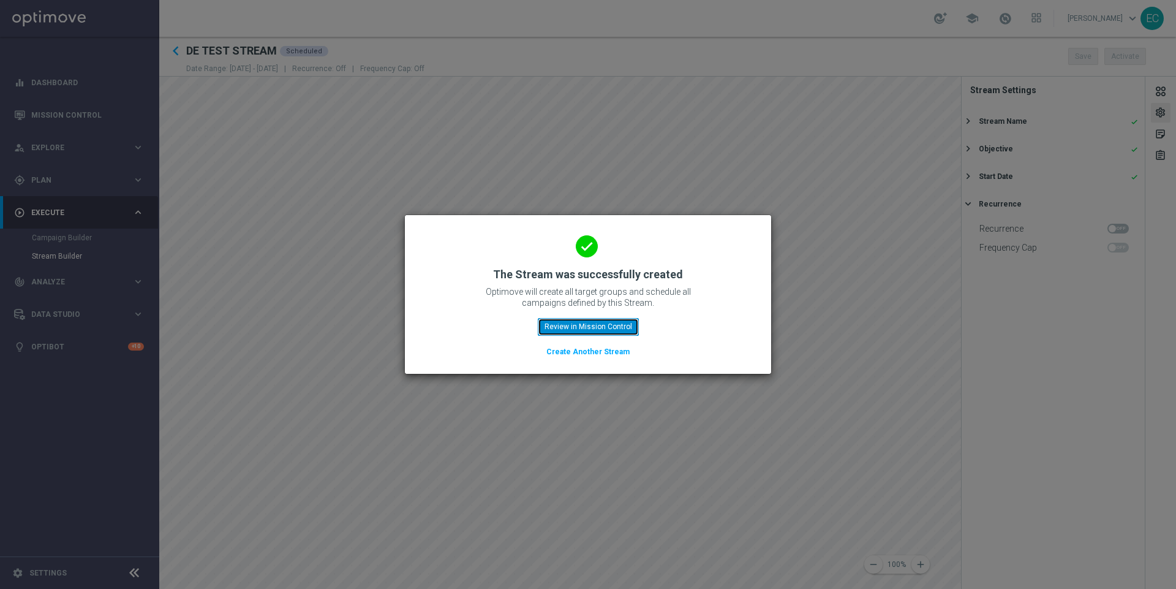
click at [589, 322] on button "Review in Mission Control" at bounding box center [588, 326] width 101 height 17
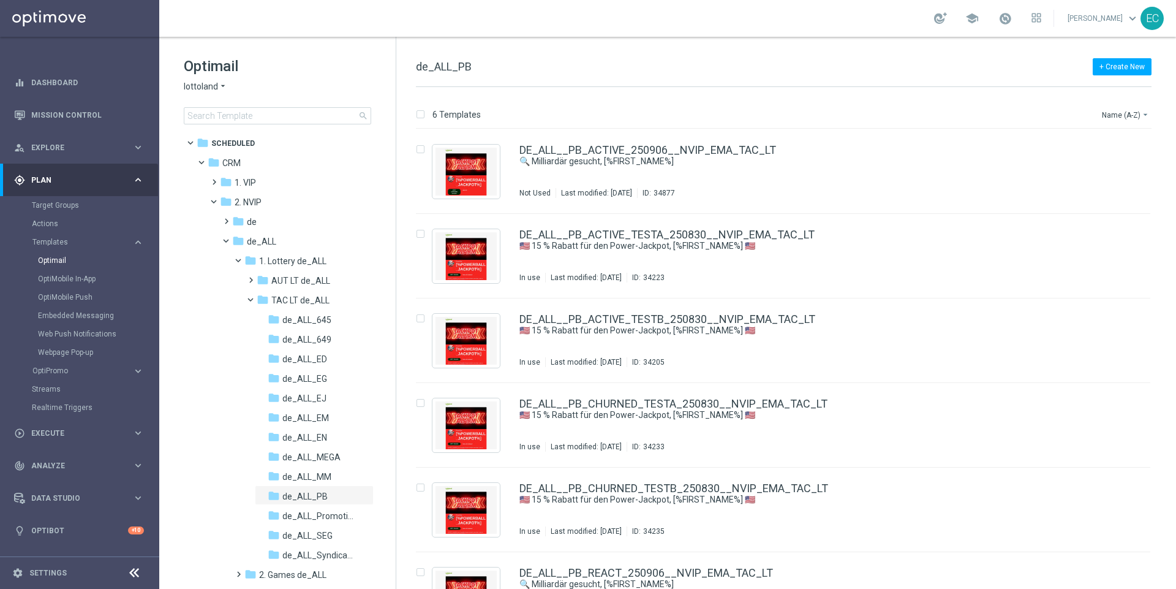
click at [64, 213] on div "Target Groups" at bounding box center [95, 205] width 126 height 18
click at [64, 206] on link "Target Groups" at bounding box center [80, 205] width 96 height 10
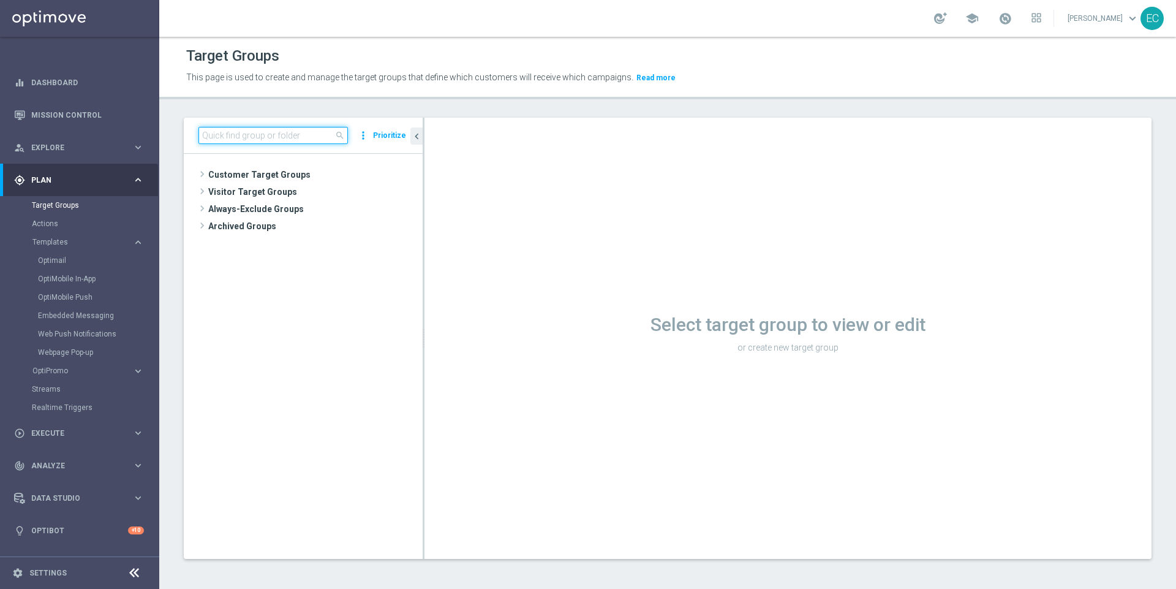
click at [276, 138] on input at bounding box center [272, 135] width 149 height 17
type input "U"
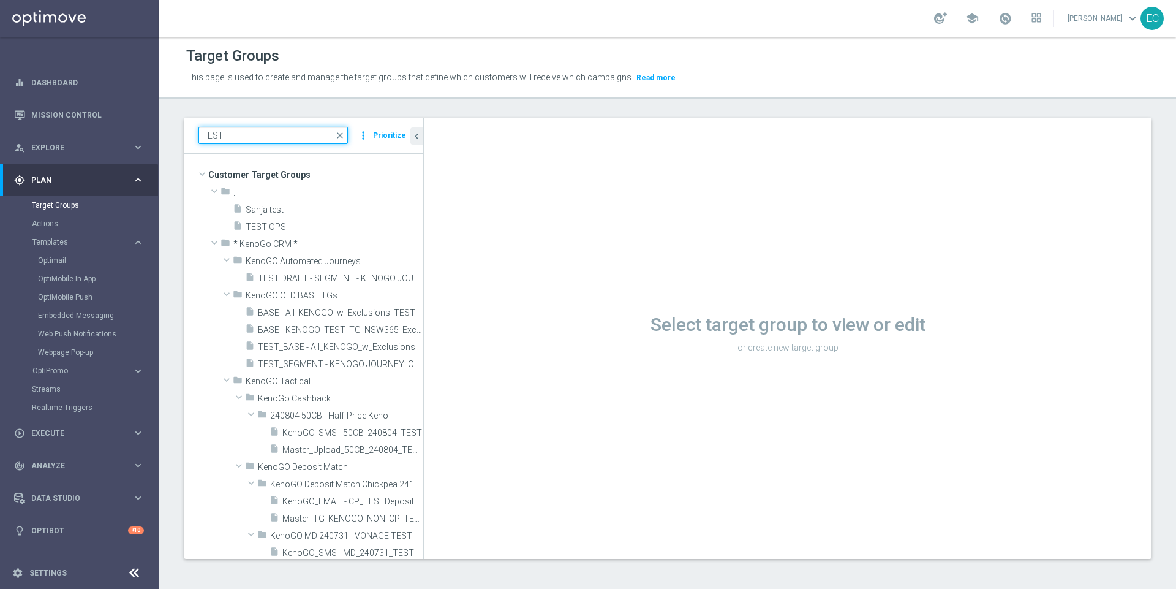
click at [276, 140] on input "TEST" at bounding box center [272, 135] width 149 height 17
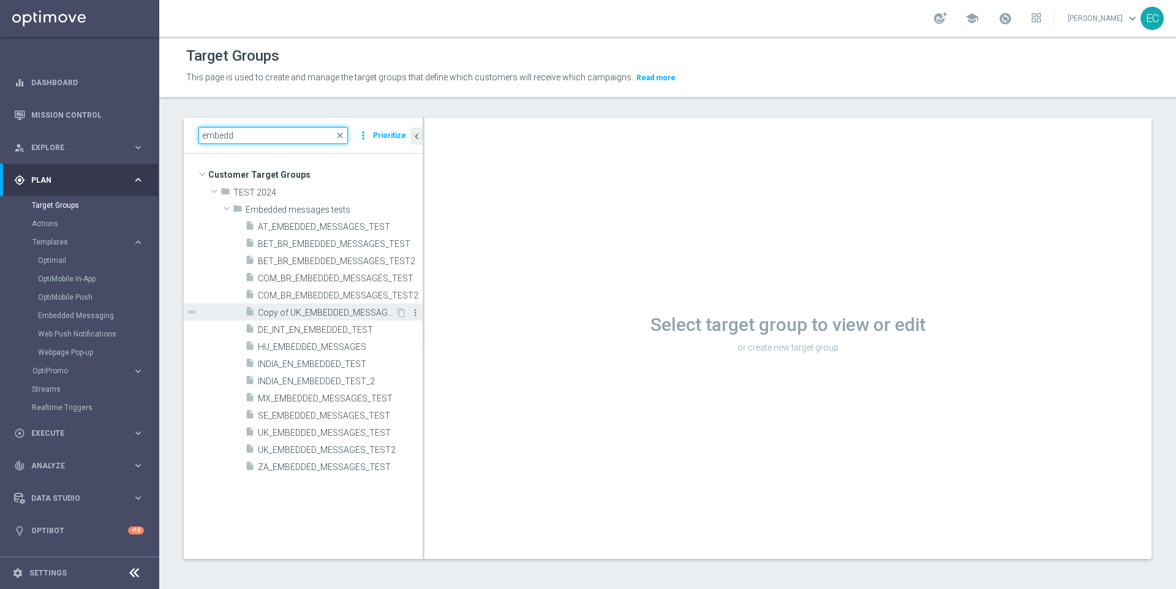
type input "embedd"
click at [415, 311] on icon "more_vert" at bounding box center [415, 313] width 10 height 10
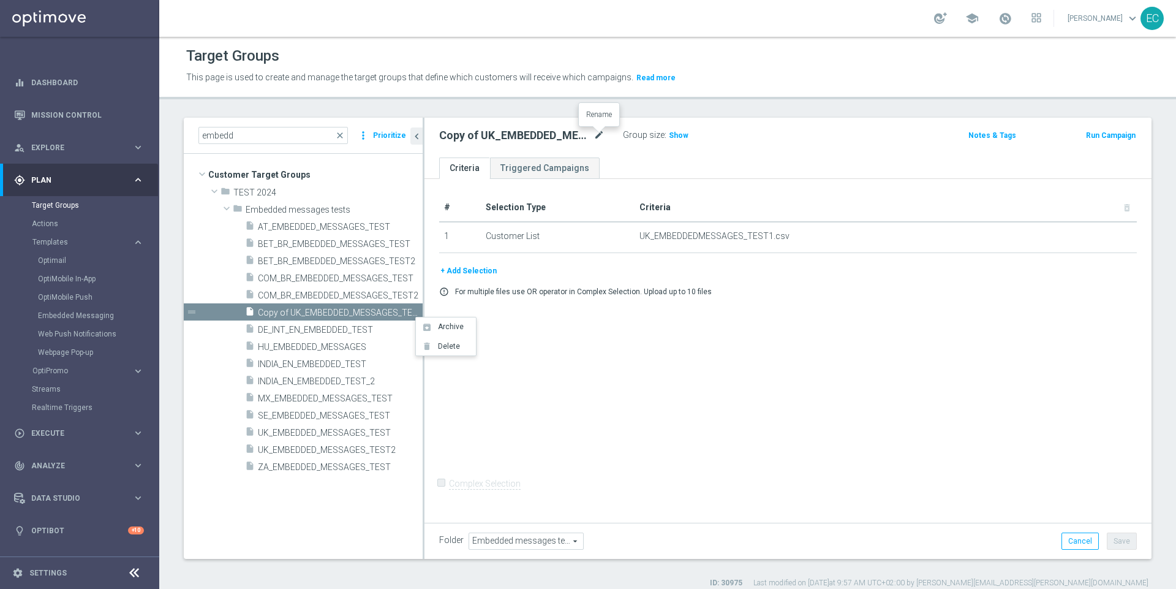
click at [595, 136] on icon "mode_edit" at bounding box center [599, 135] width 11 height 15
click at [488, 141] on input "Copy of UK_EMBEDDED_MESSAGES_TEST" at bounding box center [521, 136] width 165 height 17
drag, startPoint x: 483, startPoint y: 136, endPoint x: 366, endPoint y: 134, distance: 116.4
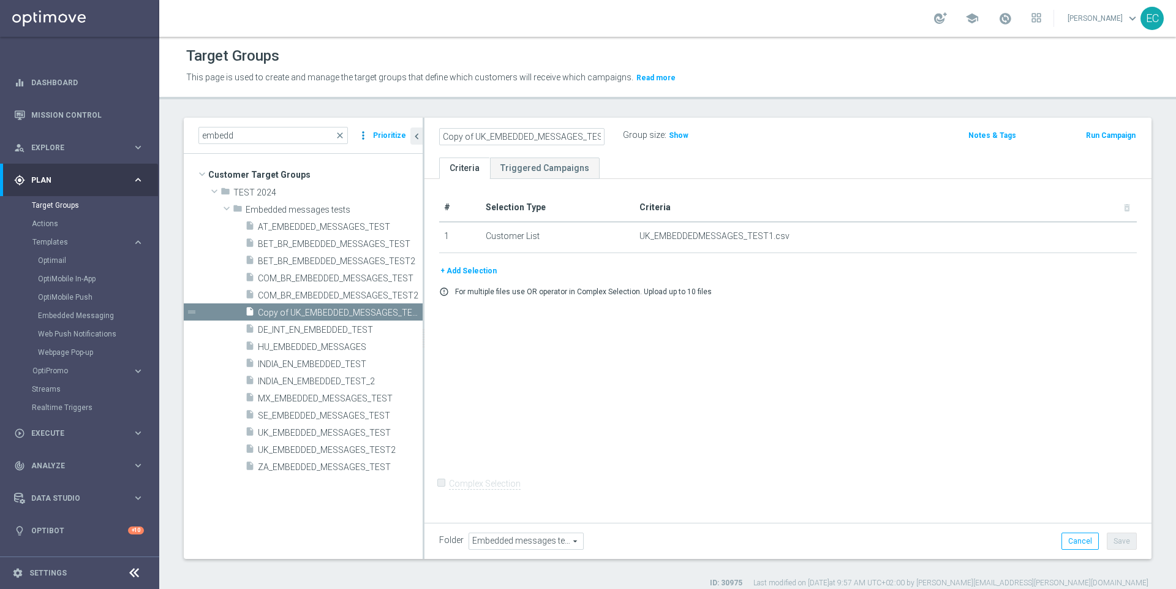
click at [366, 134] on as-split "embedd close more_vert Prioritize Customer Target Groups library_add create_new…" at bounding box center [668, 338] width 968 height 441
click at [586, 130] on input "DE_EMBEDDED_MESSAGES_TEST" at bounding box center [521, 136] width 165 height 17
click at [581, 131] on input "DE_EMBEDDED_MESSAGES_TEST" at bounding box center [521, 136] width 165 height 17
type input "DE_EMBEDDED_MESSAGES_TEST_STREAM"
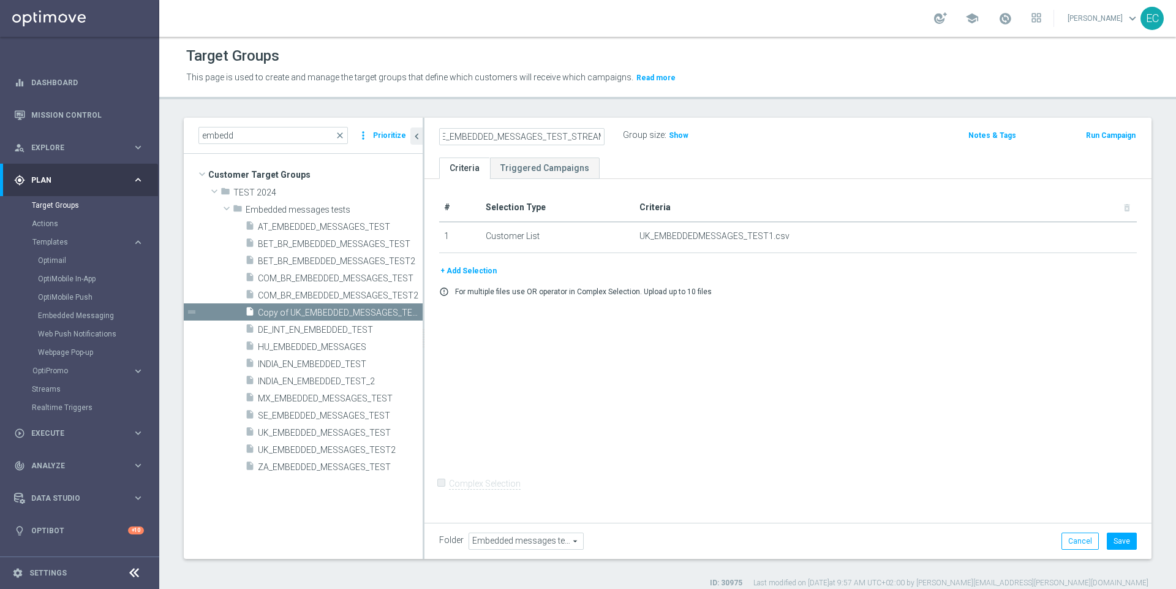
click at [632, 519] on div "# Selection Type Criteria delete_forever 1 Customer List UK_EMBEDDEDMESSAGES_TE…" at bounding box center [788, 351] width 727 height 344
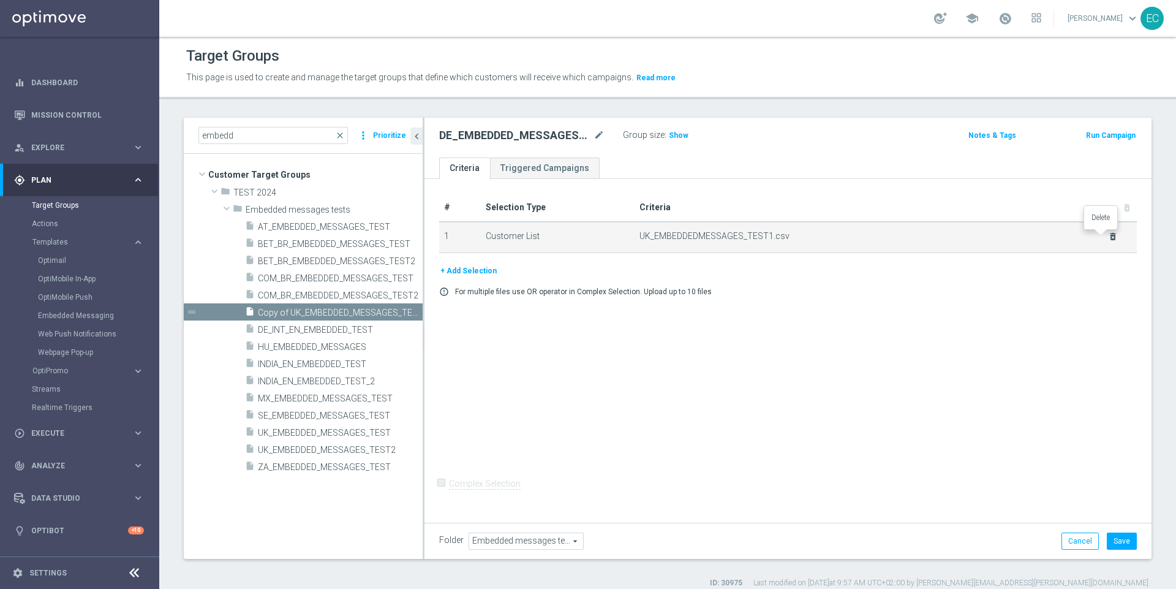
click at [1108, 233] on icon "delete_forever" at bounding box center [1113, 237] width 10 height 10
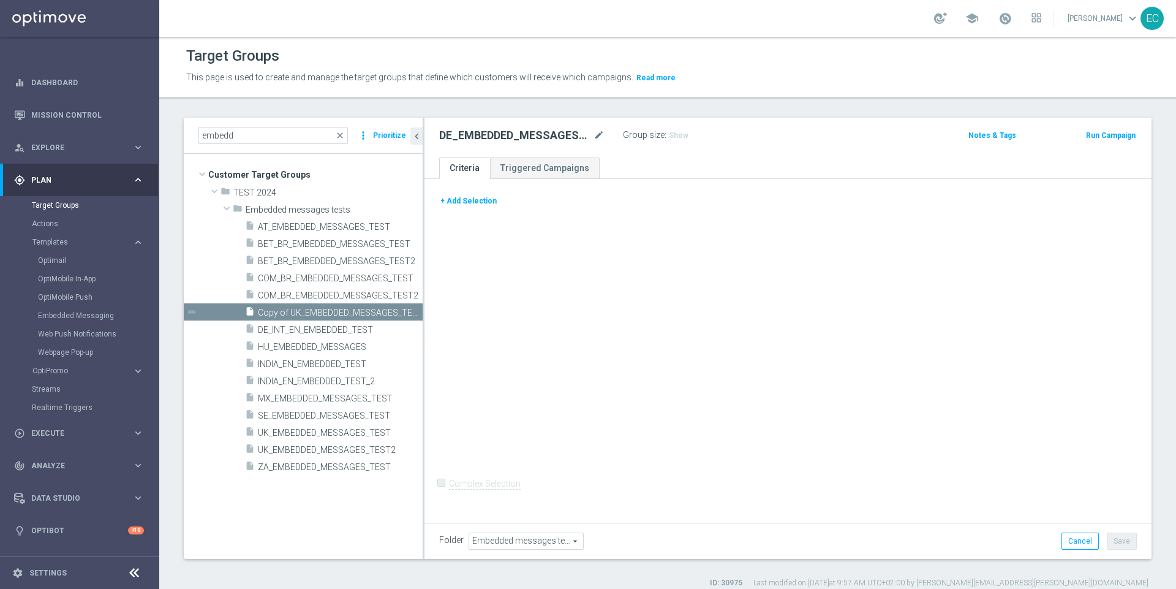
click at [474, 207] on div "+ Add Selection" at bounding box center [788, 205] width 716 height 23
click at [474, 197] on button "+ Add Selection" at bounding box center [468, 200] width 59 height 13
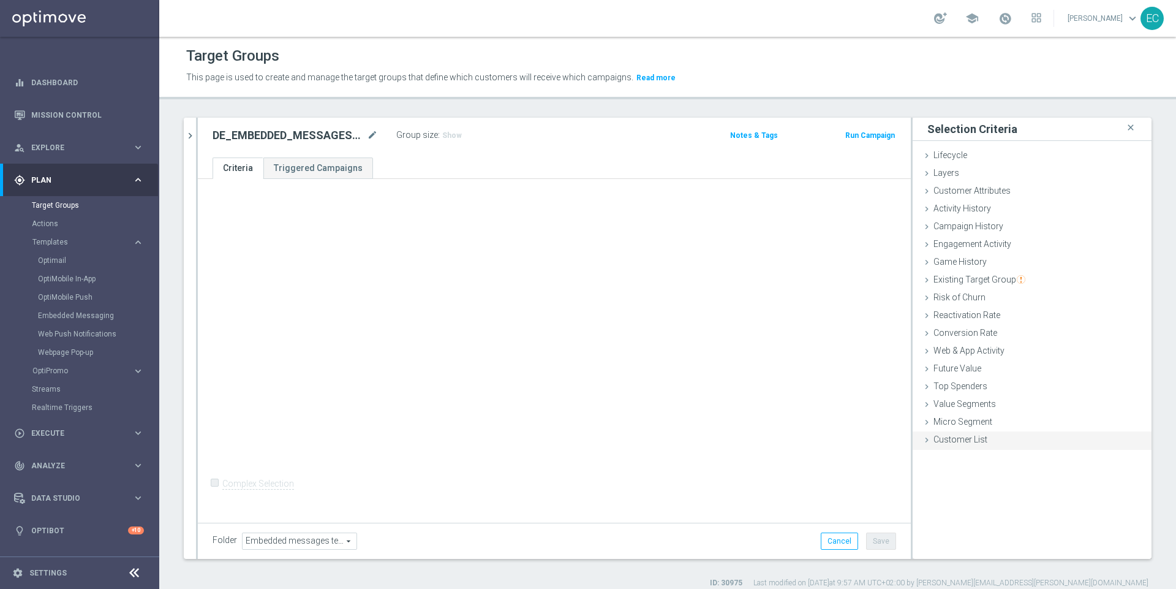
click at [967, 442] on span "Customer List" at bounding box center [961, 439] width 54 height 10
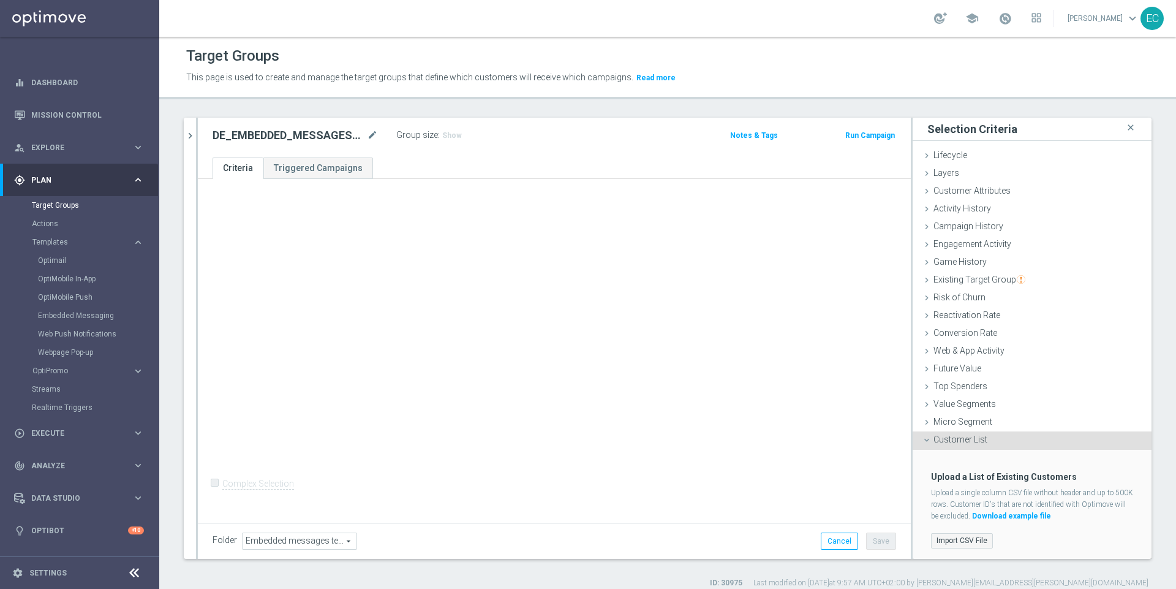
click at [966, 536] on label "Import CSV File" at bounding box center [962, 540] width 62 height 15
click at [0, 0] on input "Import CSV File" at bounding box center [0, 0] width 0 height 0
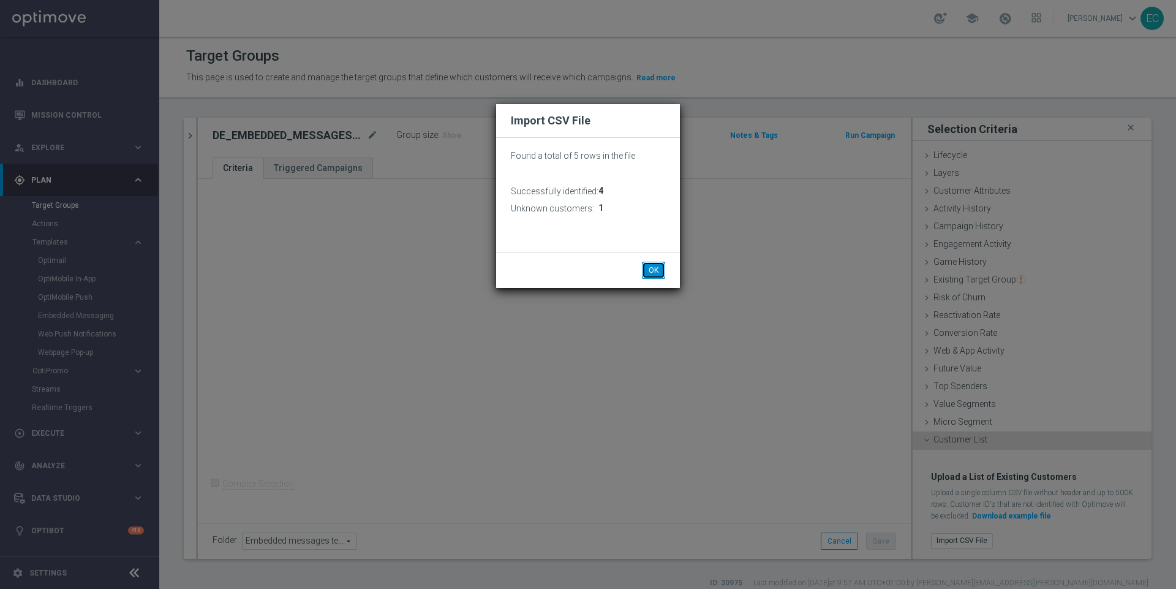
click at [658, 272] on button "OK" at bounding box center [653, 270] width 23 height 17
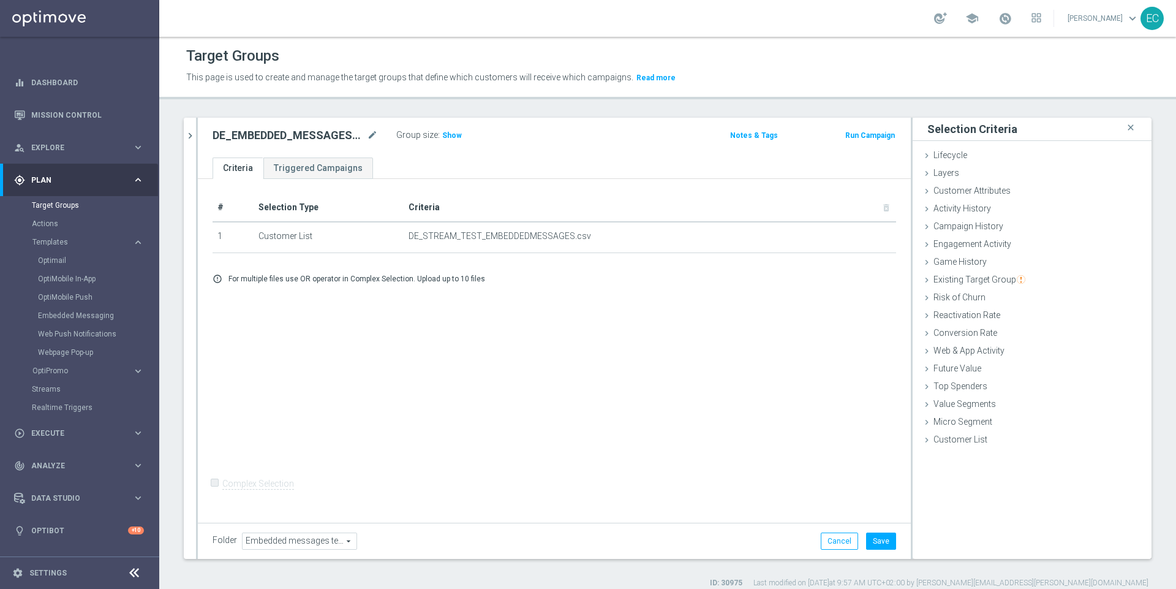
click at [459, 130] on div "Group size : Show" at bounding box center [457, 134] width 123 height 15
click at [455, 131] on span "Show" at bounding box center [452, 135] width 20 height 9
click at [874, 535] on button "Save" at bounding box center [881, 540] width 30 height 17
click at [370, 128] on icon "mode_edit" at bounding box center [372, 135] width 11 height 15
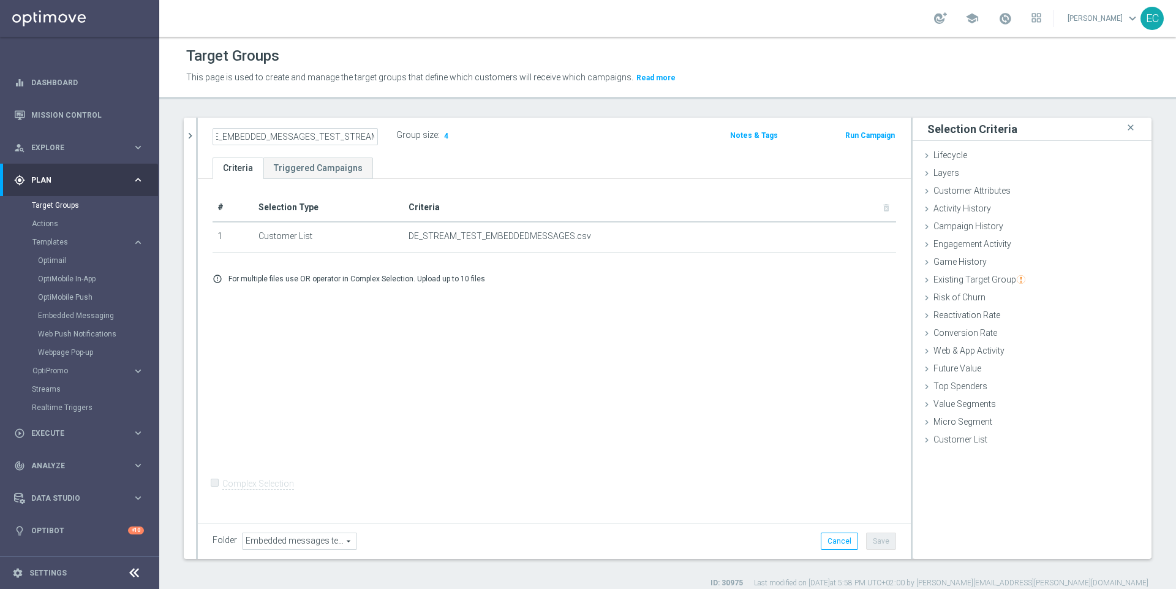
click at [354, 135] on input "DE_EMBEDDED_MESSAGES_TEST_STREAM" at bounding box center [295, 136] width 165 height 17
